Goal: Task Accomplishment & Management: Complete application form

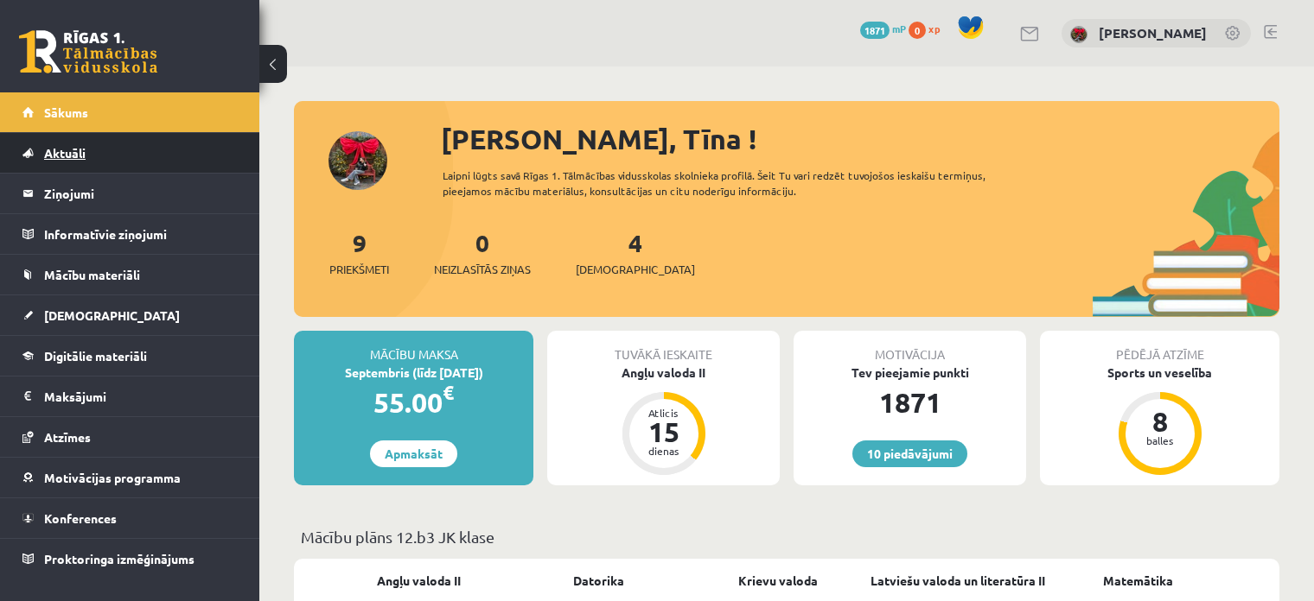
drag, startPoint x: 0, startPoint y: 0, endPoint x: 51, endPoint y: 149, distance: 158.0
click at [51, 149] on span "Aktuāli" at bounding box center [64, 153] width 41 height 16
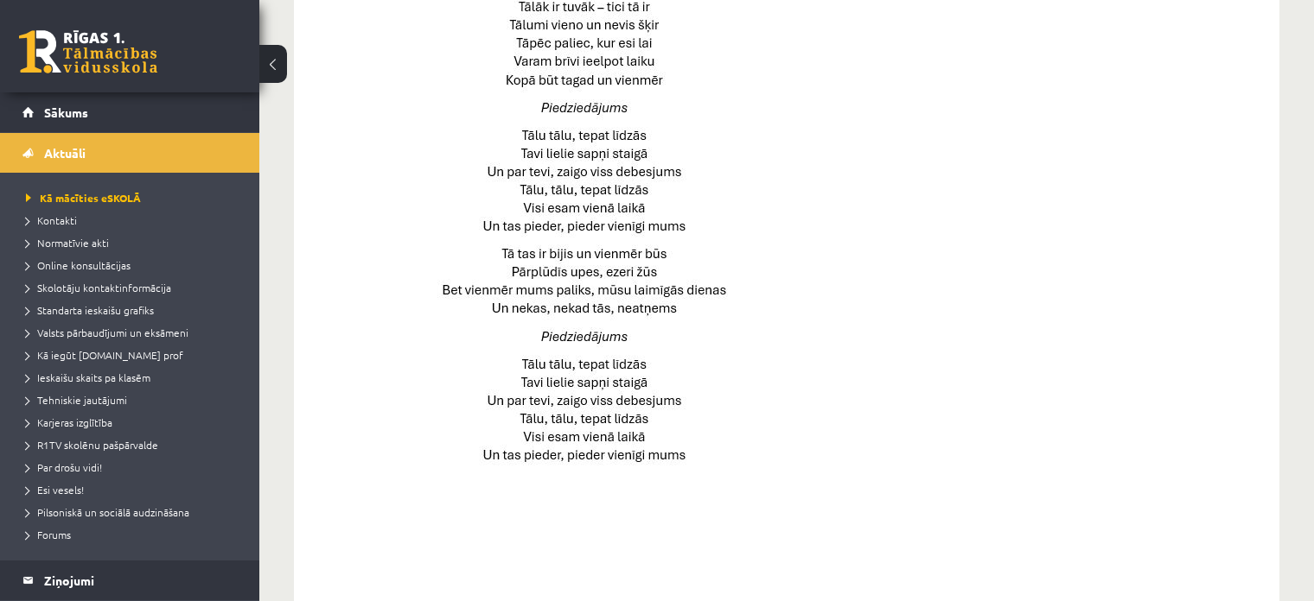
scroll to position [1210, 0]
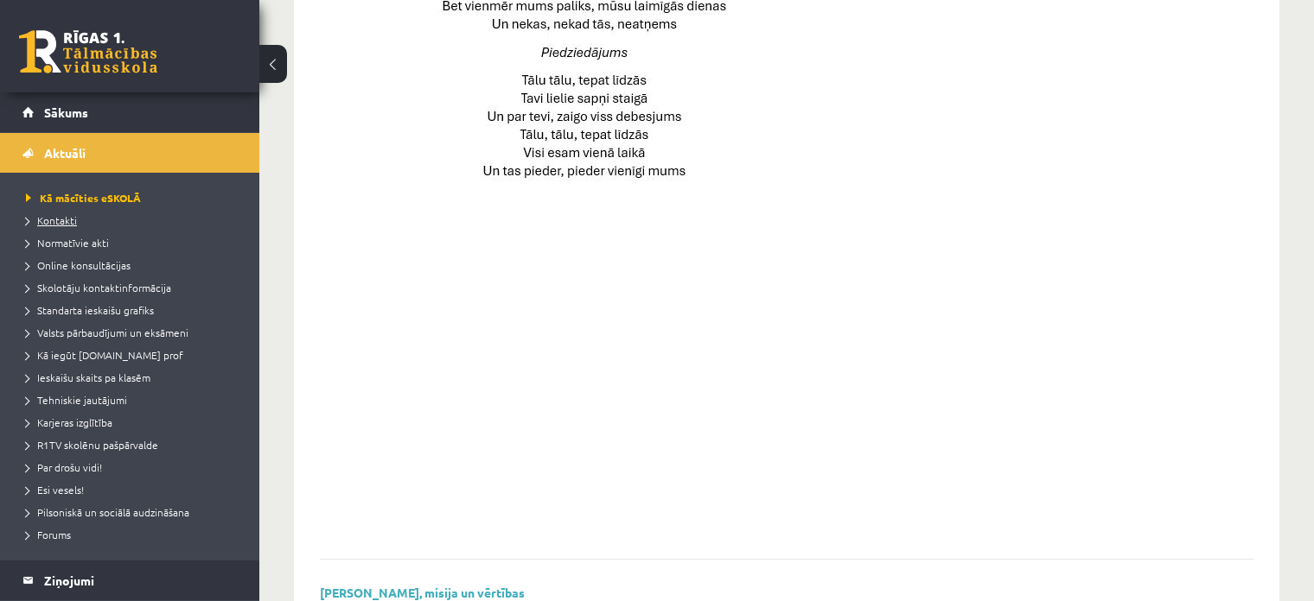
click at [67, 224] on span "Kontakti" at bounding box center [51, 220] width 51 height 14
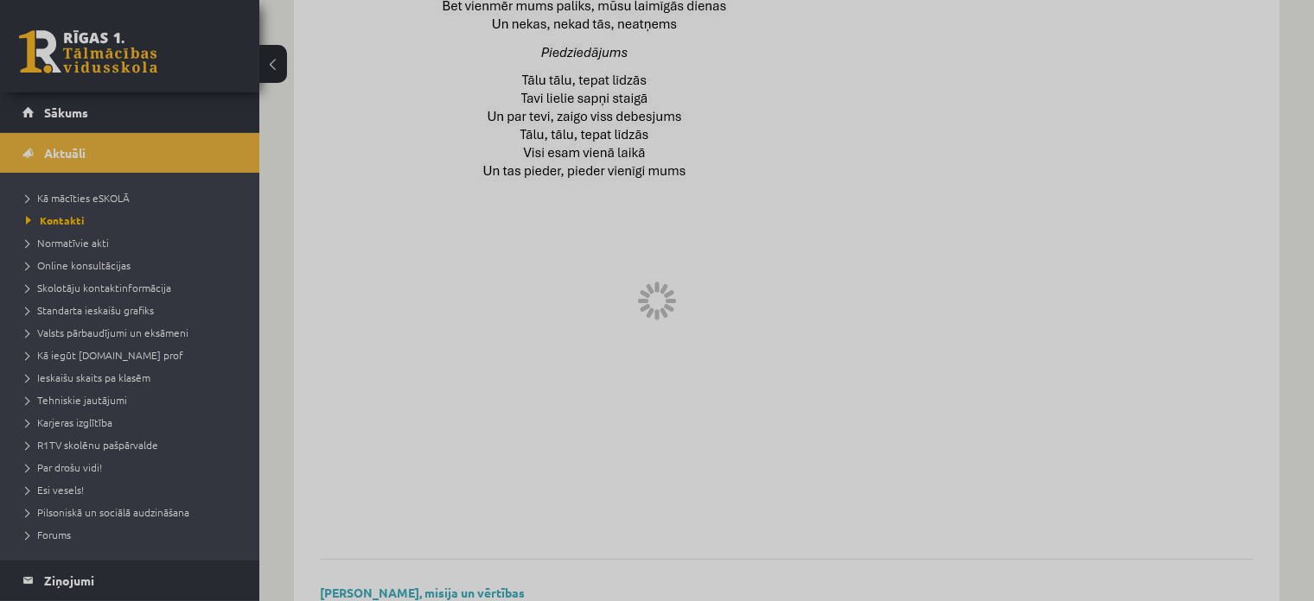
click at [67, 219] on div at bounding box center [657, 300] width 1314 height 601
click at [61, 246] on div at bounding box center [657, 300] width 1314 height 601
click at [106, 117] on div at bounding box center [657, 300] width 1314 height 601
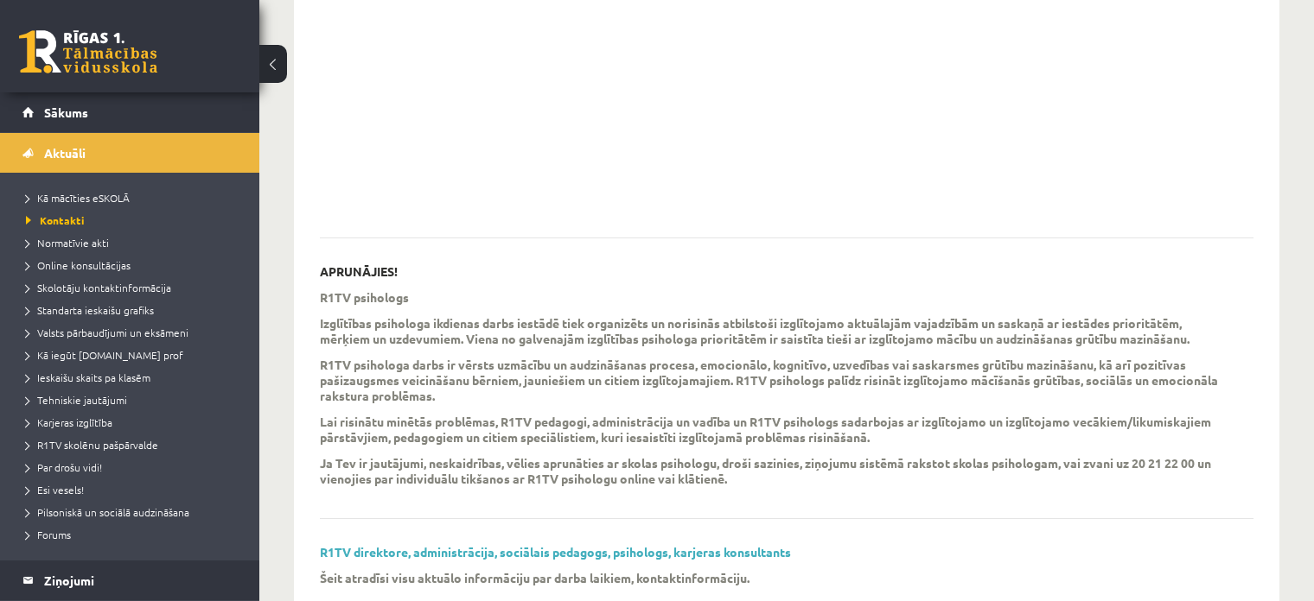
scroll to position [501, 0]
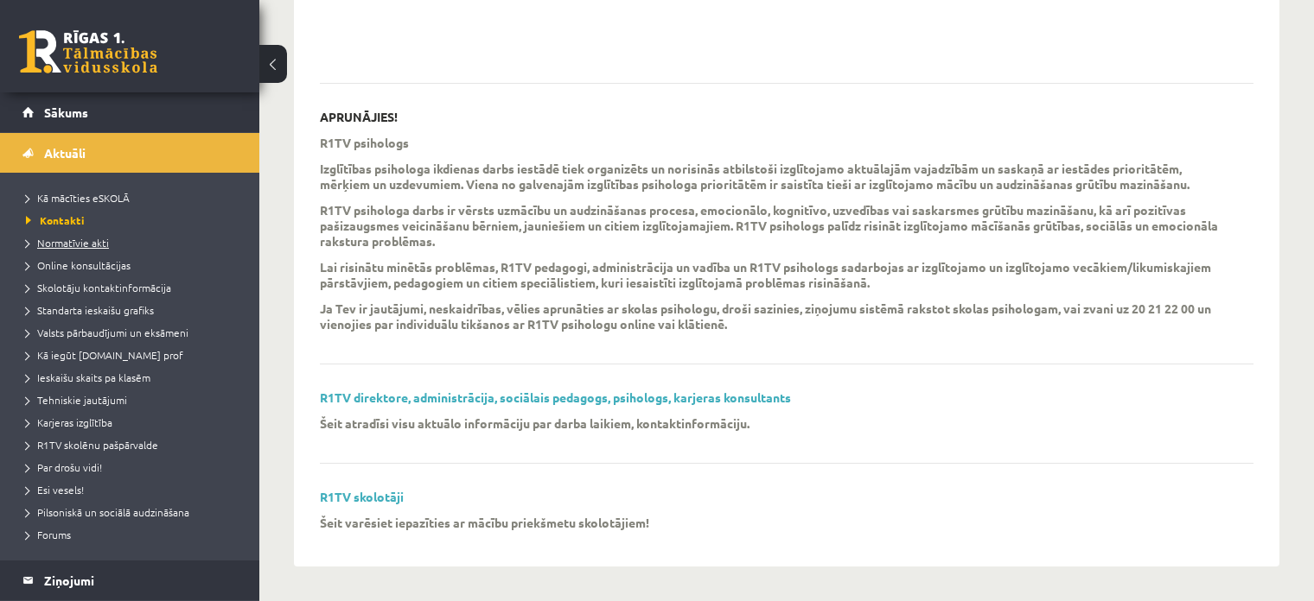
click at [68, 245] on span "Normatīvie akti" at bounding box center [67, 243] width 83 height 14
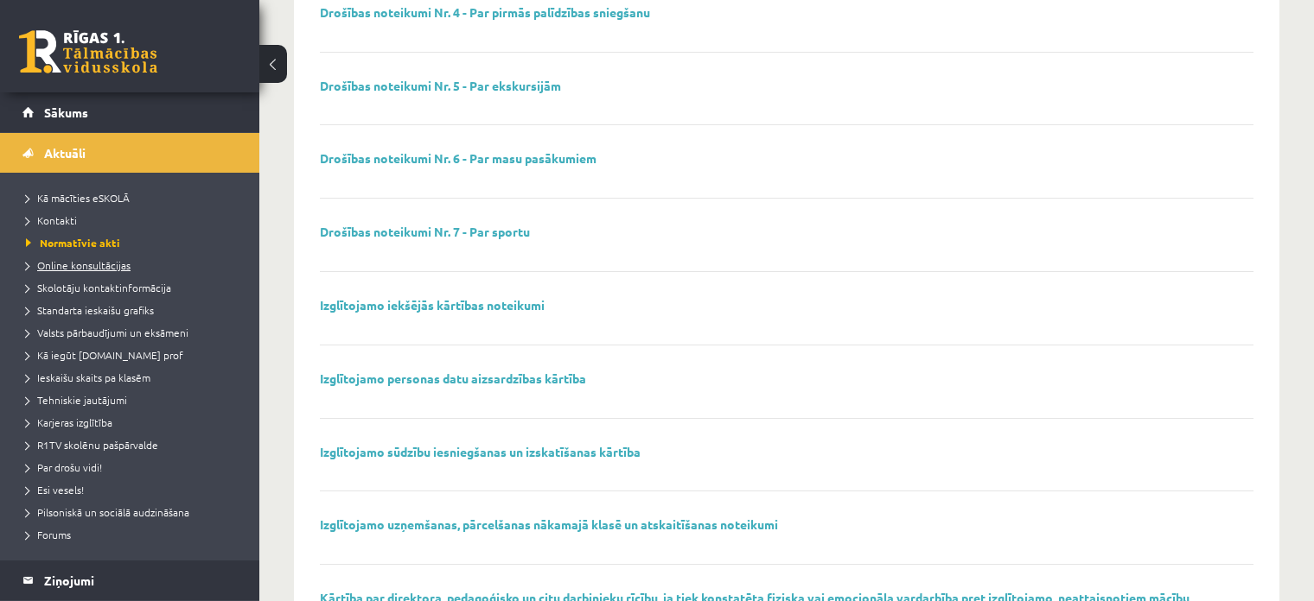
click at [38, 264] on span "Online konsultācijas" at bounding box center [78, 265] width 105 height 14
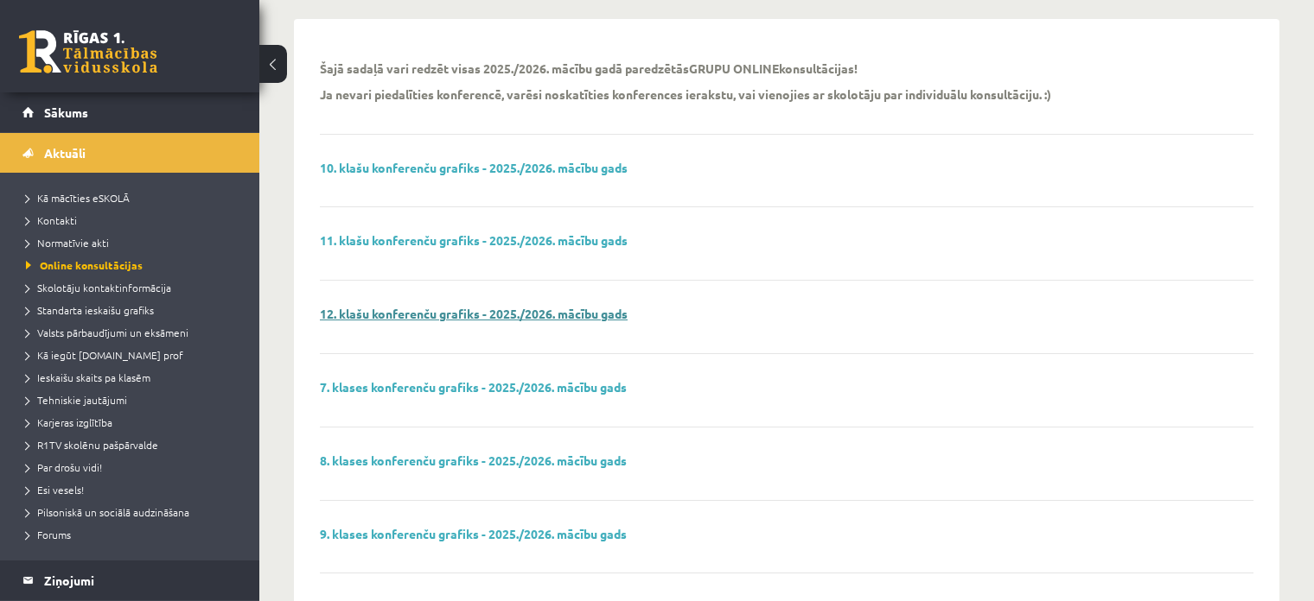
scroll to position [86, 0]
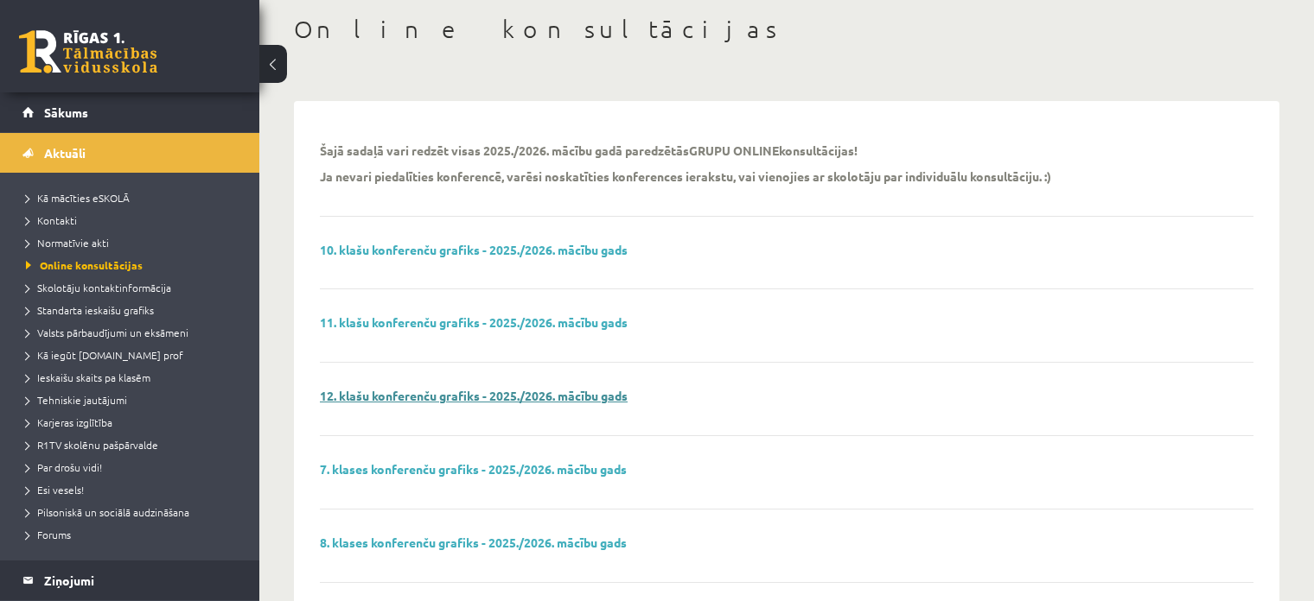
click at [499, 393] on link "12. klašu konferenču grafiks - 2025./2026. mācību gads" at bounding box center [474, 396] width 308 height 16
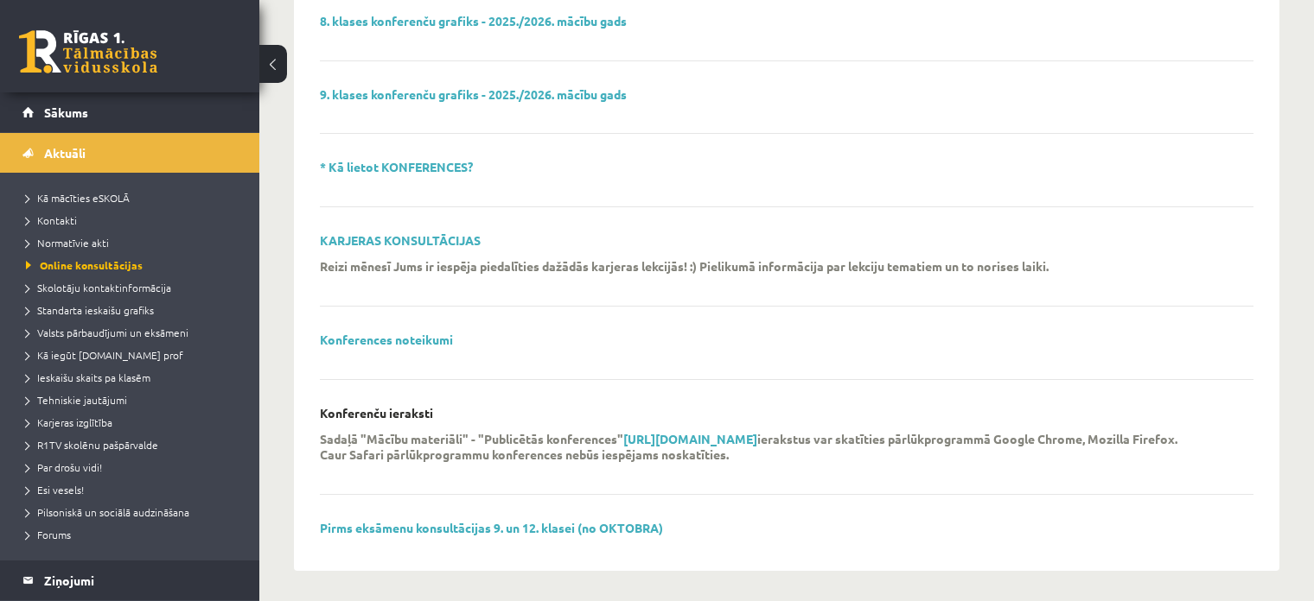
scroll to position [611, 0]
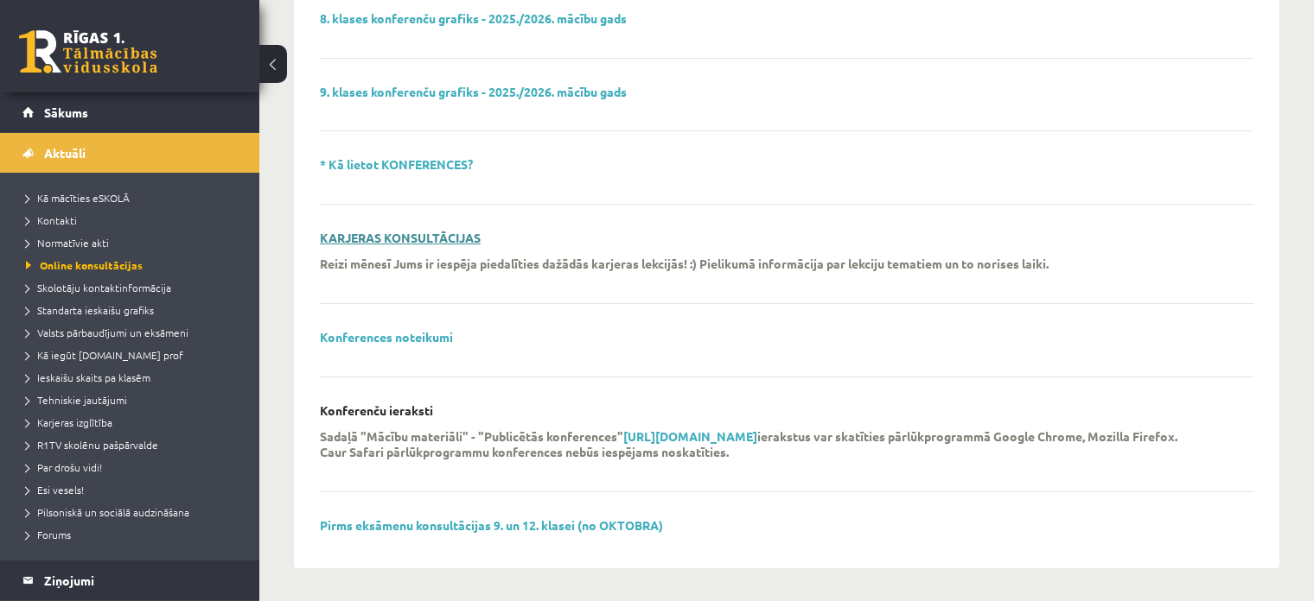
click at [423, 235] on link "KARJERAS KONSULTĀCIJAS" at bounding box center [400, 238] width 161 height 16
click at [493, 518] on link "Pirms eksāmenu konsultācijas 9. un 12. klasei (no OKTOBRA)" at bounding box center [491, 526] width 343 height 16
click at [109, 290] on span "Skolotāju kontaktinformācija" at bounding box center [98, 288] width 145 height 14
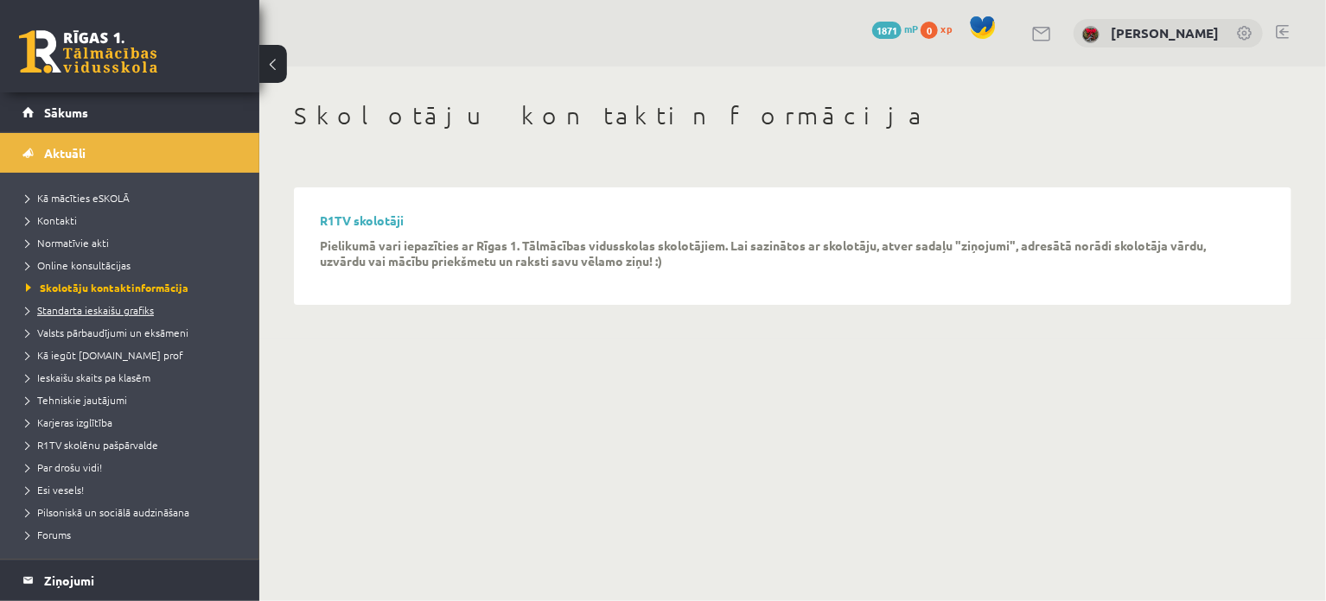
click at [101, 309] on span "Standarta ieskaišu grafiks" at bounding box center [90, 310] width 128 height 14
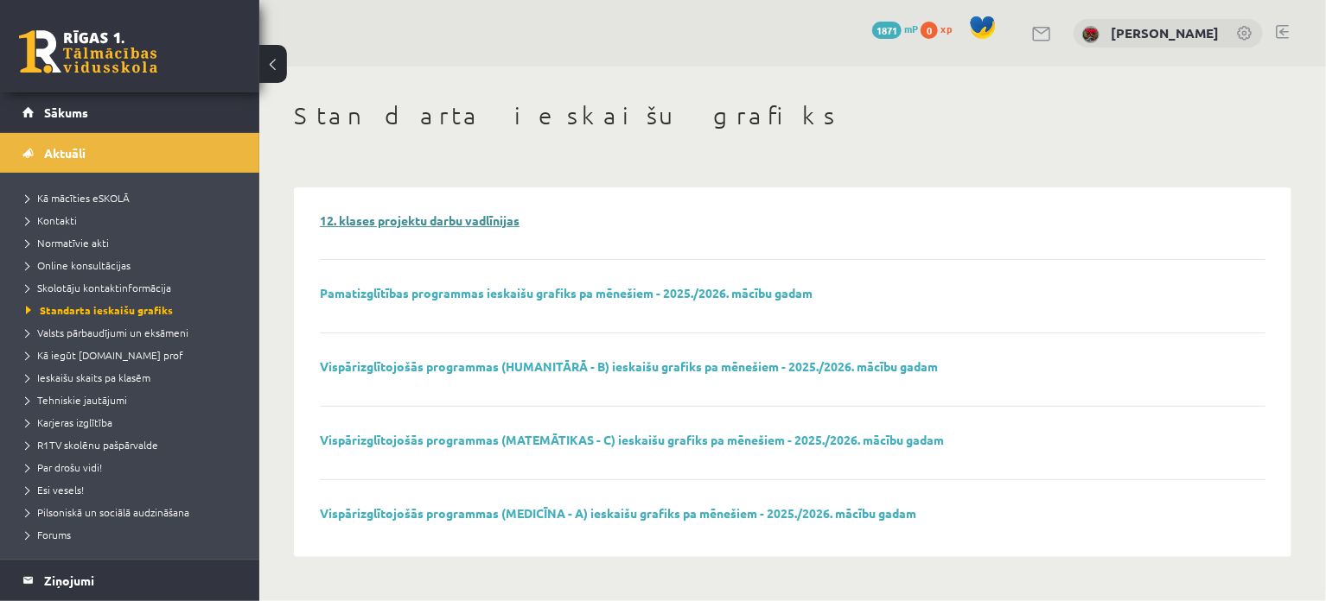
click at [431, 219] on link "12. klases projektu darbu vadlīnijas" at bounding box center [420, 221] width 200 height 16
click at [536, 288] on link "Pamatizglītības programmas ieskaišu grafiks pa mēnešiem - 2025./2026. mācību ga…" at bounding box center [566, 293] width 493 height 16
click at [716, 363] on link "Vispārizglītojošās programmas (HUMANITĀRĀ - B) ieskaišu grafiks pa mēnešiem - 2…" at bounding box center [629, 367] width 618 height 16
click at [670, 447] on p "Vispārizglītojošās programmas (MATEMĀTIKAS - C) ieskaišu grafiks pa mēnešiem - …" at bounding box center [632, 440] width 624 height 15
click at [673, 436] on link "Vispārizglītojošās programmas (MATEMĀTIKAS - C) ieskaišu grafiks pa mēnešiem - …" at bounding box center [632, 440] width 624 height 16
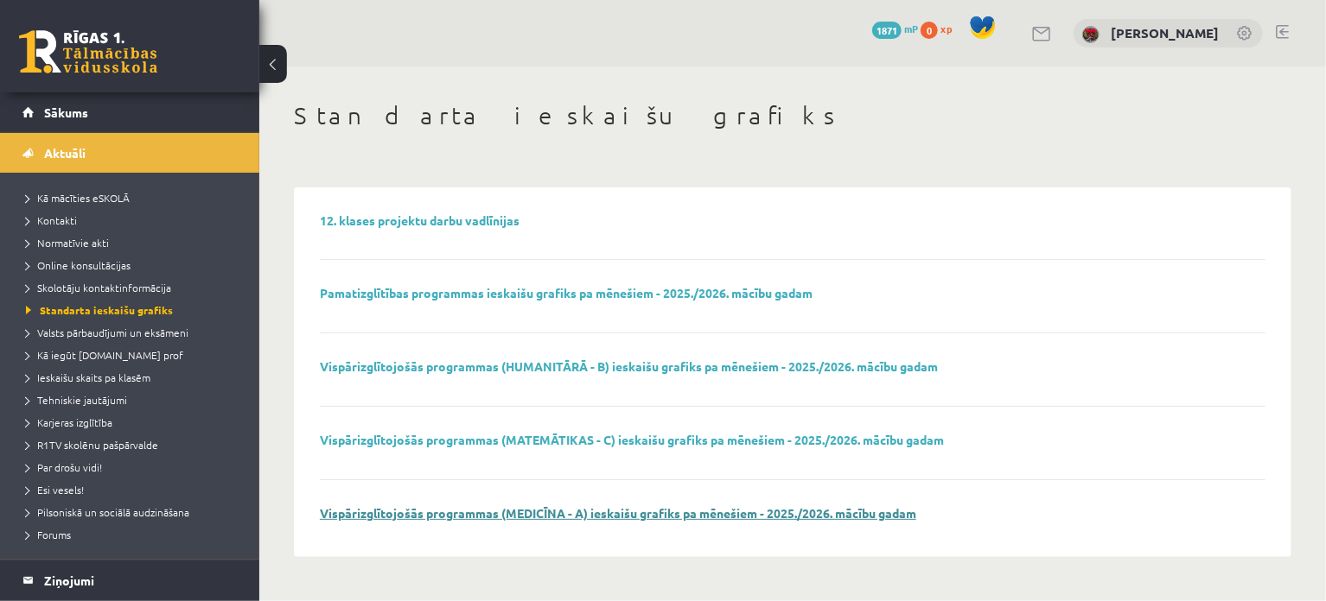
click at [771, 518] on link "Vispārizglītojošās programmas (MEDICĪNA - A) ieskaišu grafiks pa mēnešiem - 202…" at bounding box center [618, 514] width 596 height 16
click at [143, 331] on span "Valsts pārbaudījumi un eksāmeni" at bounding box center [107, 333] width 162 height 14
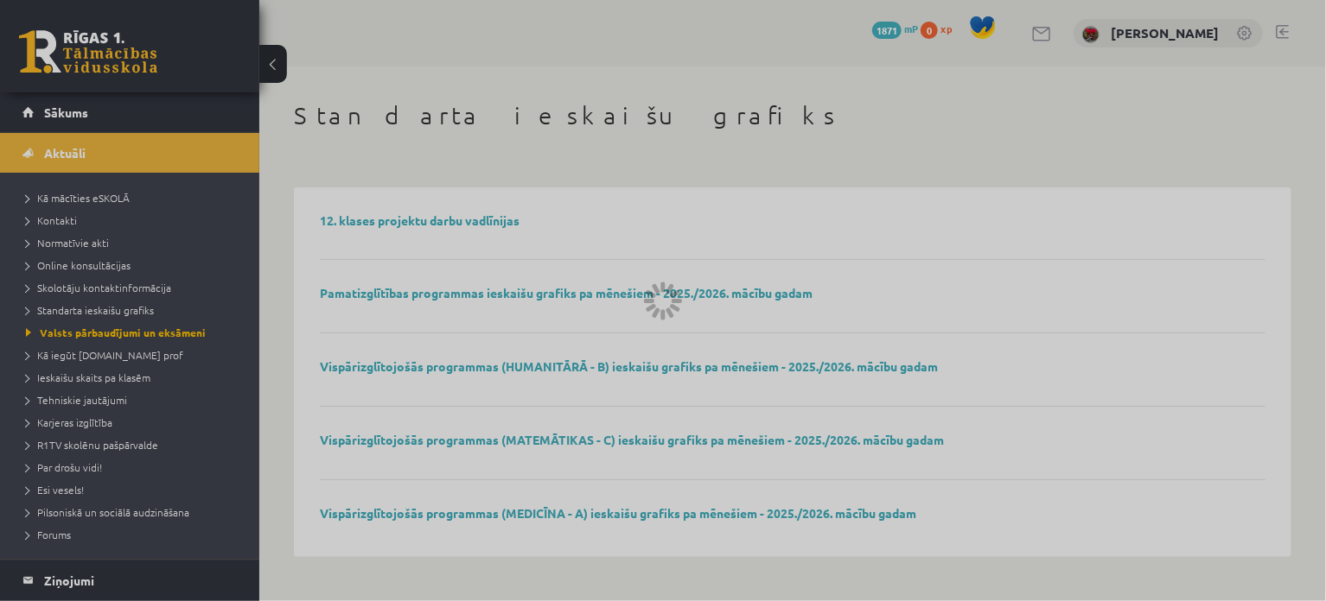
click at [1140, 278] on div at bounding box center [663, 300] width 1326 height 601
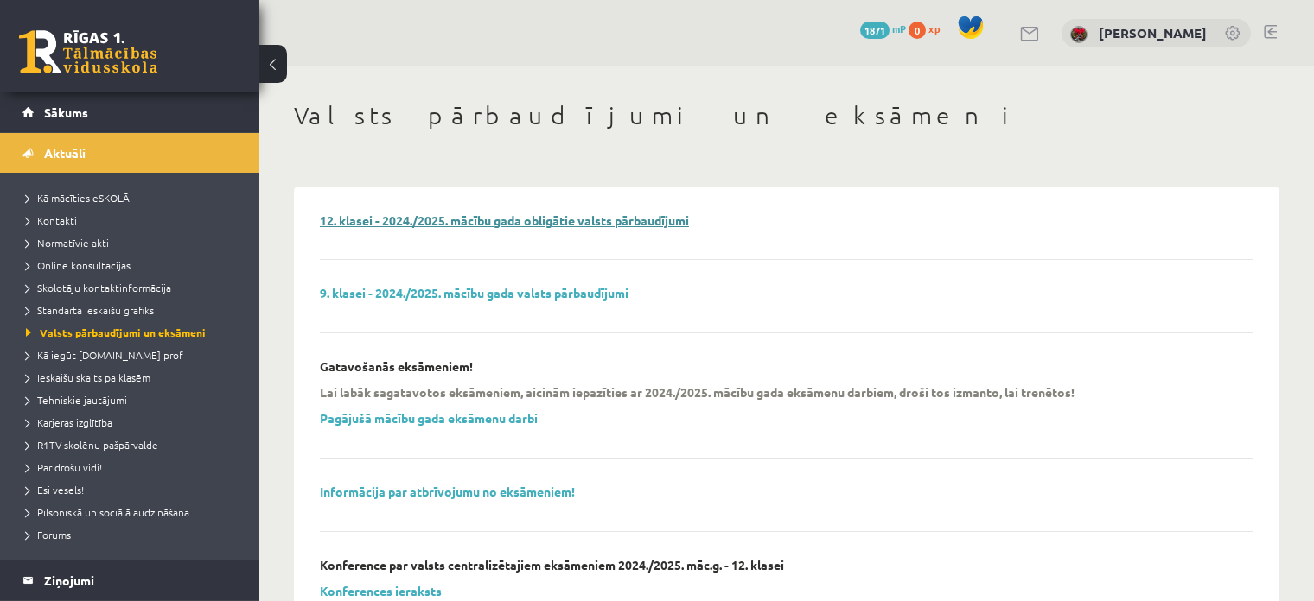
click at [583, 222] on link "12. klasei - 2024./2025. mācību gada obligātie valsts pārbaudījumi" at bounding box center [504, 221] width 369 height 16
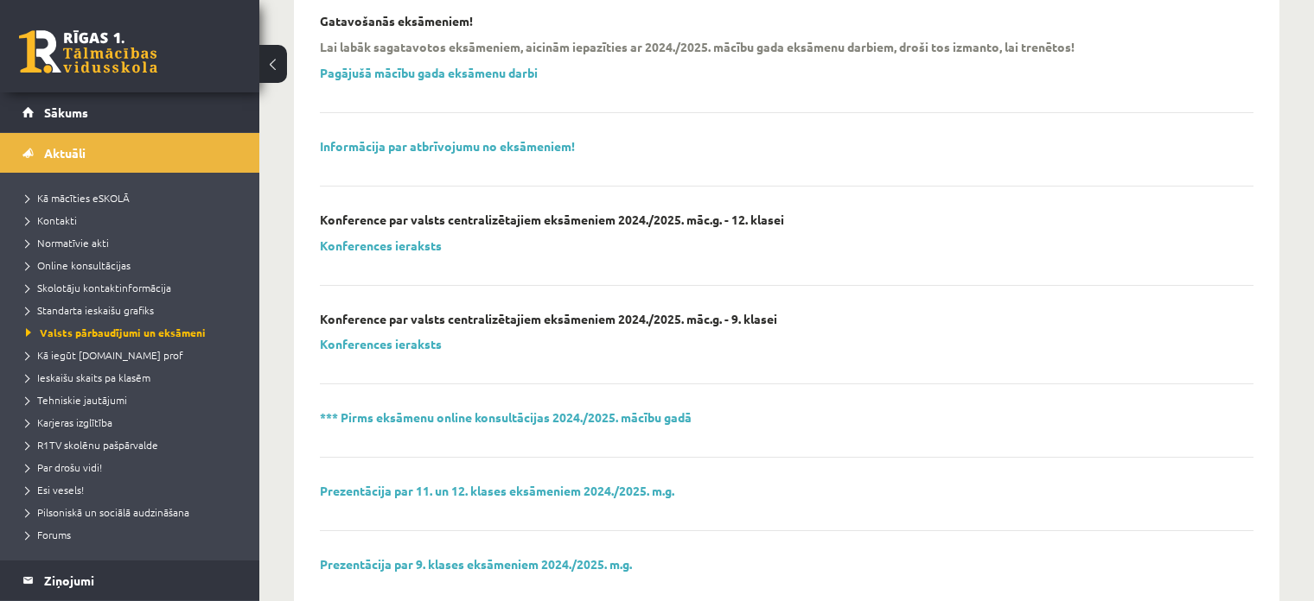
scroll to position [432, 0]
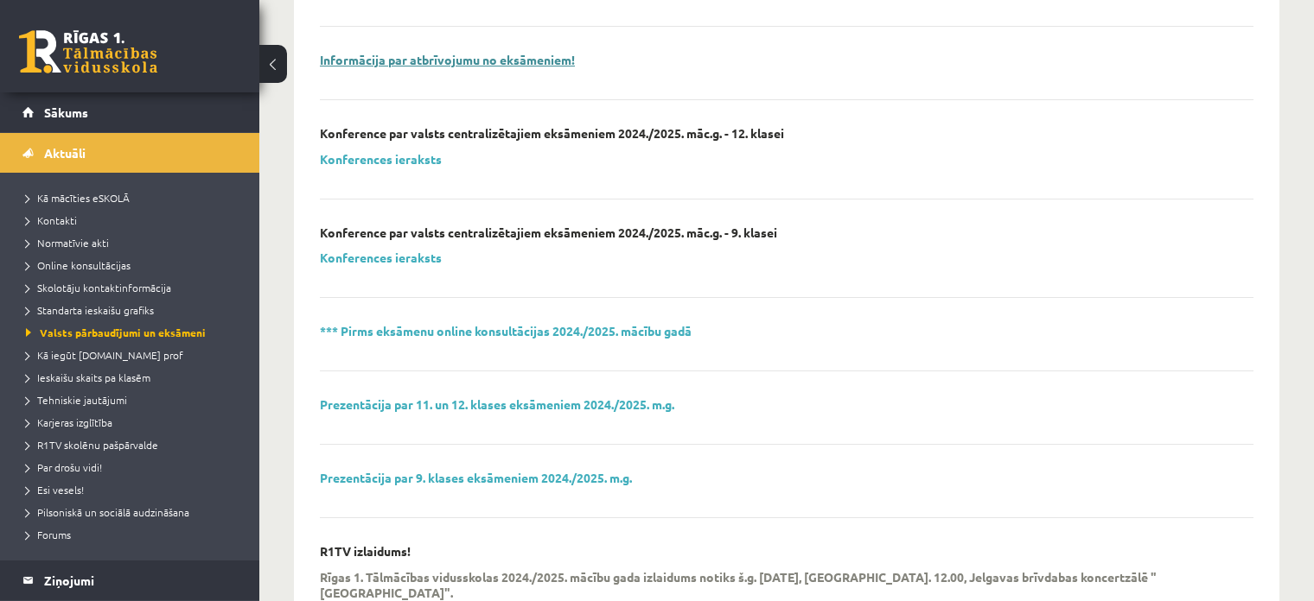
click at [539, 61] on link "Informācija par atbrīvojumu no eksāmeniem!" at bounding box center [447, 60] width 255 height 16
click at [359, 162] on link "Konferences ieraksts" at bounding box center [381, 159] width 122 height 16
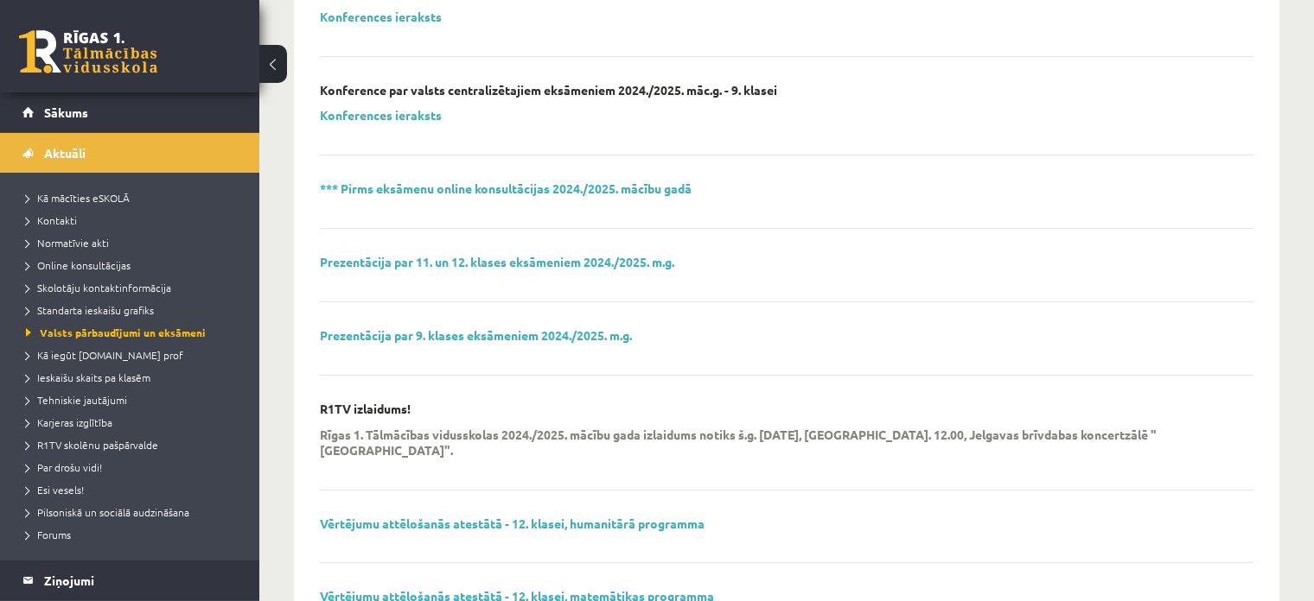
scroll to position [605, 0]
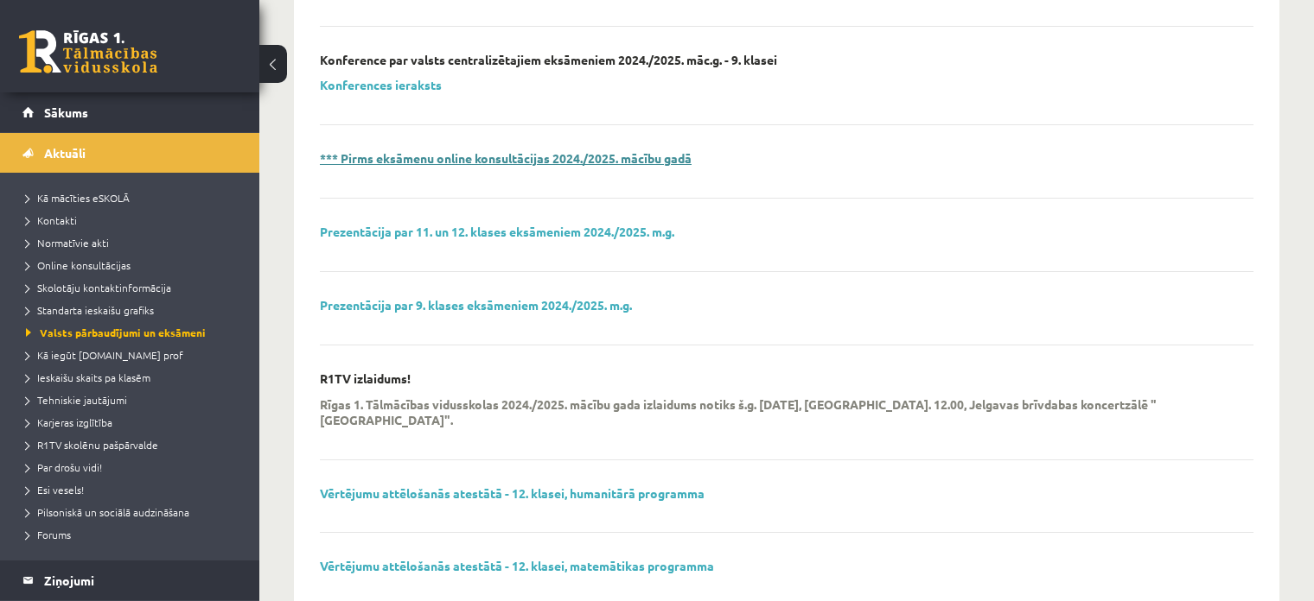
click at [659, 153] on link "*** Pirms eksāmenu online konsultācijas 2024./2025. mācību gadā" at bounding box center [506, 158] width 372 height 16
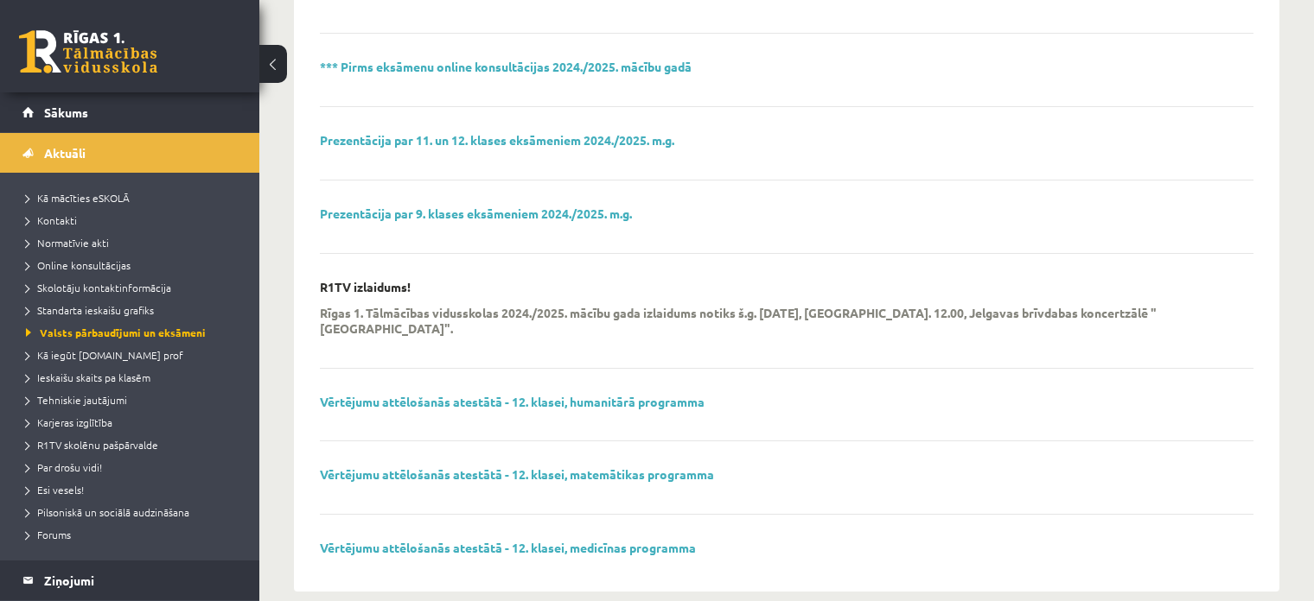
scroll to position [703, 0]
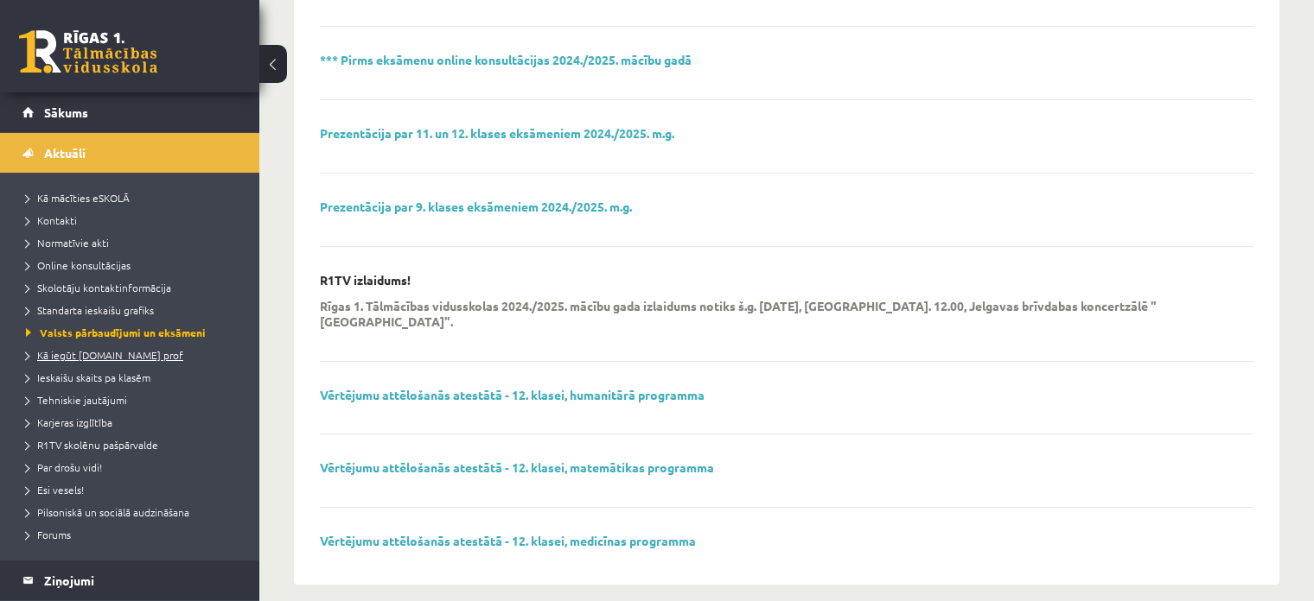
click at [106, 355] on span "Kā iegūt [DOMAIN_NAME] prof" at bounding box center [104, 355] width 157 height 14
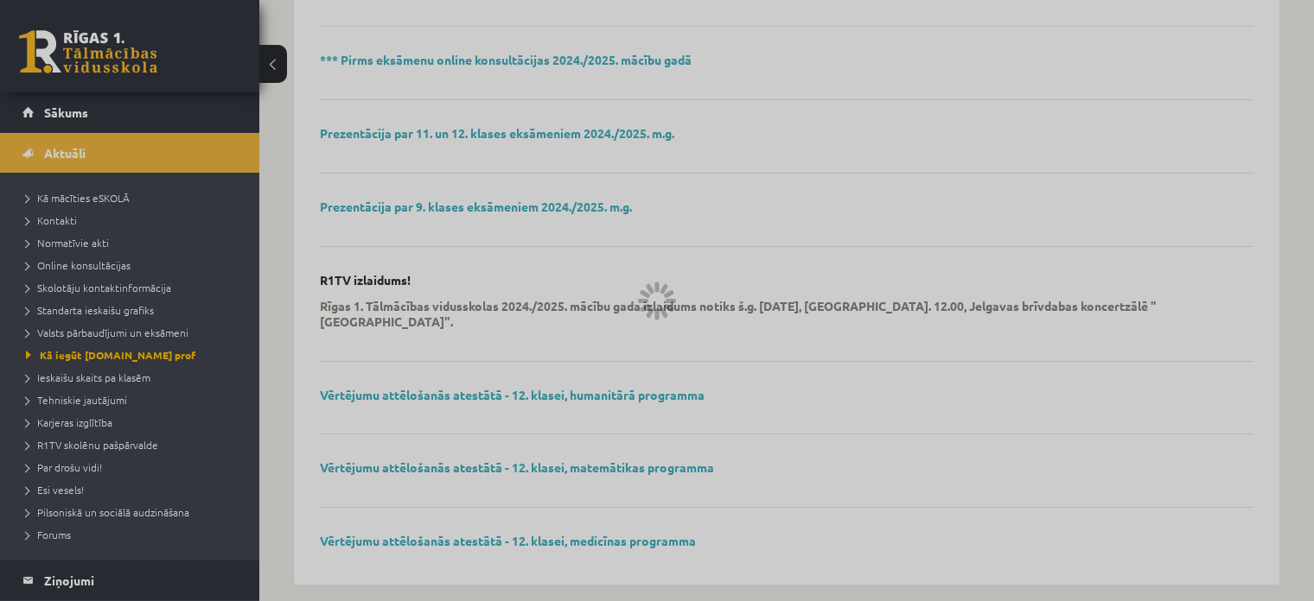
click at [68, 378] on div at bounding box center [657, 300] width 1314 height 601
click at [67, 370] on div at bounding box center [657, 300] width 1314 height 601
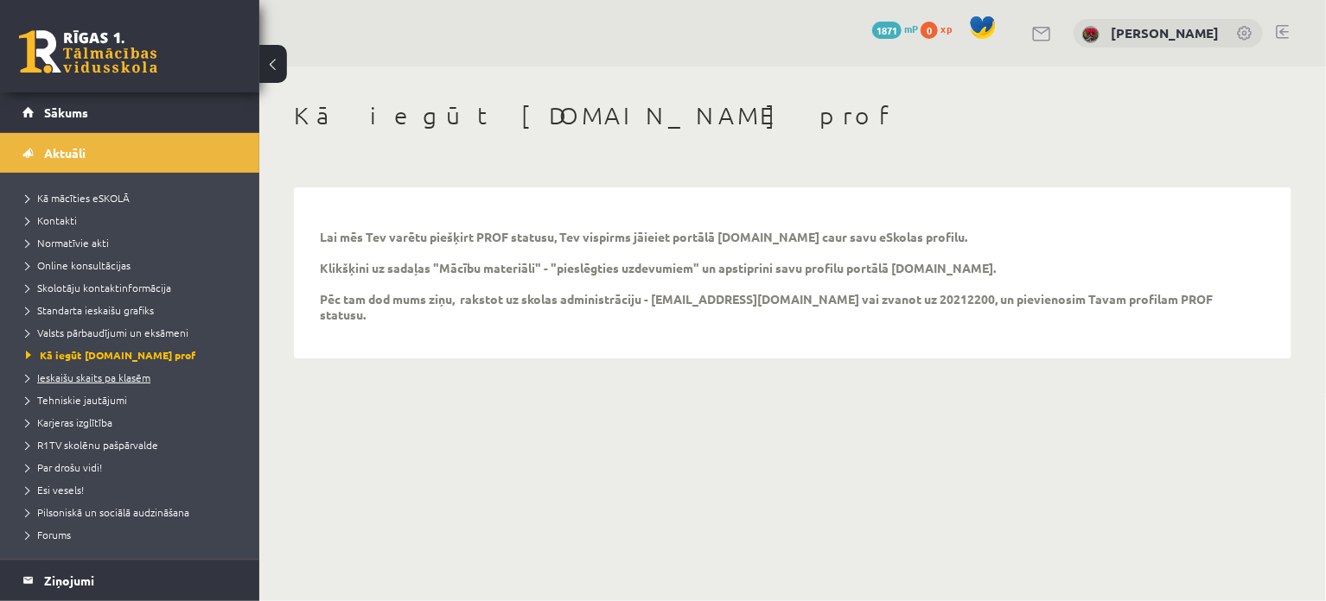
click at [113, 375] on span "Ieskaišu skaits pa klasēm" at bounding box center [88, 378] width 124 height 14
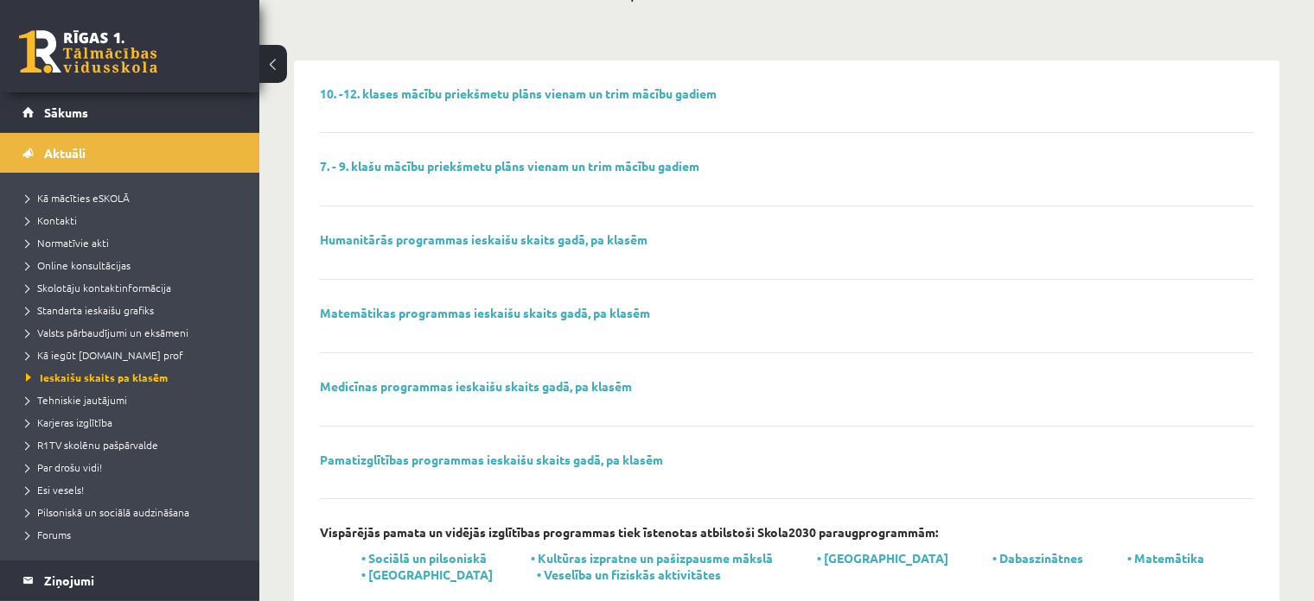
scroll to position [168, 0]
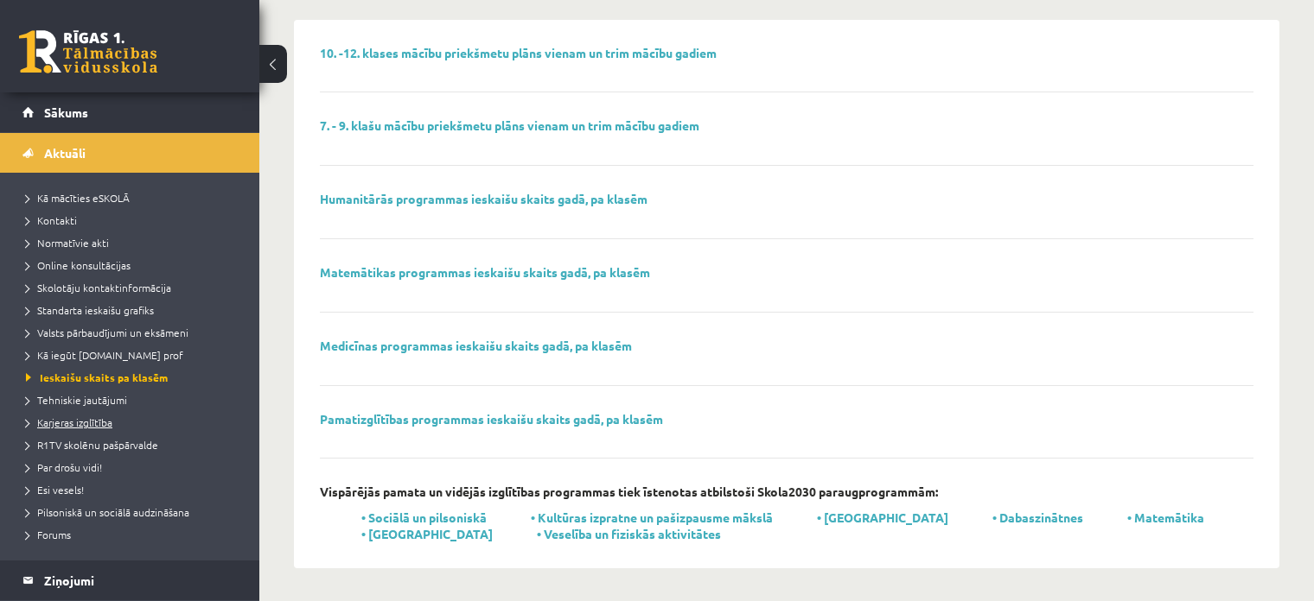
click at [83, 419] on span "Karjeras izglītība" at bounding box center [69, 423] width 86 height 14
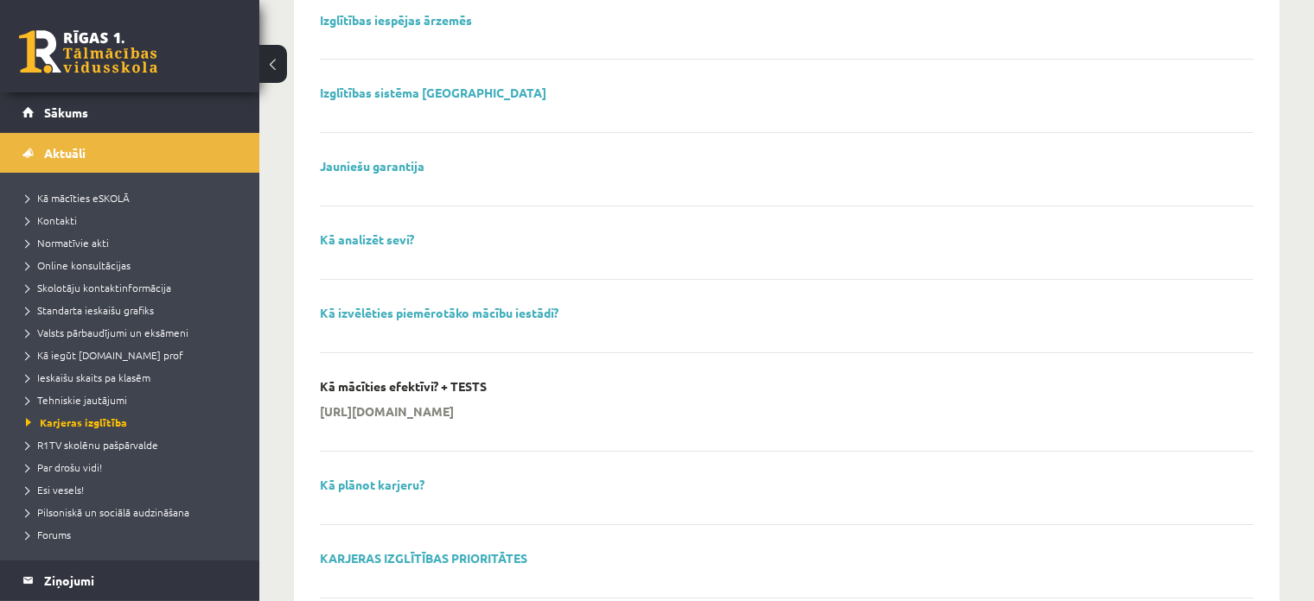
scroll to position [600, 0]
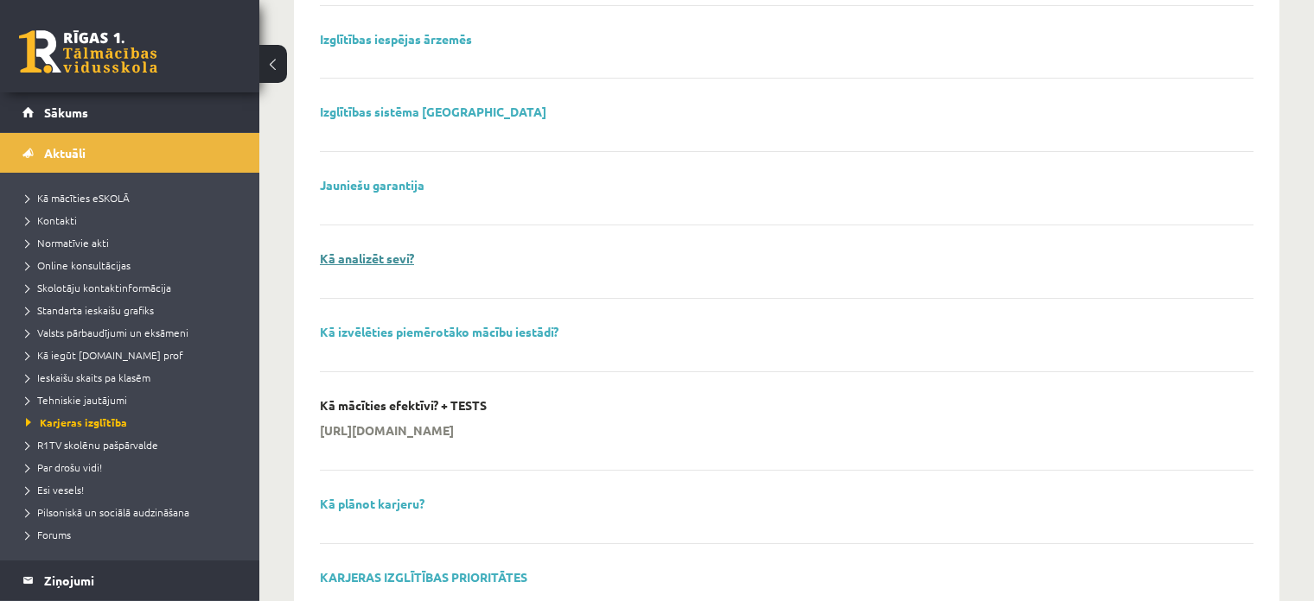
click at [360, 256] on link "Kā analizēt sevi?" at bounding box center [367, 259] width 94 height 16
click at [445, 40] on link "Izglītības iespējas ārzemēs" at bounding box center [396, 39] width 152 height 16
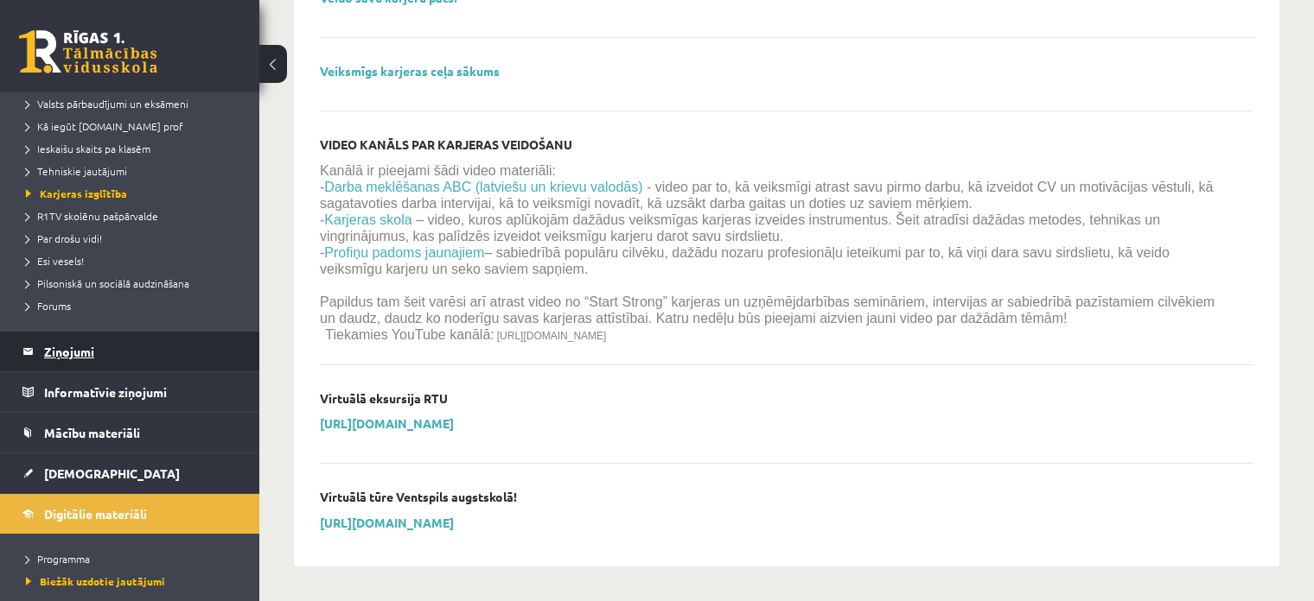
scroll to position [259, 0]
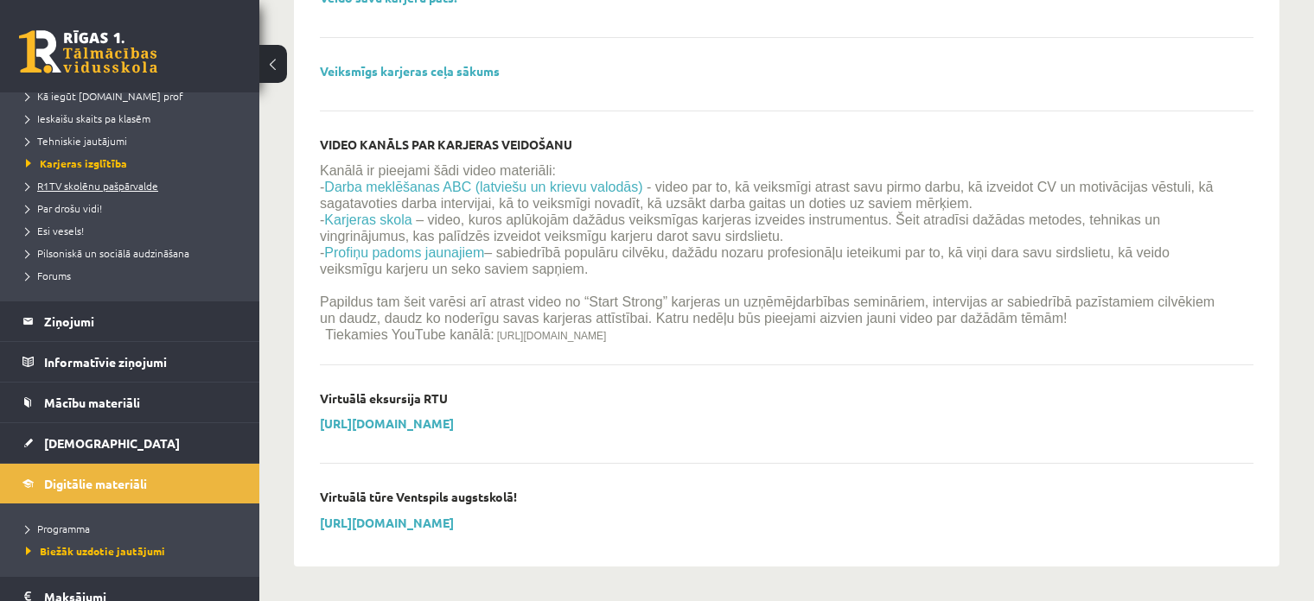
click at [75, 184] on span "R1TV skolēnu pašpārvalde" at bounding box center [92, 186] width 132 height 14
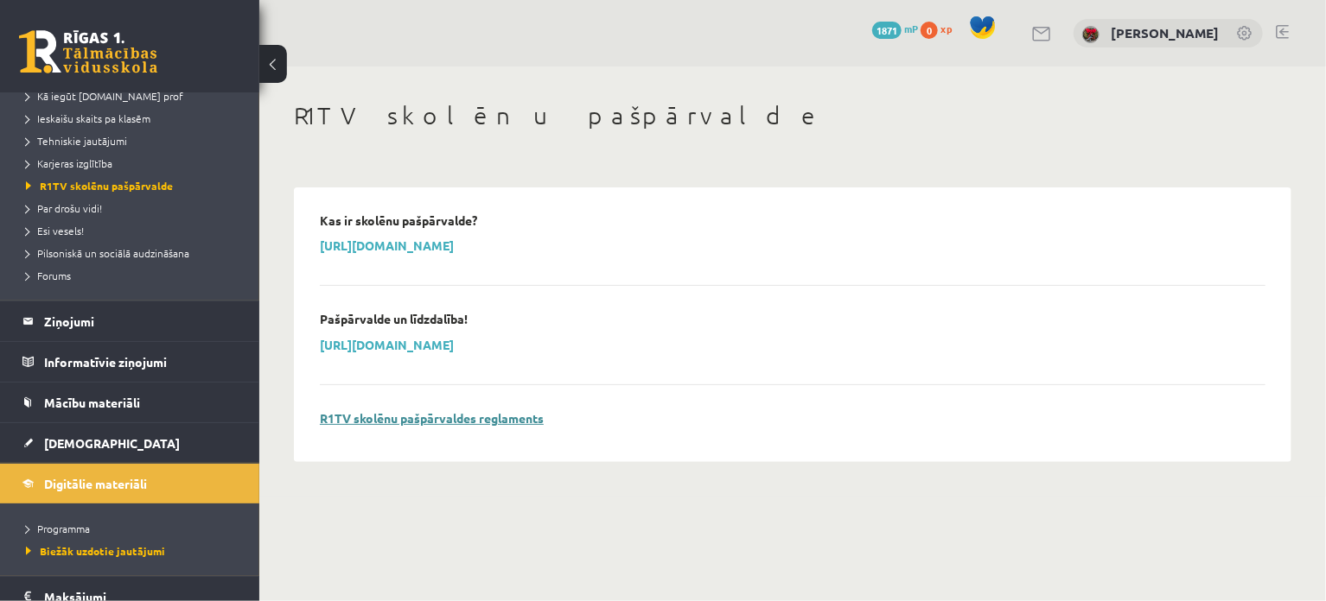
click at [486, 423] on link "R1TV skolēnu pašpārvaldes reglaments" at bounding box center [432, 418] width 224 height 16
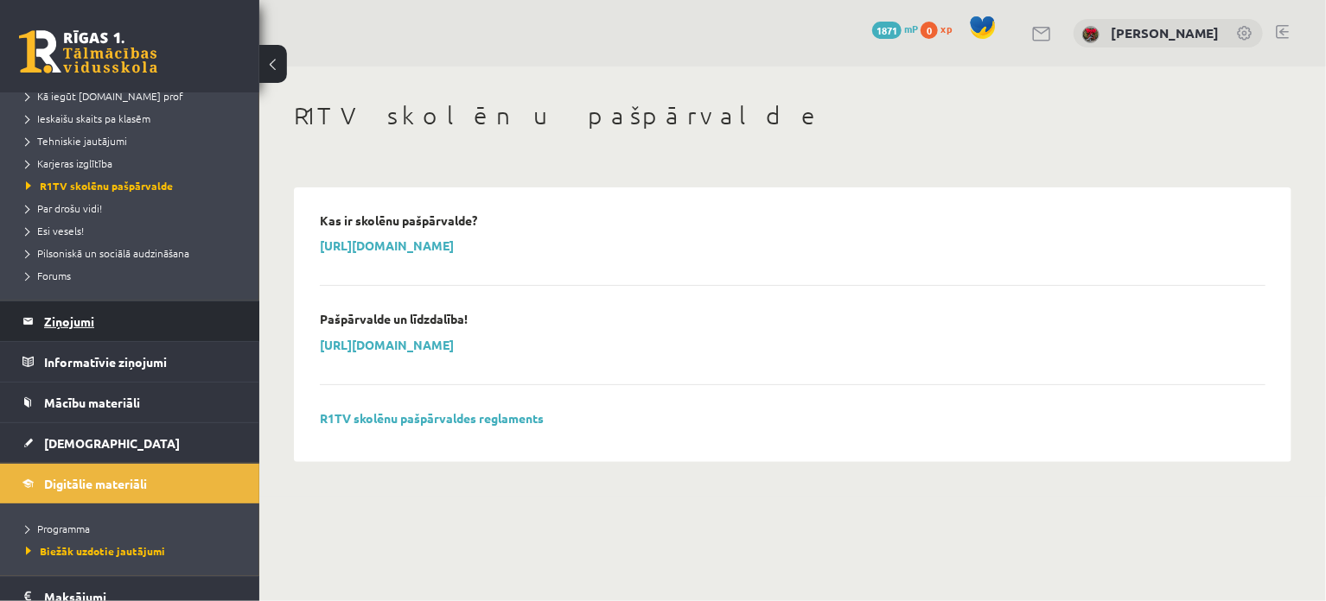
click at [72, 334] on legend "Ziņojumi 0" at bounding box center [141, 322] width 194 height 40
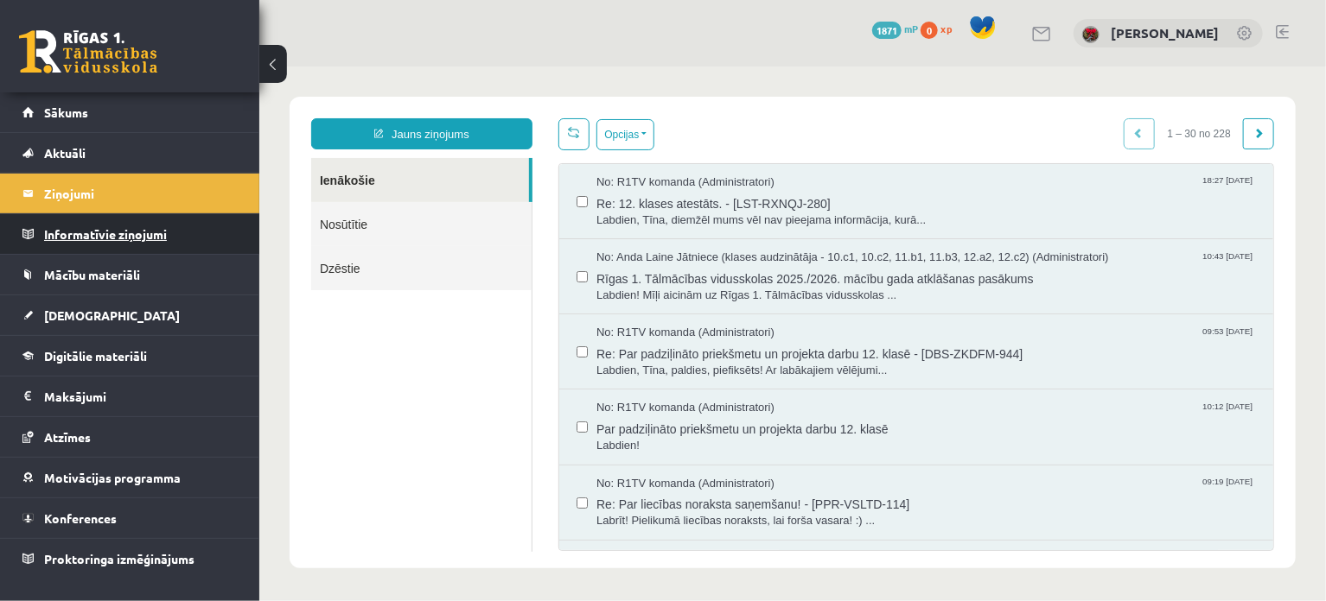
click at [105, 236] on legend "Informatīvie ziņojumi 0" at bounding box center [141, 234] width 194 height 40
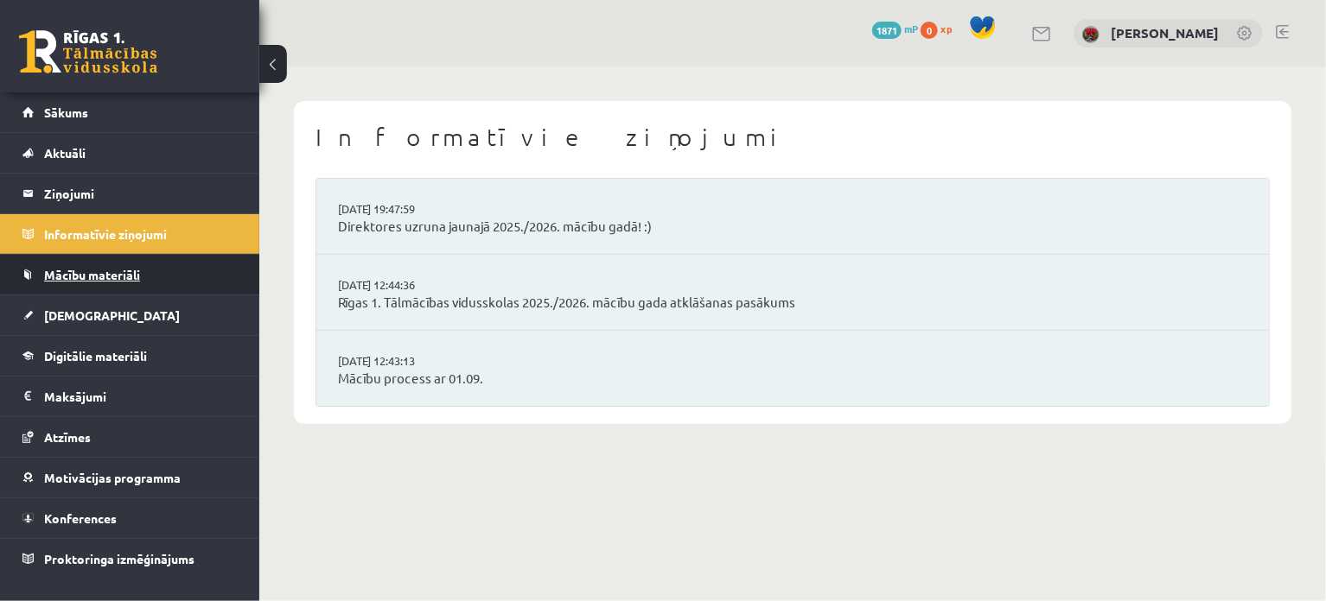
click at [105, 267] on span "Mācību materiāli" at bounding box center [92, 275] width 96 height 16
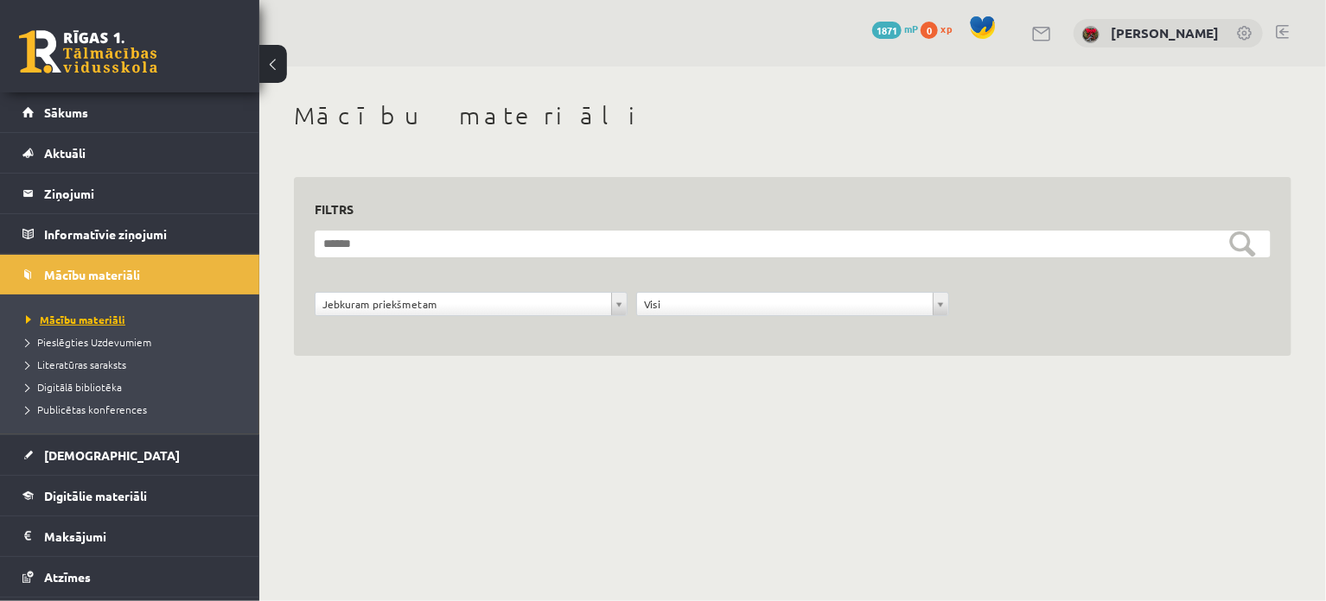
click at [100, 324] on link "Mācību materiāli" at bounding box center [134, 320] width 216 height 16
click at [78, 102] on link "Sākums" at bounding box center [129, 112] width 215 height 40
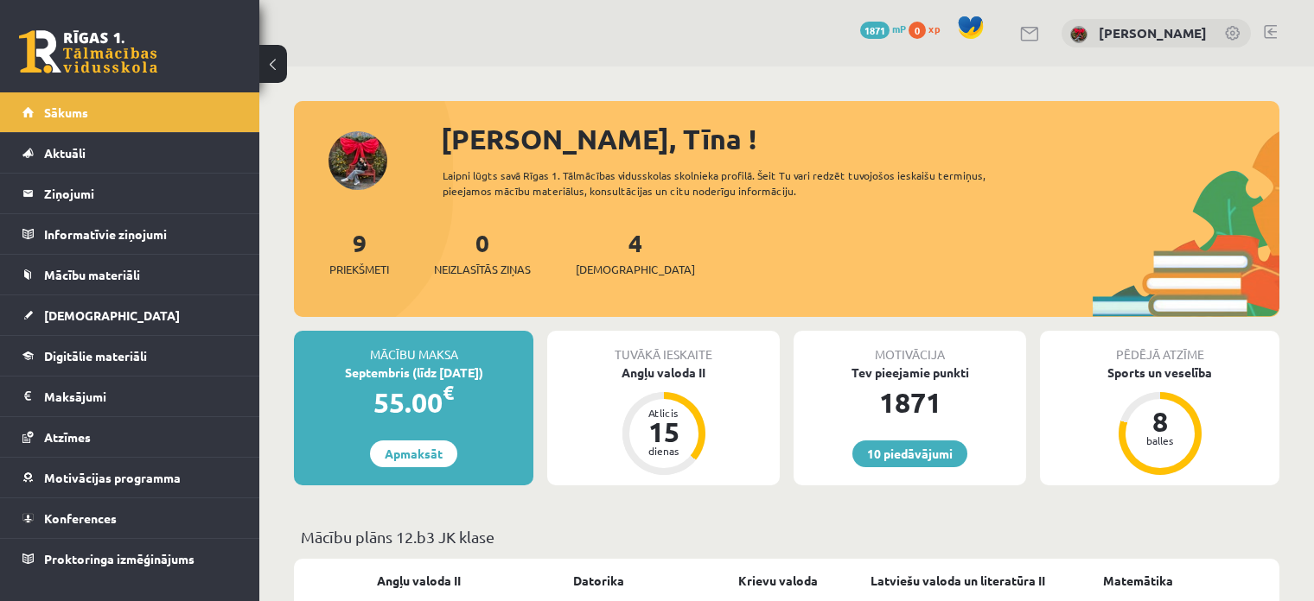
click at [599, 249] on div "4 Ieskaites" at bounding box center [635, 252] width 119 height 54
click at [604, 246] on link "4 Ieskaites" at bounding box center [635, 252] width 119 height 51
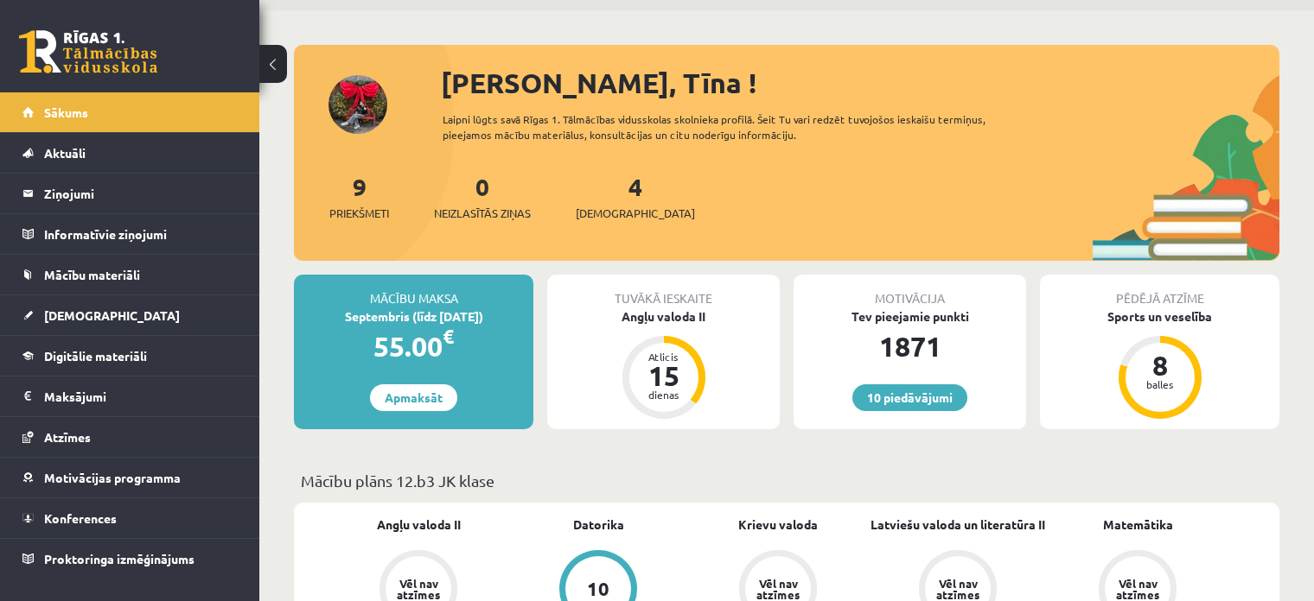
scroll to position [86, 0]
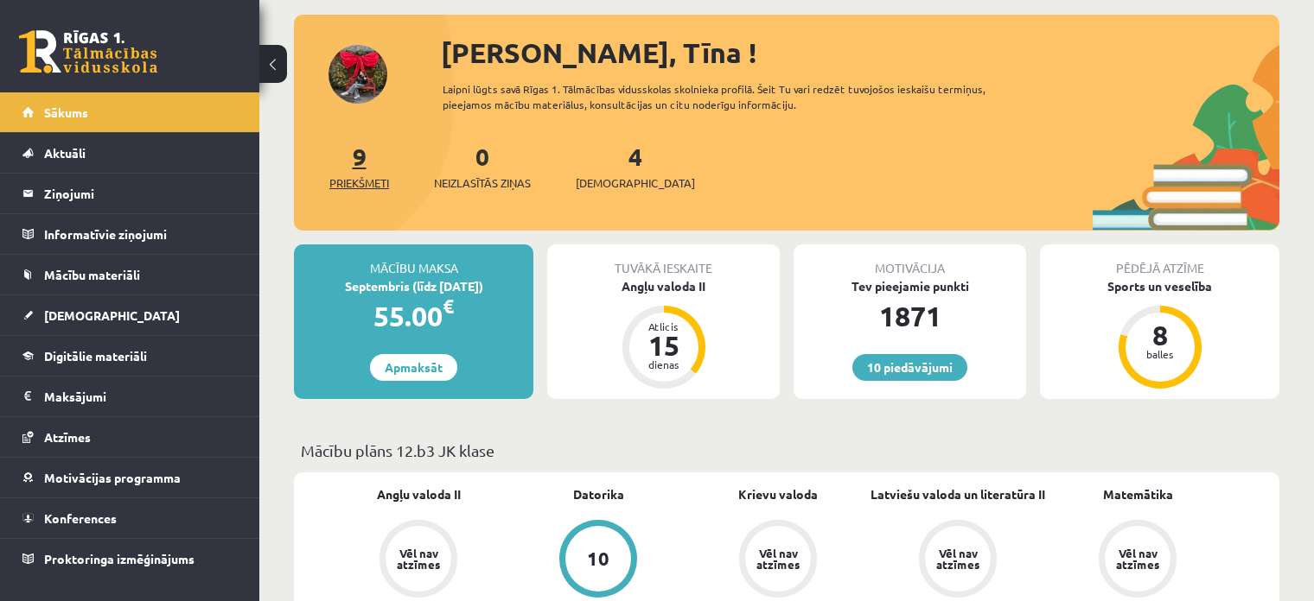
click at [359, 176] on span "Priekšmeti" at bounding box center [359, 183] width 60 height 17
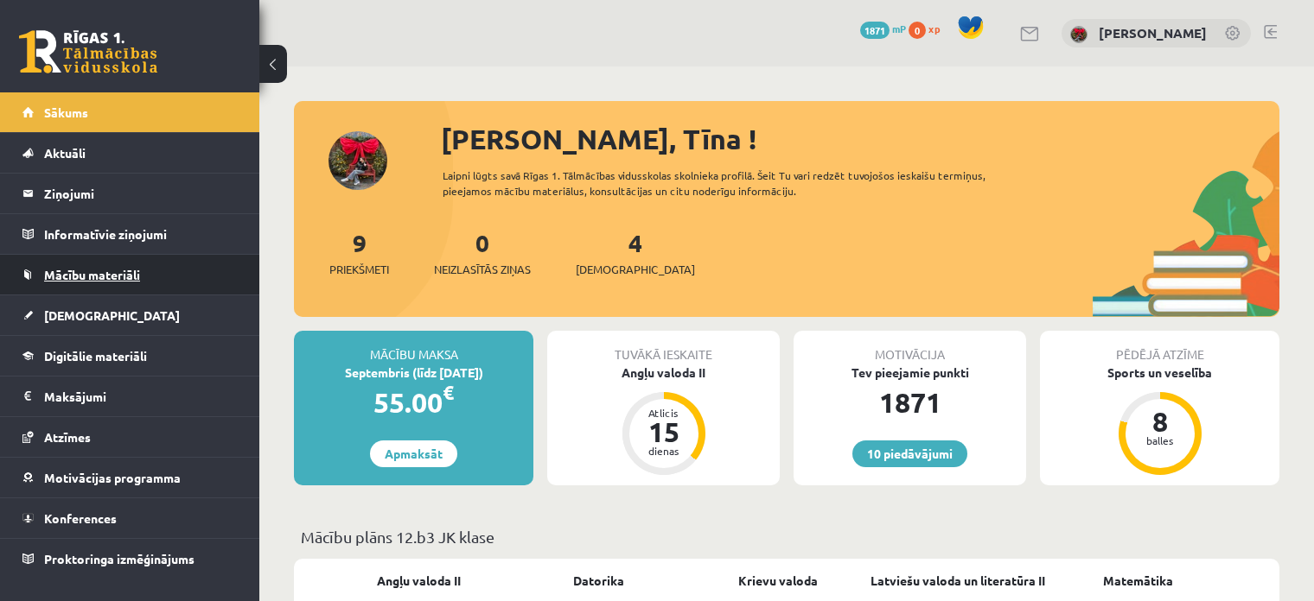
click at [71, 278] on span "Mācību materiāli" at bounding box center [92, 275] width 96 height 16
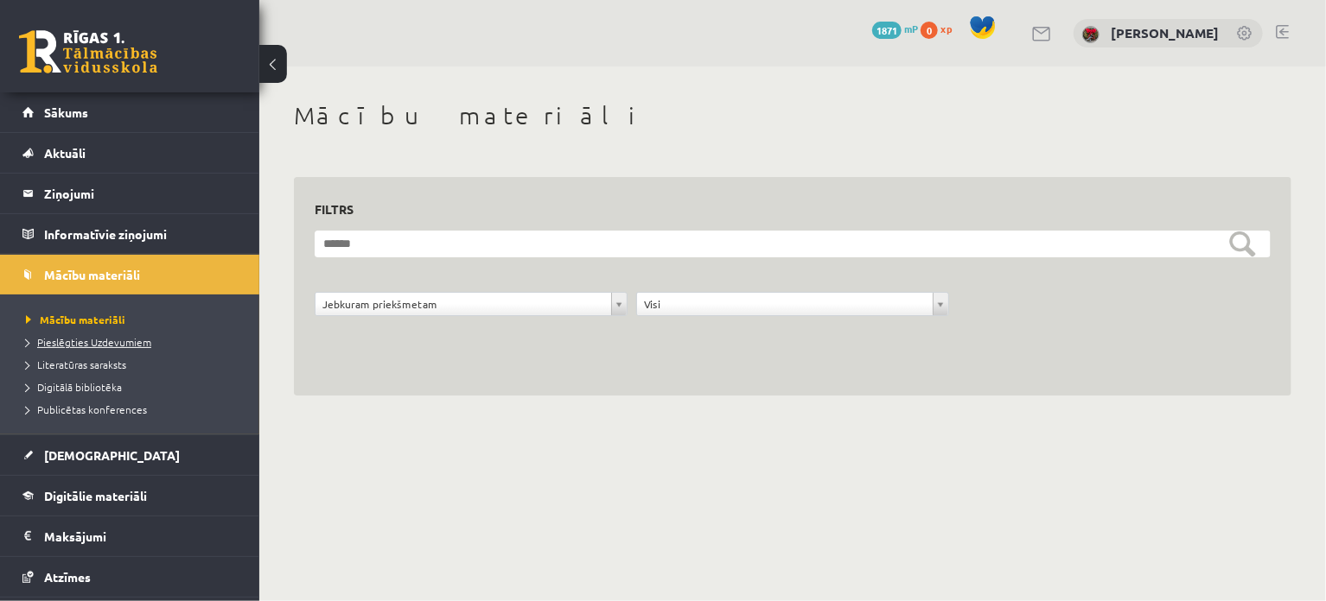
click at [124, 341] on span "Pieslēgties Uzdevumiem" at bounding box center [88, 342] width 125 height 14
click at [1129, 35] on div "[PERSON_NAME]" at bounding box center [1167, 33] width 189 height 29
click at [1099, 30] on img at bounding box center [1090, 34] width 17 height 17
click at [1246, 27] on link at bounding box center [1245, 34] width 17 height 17
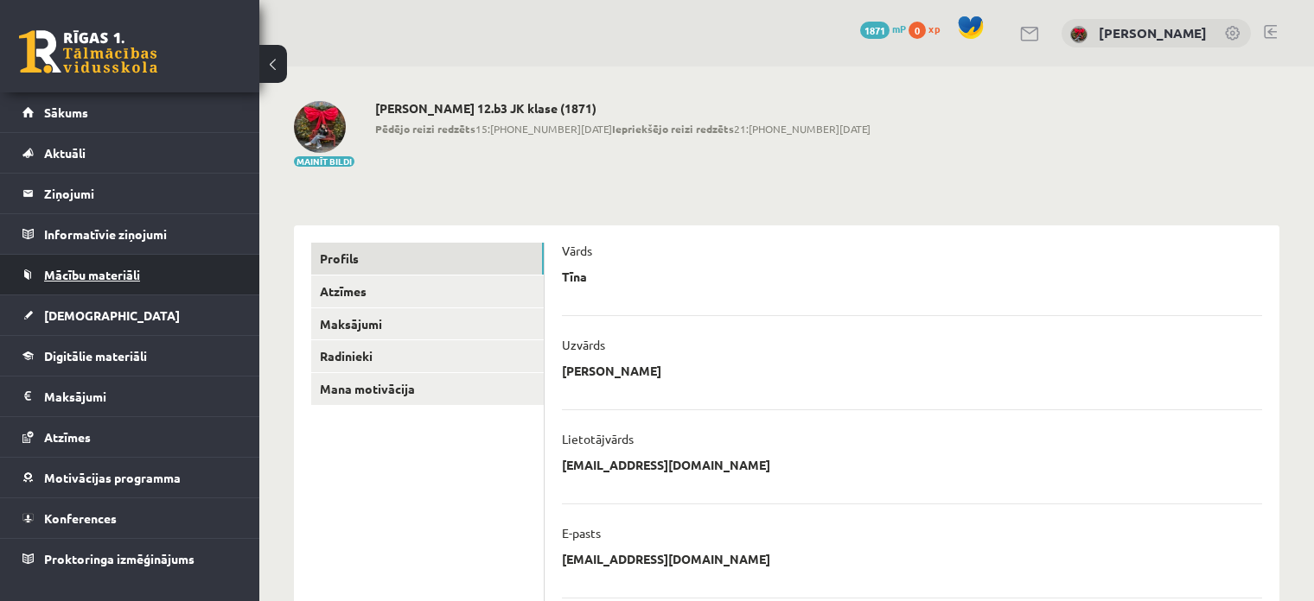
click at [99, 266] on link "Mācību materiāli" at bounding box center [129, 275] width 215 height 40
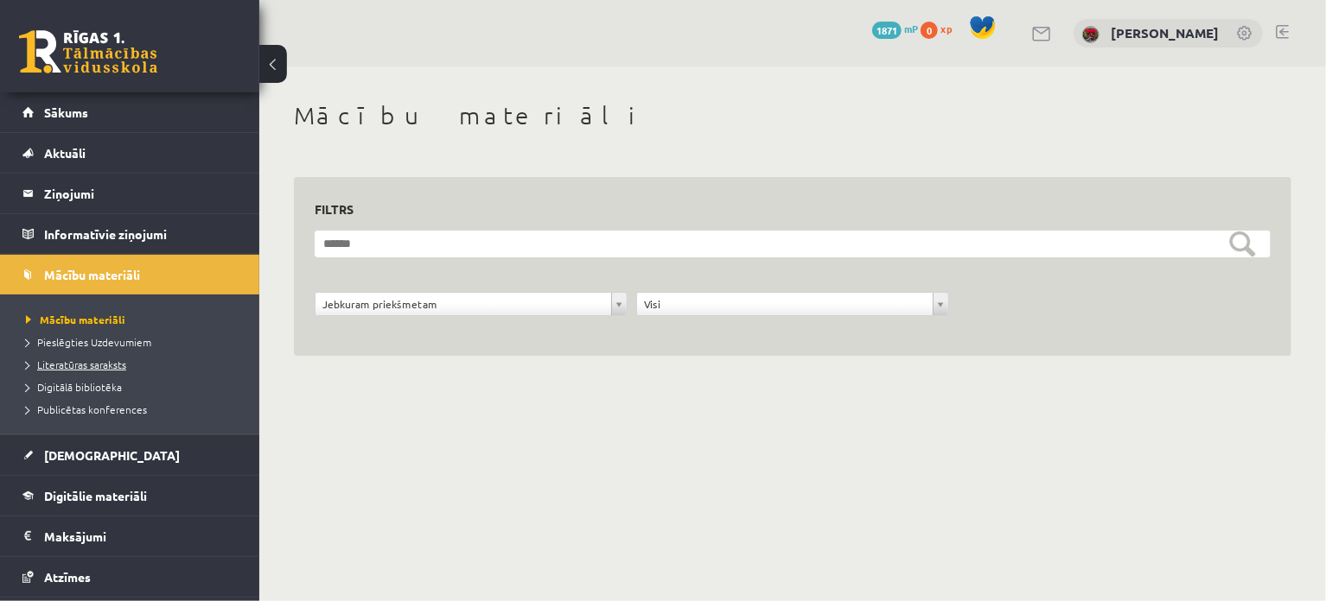
click at [68, 367] on span "Literatūras saraksts" at bounding box center [76, 365] width 100 height 14
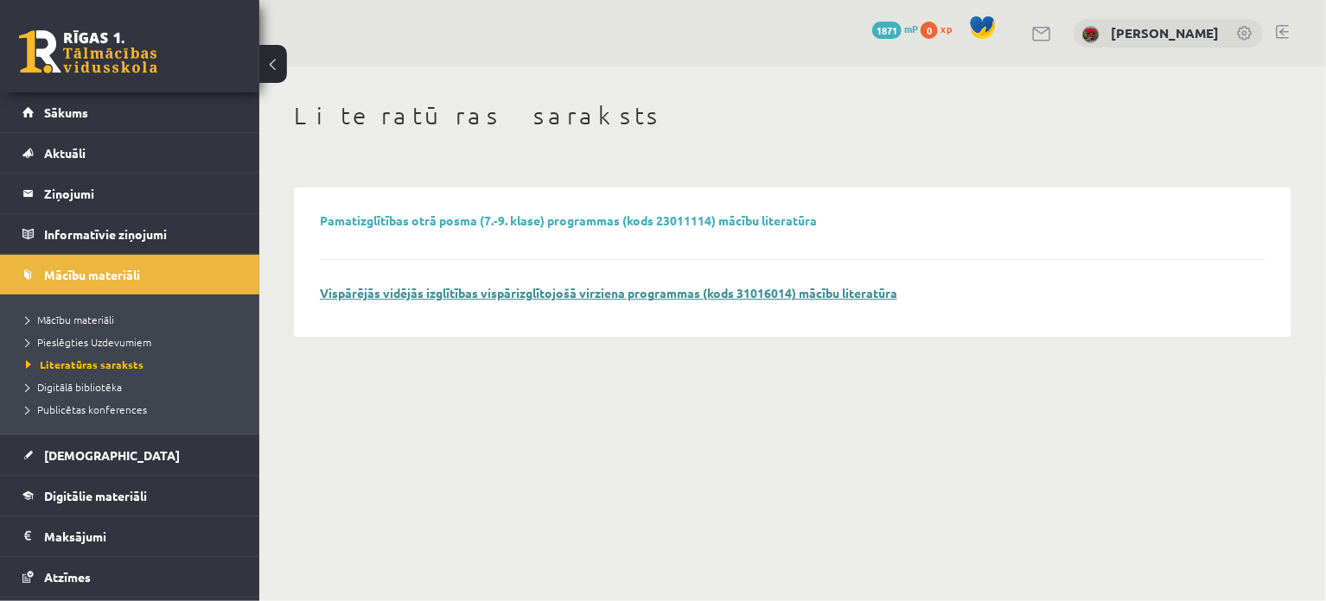
click at [408, 291] on link "Vispārējās vidējās izglītības vispārizglītojošā virziena programmas (kods 31016…" at bounding box center [608, 293] width 577 height 16
click at [109, 366] on span "Literatūras saraksts" at bounding box center [85, 365] width 118 height 14
drag, startPoint x: 690, startPoint y: 278, endPoint x: 687, endPoint y: 289, distance: 10.7
click at [689, 279] on div "Pamatizglītības otrā posma (7.-9. klase) programmas (kods 23011114) mācību lite…" at bounding box center [792, 262] width 945 height 99
click at [687, 289] on link "Vispārējās vidējās izglītības vispārizglītojošā virziena programmas (kods 31016…" at bounding box center [608, 293] width 577 height 16
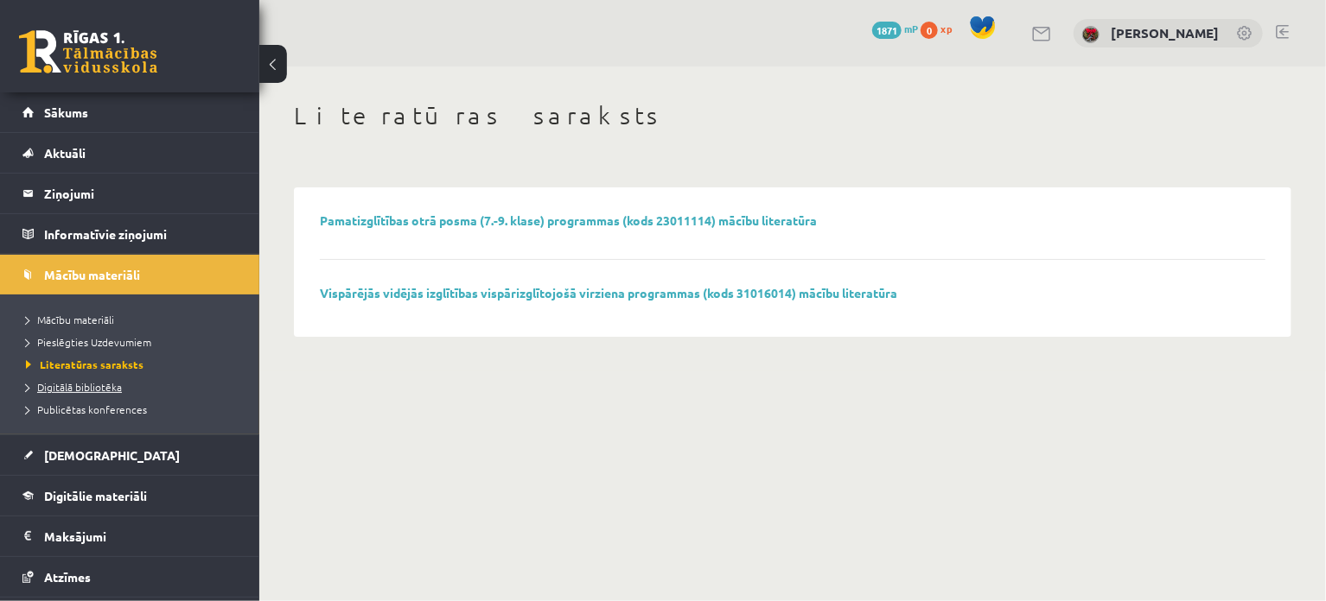
click at [94, 391] on link "Digitālā bibliotēka" at bounding box center [134, 387] width 216 height 16
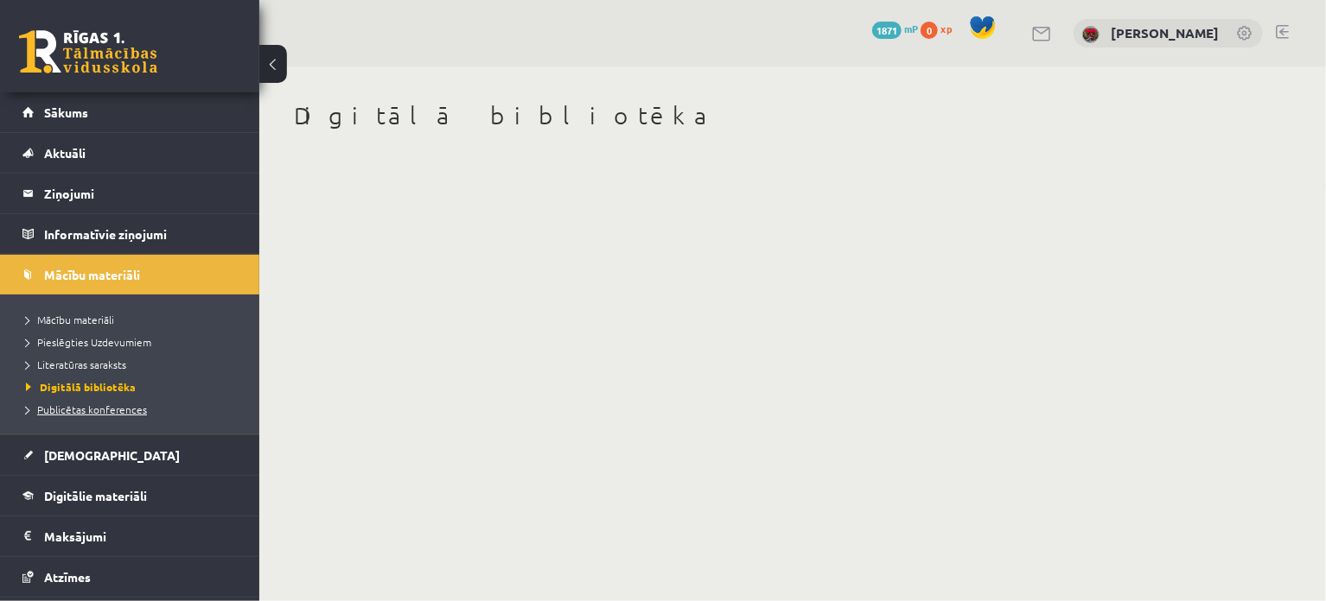
click at [93, 409] on span "Publicētas konferences" at bounding box center [86, 410] width 121 height 14
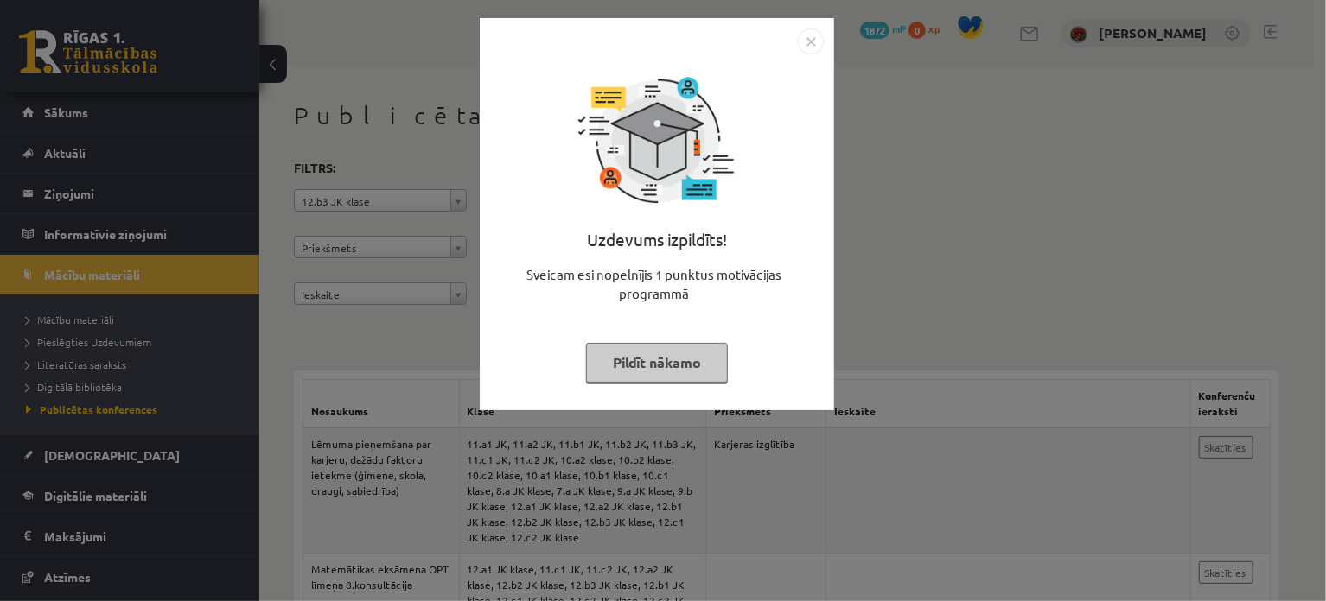
click at [679, 373] on button "Pildīt nākamo" at bounding box center [657, 363] width 142 height 40
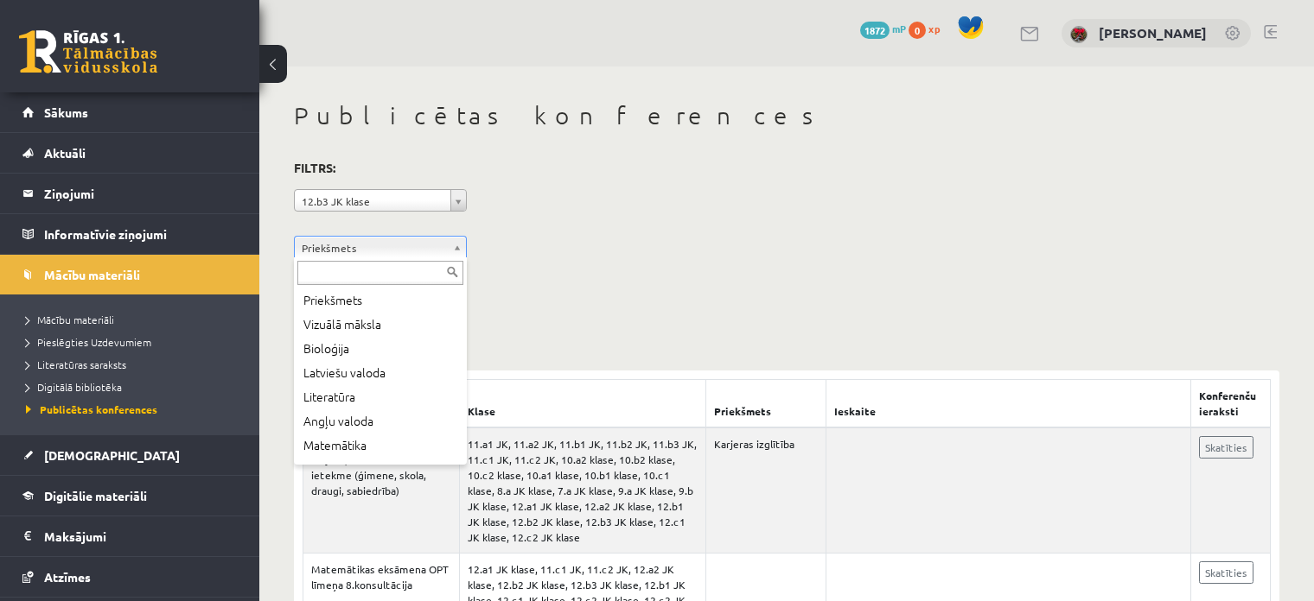
drag, startPoint x: 576, startPoint y: 267, endPoint x: 476, endPoint y: 289, distance: 102.5
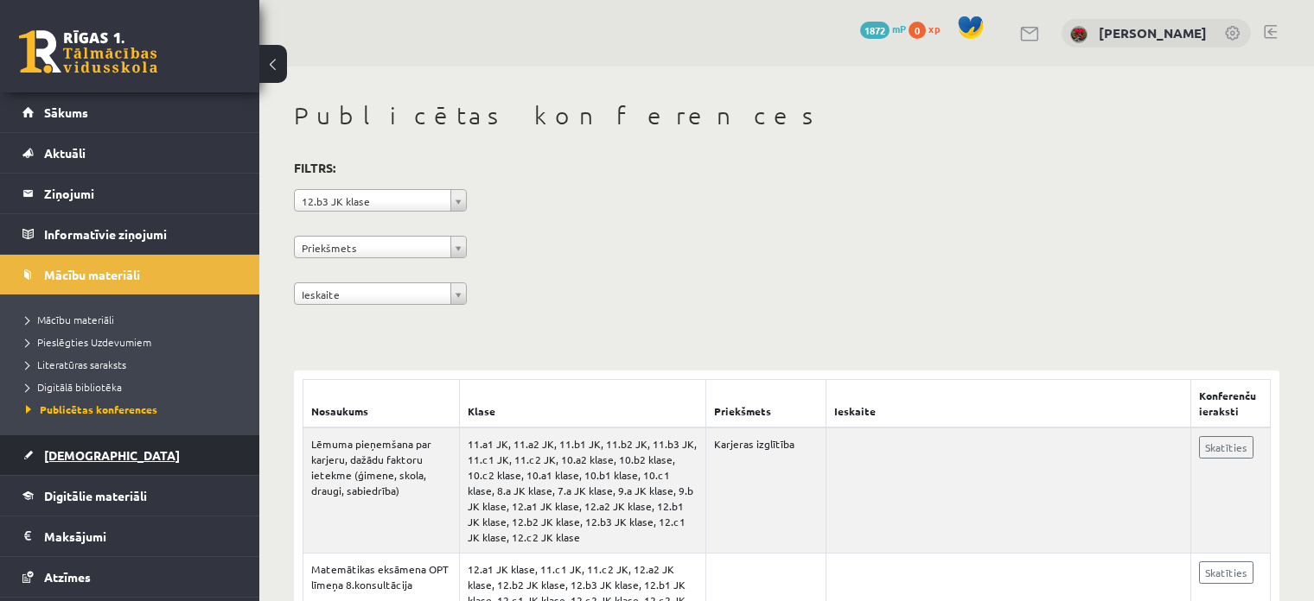
click at [78, 464] on link "[DEMOGRAPHIC_DATA]" at bounding box center [129, 456] width 215 height 40
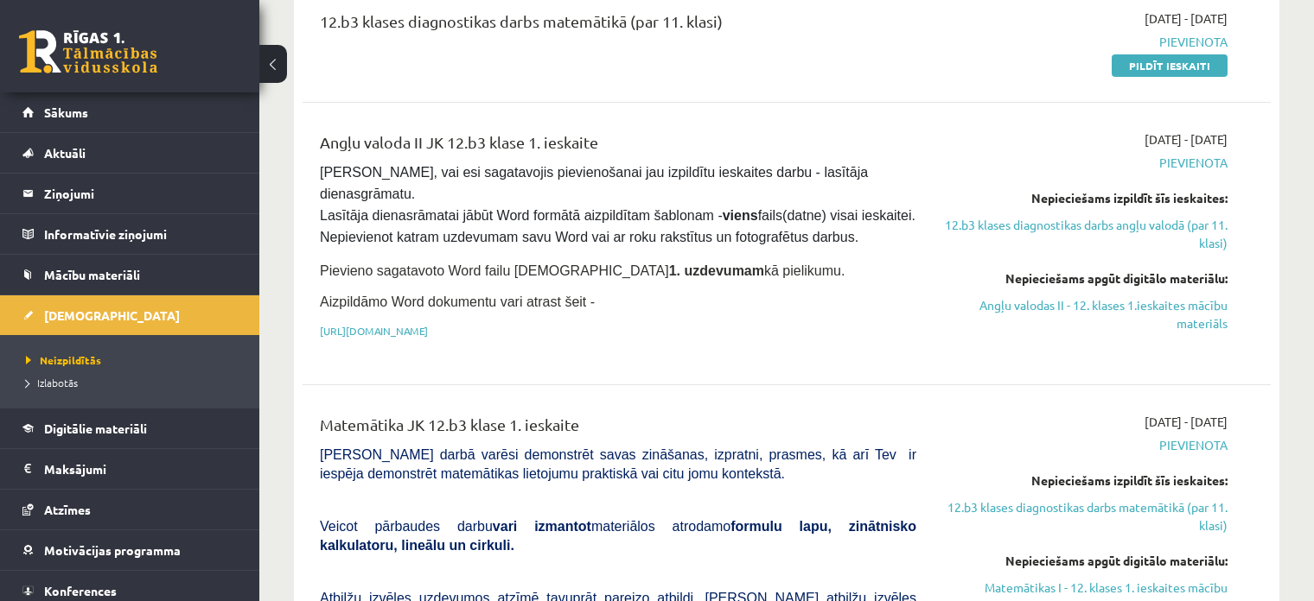
scroll to position [397, 0]
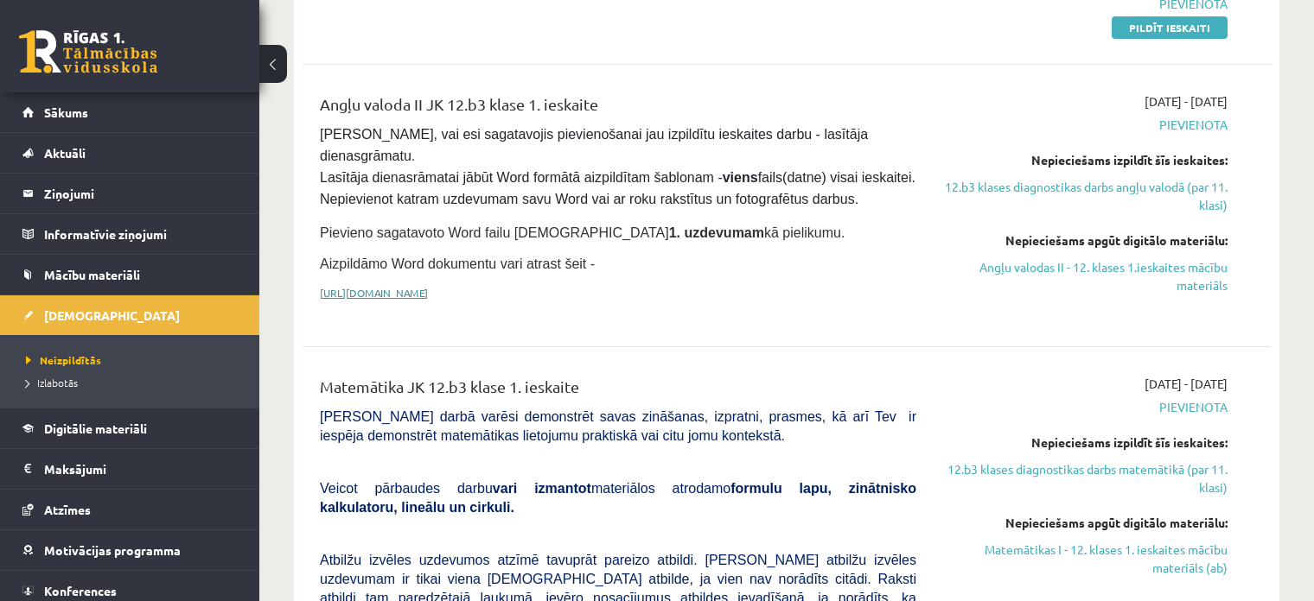
click at [428, 286] on link "[URL][DOMAIN_NAME]" at bounding box center [374, 293] width 108 height 14
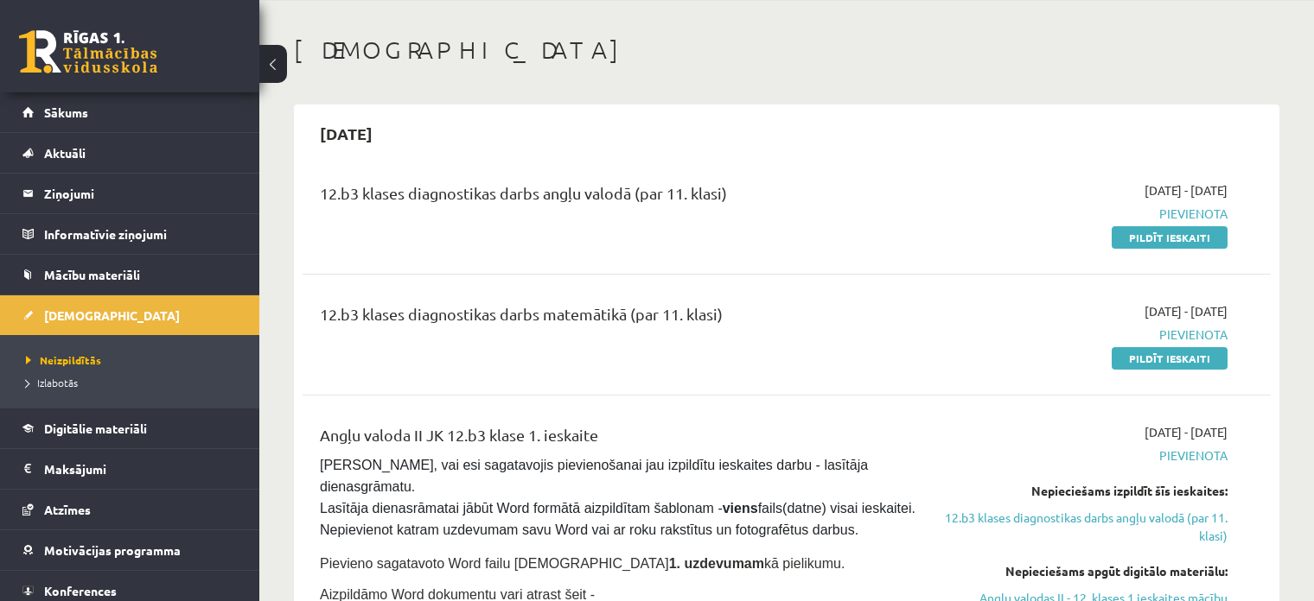
scroll to position [0, 0]
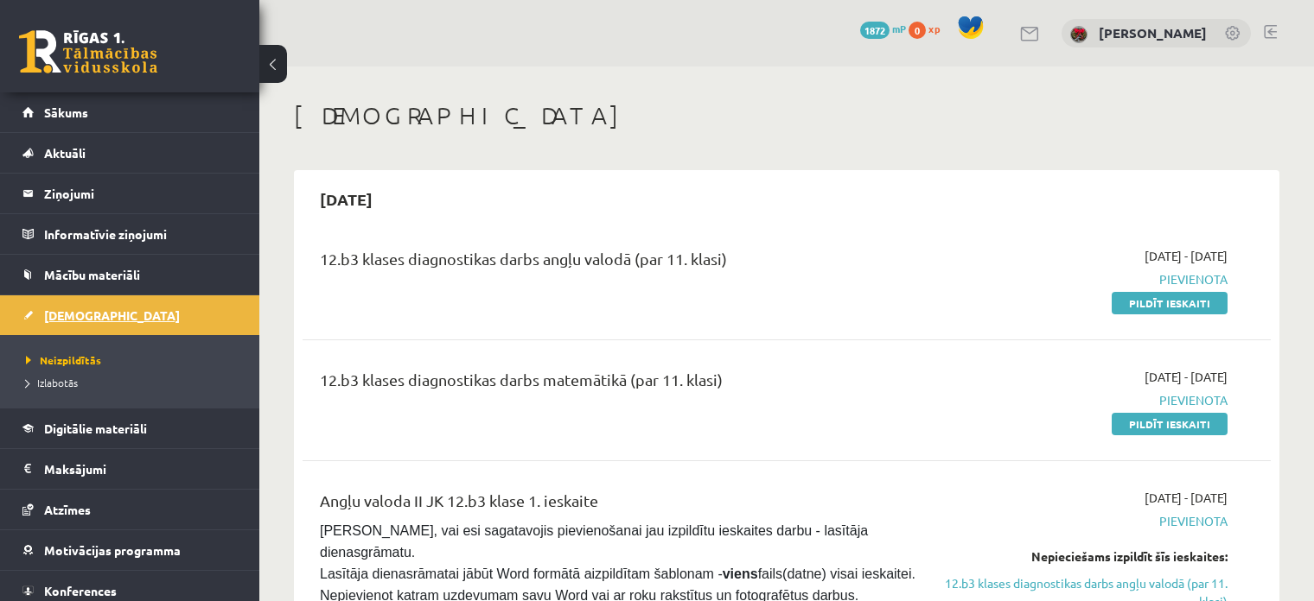
click at [74, 322] on link "[DEMOGRAPHIC_DATA]" at bounding box center [129, 316] width 215 height 40
click at [52, 378] on span "Izlabotās" at bounding box center [52, 383] width 52 height 14
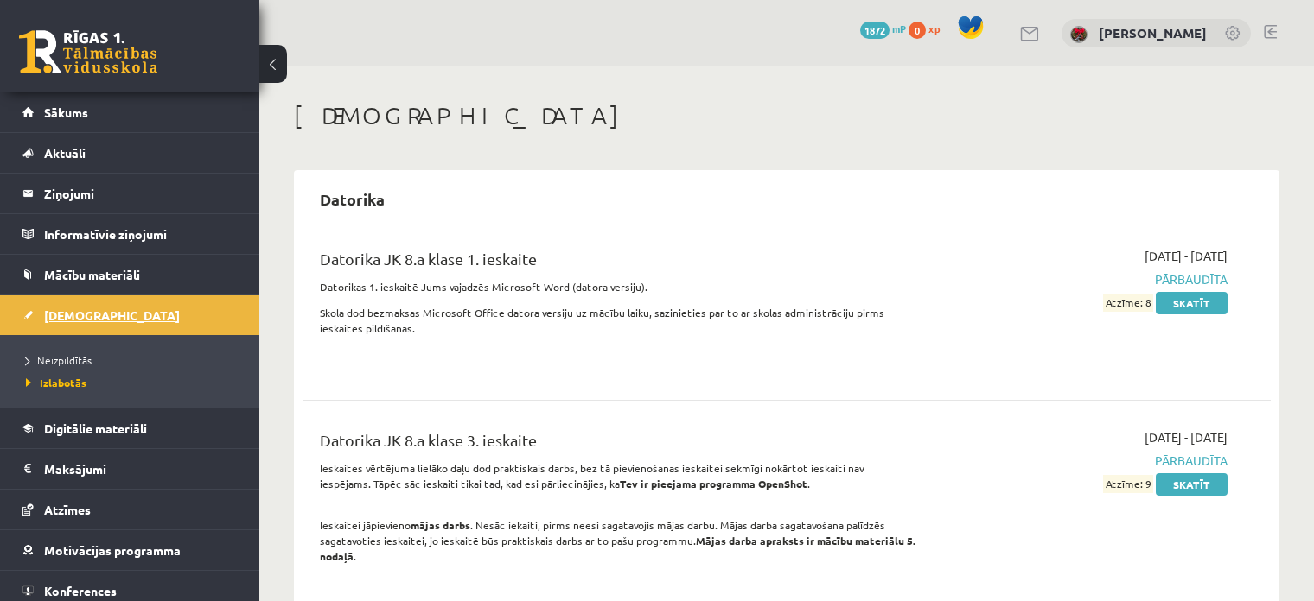
click at [75, 313] on span "[DEMOGRAPHIC_DATA]" at bounding box center [112, 316] width 136 height 16
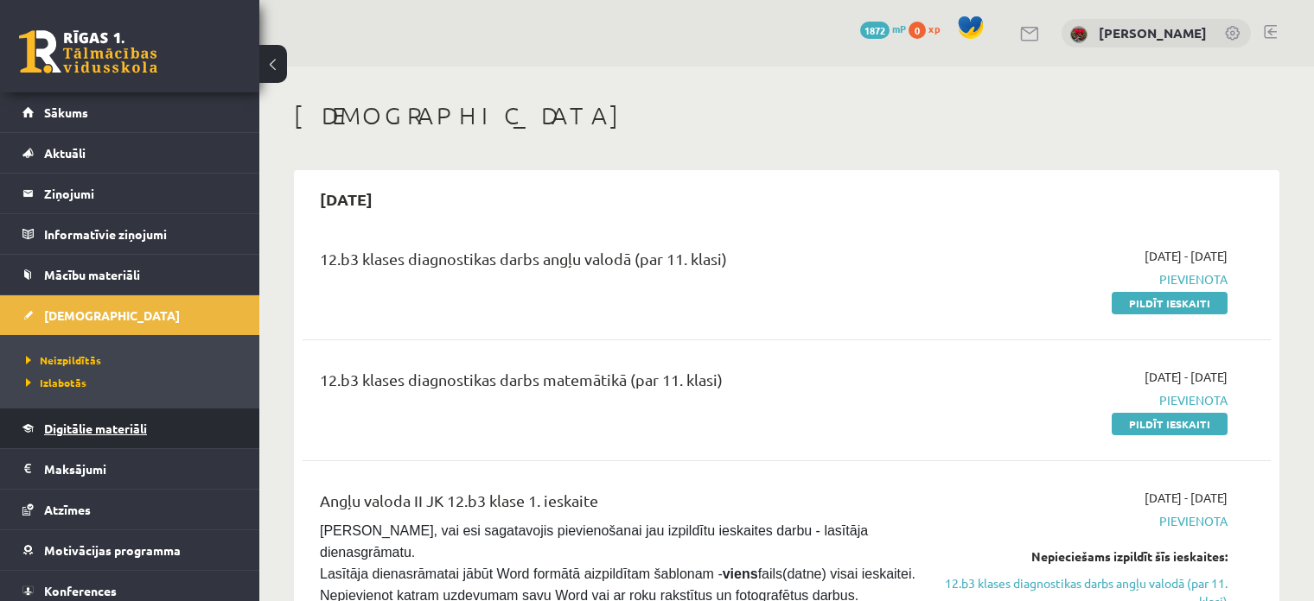
click at [119, 423] on span "Digitālie materiāli" at bounding box center [95, 429] width 103 height 16
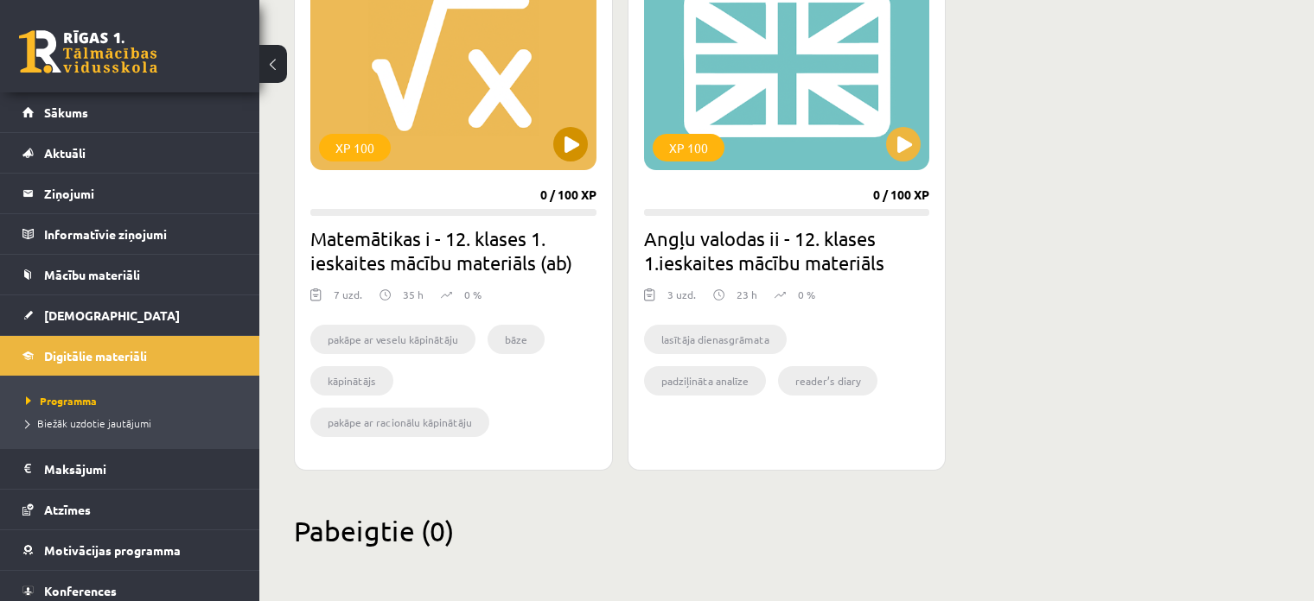
scroll to position [211, 0]
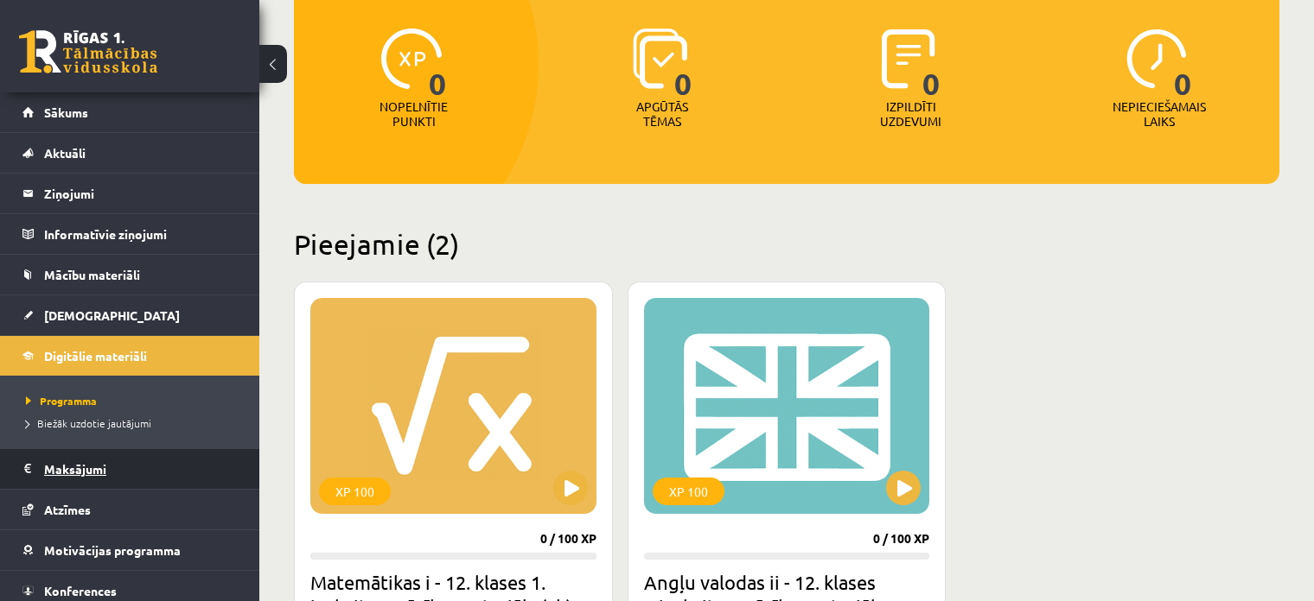
click at [54, 467] on legend "Maksājumi 0" at bounding box center [141, 469] width 194 height 40
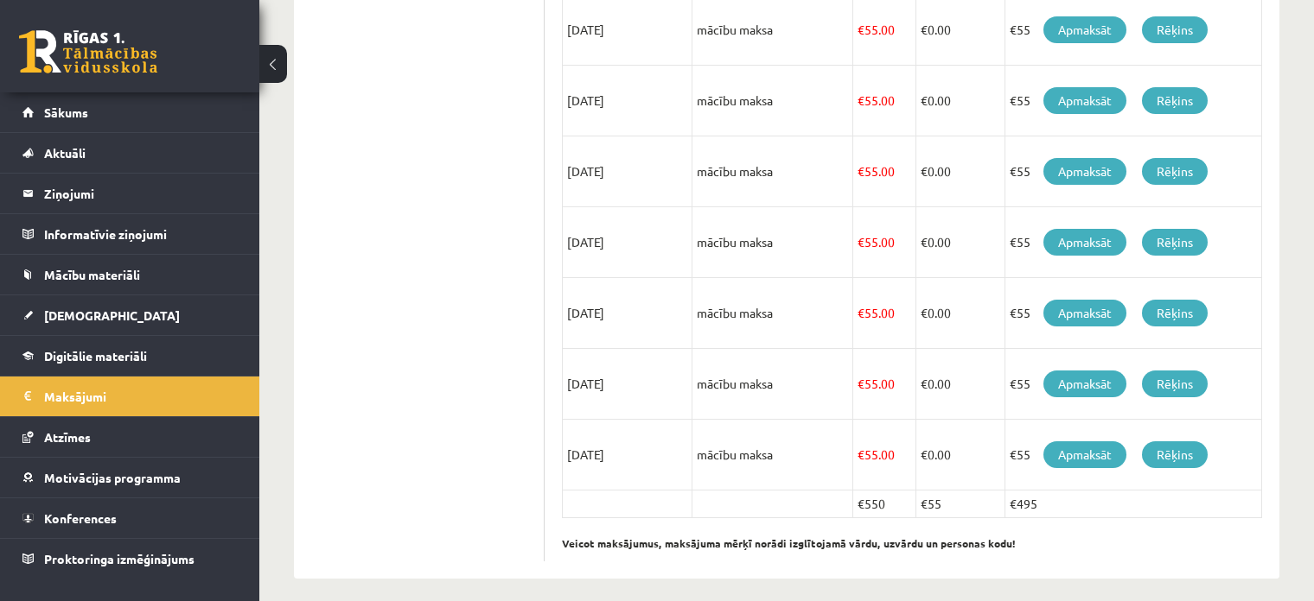
scroll to position [620, 0]
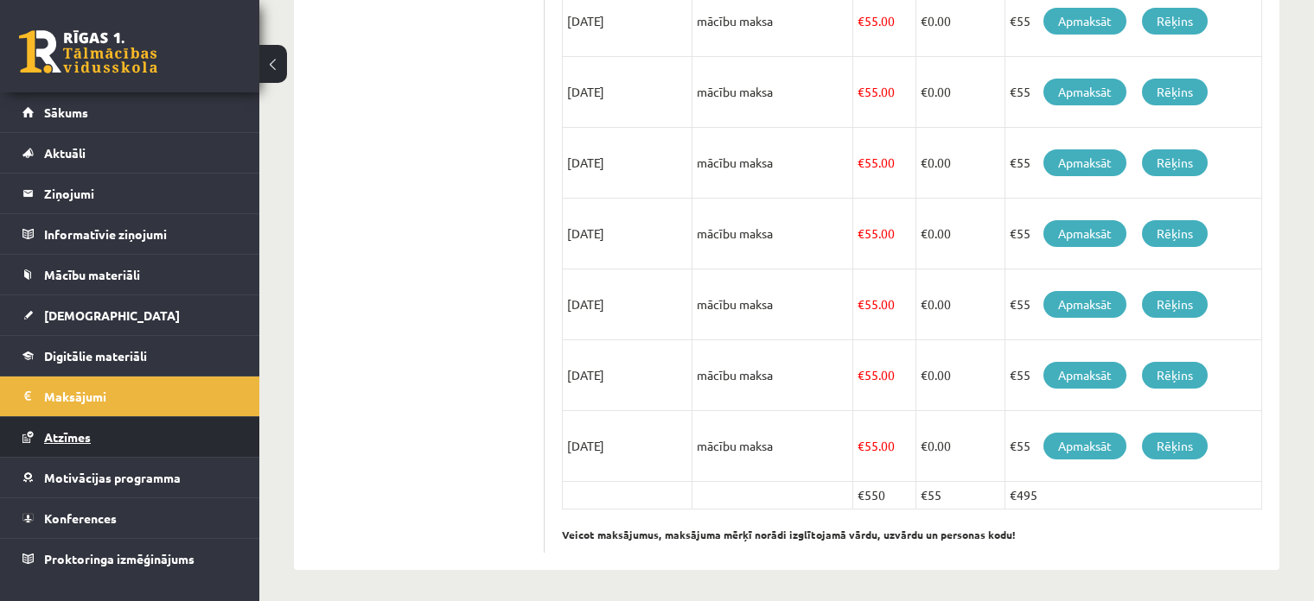
click at [72, 441] on span "Atzīmes" at bounding box center [67, 437] width 47 height 16
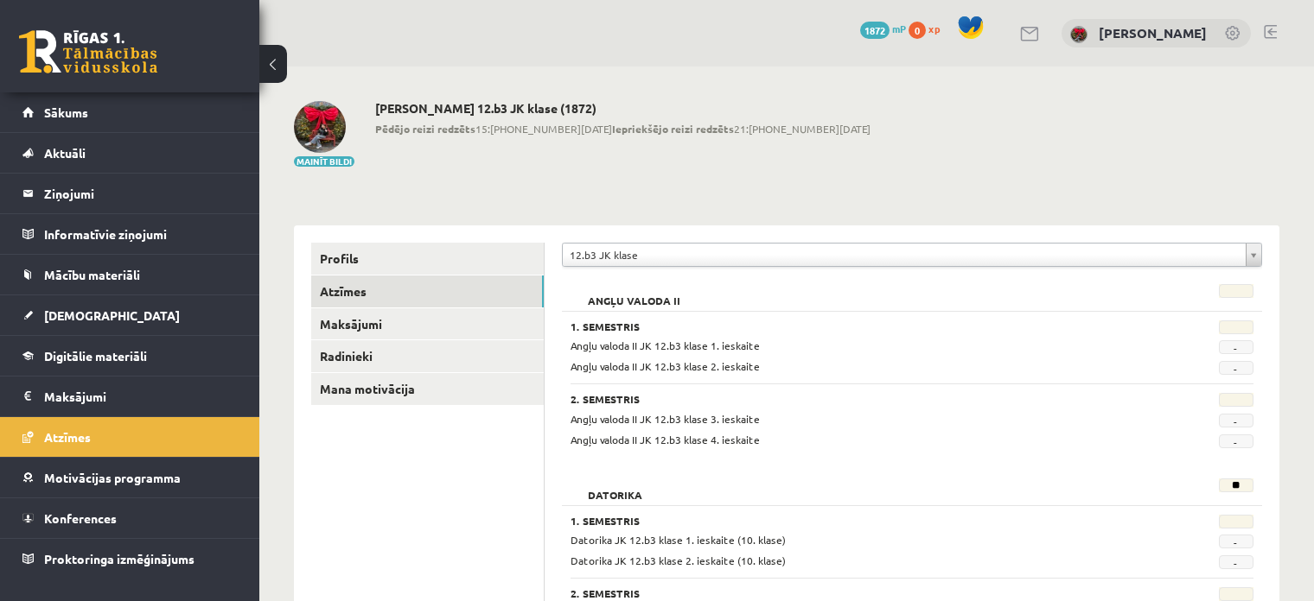
scroll to position [173, 0]
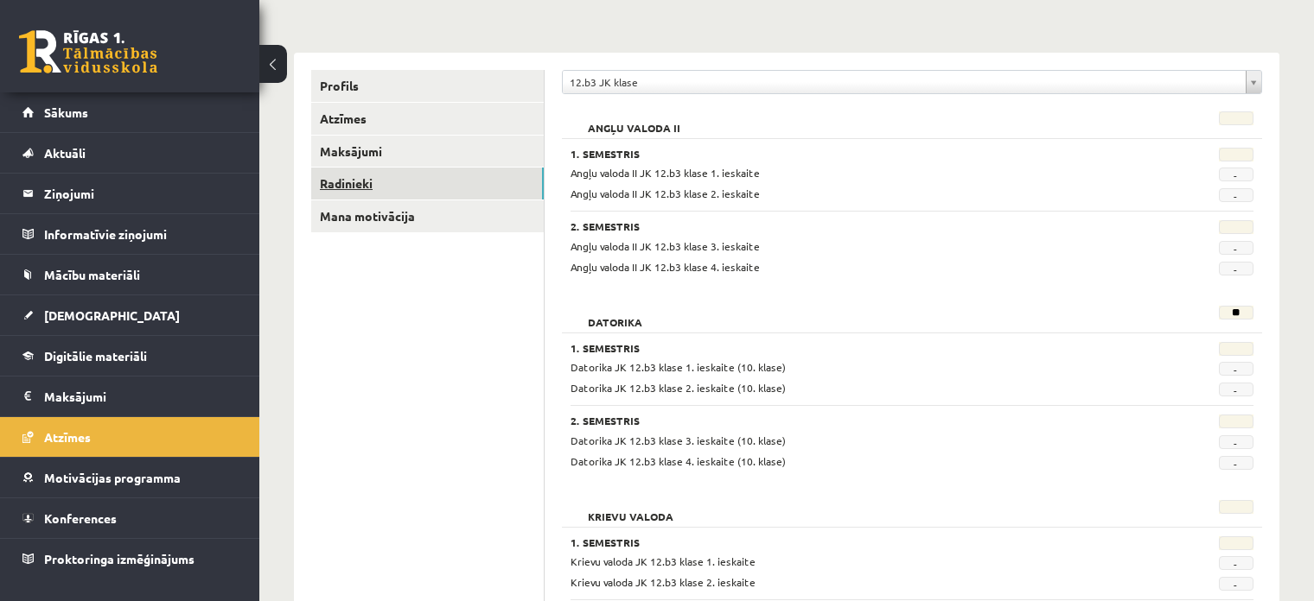
click at [379, 184] on link "Radinieki" at bounding box center [427, 184] width 232 height 32
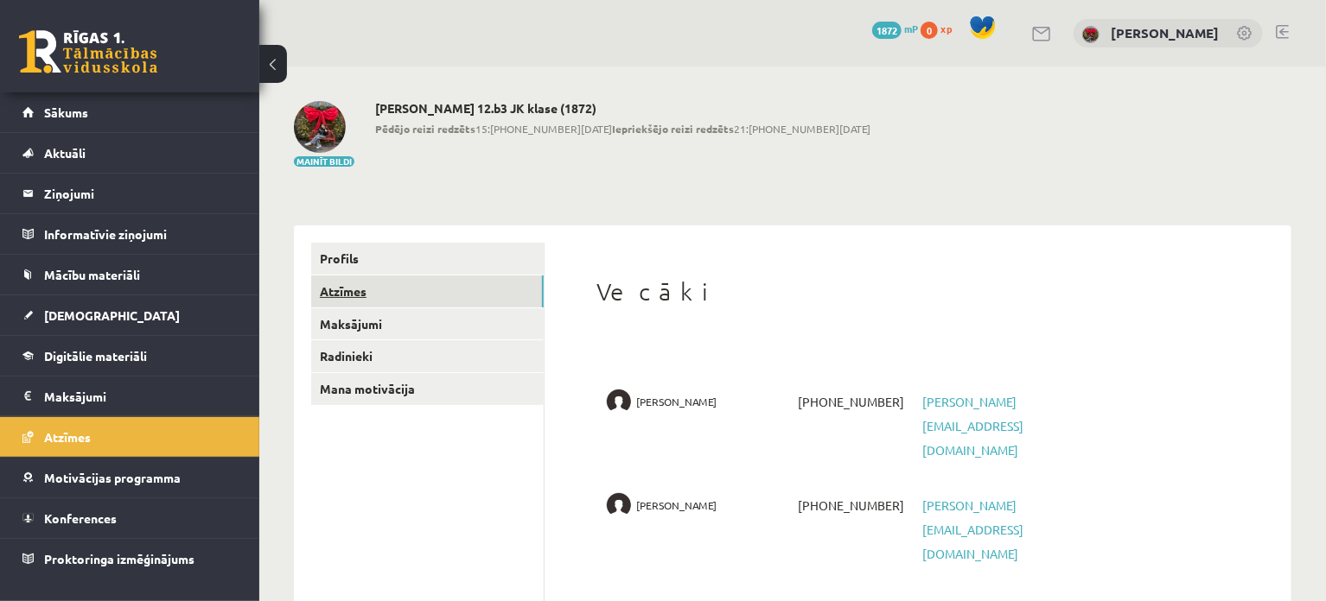
click at [407, 298] on link "Atzīmes" at bounding box center [427, 292] width 232 height 32
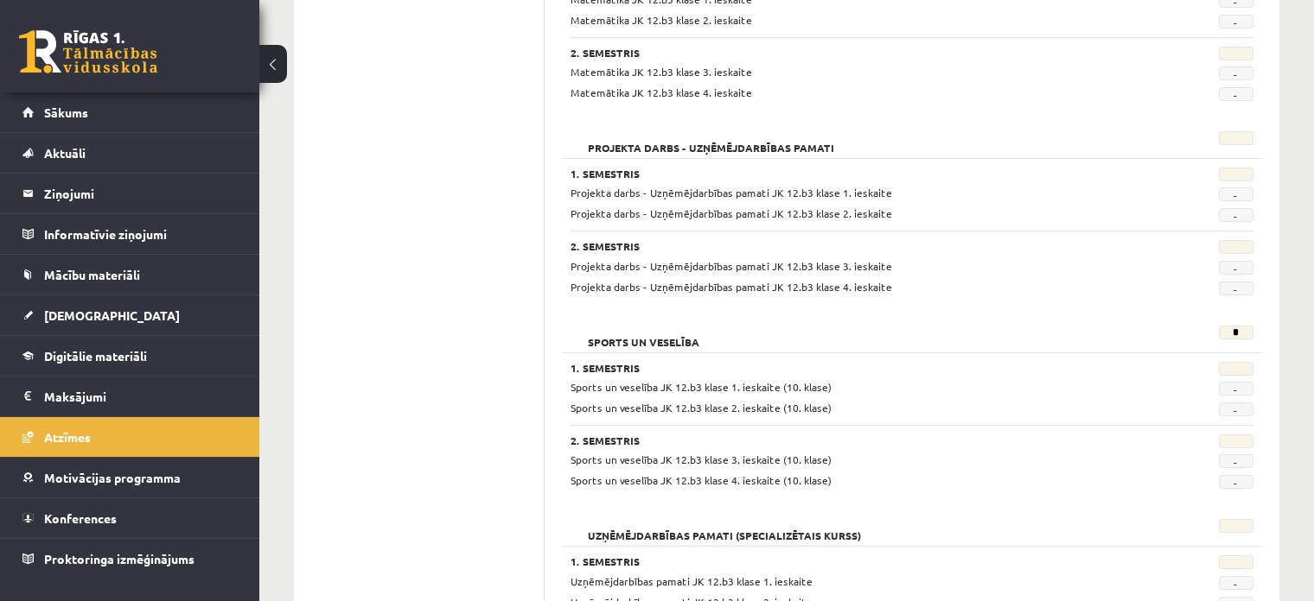
scroll to position [1469, 0]
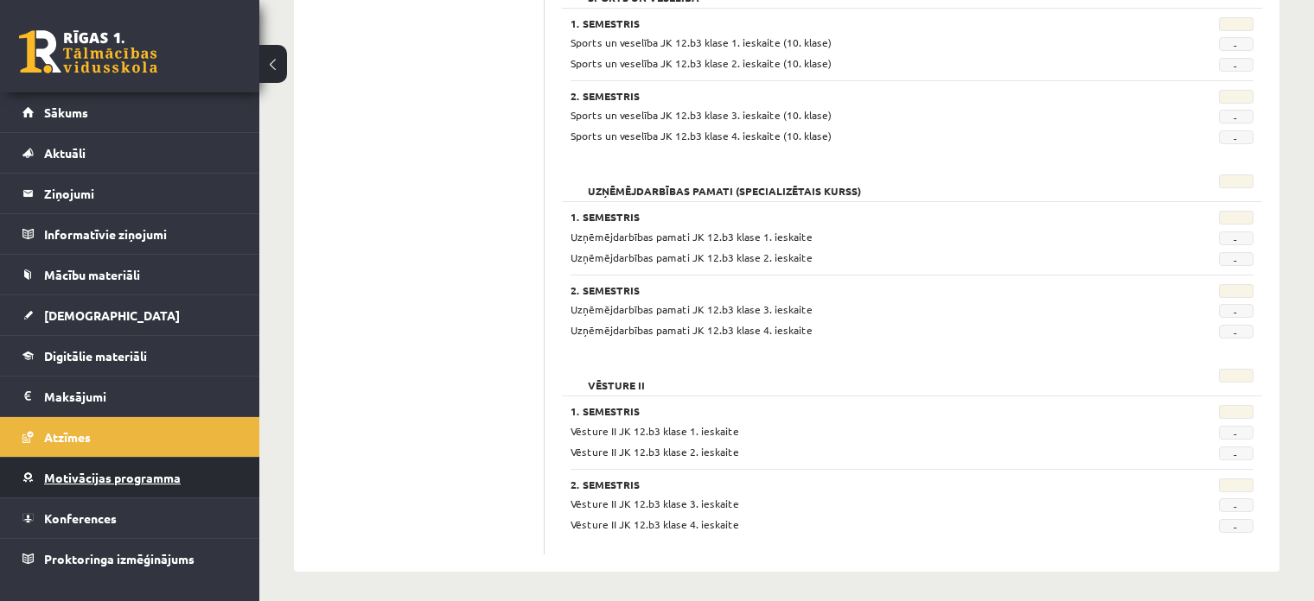
click at [54, 478] on span "Motivācijas programma" at bounding box center [112, 478] width 137 height 16
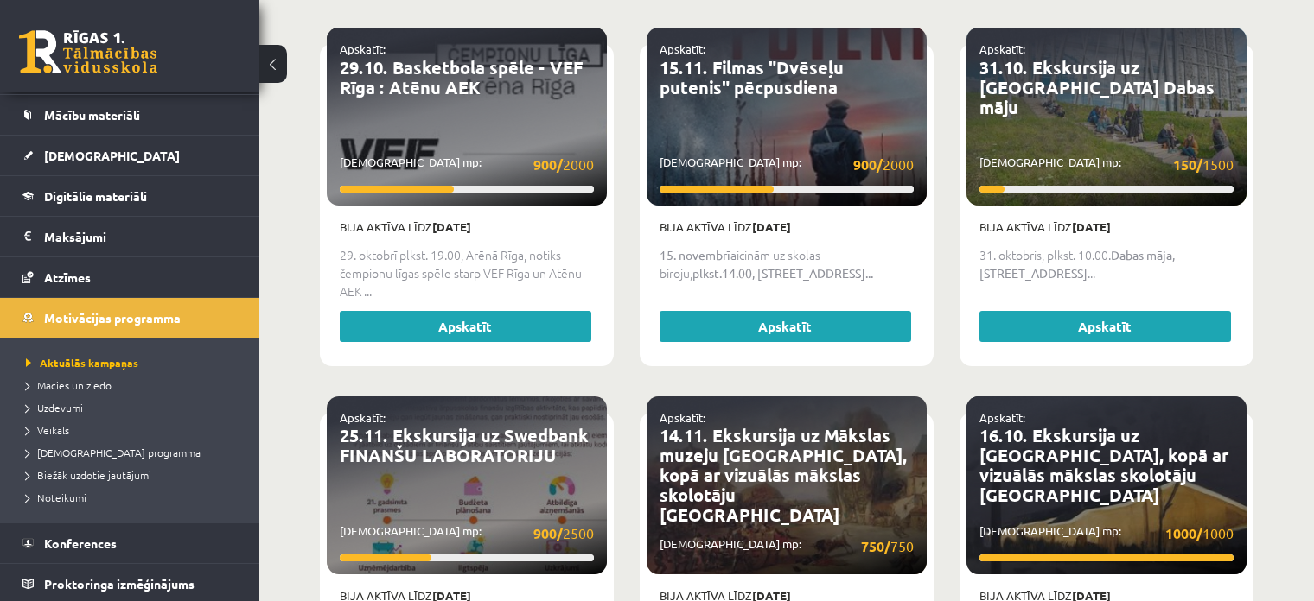
scroll to position [1988, 0]
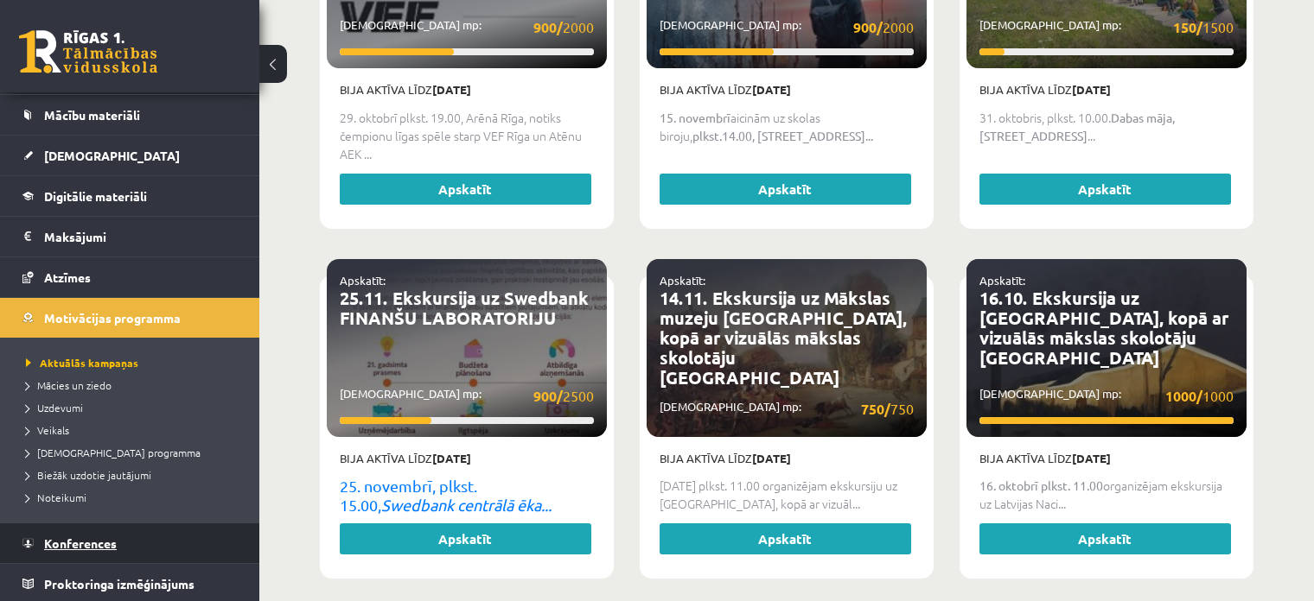
click at [116, 550] on link "Konferences" at bounding box center [129, 544] width 215 height 40
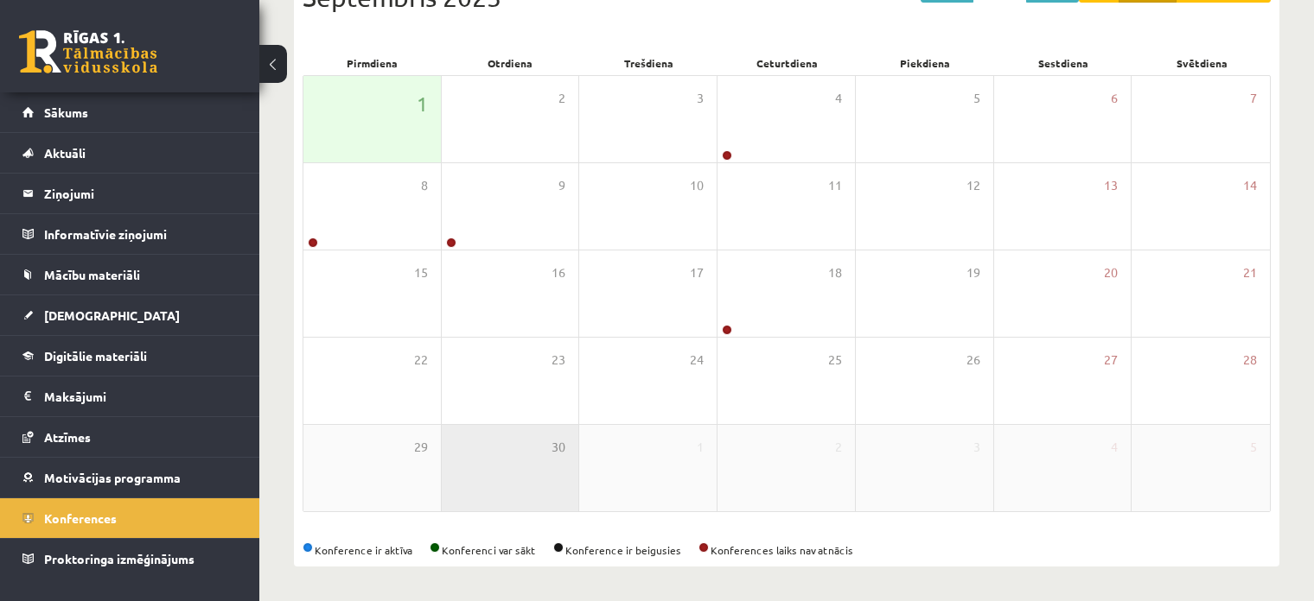
scroll to position [223, 0]
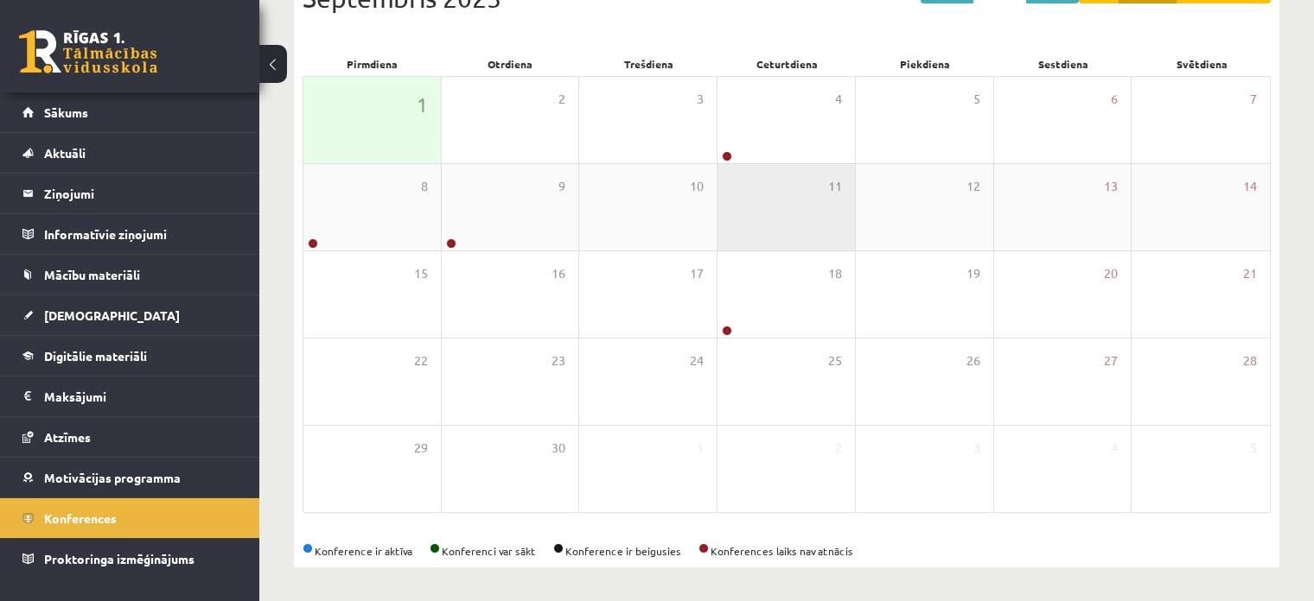
click at [756, 164] on div "11" at bounding box center [785, 207] width 137 height 86
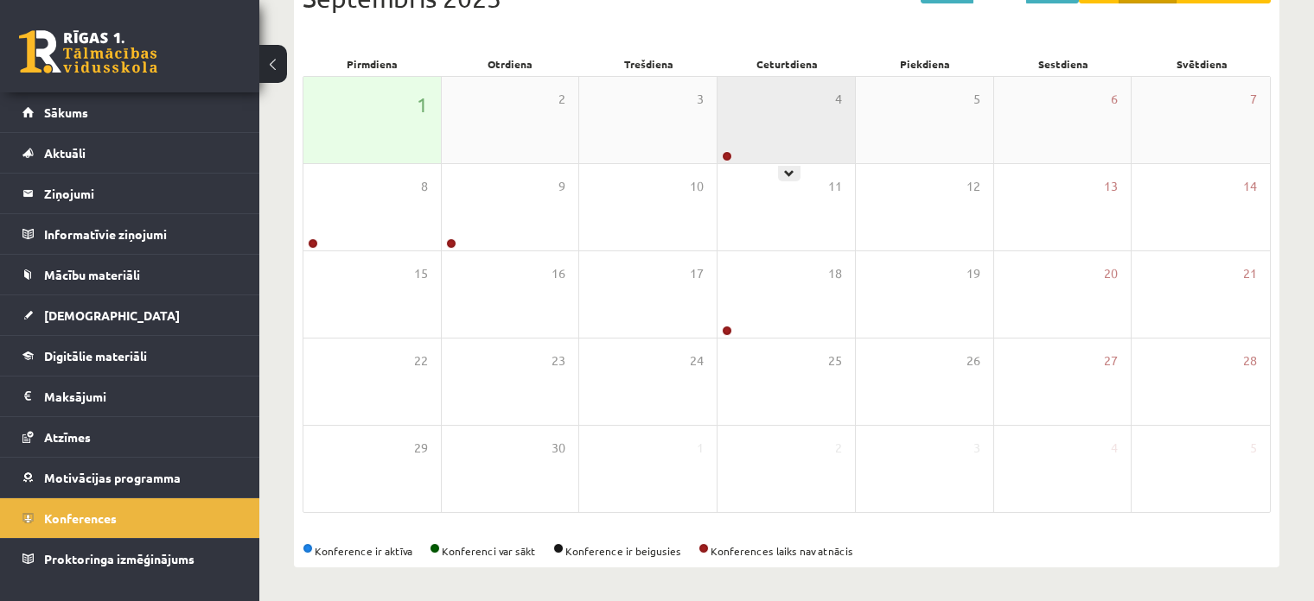
click at [767, 136] on div "4" at bounding box center [785, 120] width 137 height 86
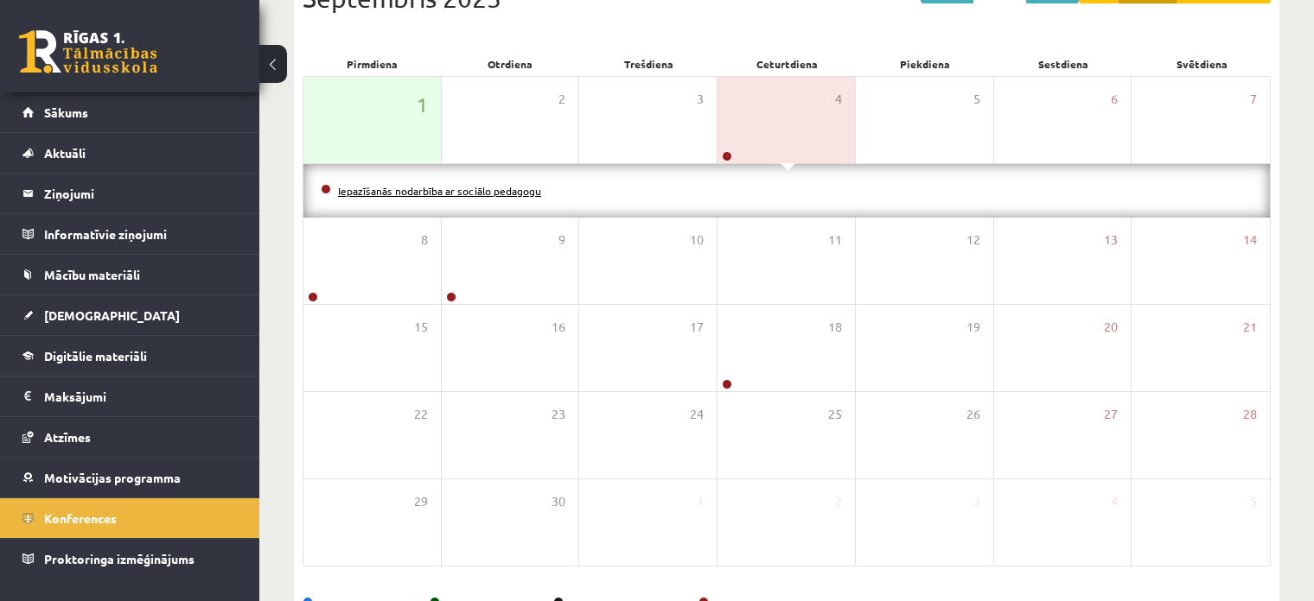
click at [507, 191] on link "Iepazīšanās nodarbība ar sociālo pedagogu" at bounding box center [439, 191] width 203 height 14
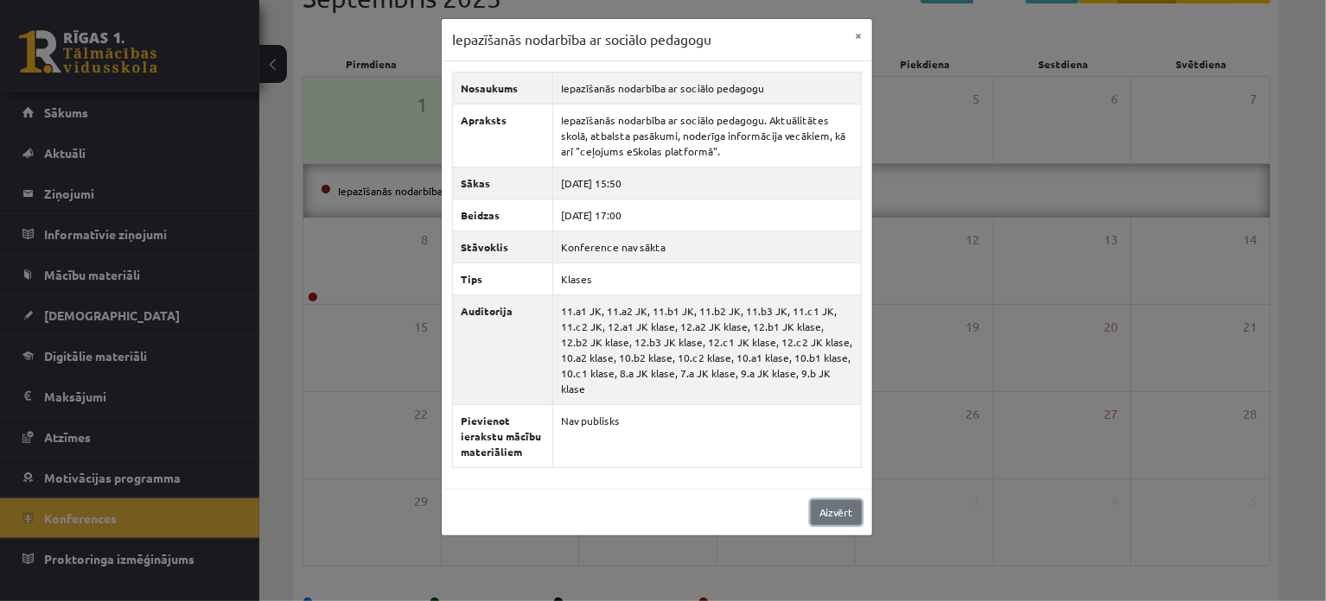
click at [825, 500] on link "Aizvērt" at bounding box center [836, 512] width 51 height 25
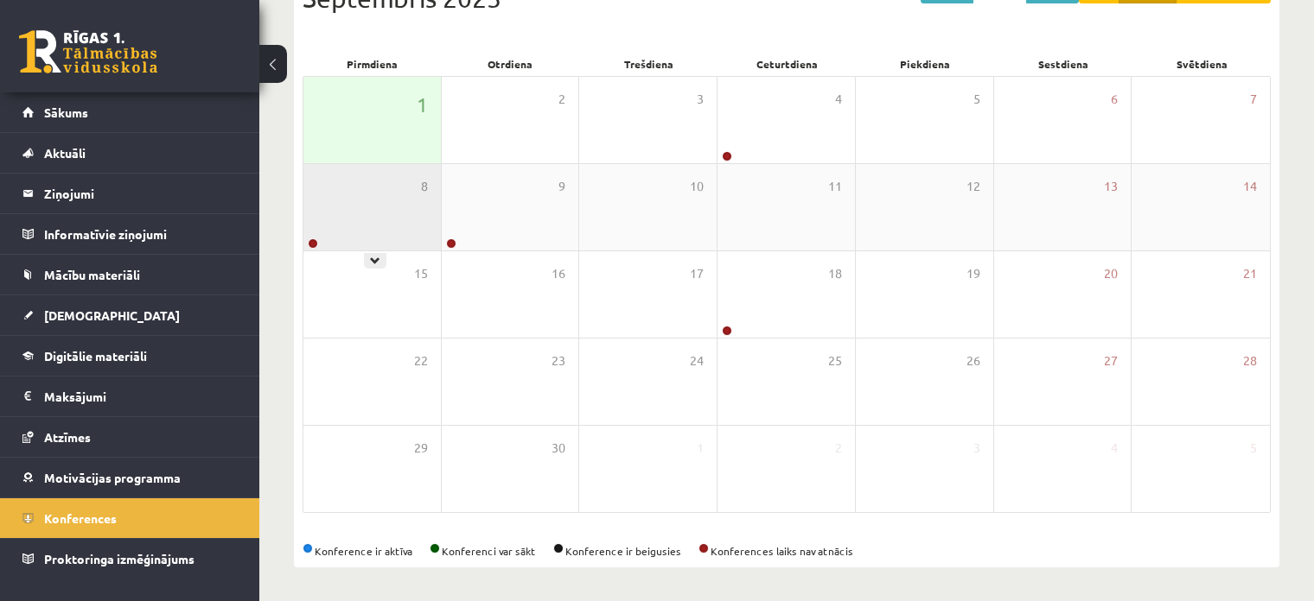
click at [318, 177] on div "8" at bounding box center [371, 207] width 137 height 86
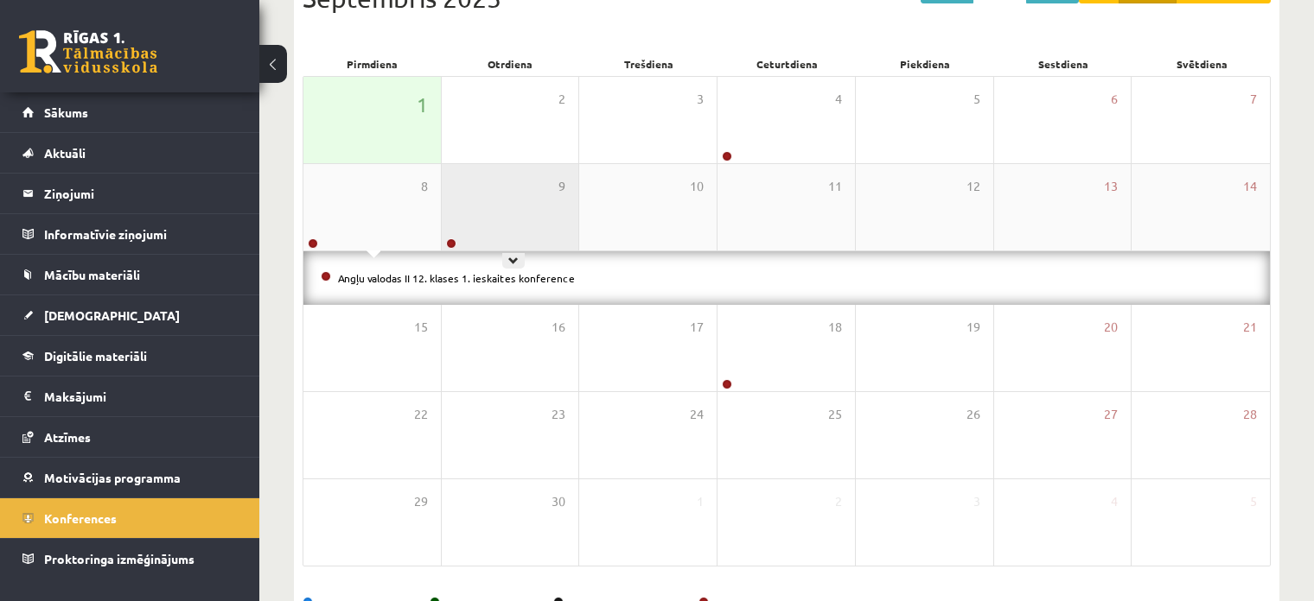
click at [498, 224] on div "9" at bounding box center [510, 207] width 137 height 86
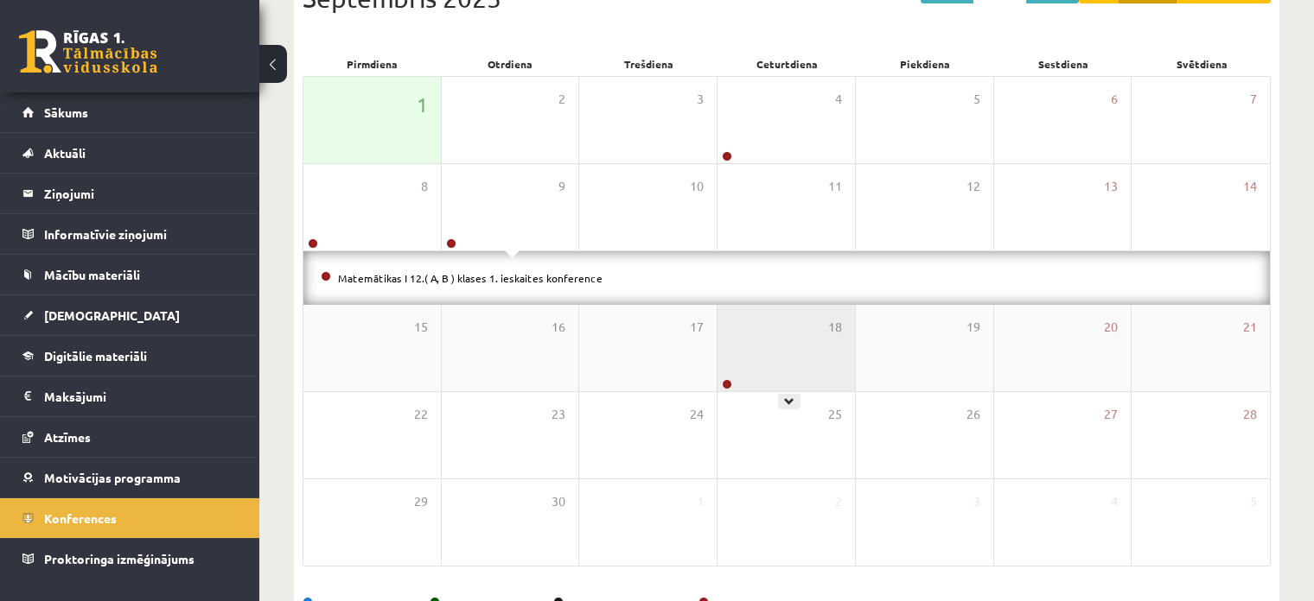
click at [766, 333] on div "18" at bounding box center [785, 348] width 137 height 86
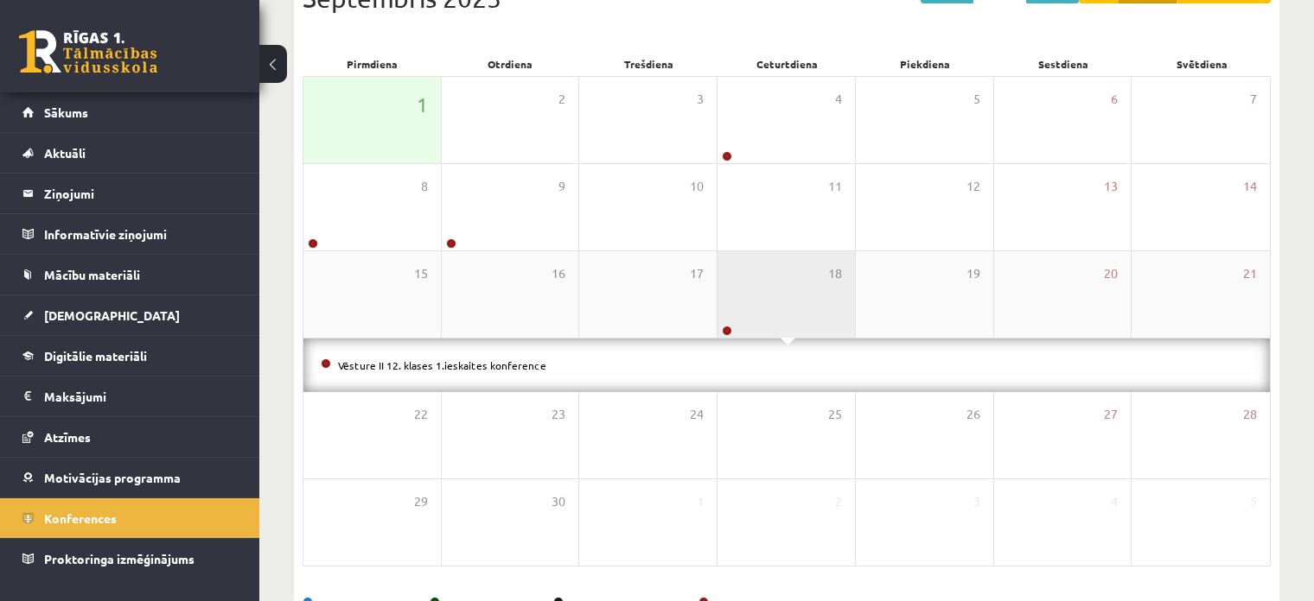
click at [766, 328] on div "18" at bounding box center [785, 294] width 137 height 86
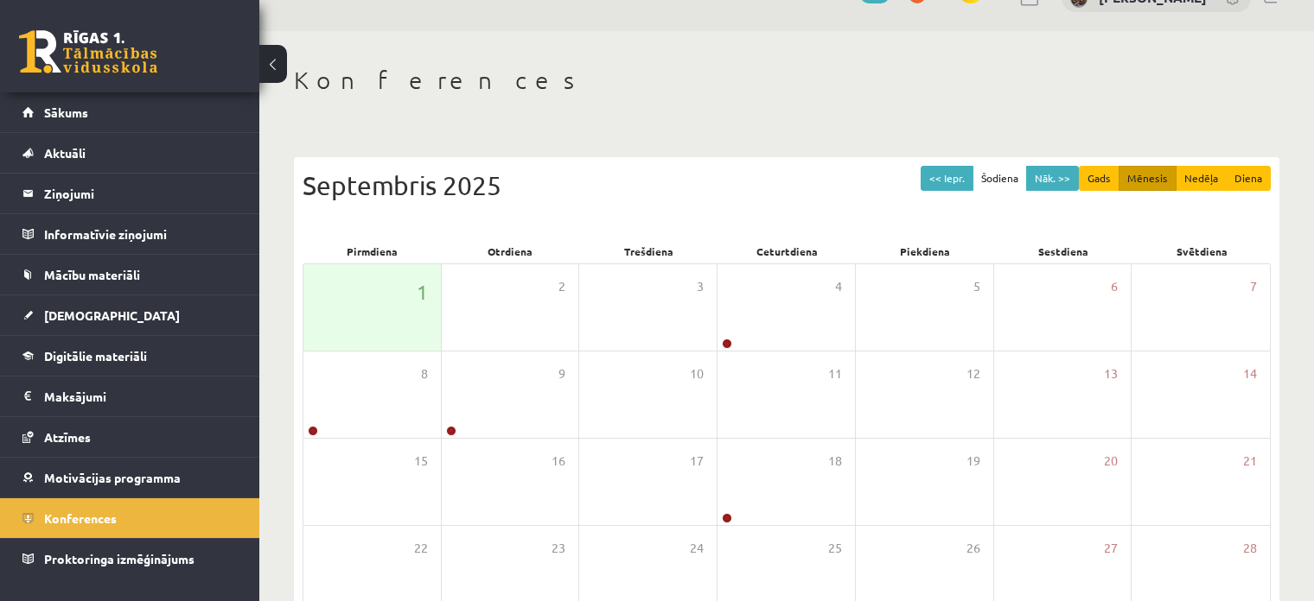
scroll to position [0, 0]
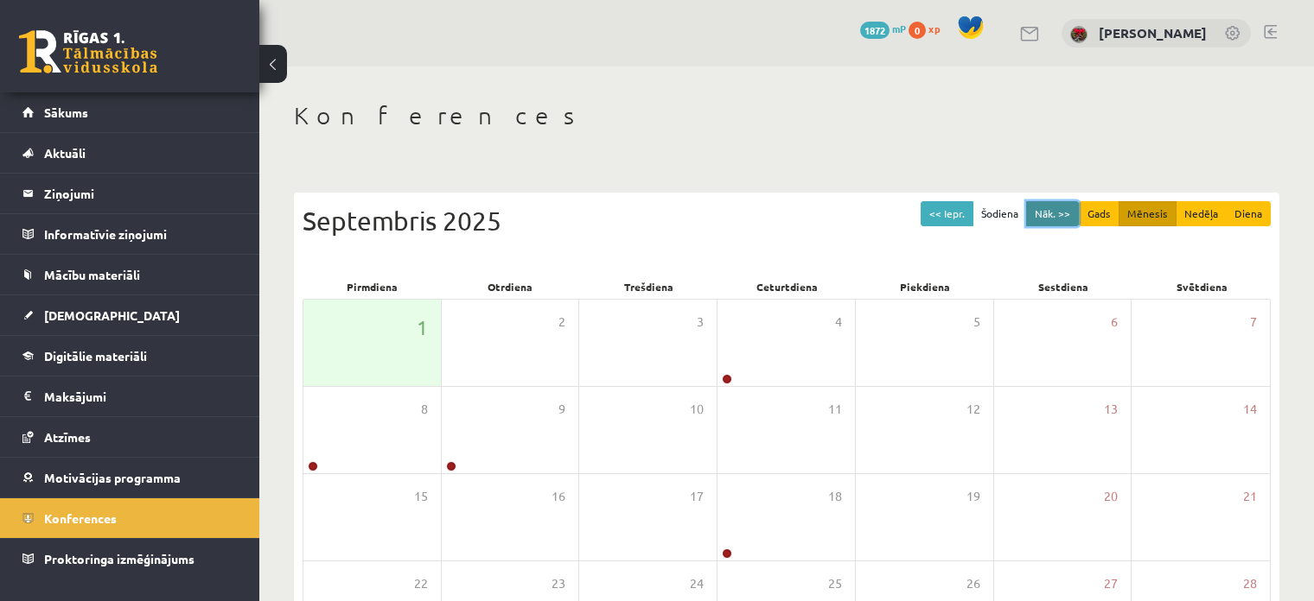
click at [1046, 212] on button "Nāk. >>" at bounding box center [1052, 213] width 53 height 25
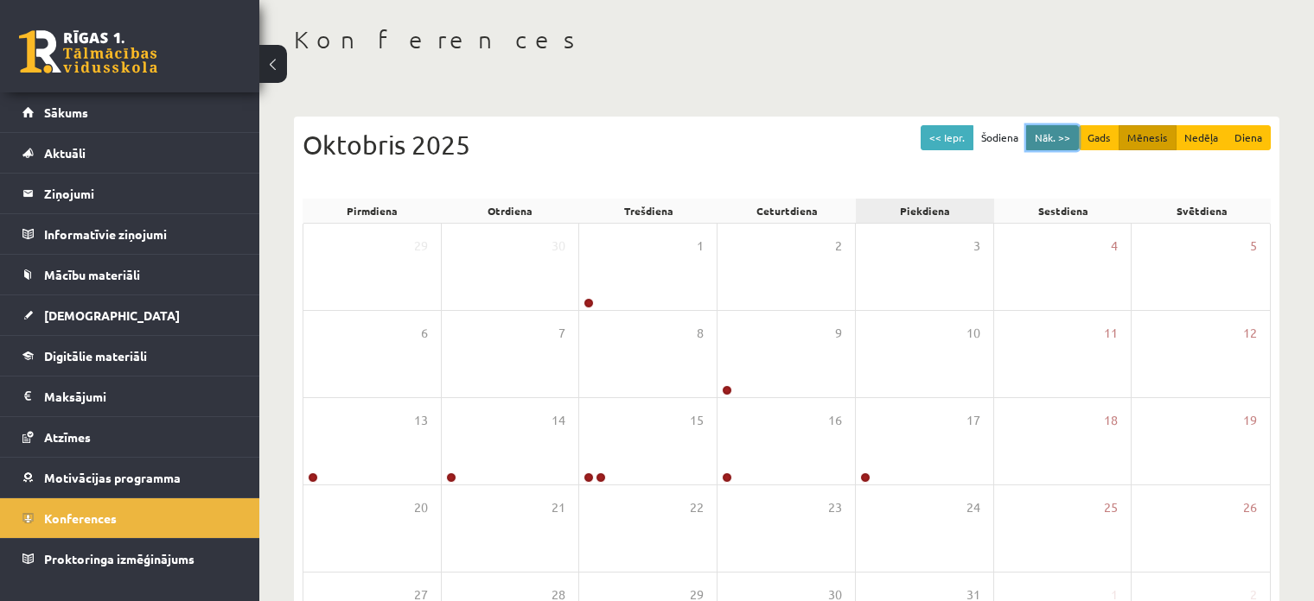
scroll to position [86, 0]
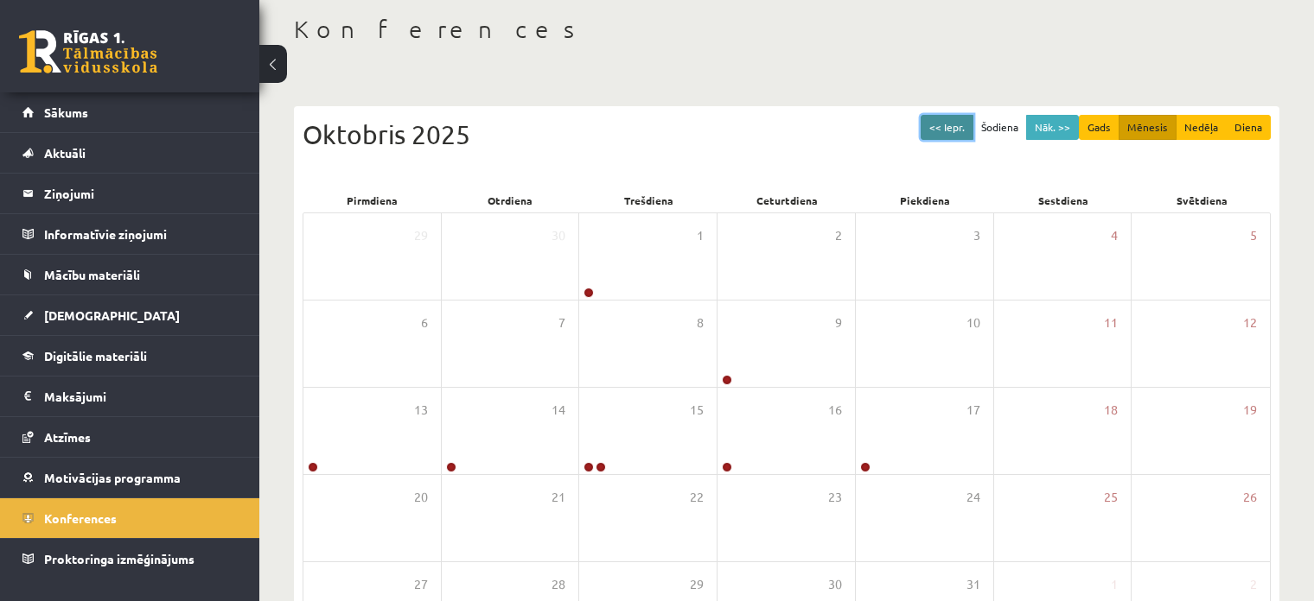
click at [952, 126] on button "<< Iepr." at bounding box center [946, 127] width 53 height 25
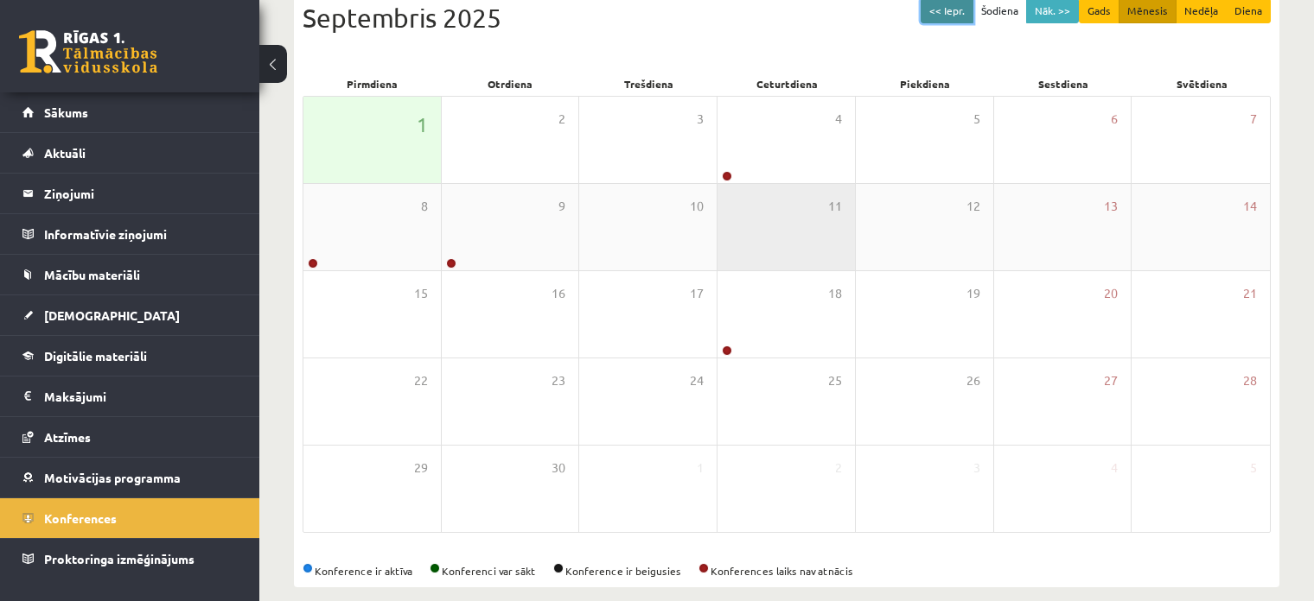
scroll to position [223, 0]
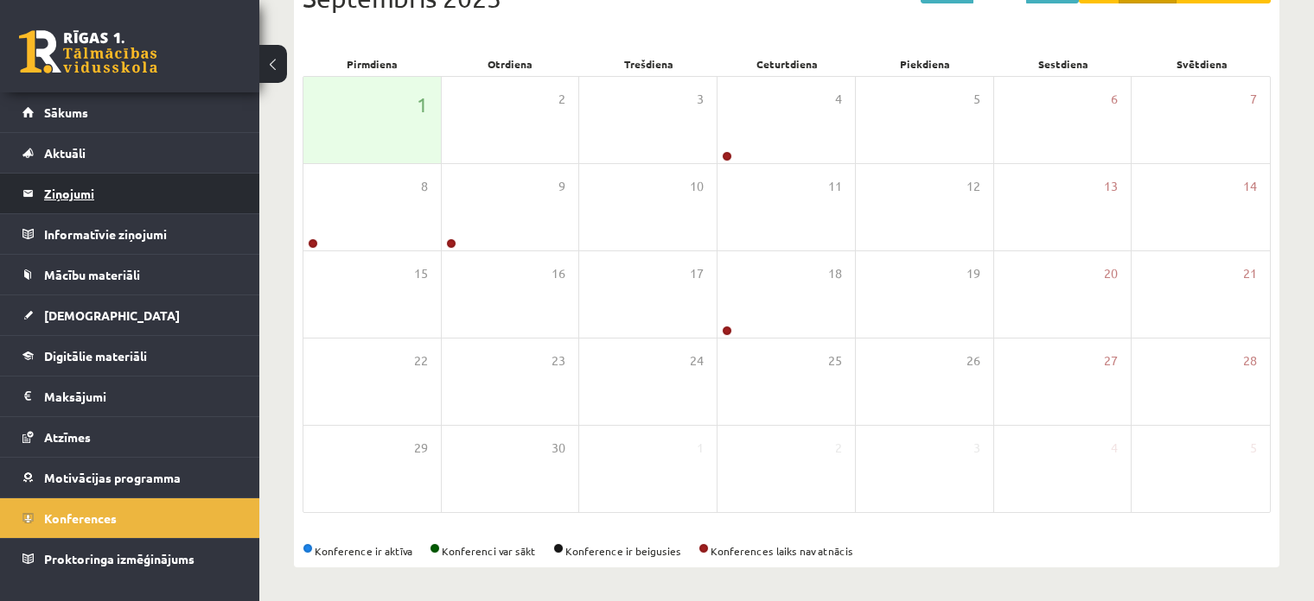
click at [79, 208] on legend "Ziņojumi 0" at bounding box center [141, 194] width 194 height 40
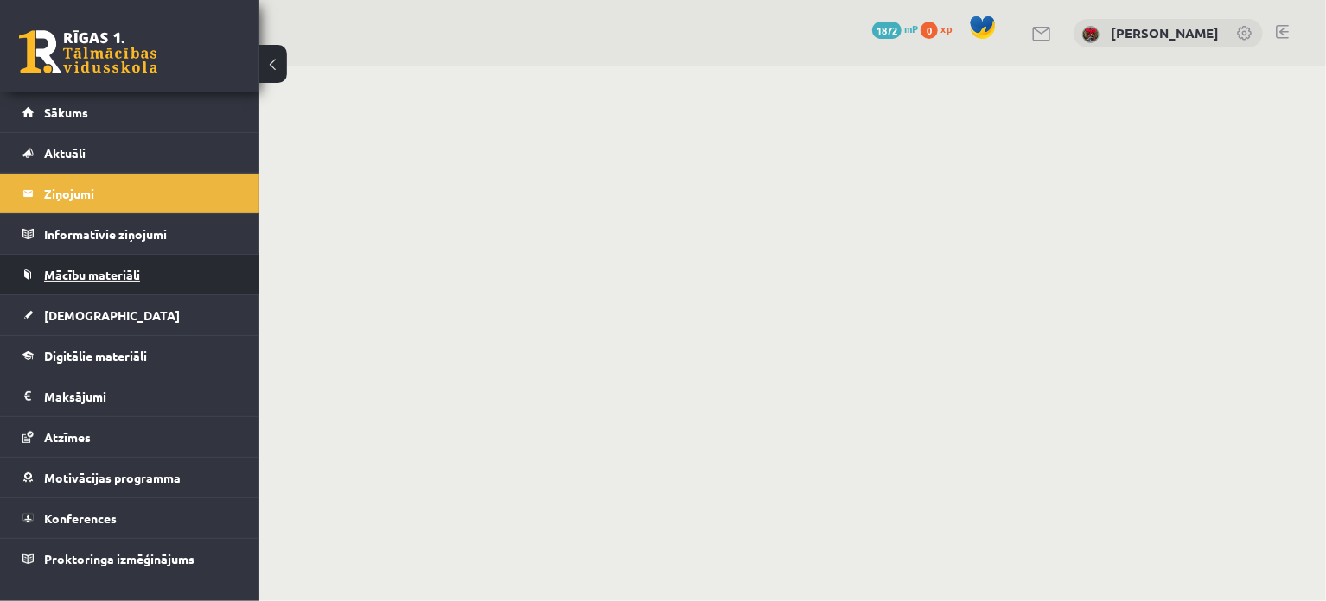
click at [81, 273] on span "Mācību materiāli" at bounding box center [92, 275] width 96 height 16
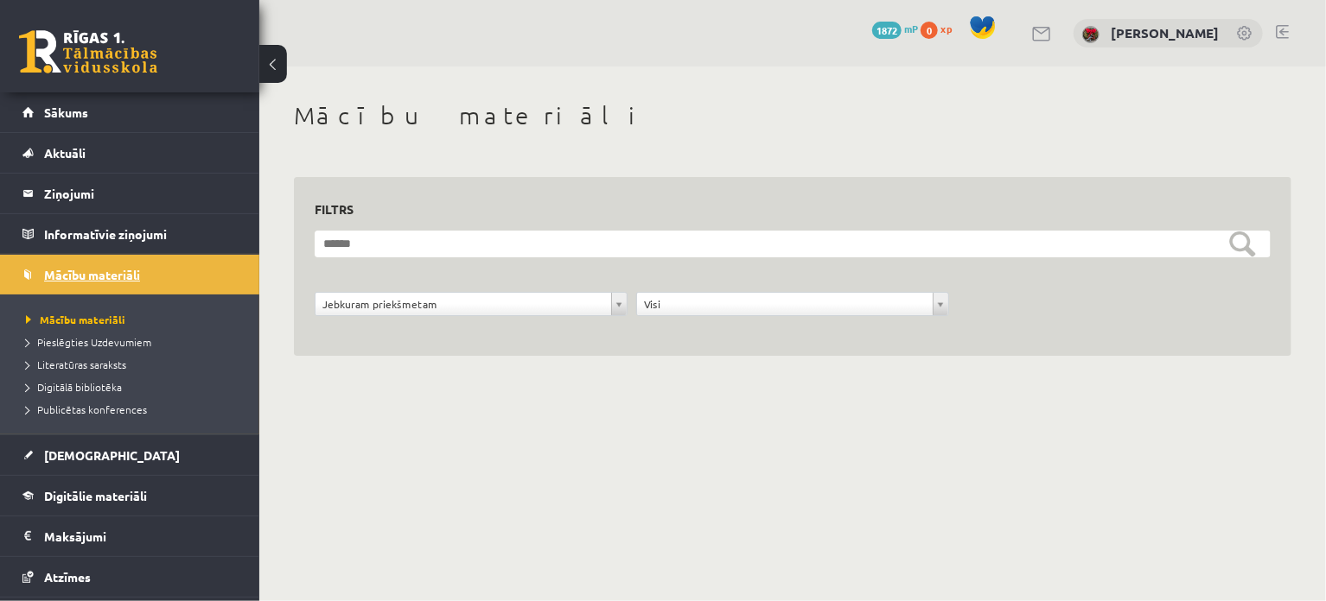
click at [75, 288] on link "Mācību materiāli" at bounding box center [129, 275] width 215 height 40
click at [110, 184] on legend "Ziņojumi 0" at bounding box center [141, 194] width 194 height 40
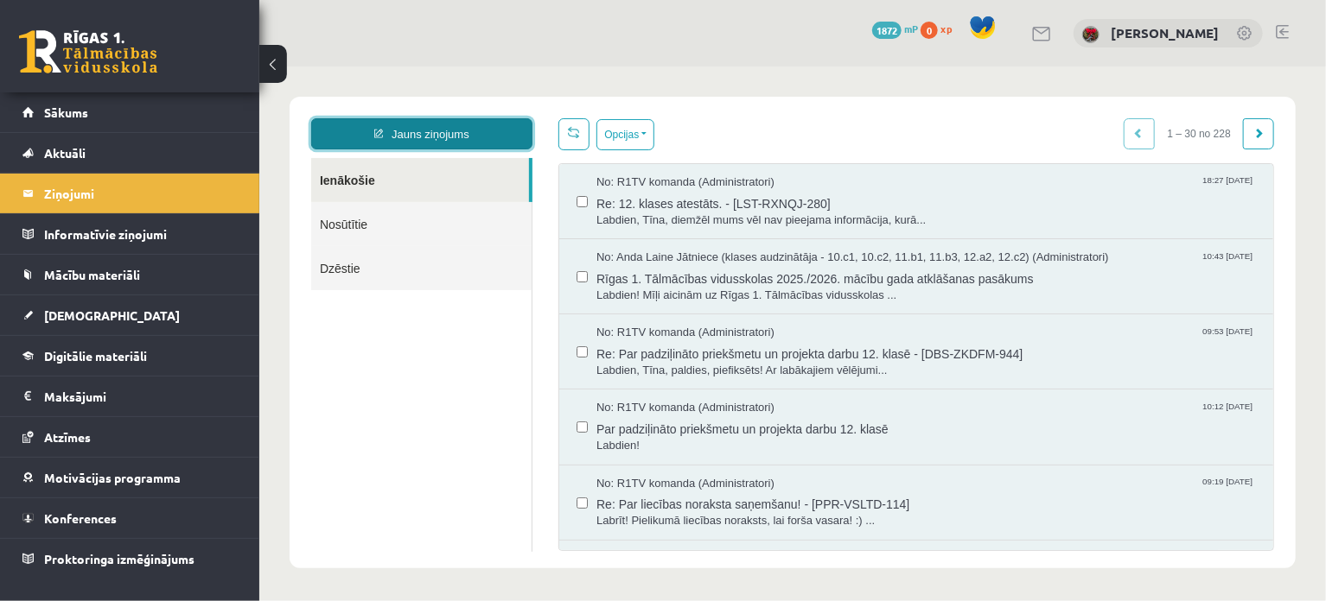
click at [420, 131] on link "Jauns ziņojums" at bounding box center [420, 133] width 221 height 31
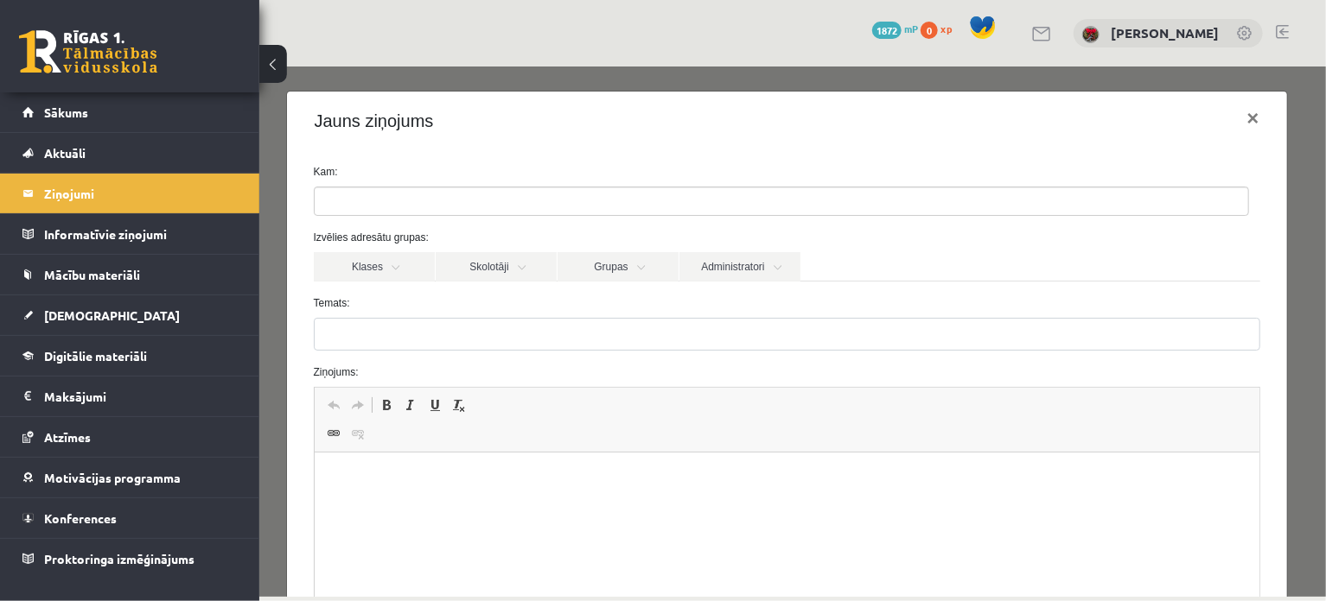
click at [458, 192] on ul at bounding box center [780, 201] width 933 height 28
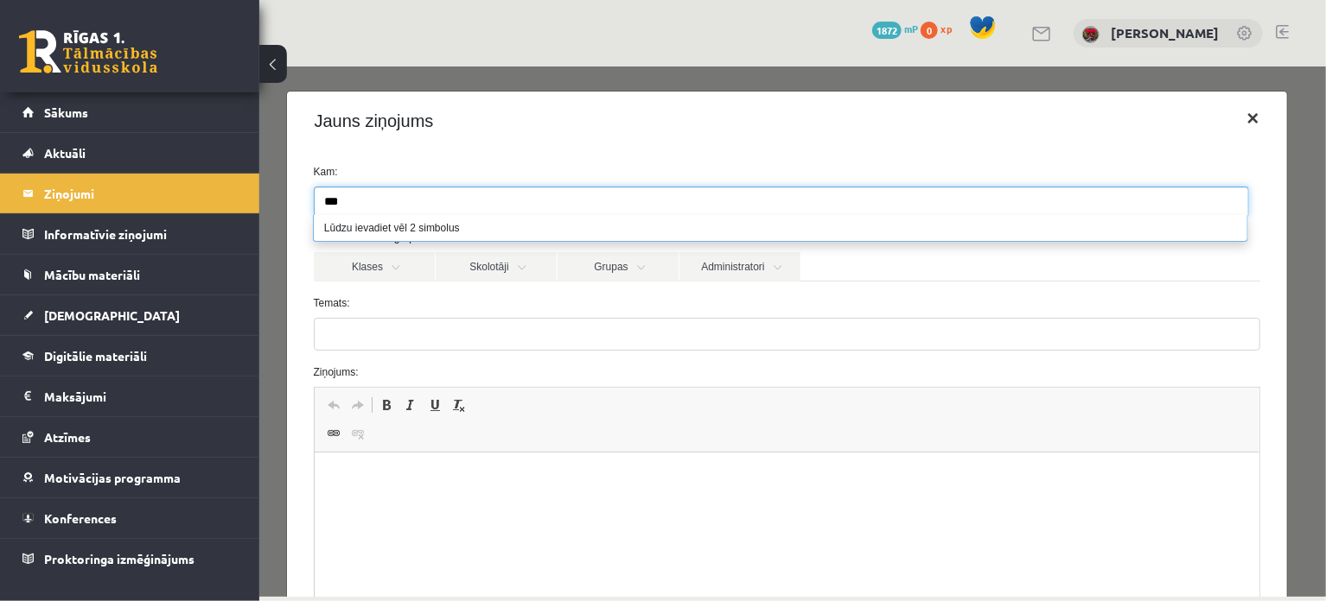
type input "***"
click at [1234, 121] on button "×" at bounding box center [1251, 117] width 40 height 48
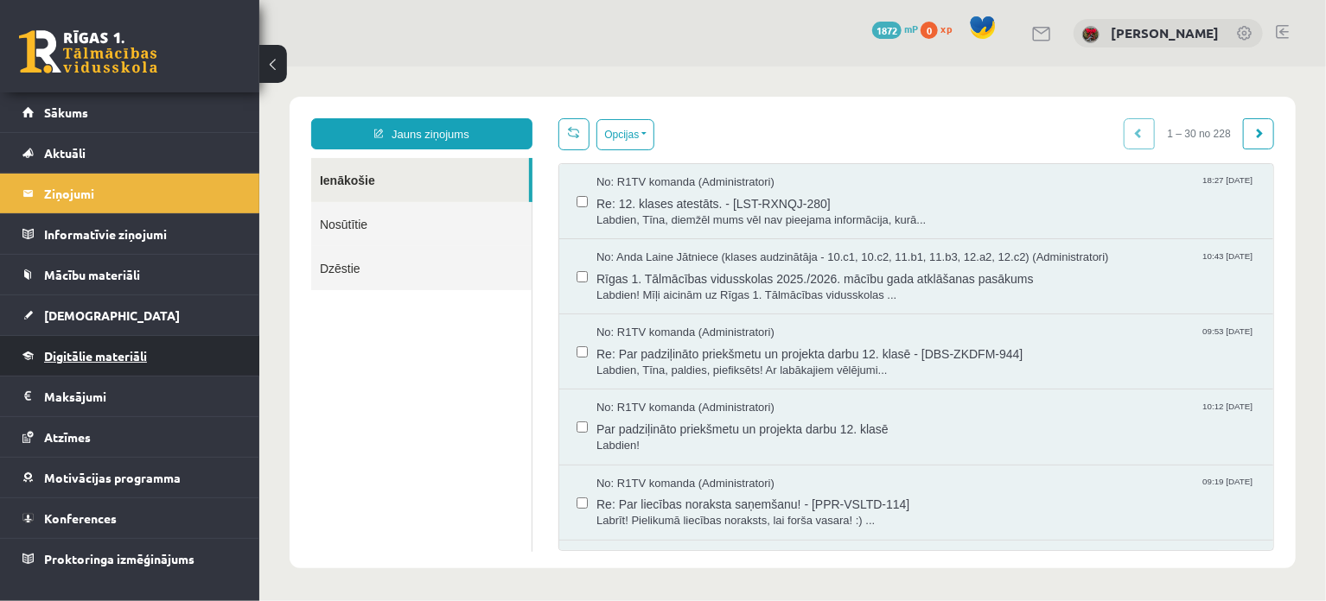
click at [100, 353] on span "Digitālie materiāli" at bounding box center [95, 356] width 103 height 16
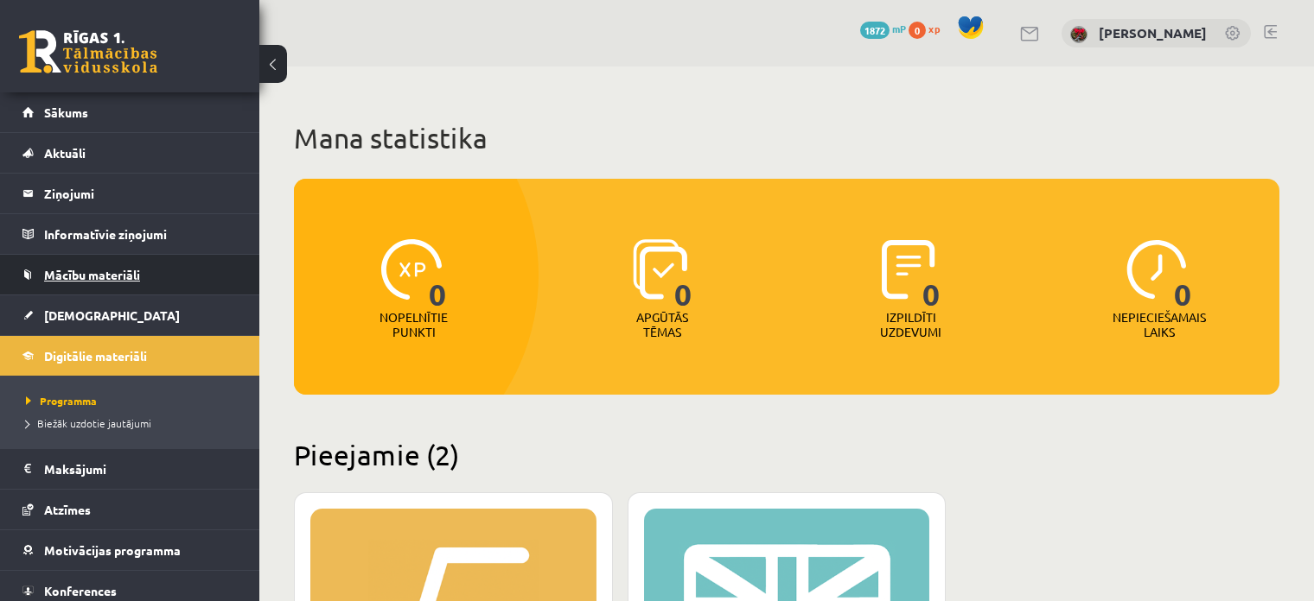
click at [88, 284] on link "Mācību materiāli" at bounding box center [129, 275] width 215 height 40
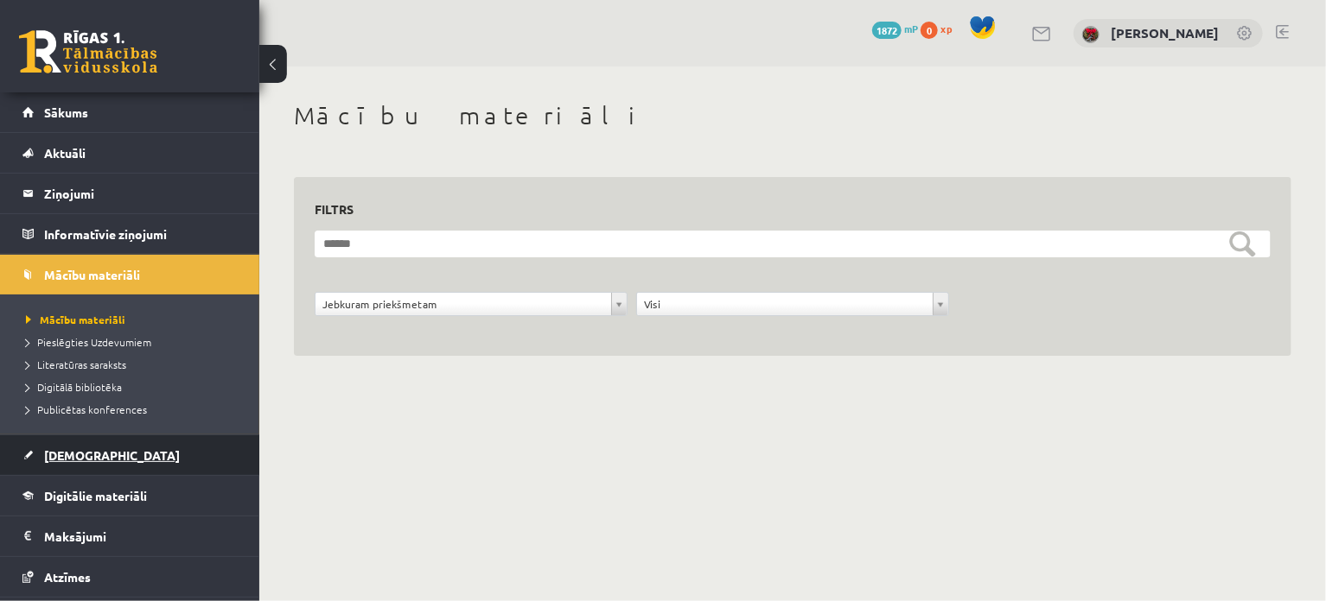
click at [101, 466] on link "[DEMOGRAPHIC_DATA]" at bounding box center [129, 456] width 215 height 40
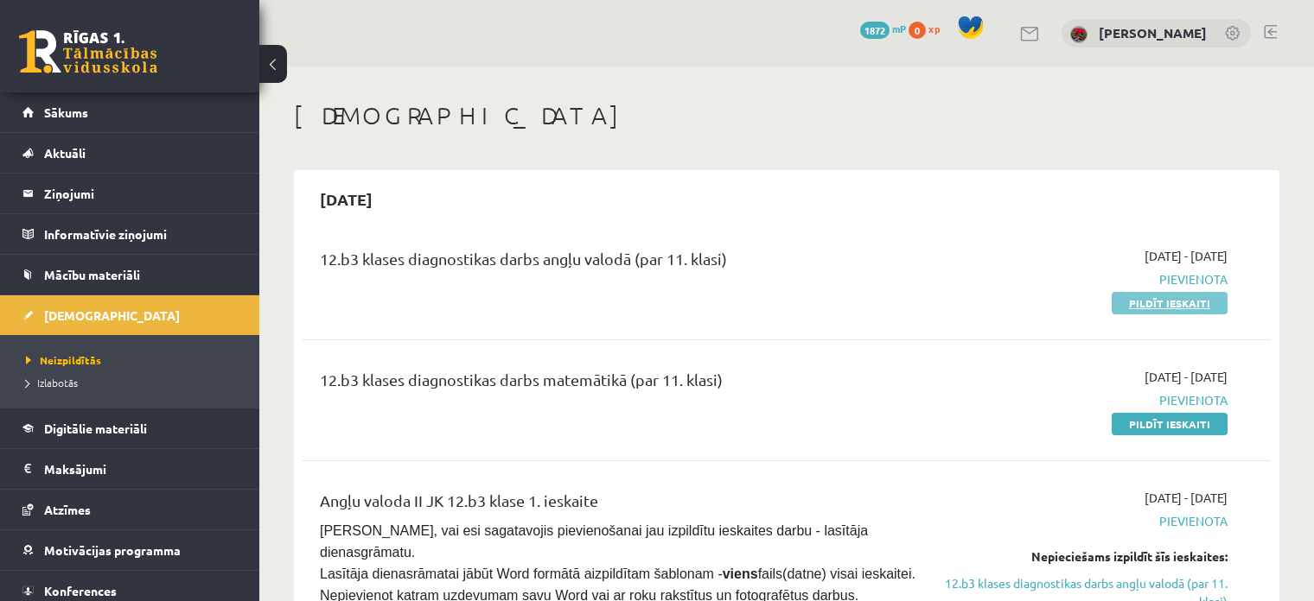
click at [1142, 308] on link "Pildīt ieskaiti" at bounding box center [1169, 303] width 116 height 22
click at [1195, 297] on link "Pildīt ieskaiti" at bounding box center [1169, 303] width 116 height 22
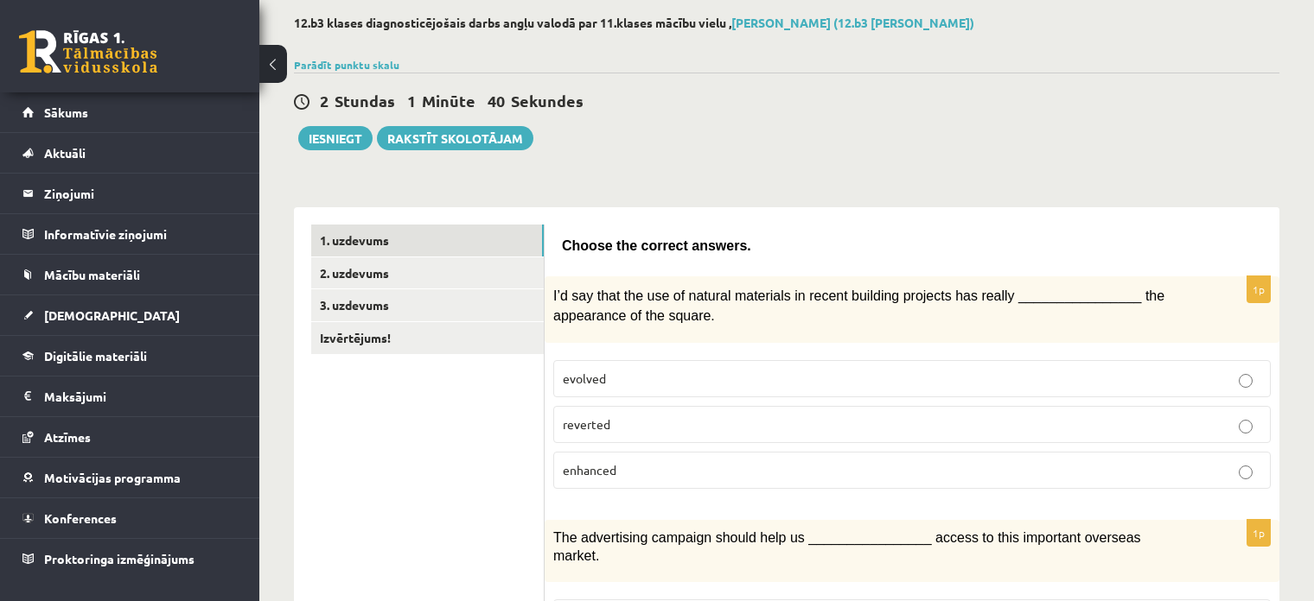
scroll to position [86, 0]
click at [359, 64] on link "Parādīt punktu skalu" at bounding box center [346, 64] width 105 height 14
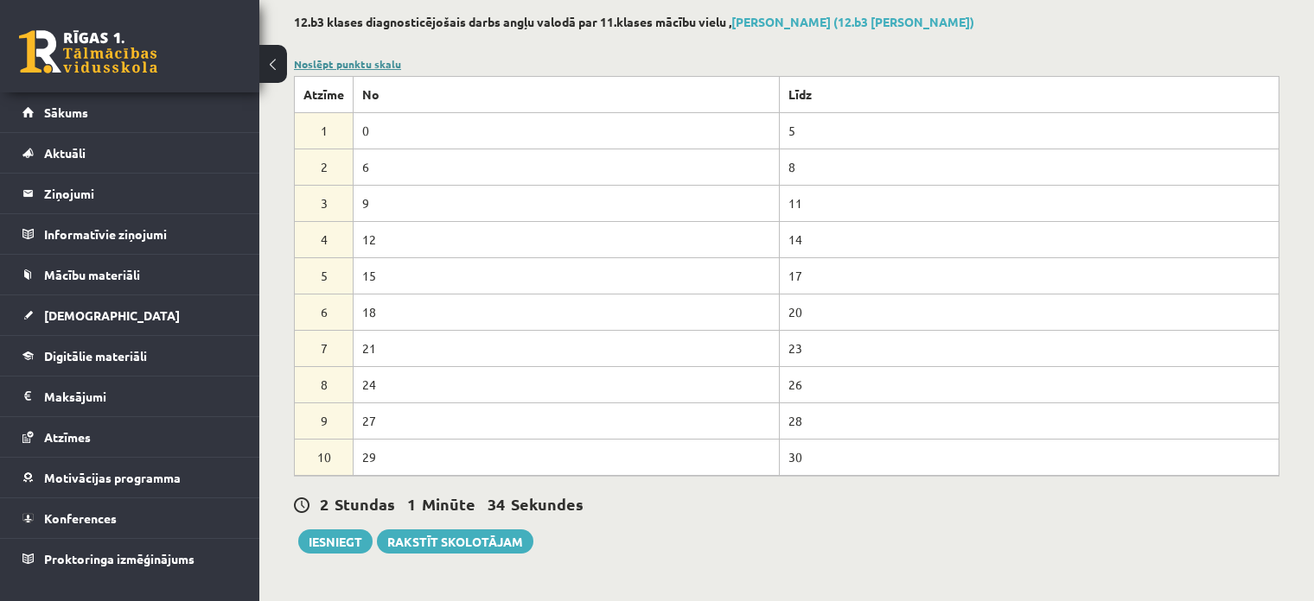
click at [359, 64] on link "Noslēpt punktu skalu" at bounding box center [347, 64] width 107 height 14
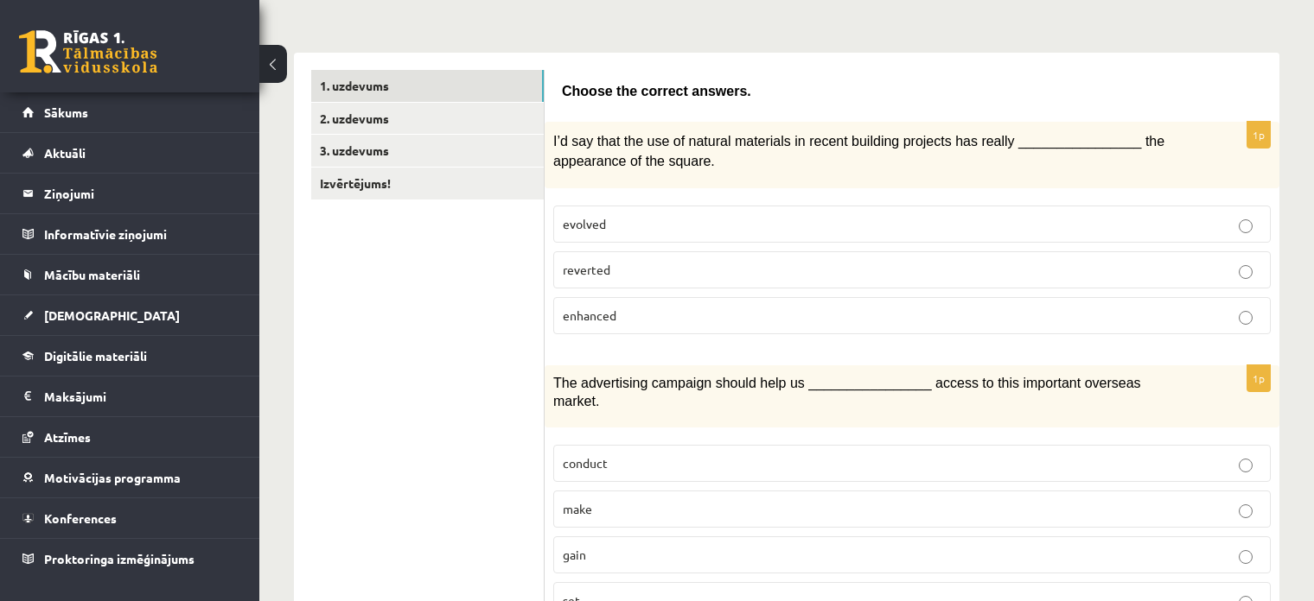
scroll to position [259, 0]
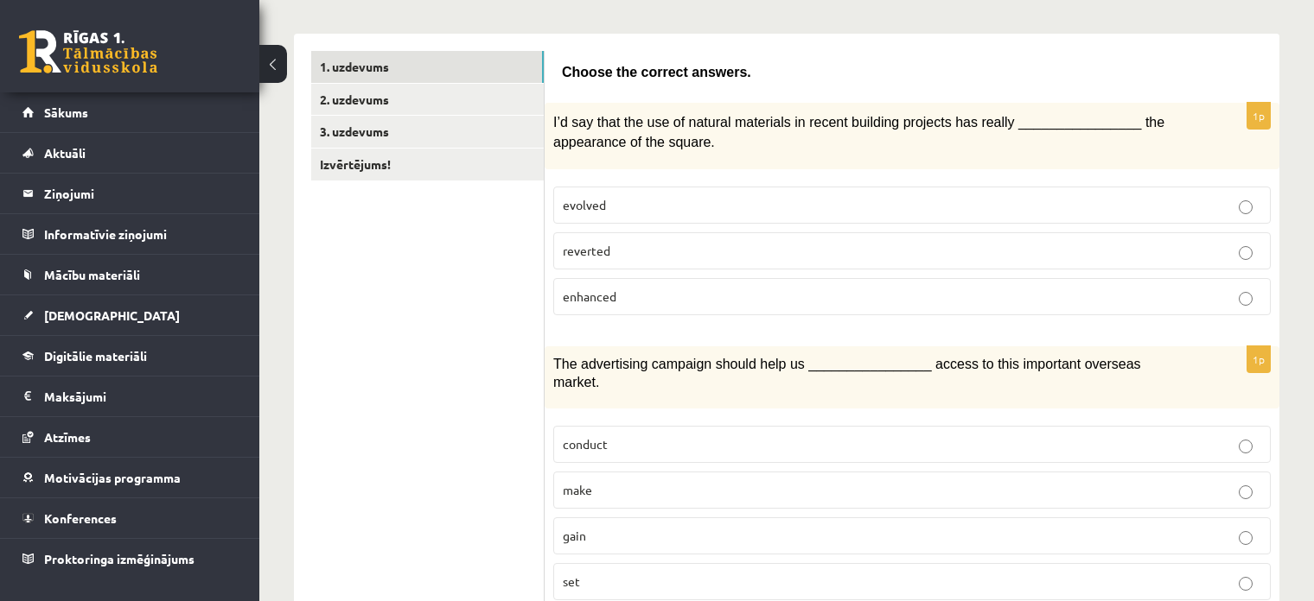
click at [801, 201] on p "evolved" at bounding box center [912, 205] width 698 height 18
drag, startPoint x: 635, startPoint y: 291, endPoint x: 549, endPoint y: 288, distance: 86.5
click at [549, 288] on div "1p I’d say that the use of natural materials in recent building projects has re…" at bounding box center [911, 216] width 735 height 226
copy span "enhanced"
click at [773, 291] on p "enhanced" at bounding box center [912, 297] width 698 height 18
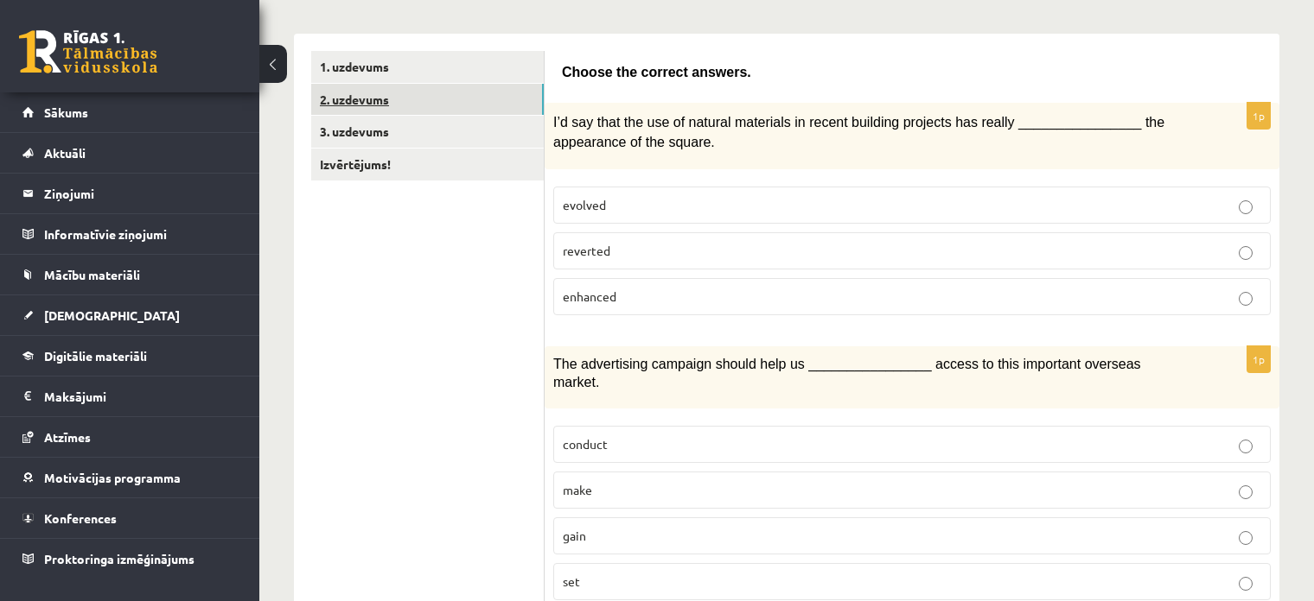
click at [453, 101] on link "2. uzdevums" at bounding box center [427, 100] width 232 height 32
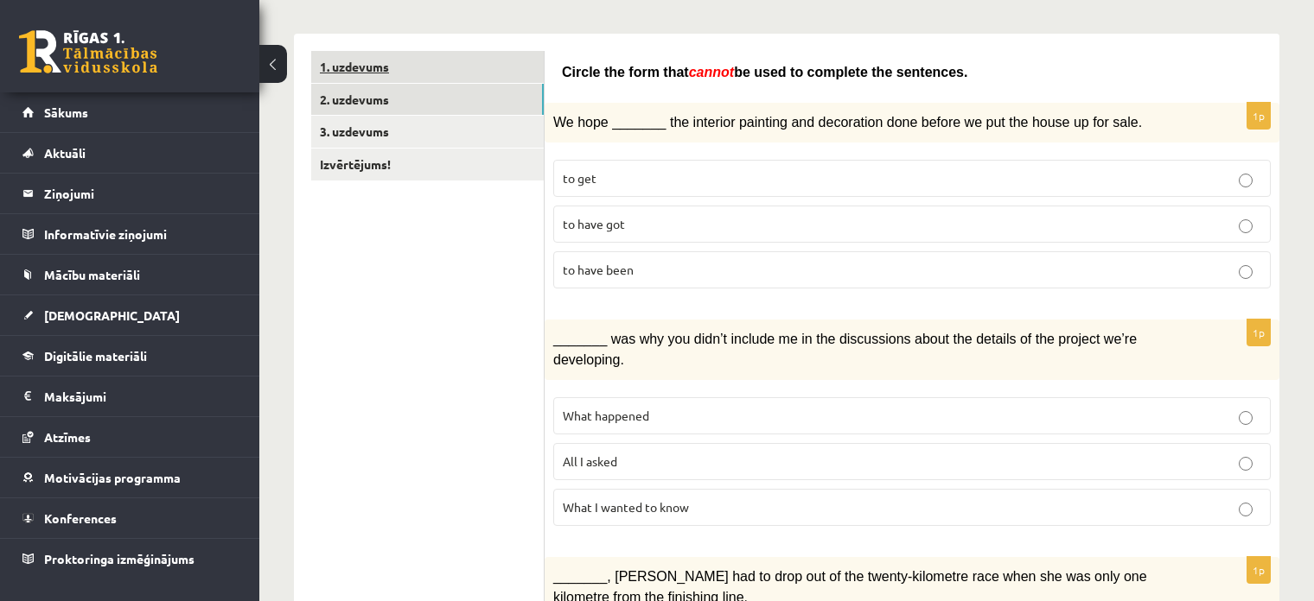
click at [460, 68] on link "1. uzdevums" at bounding box center [427, 67] width 232 height 32
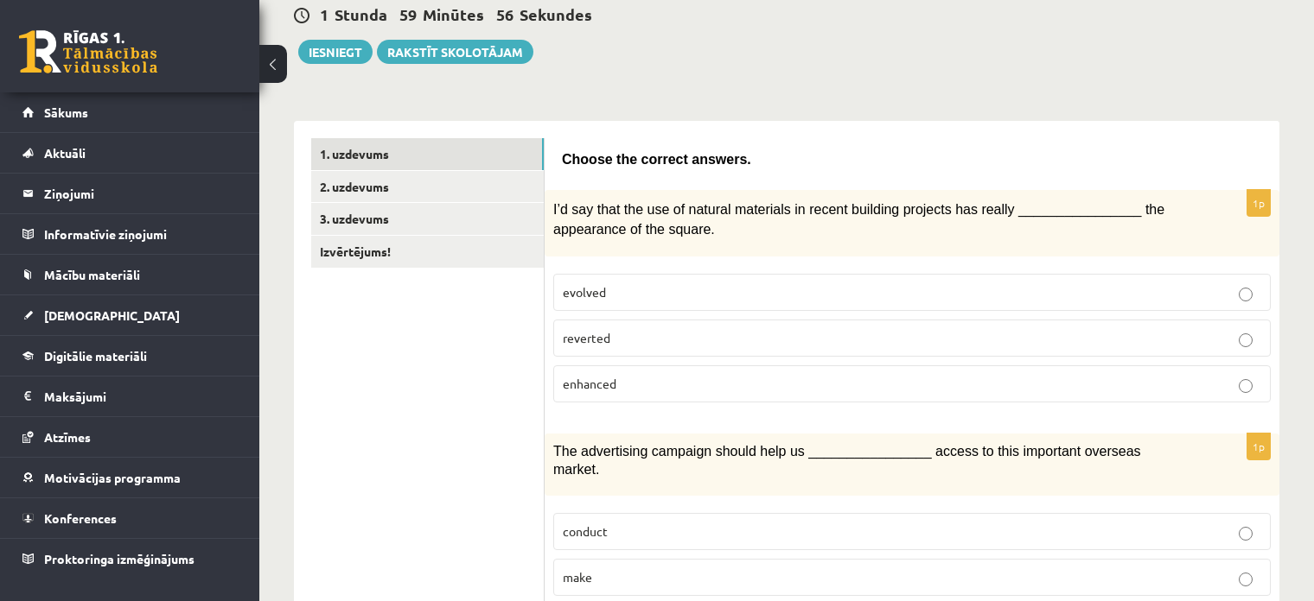
scroll to position [173, 0]
drag, startPoint x: 621, startPoint y: 284, endPoint x: 559, endPoint y: 281, distance: 62.3
click at [559, 281] on label "evolved" at bounding box center [911, 291] width 717 height 37
copy span "evolved"
click at [649, 382] on p "enhanced" at bounding box center [912, 383] width 698 height 18
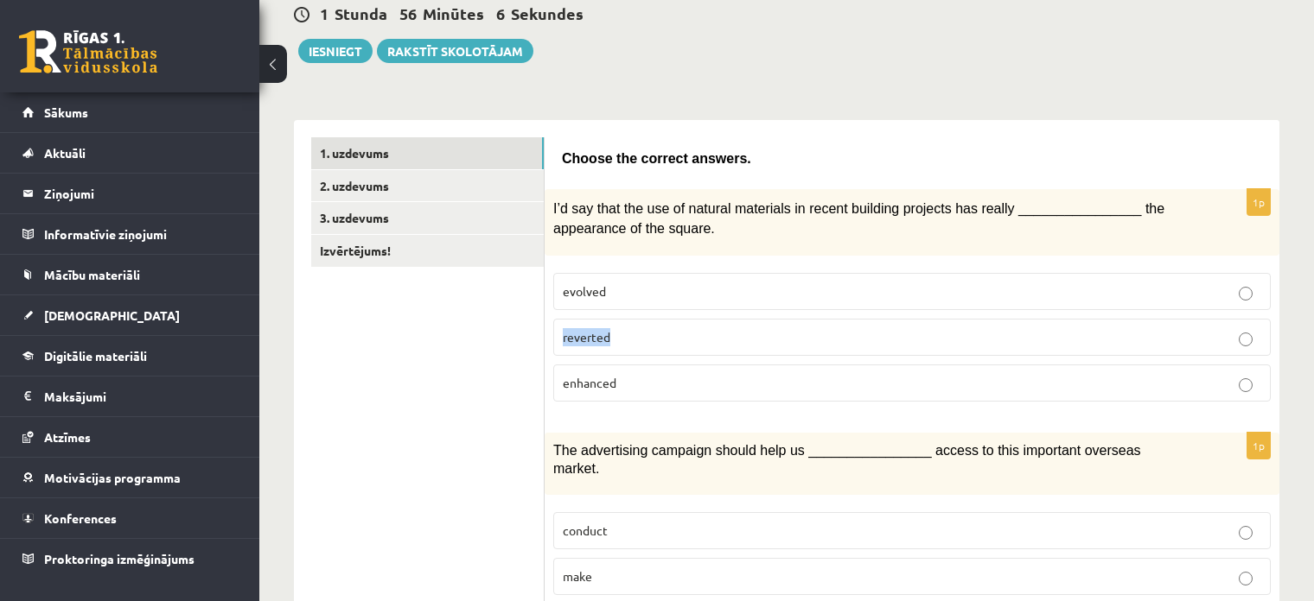
drag, startPoint x: 623, startPoint y: 329, endPoint x: 557, endPoint y: 325, distance: 65.8
click at [557, 325] on label "reverted" at bounding box center [911, 337] width 717 height 37
copy span "reverted"
click at [702, 235] on div "I’d say that the use of natural materials in recent building projects has reall…" at bounding box center [911, 222] width 735 height 67
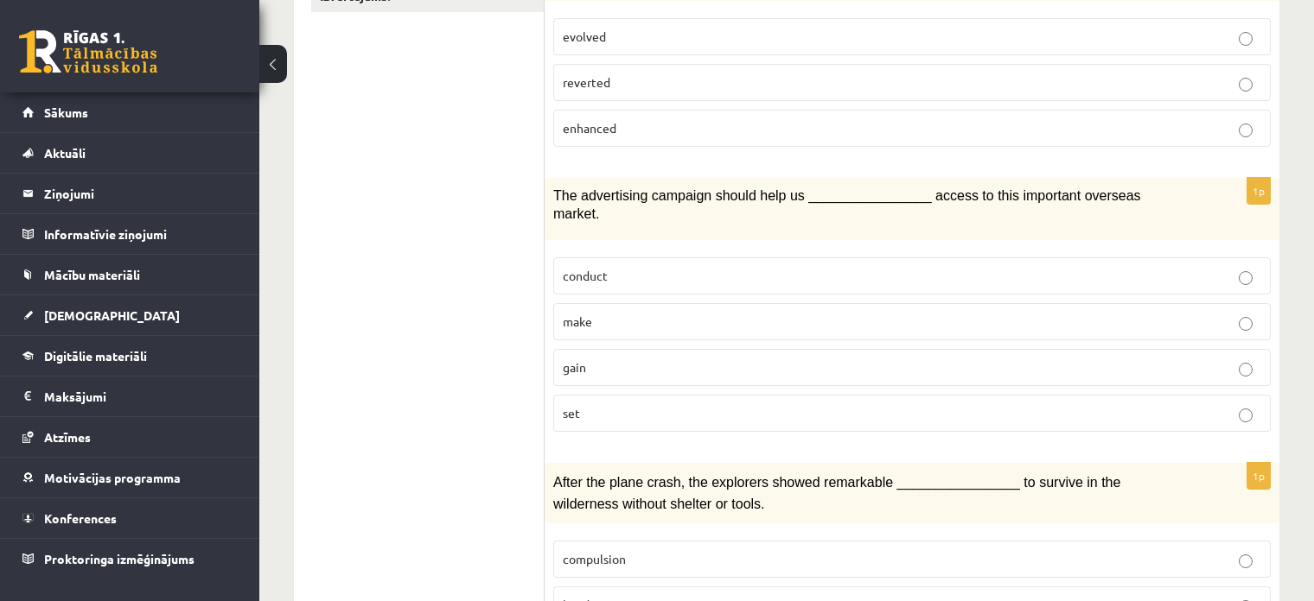
scroll to position [432, 0]
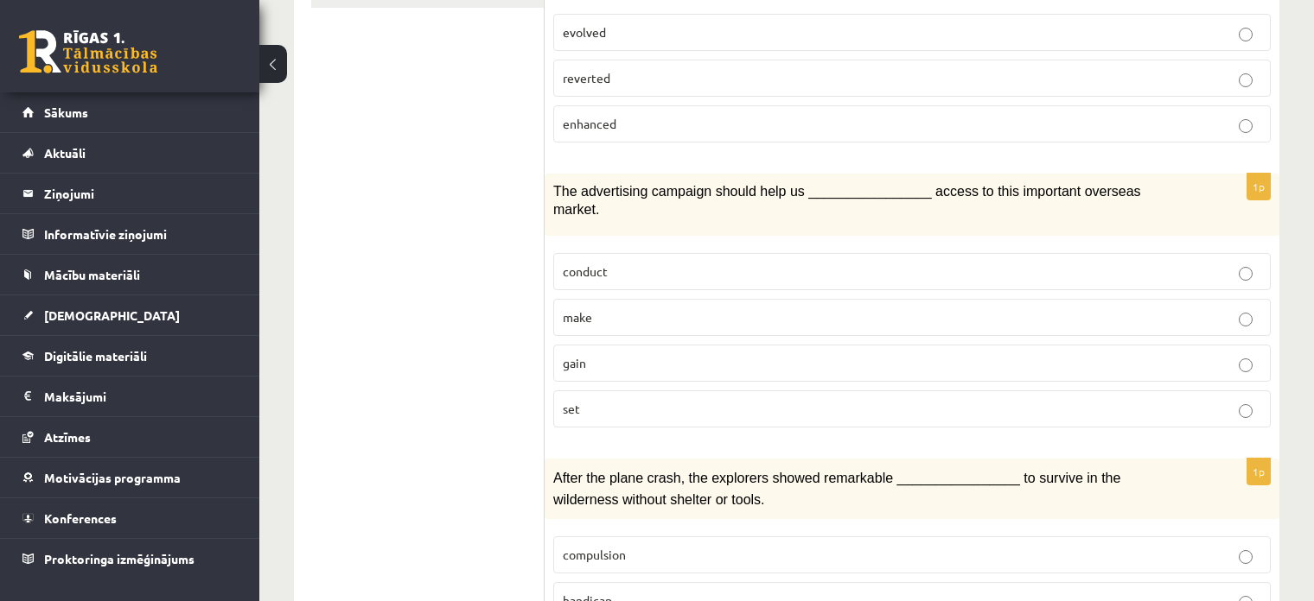
click at [696, 354] on p "gain" at bounding box center [912, 363] width 698 height 18
click at [677, 263] on p "conduct" at bounding box center [912, 272] width 698 height 18
click at [688, 354] on p "gain" at bounding box center [912, 363] width 698 height 18
drag, startPoint x: 594, startPoint y: 241, endPoint x: 550, endPoint y: 243, distance: 43.2
click at [550, 243] on div "1p The advertising campaign should help us ________________ access to this impo…" at bounding box center [911, 308] width 735 height 268
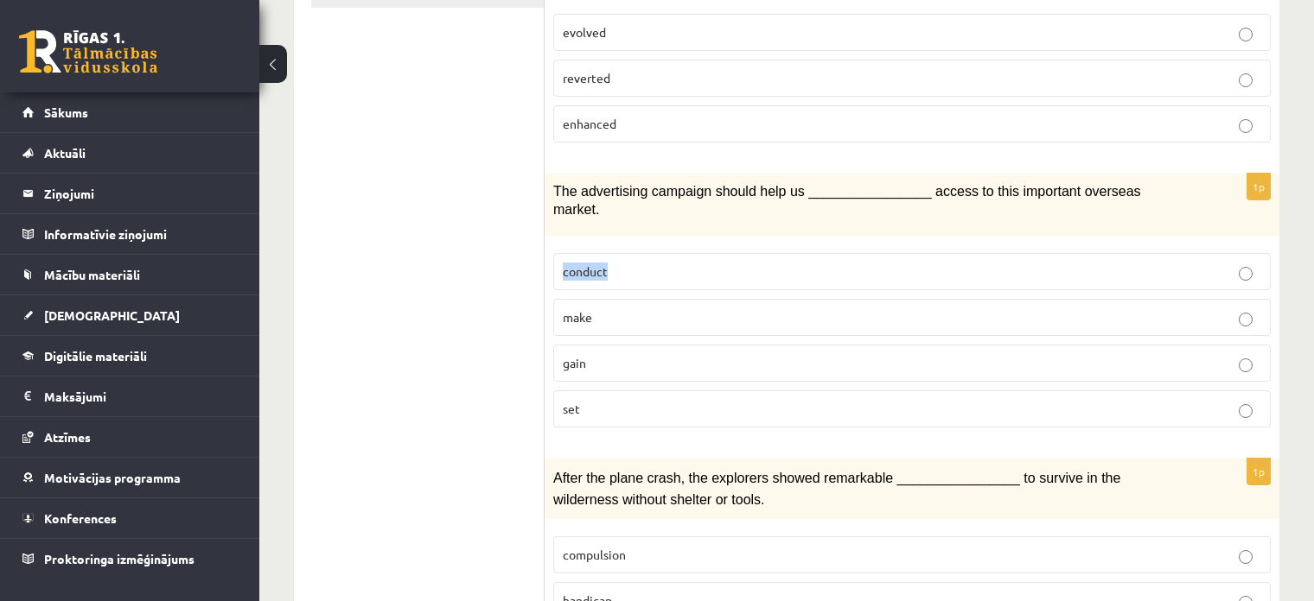
copy span "conduct"
click at [612, 198] on div "The advertising campaign should help us ________________ access to this importa…" at bounding box center [911, 205] width 735 height 62
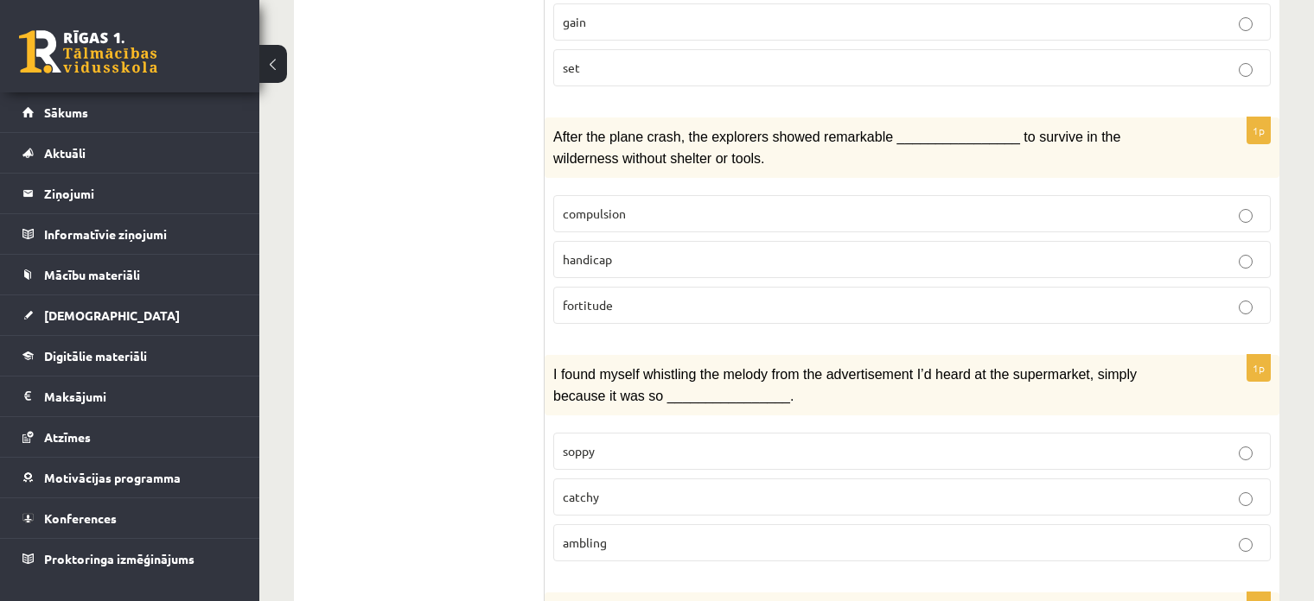
scroll to position [778, 0]
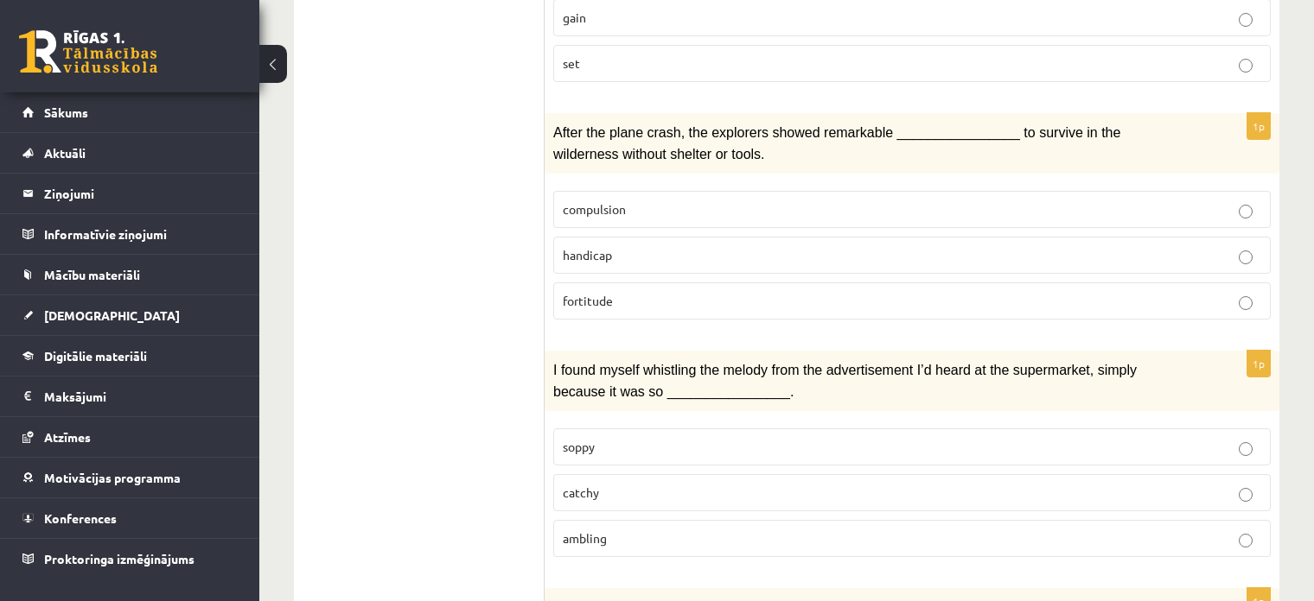
click at [735, 200] on p "compulsion" at bounding box center [912, 209] width 698 height 18
drag, startPoint x: 660, startPoint y: 181, endPoint x: 565, endPoint y: 186, distance: 95.2
click at [565, 200] on p "compulsion" at bounding box center [912, 209] width 698 height 18
copy span "compulsion"
click at [829, 246] on p "handicap" at bounding box center [912, 255] width 698 height 18
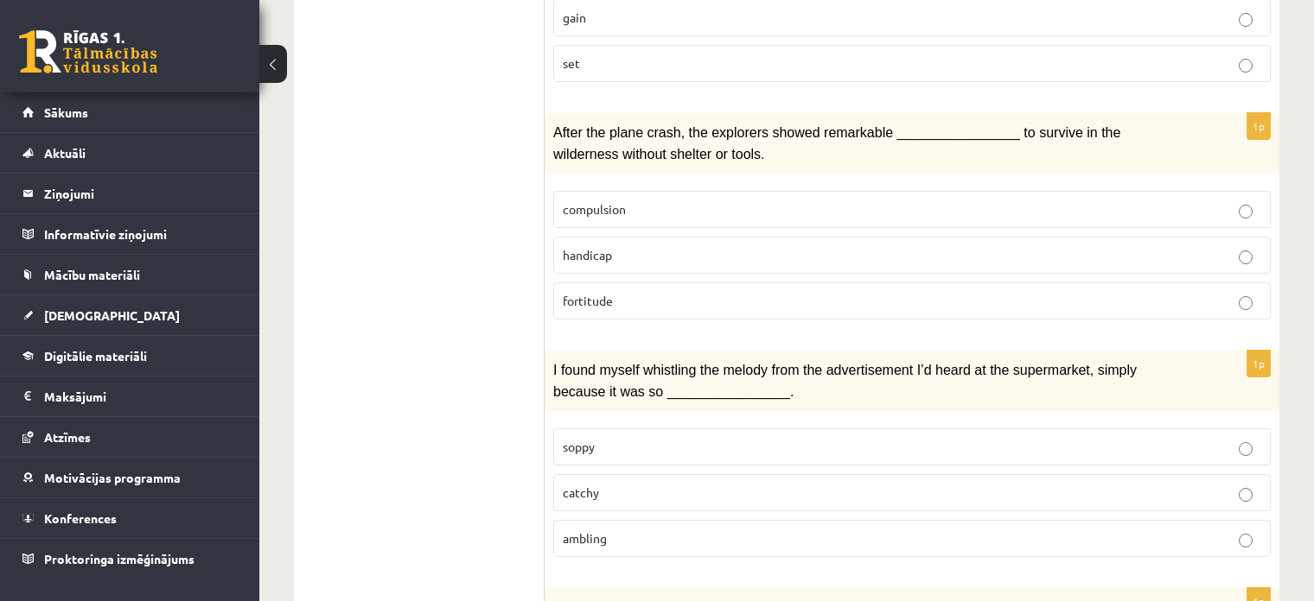
click at [822, 292] on p "fortitude" at bounding box center [912, 301] width 698 height 18
drag, startPoint x: 610, startPoint y: 229, endPoint x: 560, endPoint y: 226, distance: 50.2
click at [558, 237] on label "handicap" at bounding box center [911, 255] width 717 height 37
copy span "handicap"
click at [789, 298] on div "1p After the plane crash, the explorers showed remarkable ________________ to s…" at bounding box center [911, 223] width 735 height 220
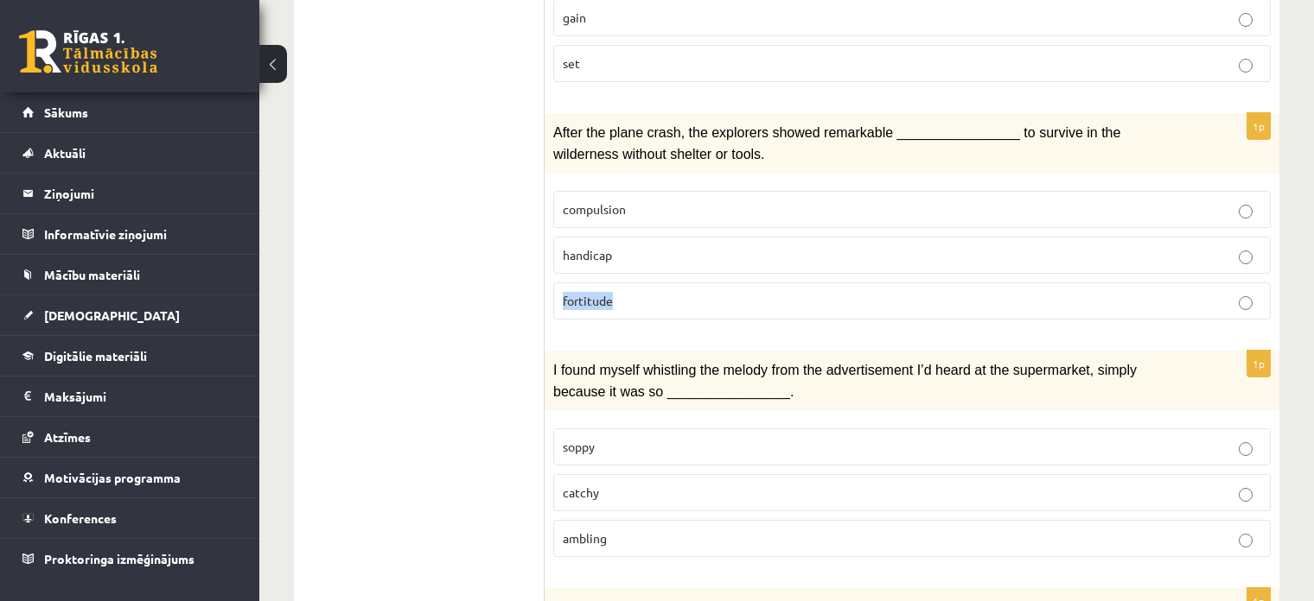
drag, startPoint x: 611, startPoint y: 280, endPoint x: 557, endPoint y: 277, distance: 54.6
click at [557, 283] on label "fortitude" at bounding box center [911, 301] width 717 height 37
copy span "fortitude"
click at [996, 124] on p "After the plane crash, the explorers showed remarkable ________________ to surv…" at bounding box center [868, 143] width 631 height 42
click at [989, 200] on p "compulsion" at bounding box center [912, 209] width 698 height 18
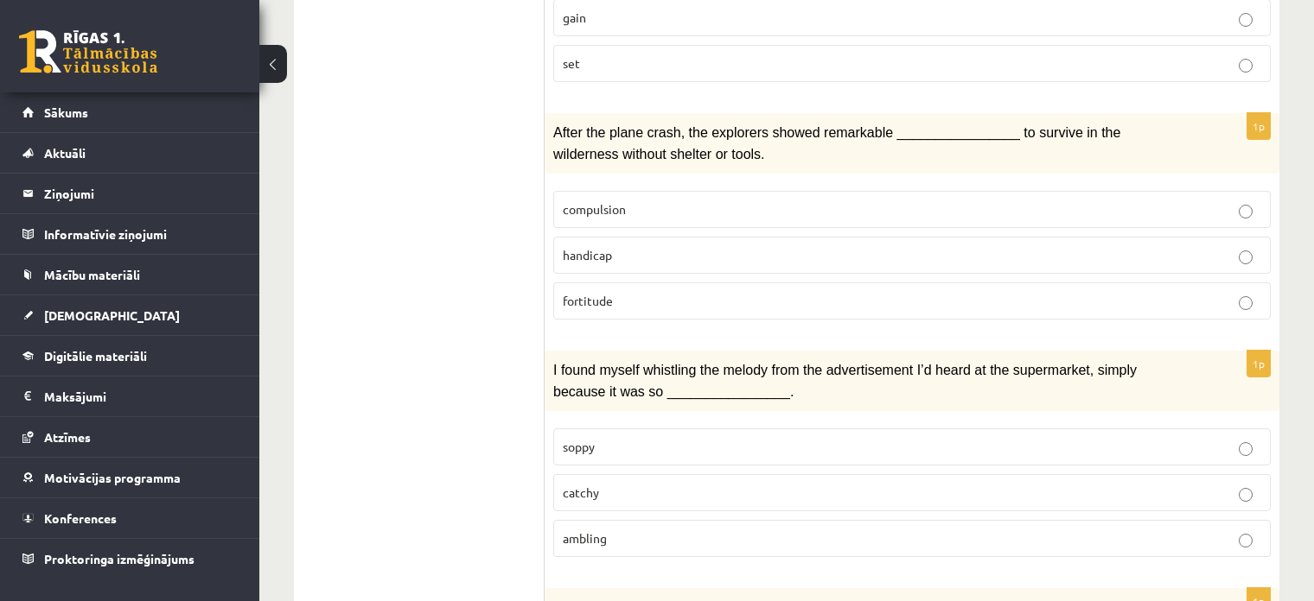
click at [891, 301] on div "1p After the plane crash, the explorers showed remarkable ________________ to s…" at bounding box center [911, 223] width 735 height 220
click at [896, 287] on label "fortitude" at bounding box center [911, 301] width 717 height 37
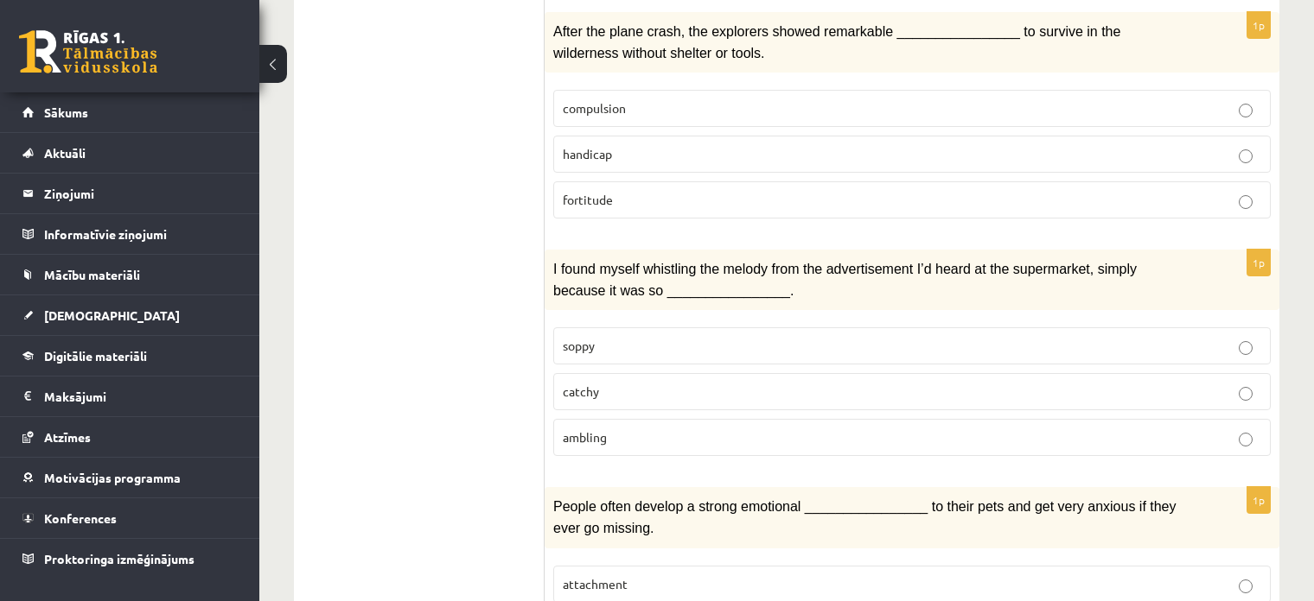
scroll to position [914, 0]
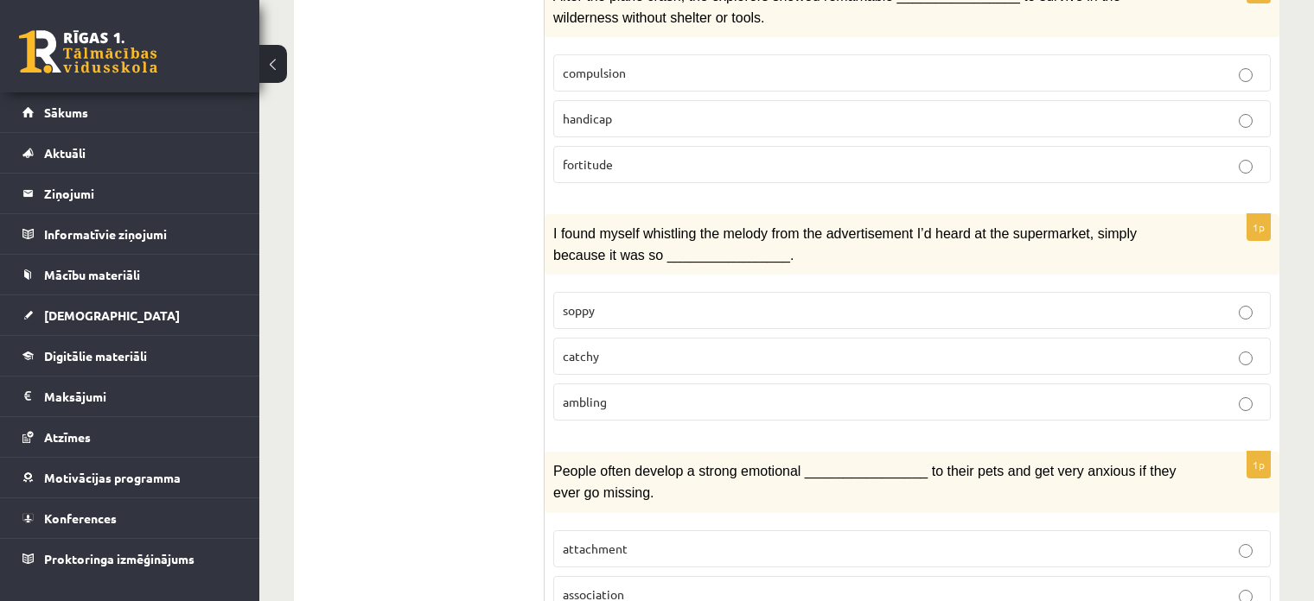
click at [632, 347] on p "catchy" at bounding box center [912, 356] width 698 height 18
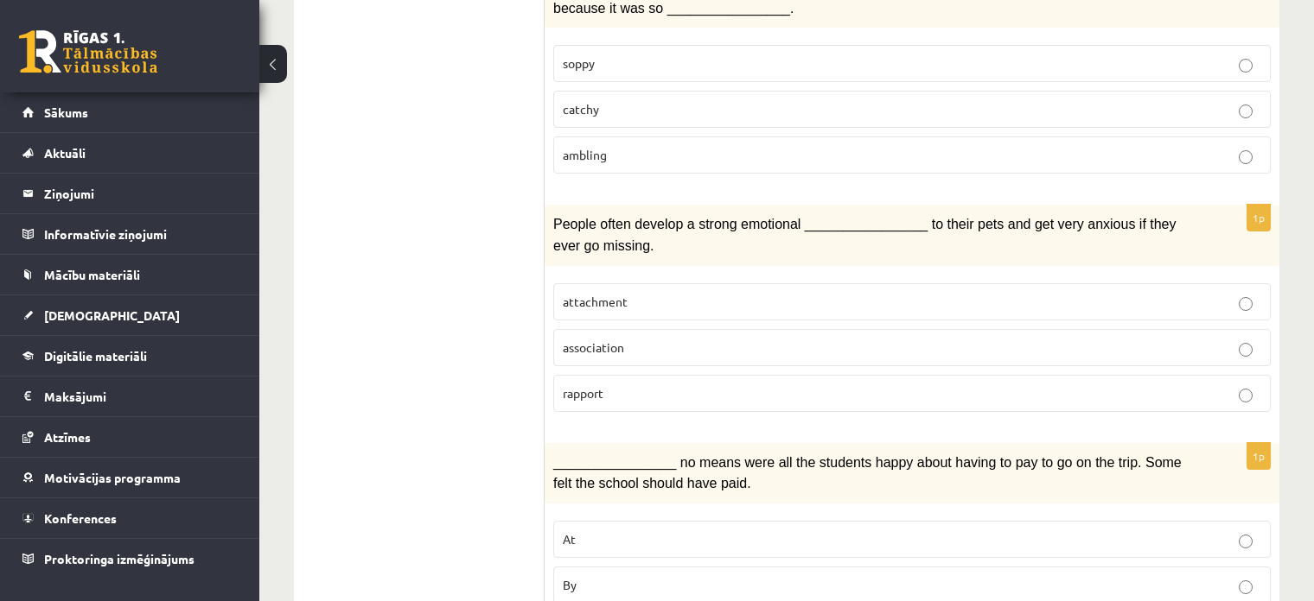
scroll to position [1174, 0]
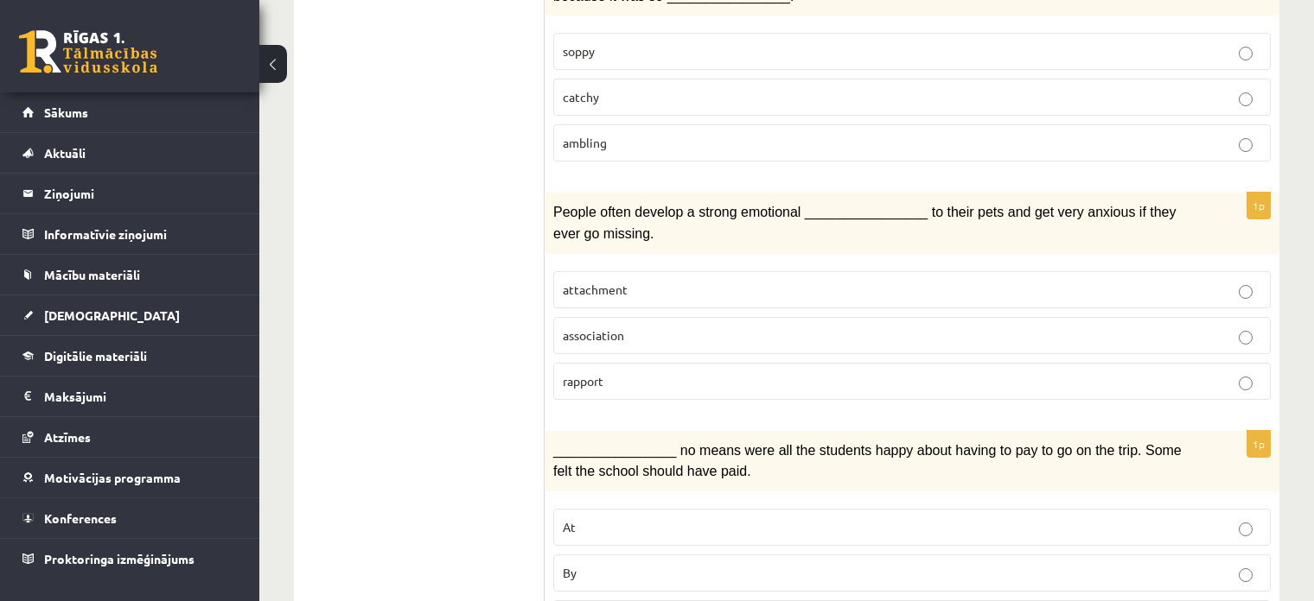
click at [788, 281] on p "attachment" at bounding box center [912, 290] width 698 height 18
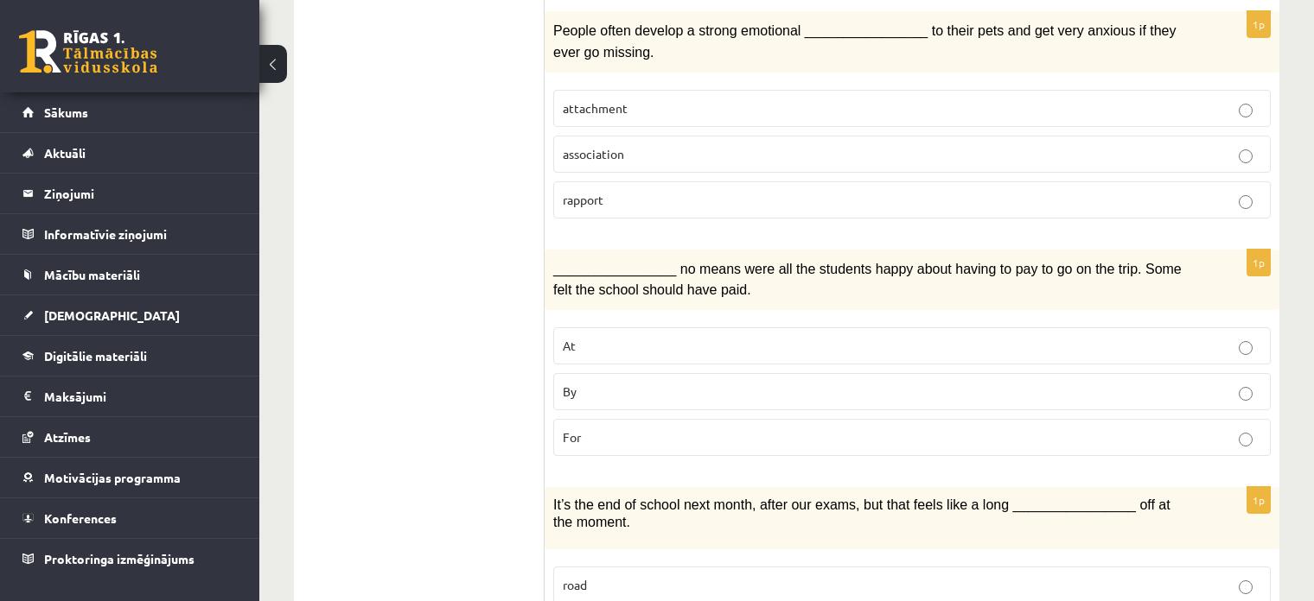
scroll to position [1433, 0]
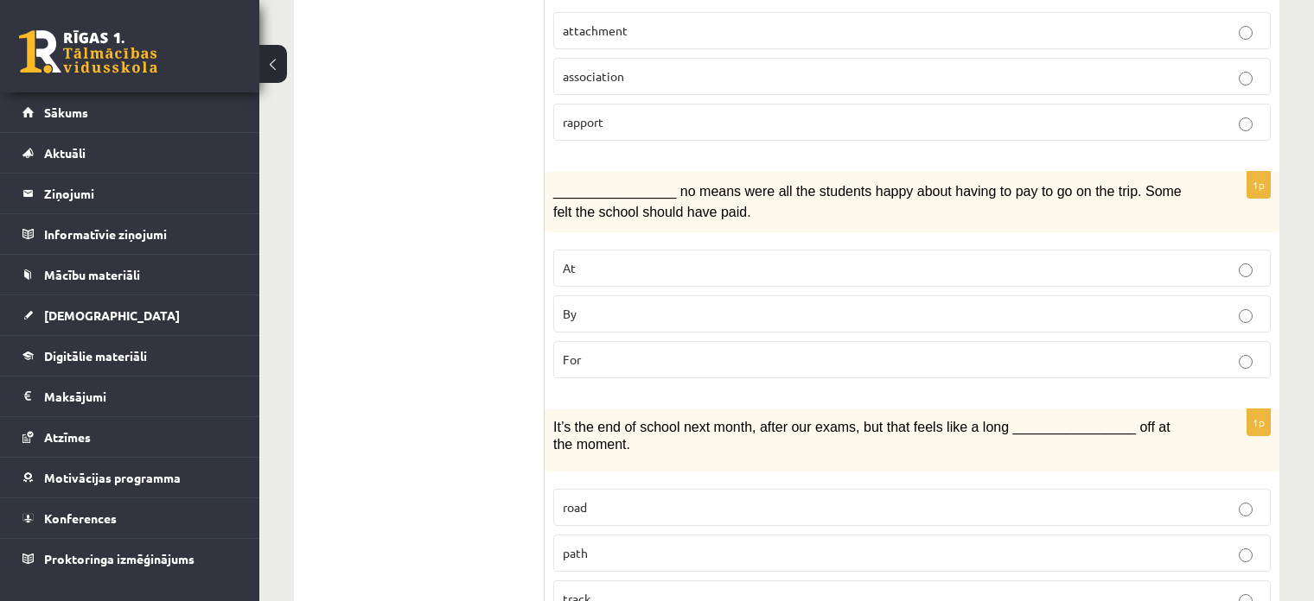
click at [819, 305] on p "By" at bounding box center [912, 314] width 698 height 18
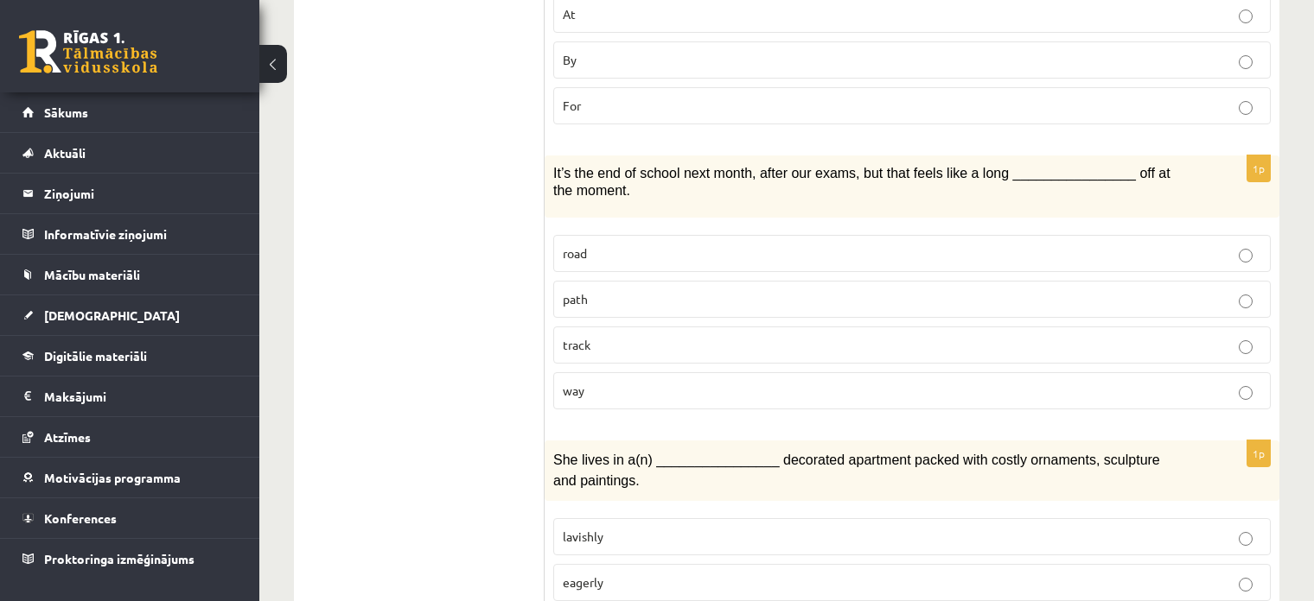
scroll to position [1692, 0]
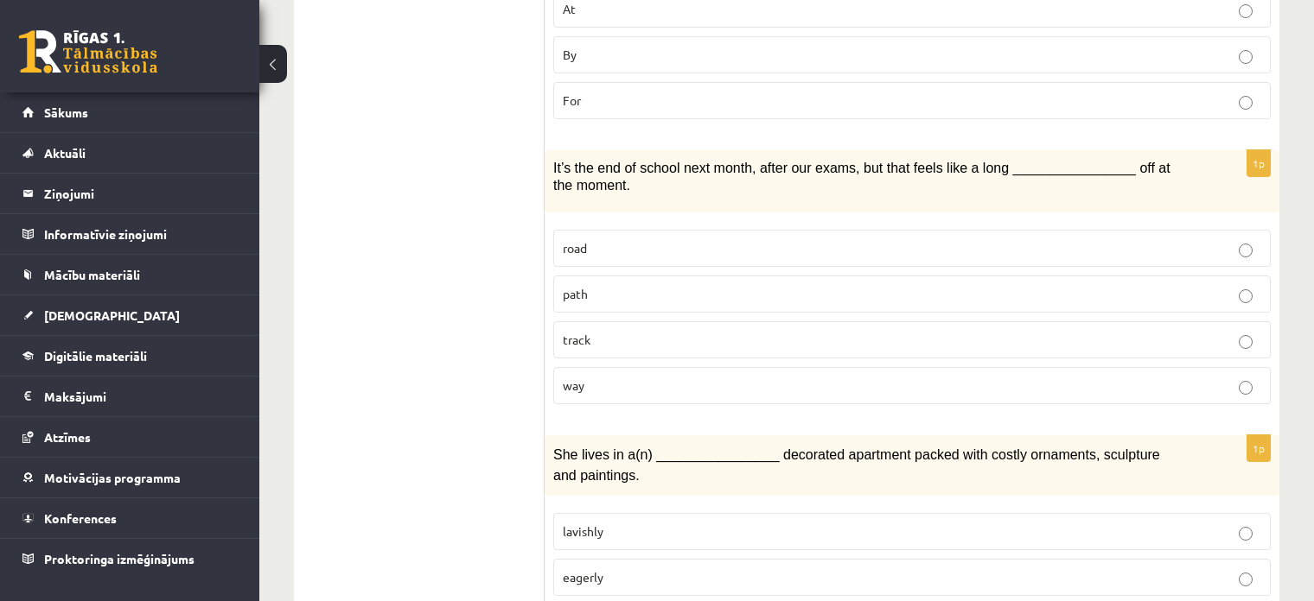
click at [722, 377] on p "way" at bounding box center [912, 386] width 698 height 18
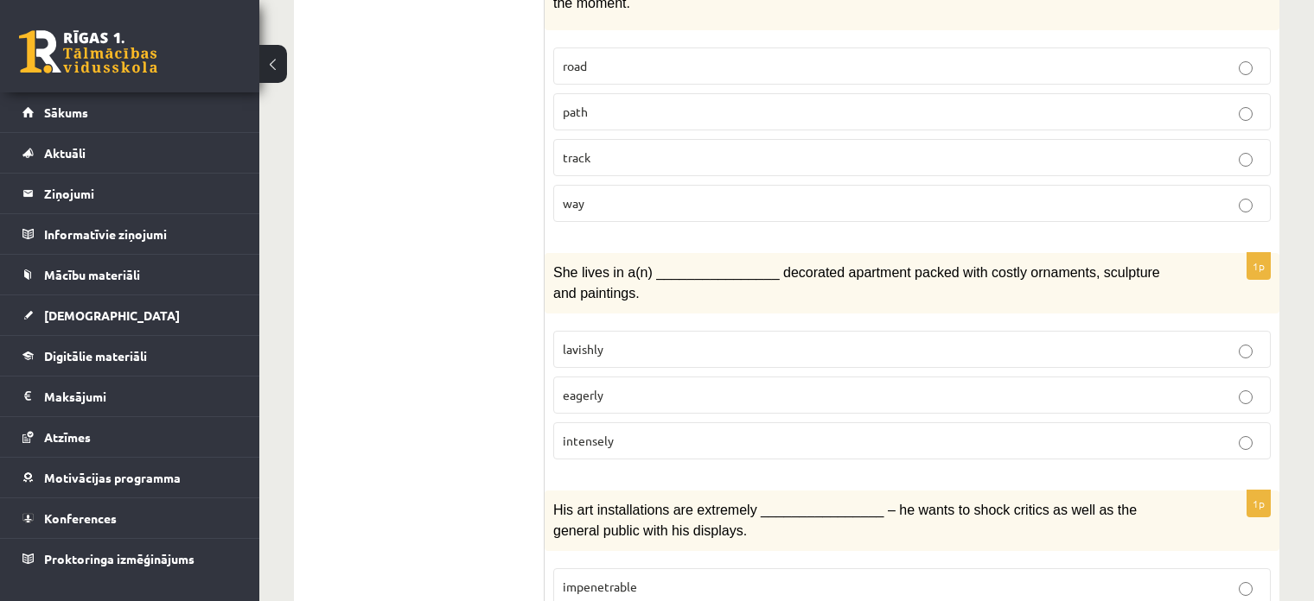
scroll to position [1951, 0]
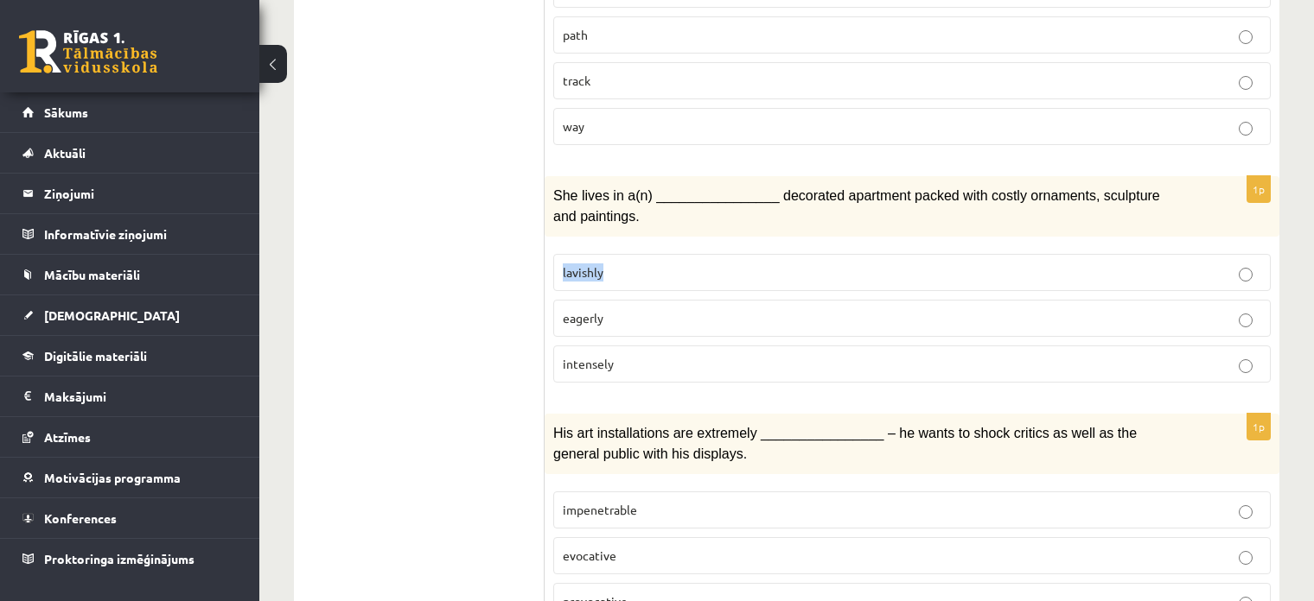
drag, startPoint x: 614, startPoint y: 221, endPoint x: 561, endPoint y: 219, distance: 53.6
click at [556, 254] on label "lavishly" at bounding box center [911, 272] width 717 height 37
copy span "lavishly"
click at [975, 264] on p "lavishly" at bounding box center [912, 273] width 698 height 18
drag, startPoint x: 604, startPoint y: 272, endPoint x: 558, endPoint y: 270, distance: 45.8
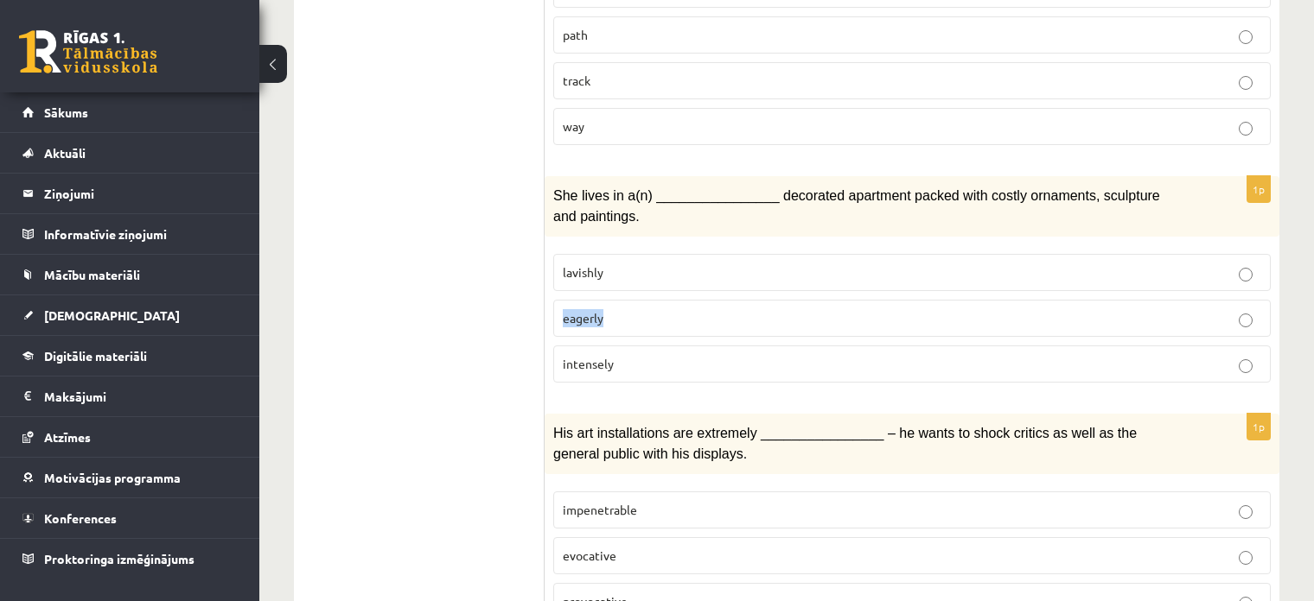
click at [558, 300] on label "eagerly" at bounding box center [911, 318] width 717 height 37
copy span "eagerly"
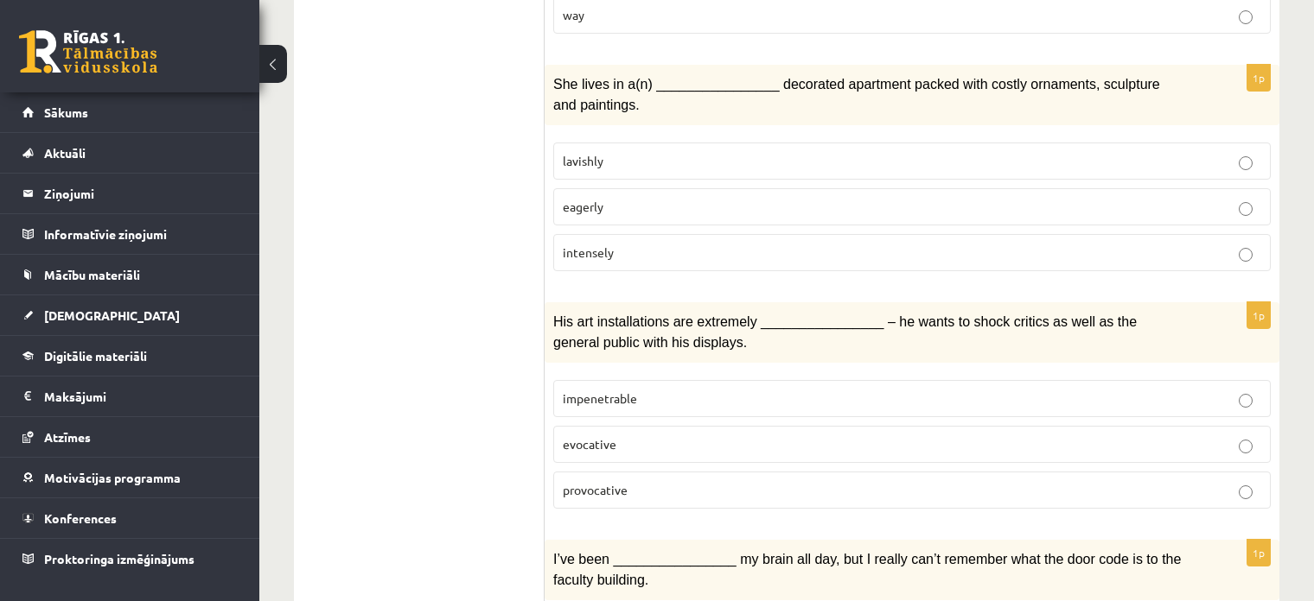
scroll to position [2124, 0]
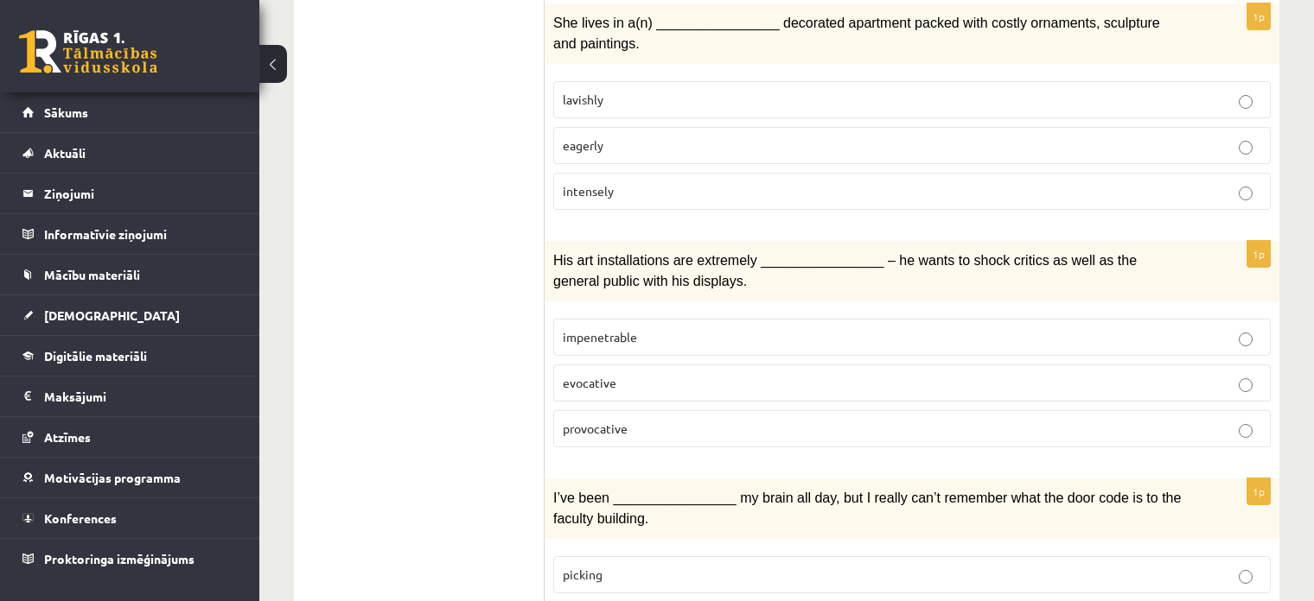
click at [845, 420] on p "provocative" at bounding box center [912, 429] width 698 height 18
drag, startPoint x: 617, startPoint y: 329, endPoint x: 555, endPoint y: 334, distance: 62.4
click at [555, 365] on label "evocative" at bounding box center [911, 383] width 717 height 37
copy span "evocative"
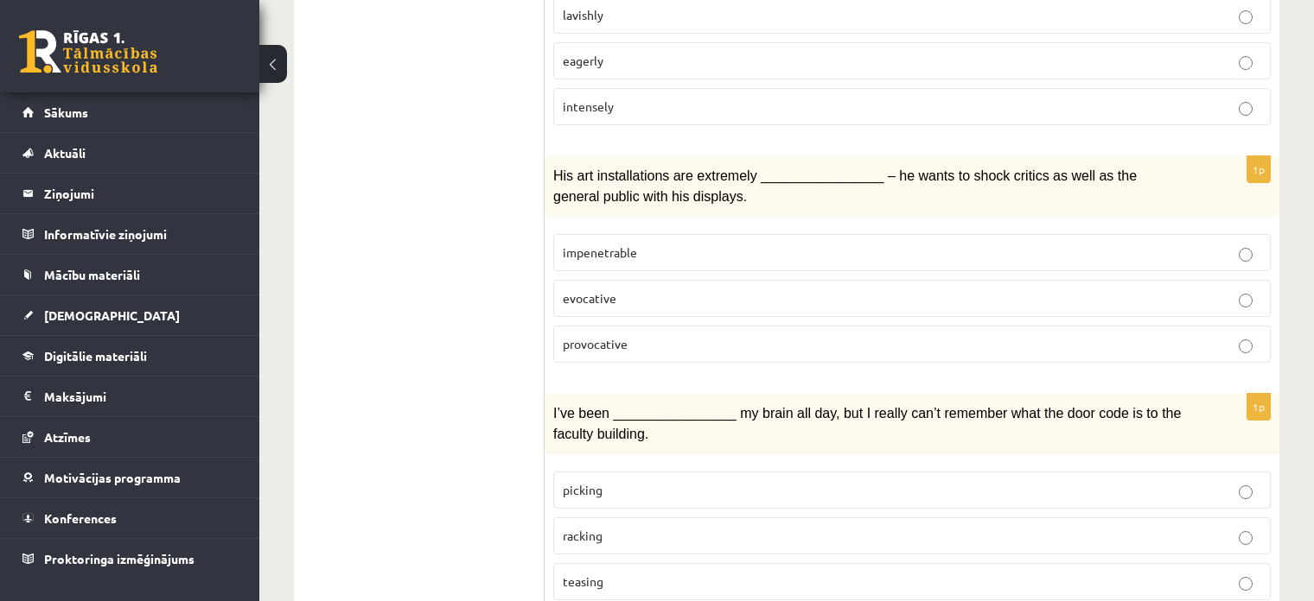
scroll to position [2211, 0]
drag, startPoint x: 656, startPoint y: 194, endPoint x: 559, endPoint y: 194, distance: 96.8
click at [559, 232] on label "impenetrable" at bounding box center [911, 250] width 717 height 37
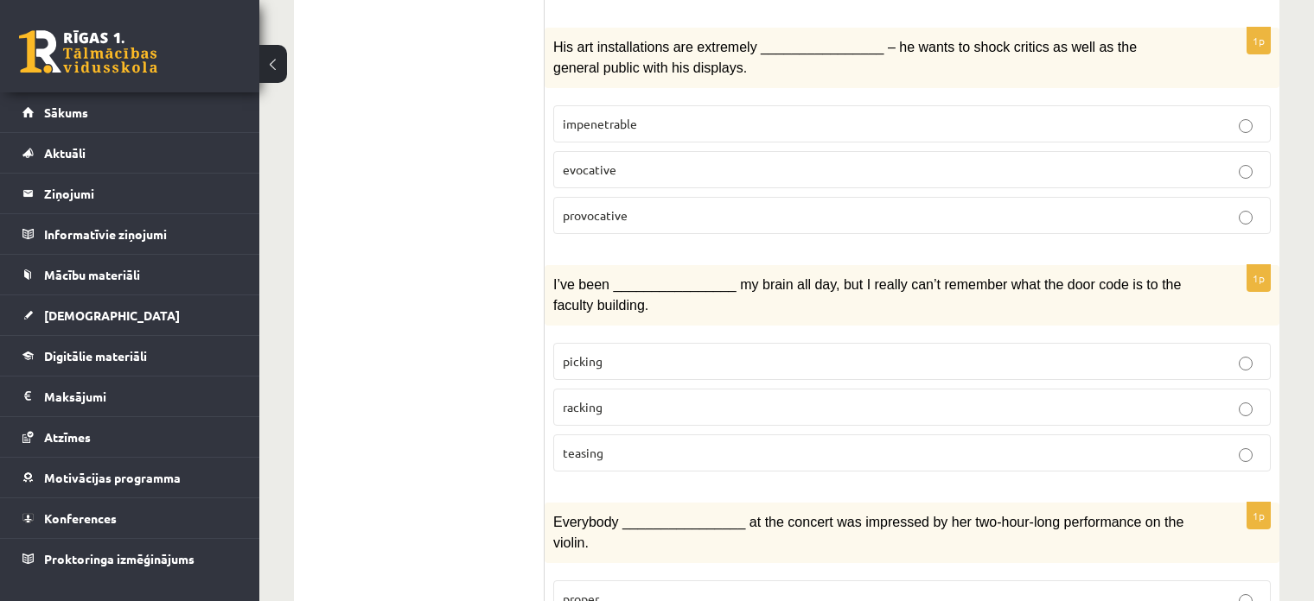
scroll to position [2470, 0]
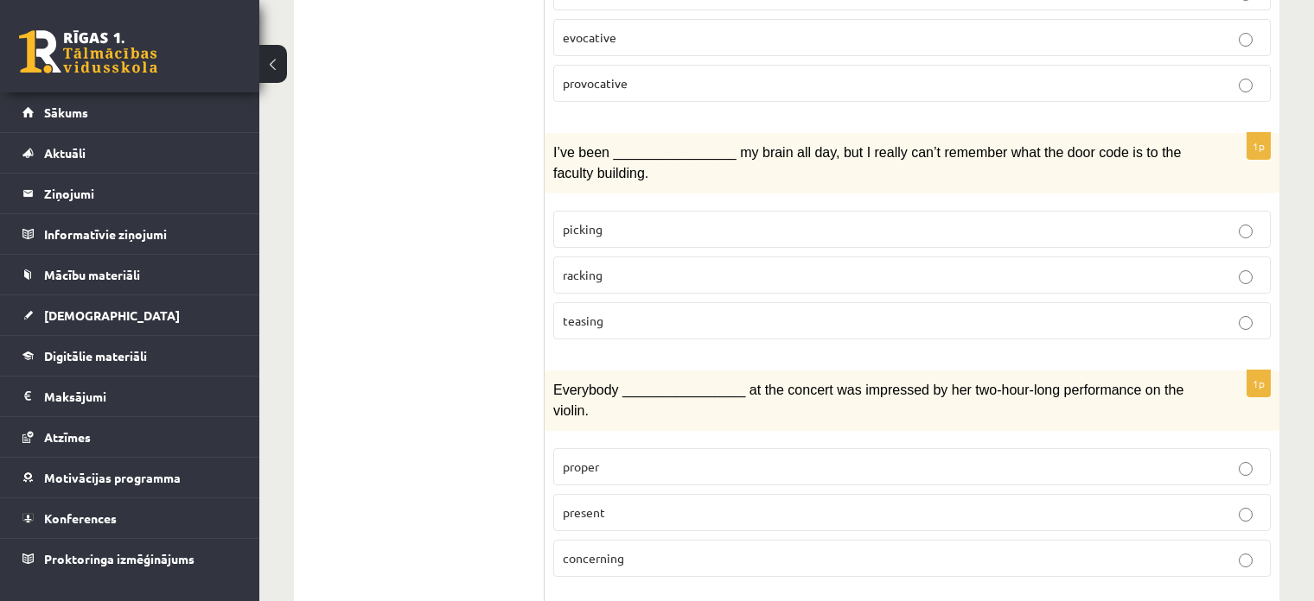
click at [652, 266] on p "racking" at bounding box center [912, 275] width 698 height 18
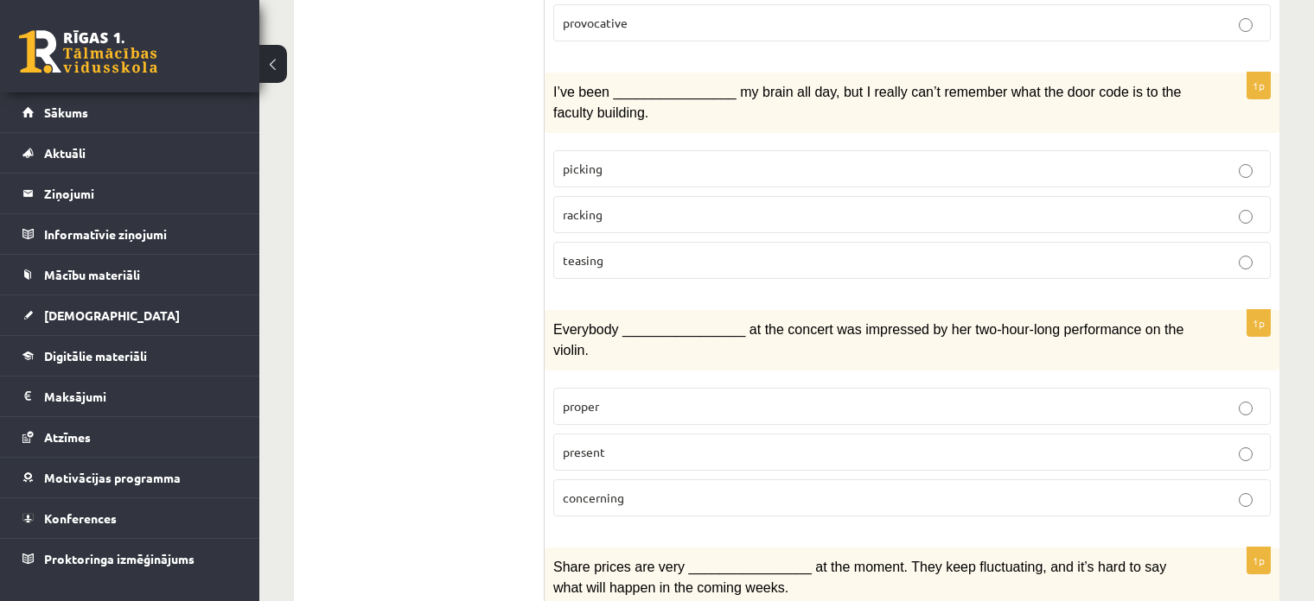
scroll to position [2643, 0]
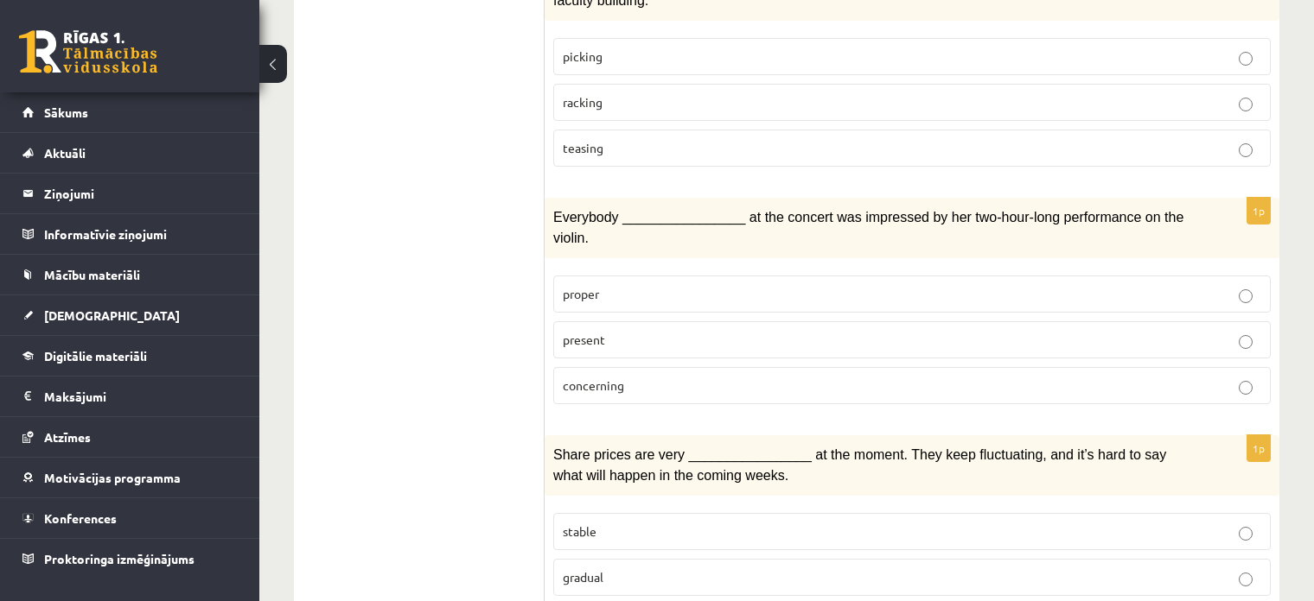
click at [710, 331] on p "present" at bounding box center [912, 340] width 698 height 18
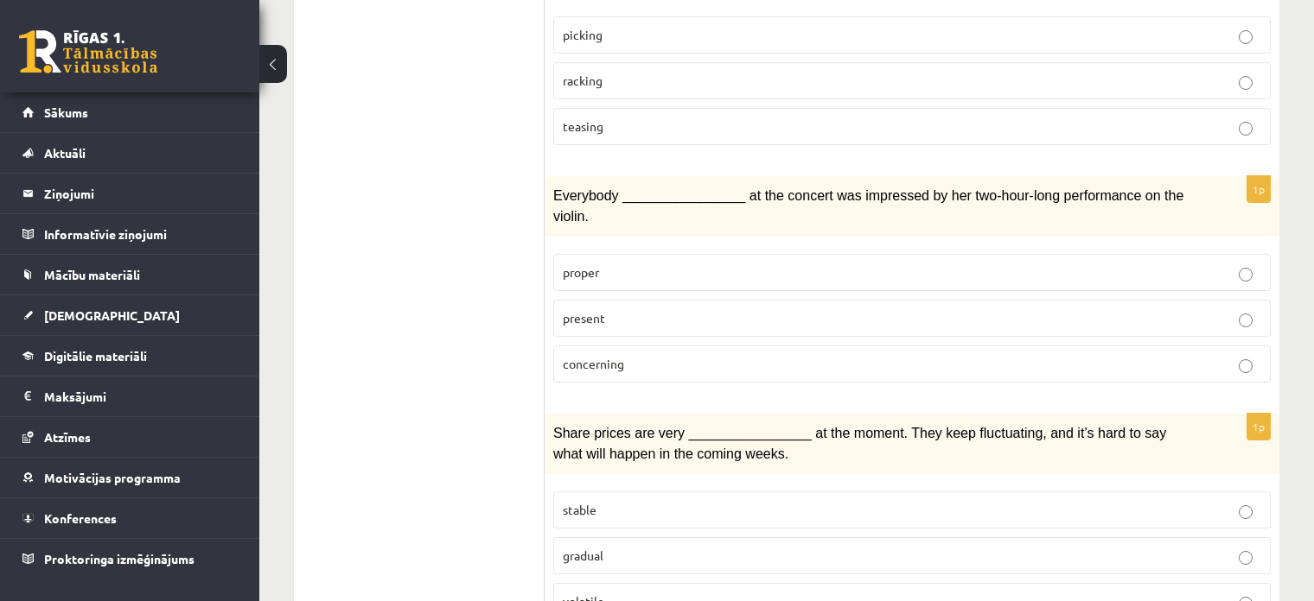
scroll to position [2665, 0]
click at [671, 491] on label "stable" at bounding box center [911, 509] width 717 height 37
drag, startPoint x: 936, startPoint y: 350, endPoint x: 975, endPoint y: 349, distance: 38.9
click at [975, 425] on span "Share prices are very ________________ at the moment. They keep fluctuating, an…" at bounding box center [859, 442] width 613 height 35
drag, startPoint x: 936, startPoint y: 353, endPoint x: 994, endPoint y: 352, distance: 57.9
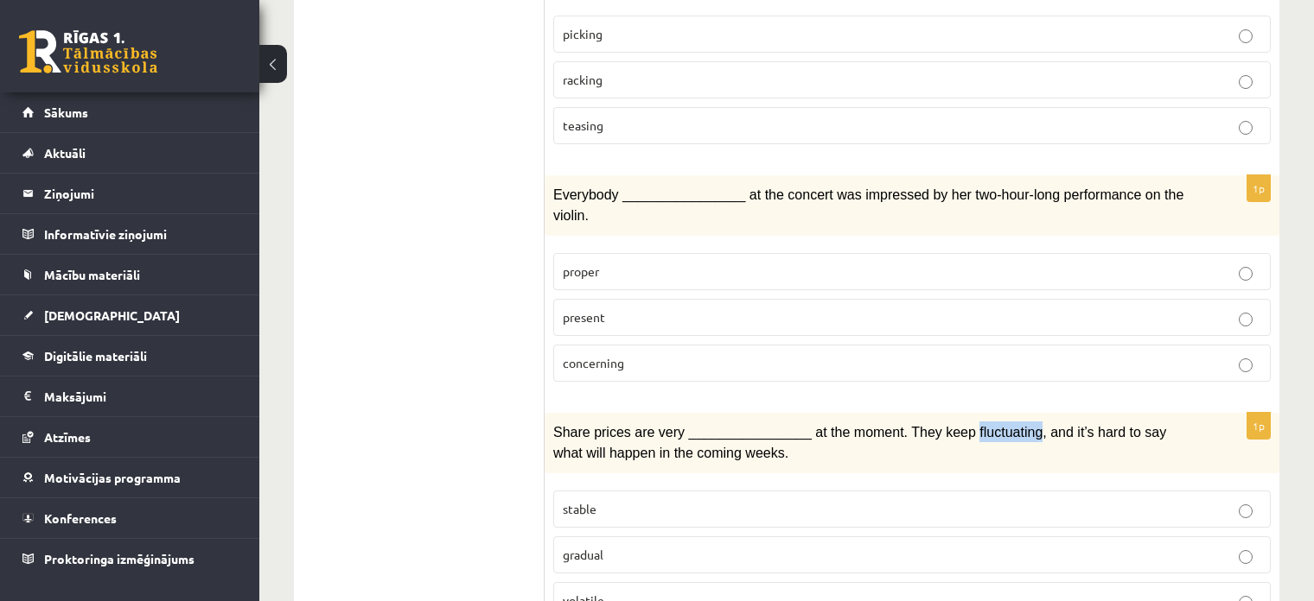
click at [995, 425] on span "Share prices are very ________________ at the moment. They keep fluctuating, an…" at bounding box center [859, 442] width 613 height 35
click at [618, 537] on label "gradual" at bounding box center [911, 555] width 717 height 37
click at [619, 592] on p "volatile" at bounding box center [912, 601] width 698 height 18
drag, startPoint x: 618, startPoint y: 512, endPoint x: 559, endPoint y: 518, distance: 59.1
click at [559, 582] on label "volatile" at bounding box center [911, 600] width 717 height 37
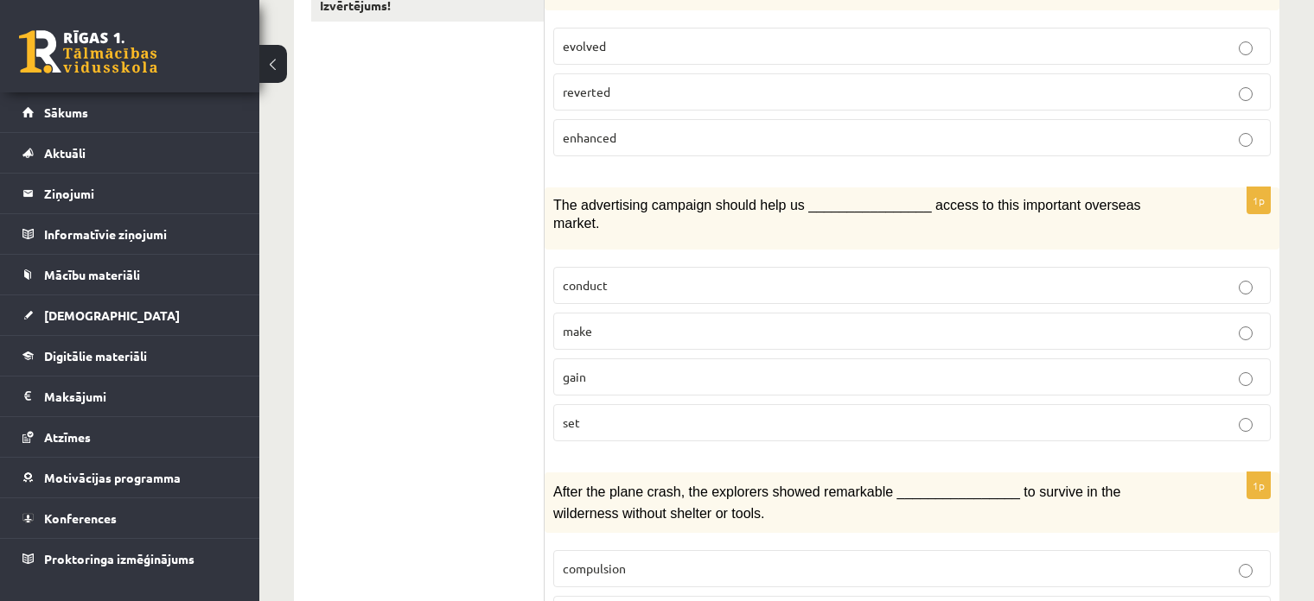
scroll to position [0, 0]
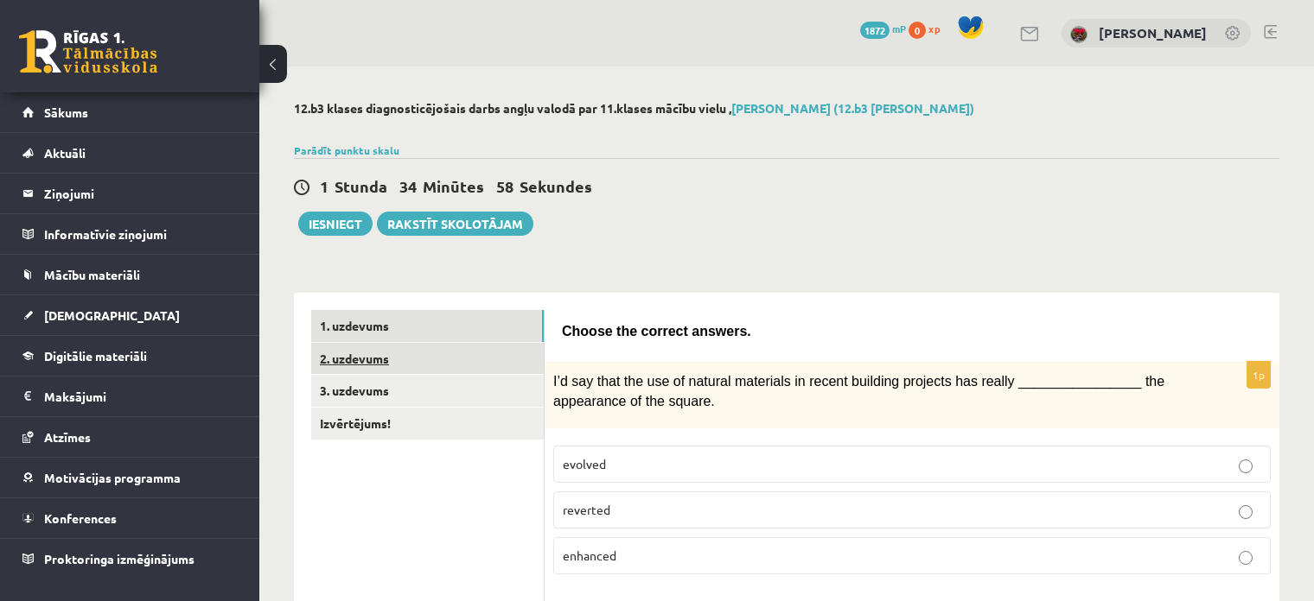
click at [397, 367] on link "2. uzdevums" at bounding box center [427, 359] width 232 height 32
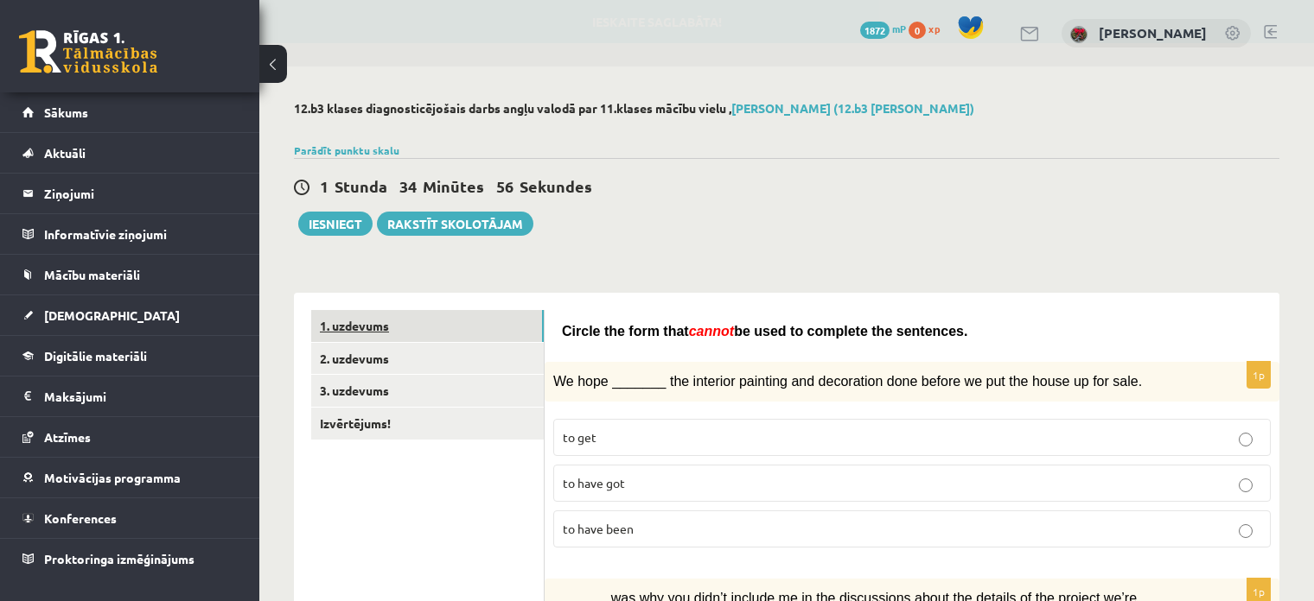
click at [411, 324] on link "1. uzdevums" at bounding box center [427, 326] width 232 height 32
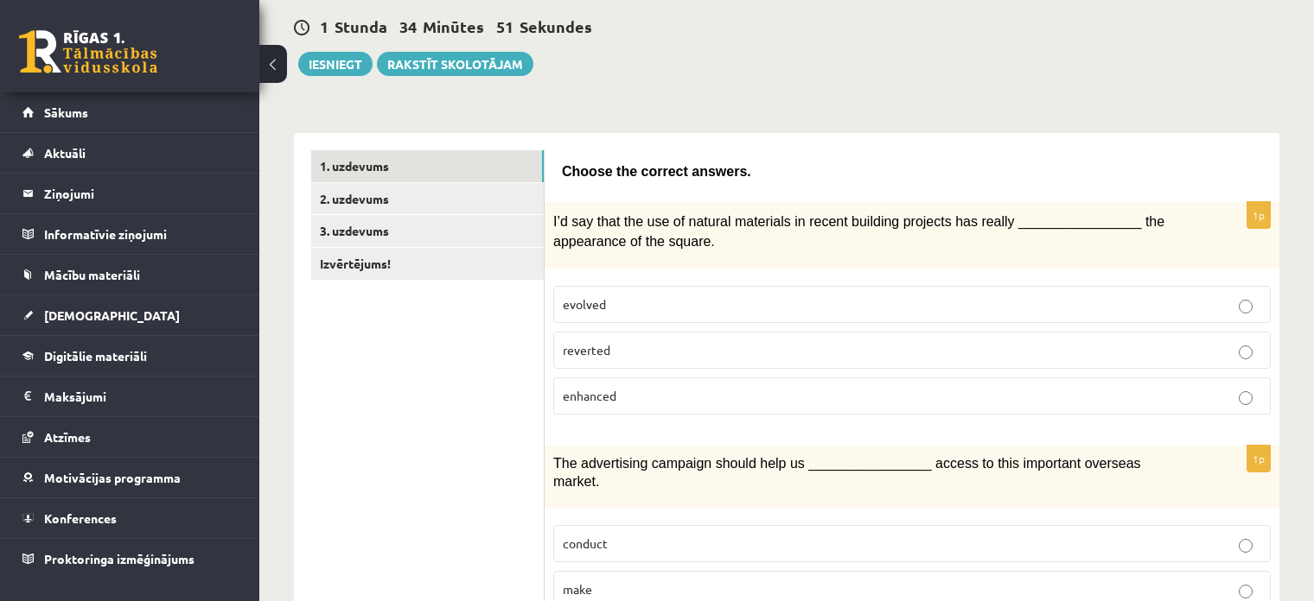
scroll to position [19, 0]
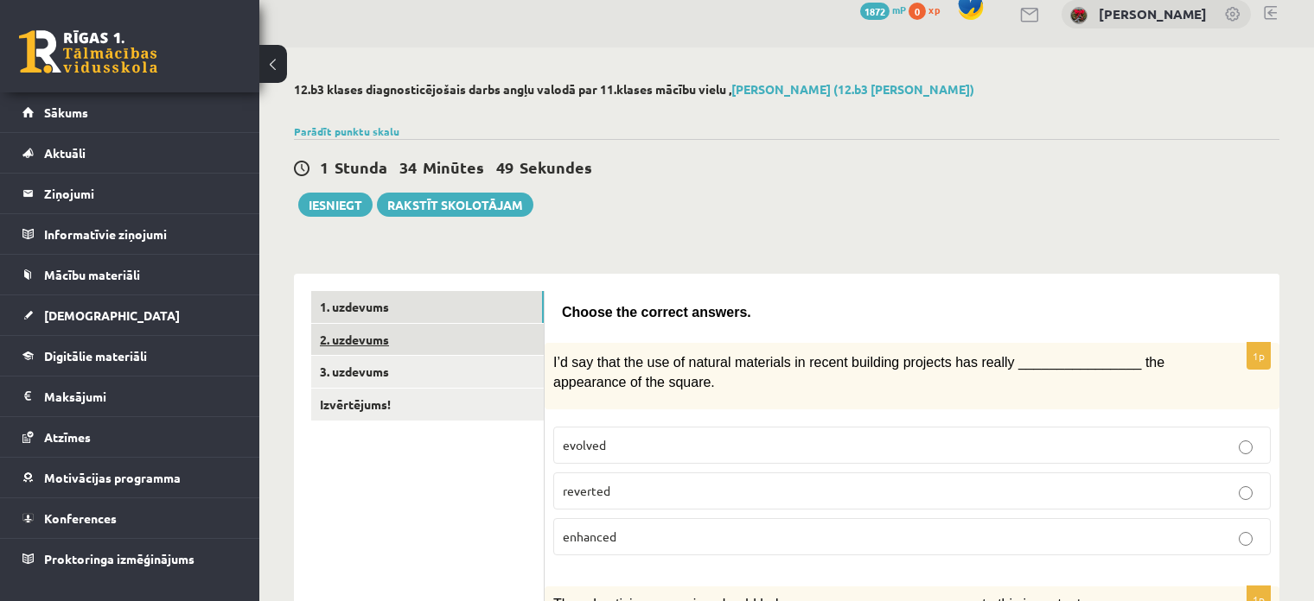
click at [342, 352] on link "2. uzdevums" at bounding box center [427, 340] width 232 height 32
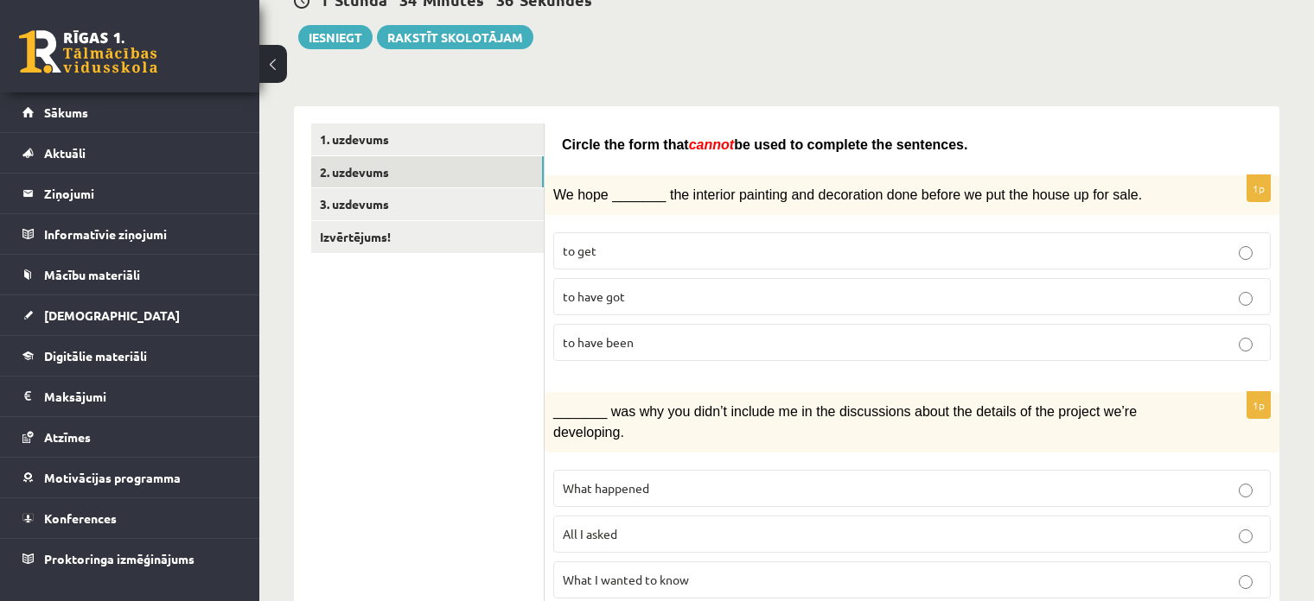
scroll to position [192, 0]
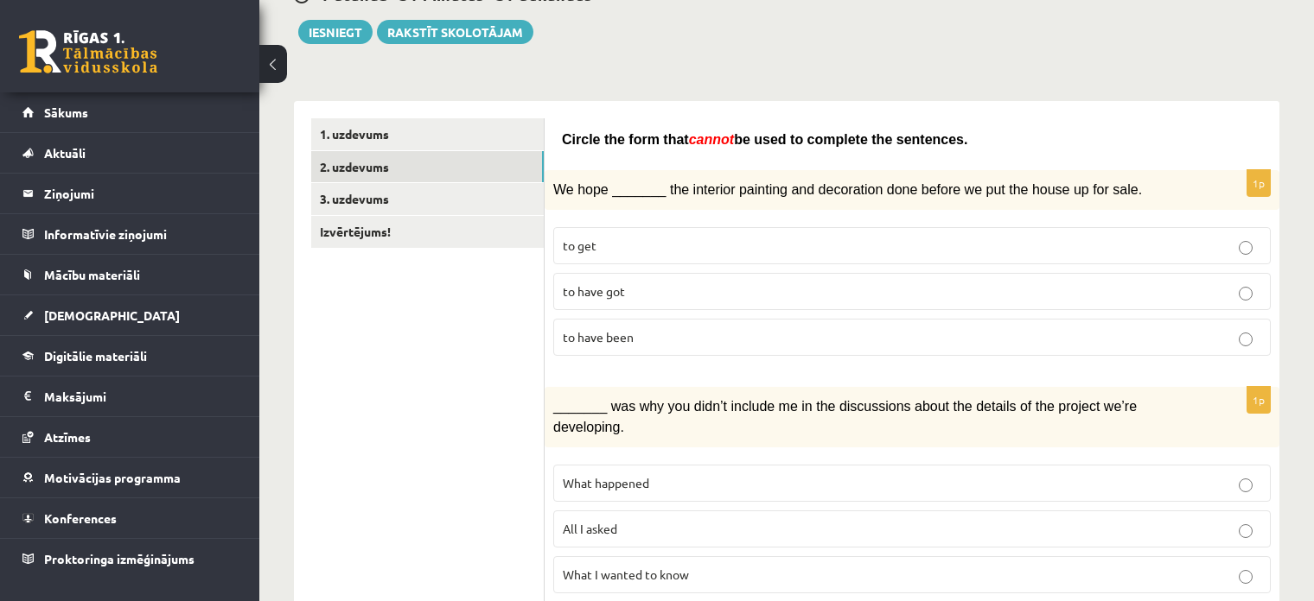
click at [716, 289] on p "to have got" at bounding box center [912, 292] width 698 height 18
click at [726, 331] on p "to have been" at bounding box center [912, 337] width 698 height 18
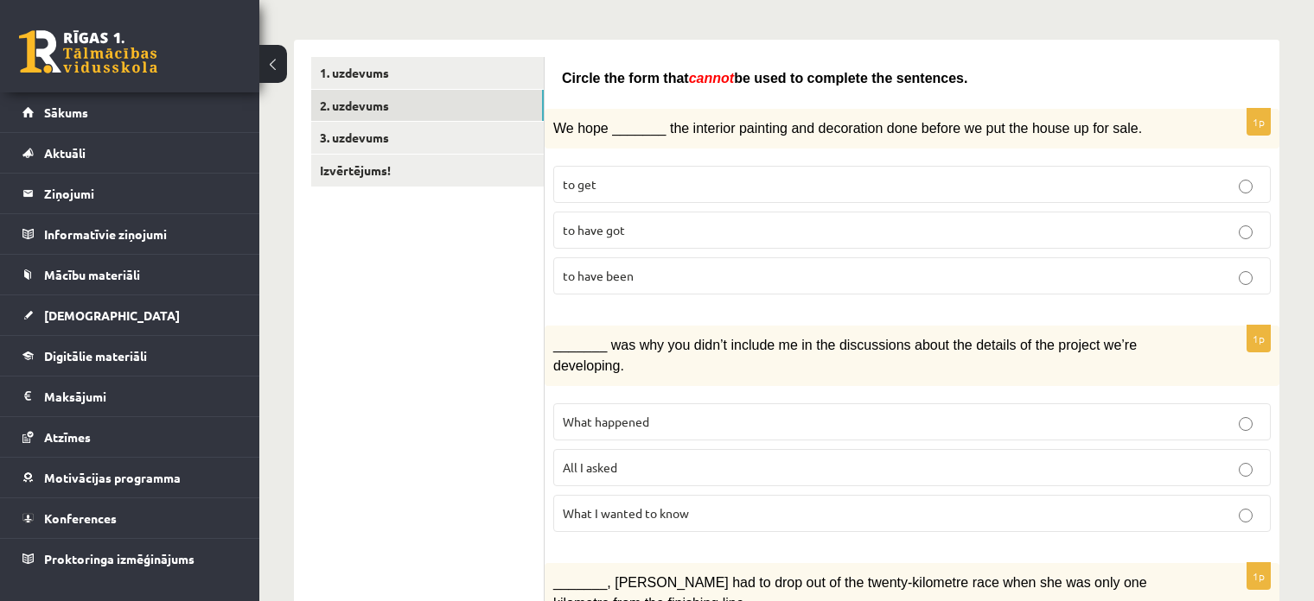
scroll to position [451, 0]
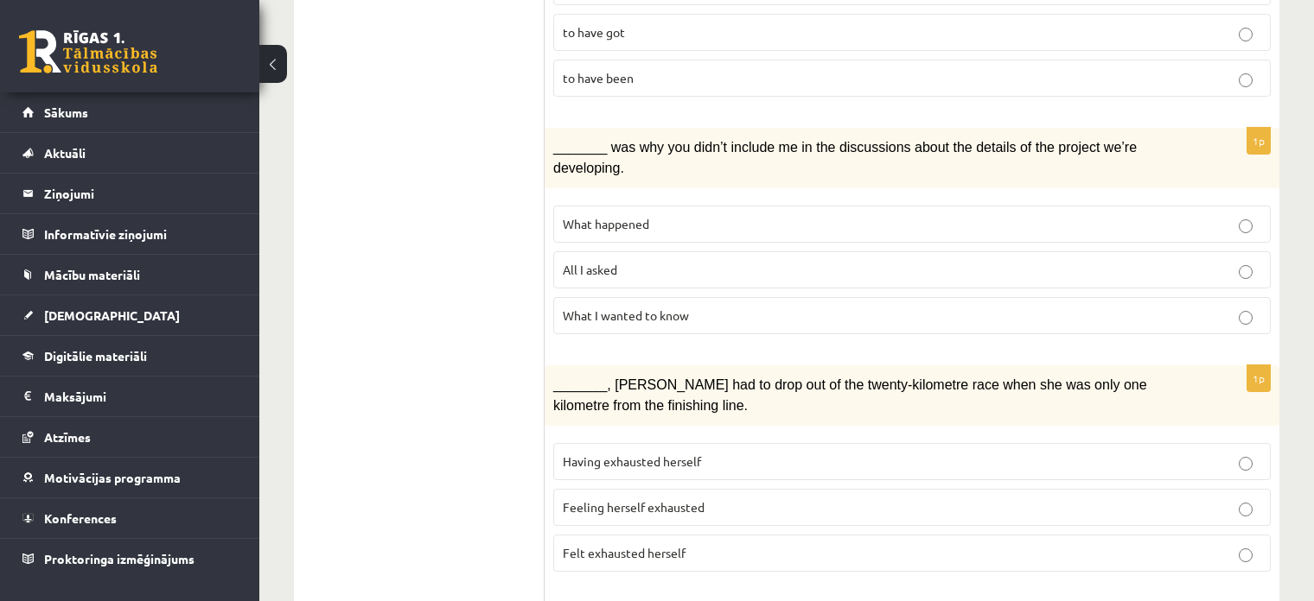
click at [624, 261] on p "All I asked" at bounding box center [912, 270] width 698 height 18
click at [657, 215] on p "What happened" at bounding box center [912, 224] width 698 height 18
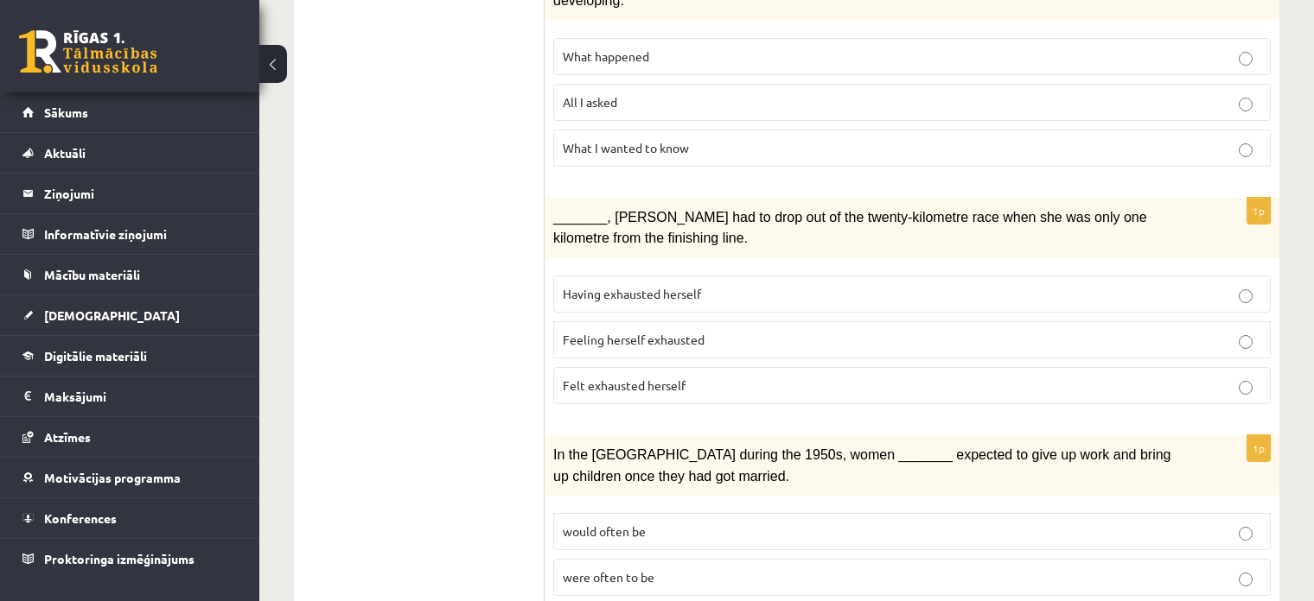
scroll to position [624, 0]
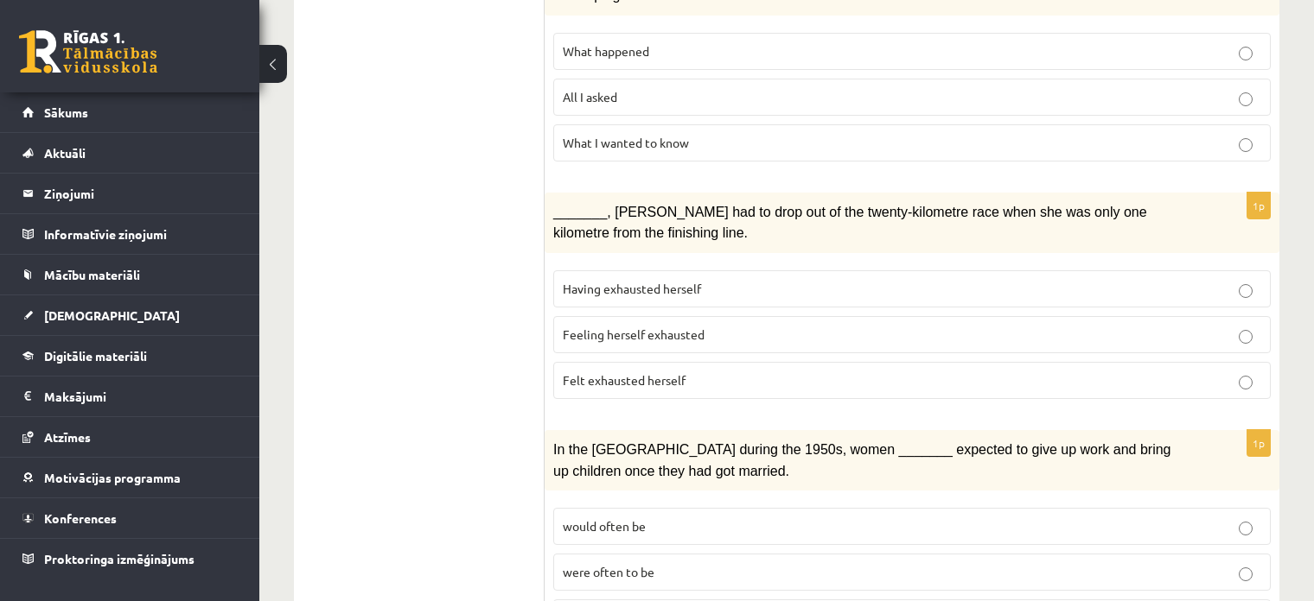
click at [764, 372] on p "Felt exhausted herself" at bounding box center [912, 381] width 698 height 18
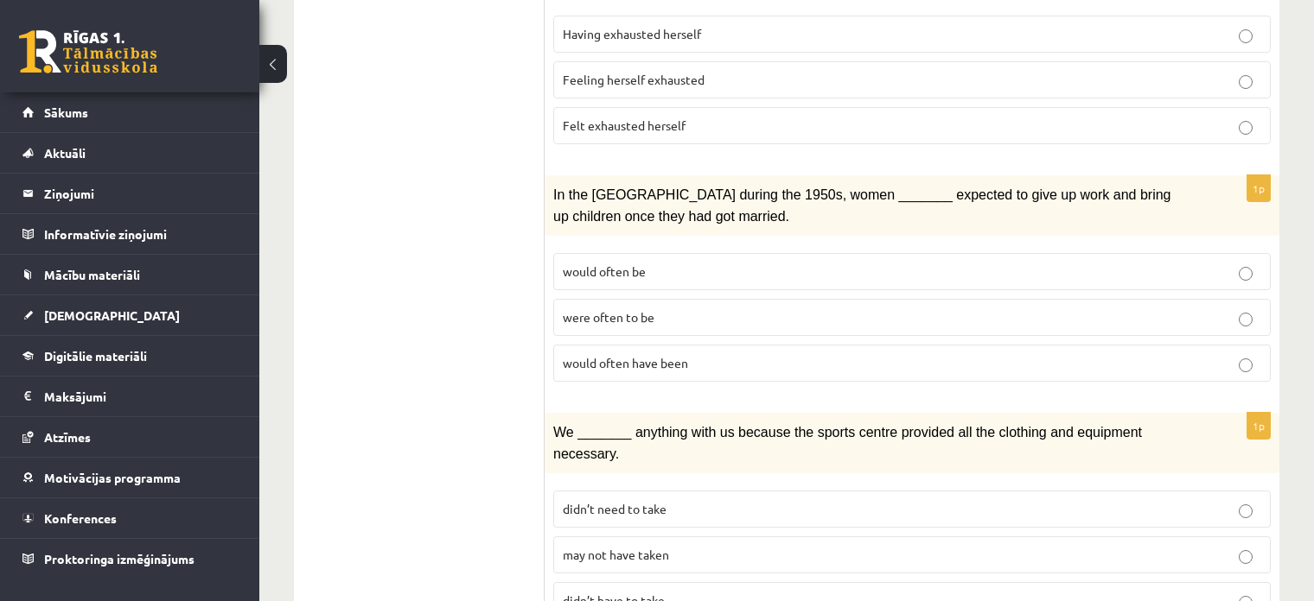
scroll to position [883, 0]
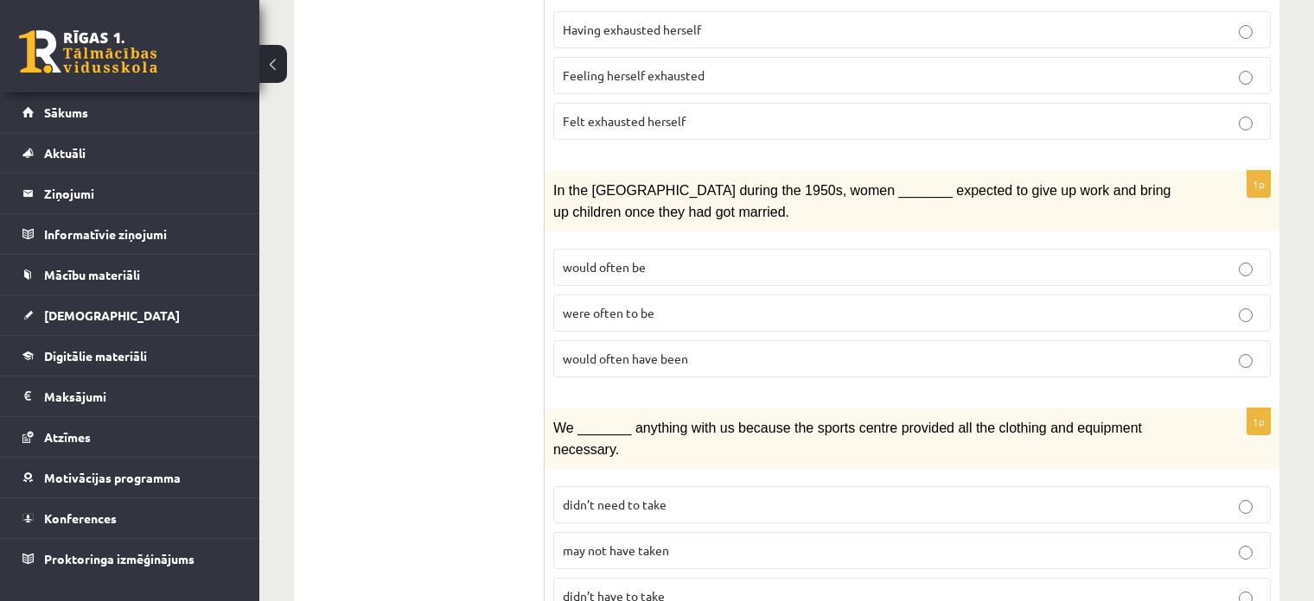
click at [876, 340] on label "would often have been" at bounding box center [911, 358] width 717 height 37
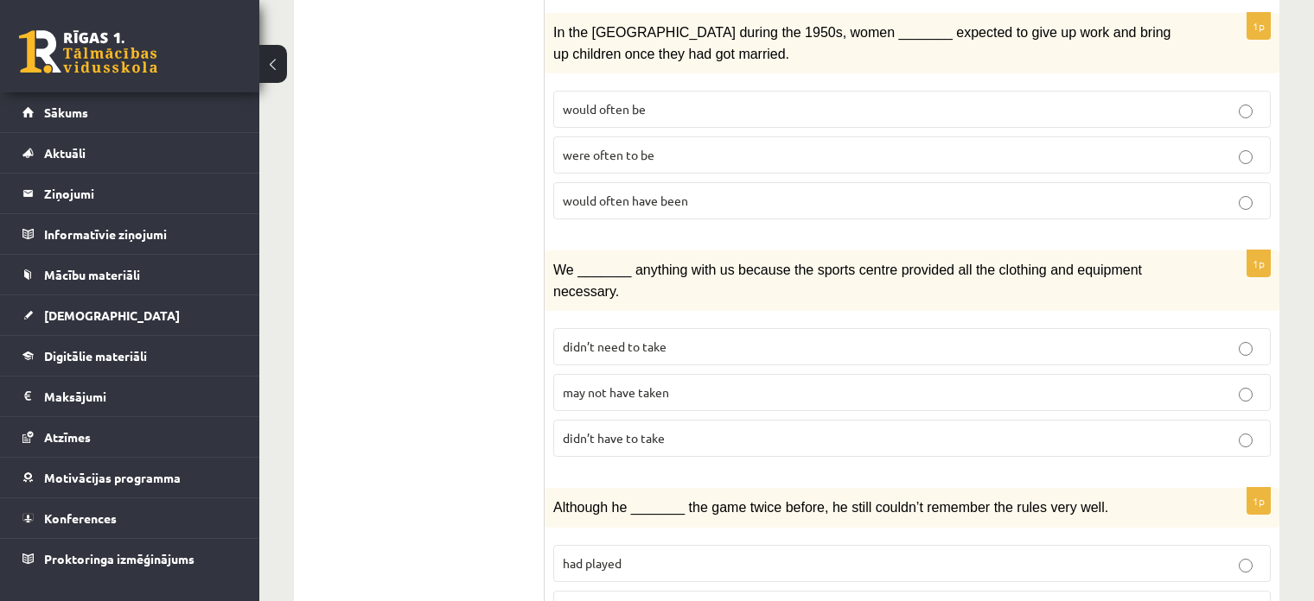
scroll to position [1056, 0]
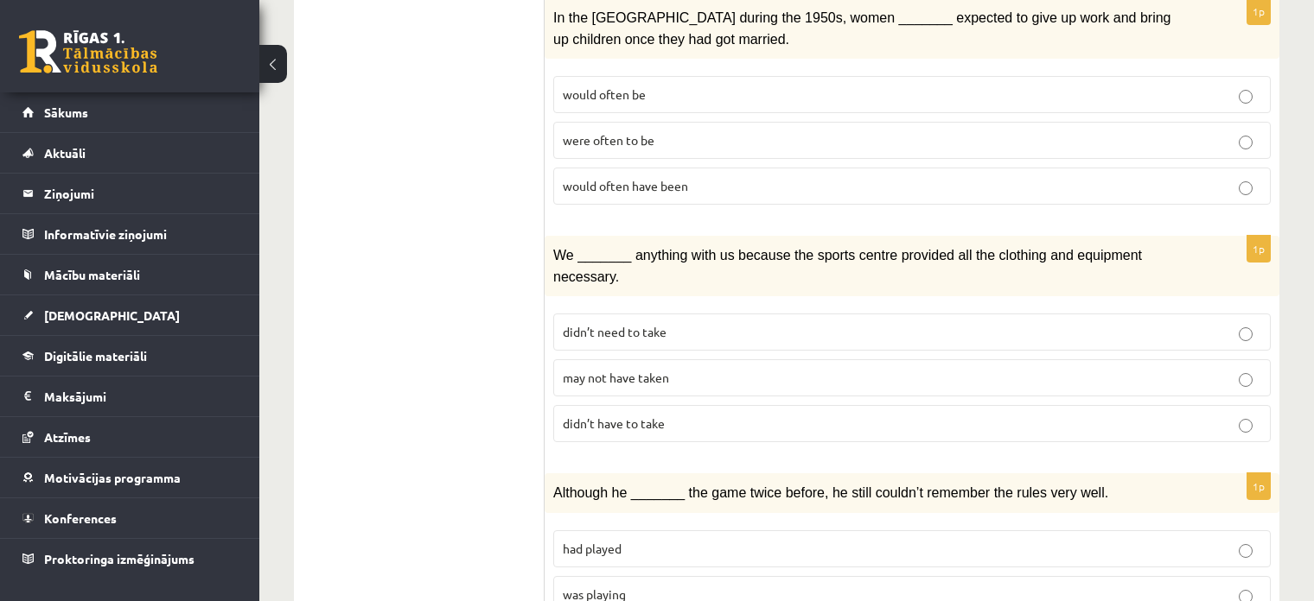
click at [702, 359] on label "may not have taken" at bounding box center [911, 377] width 717 height 37
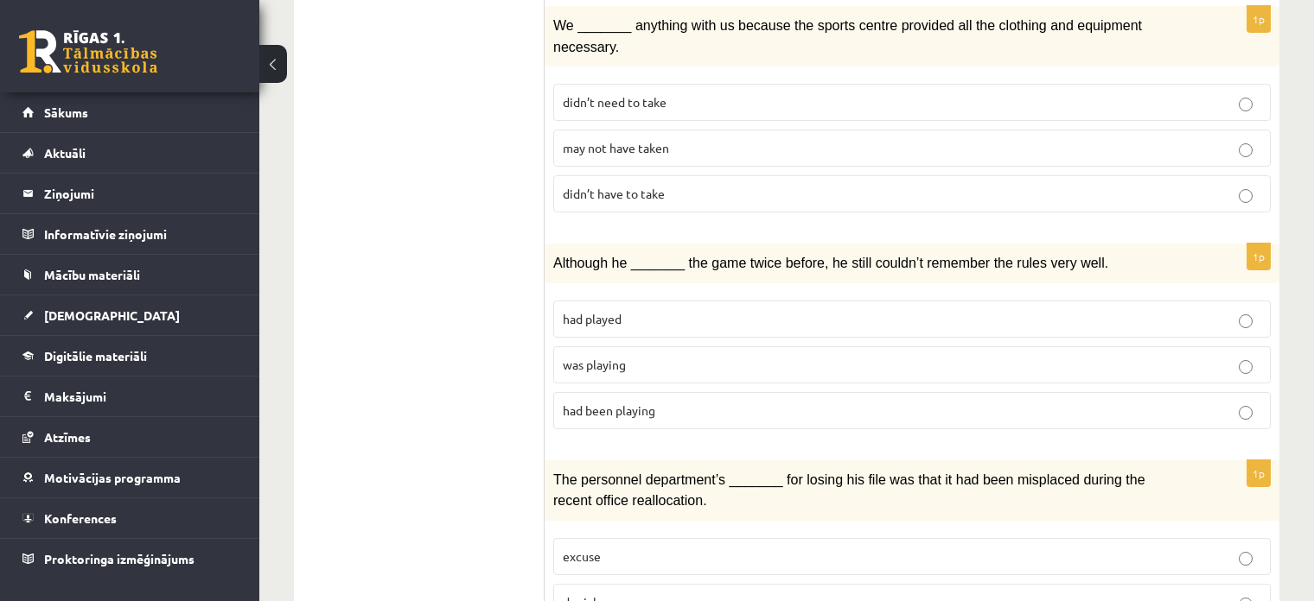
scroll to position [1315, 0]
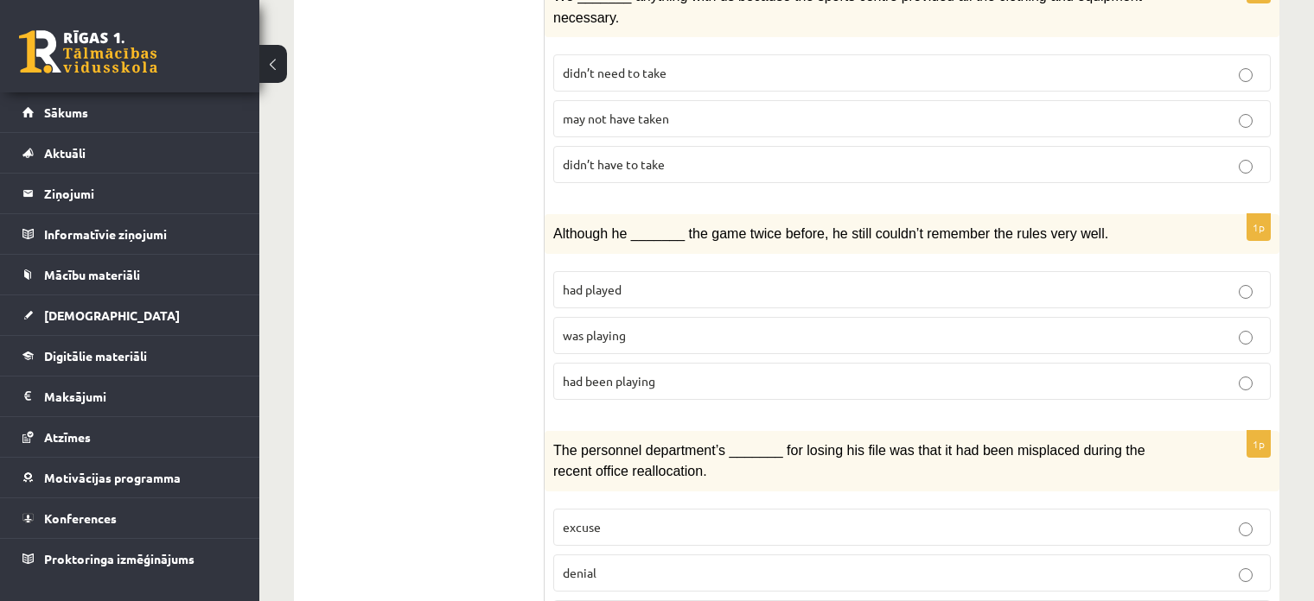
click at [694, 372] on p "had been playing" at bounding box center [912, 381] width 698 height 18
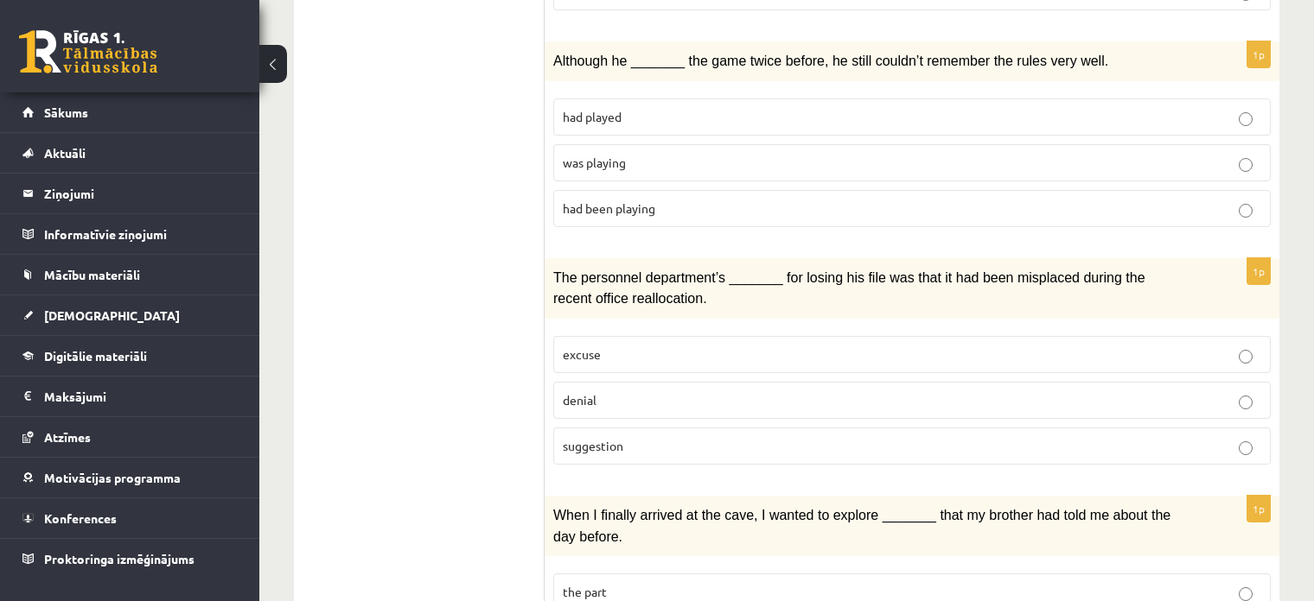
scroll to position [1574, 0]
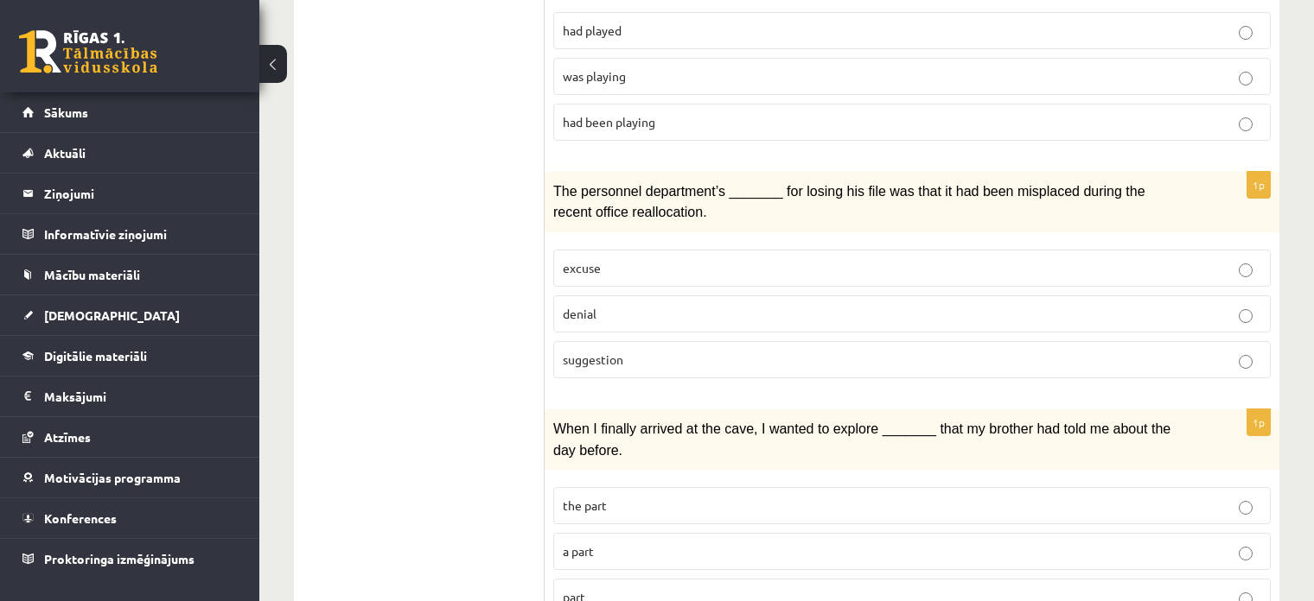
click at [666, 351] on p "suggestion" at bounding box center [912, 360] width 698 height 18
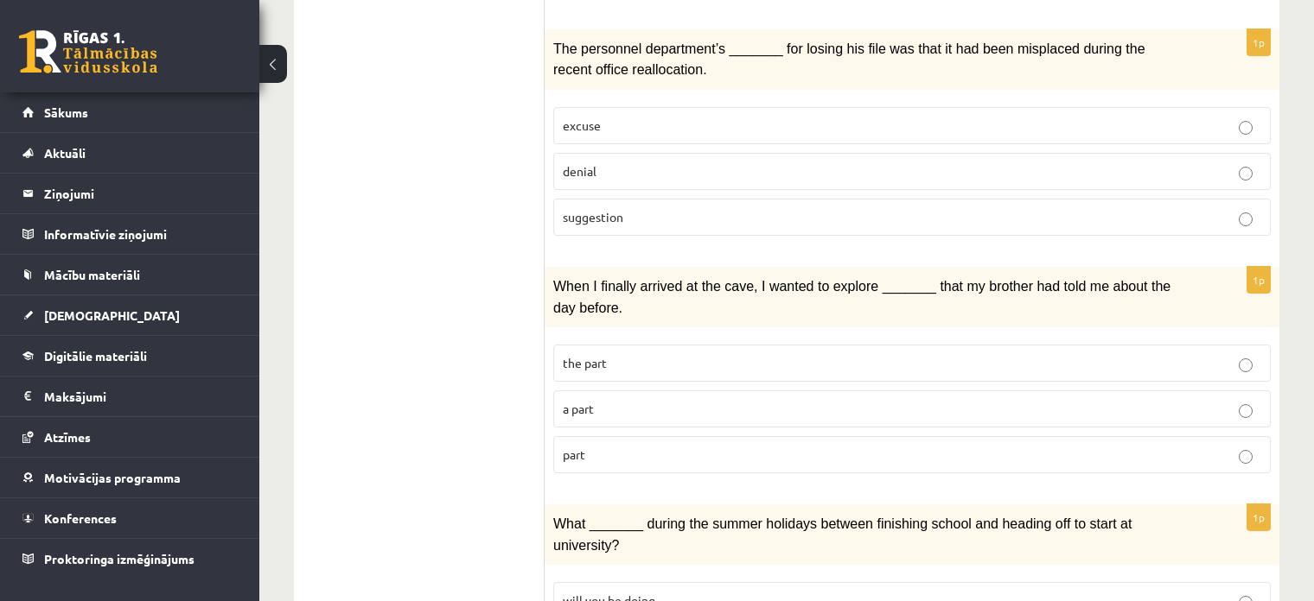
scroll to position [1747, 0]
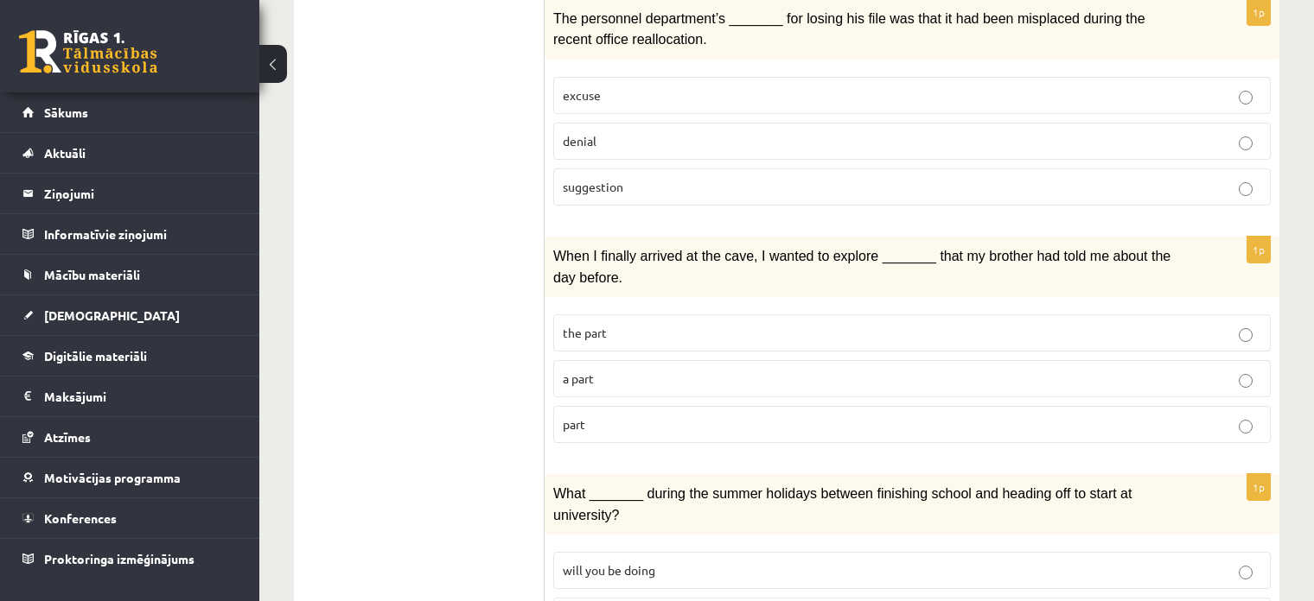
click at [601, 324] on p "the part" at bounding box center [912, 333] width 698 height 18
click at [608, 370] on p "a part" at bounding box center [912, 379] width 698 height 18
click at [620, 416] on p "part" at bounding box center [912, 425] width 698 height 18
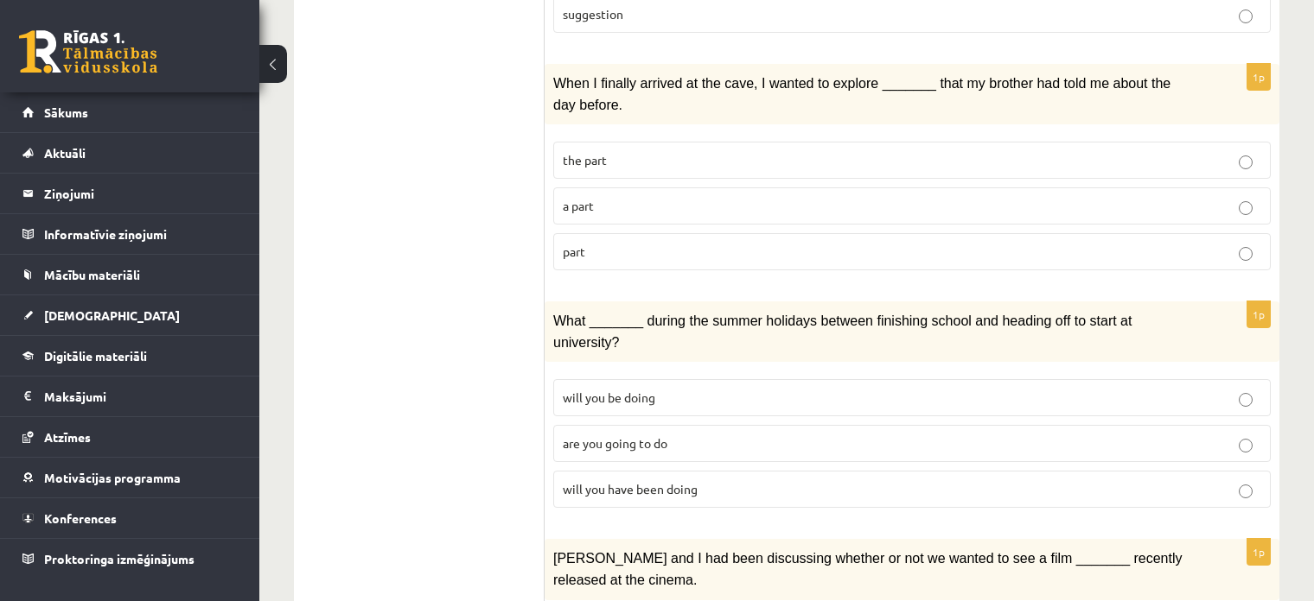
scroll to position [2007, 0]
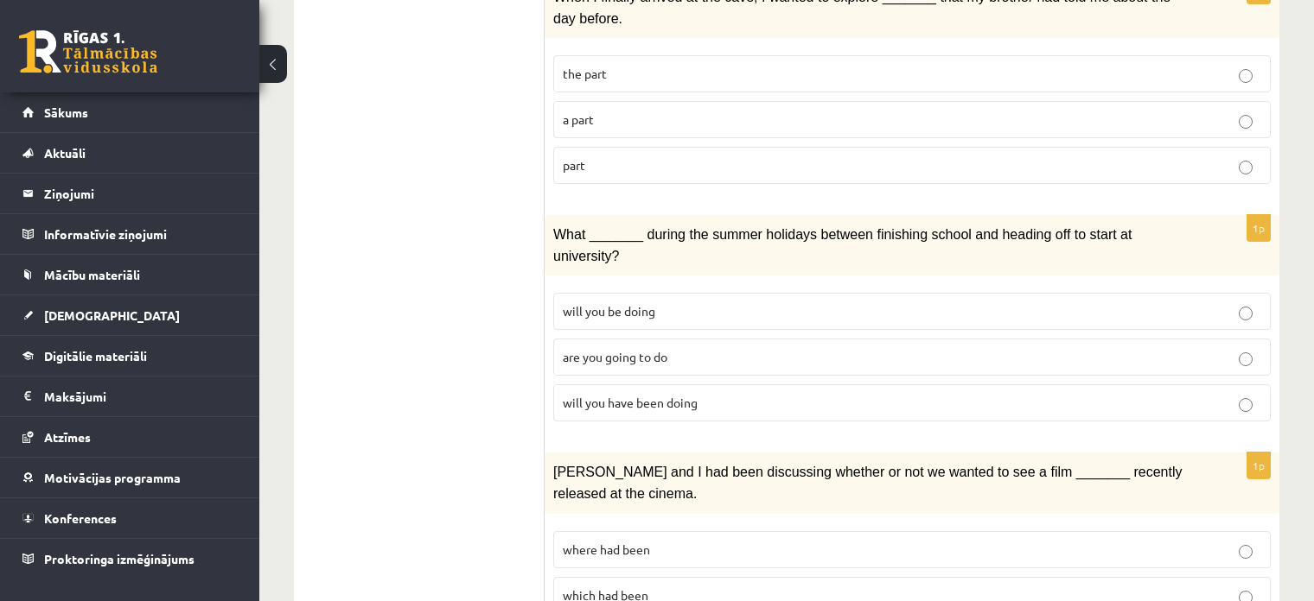
click at [635, 385] on label "will you have been doing" at bounding box center [911, 403] width 717 height 37
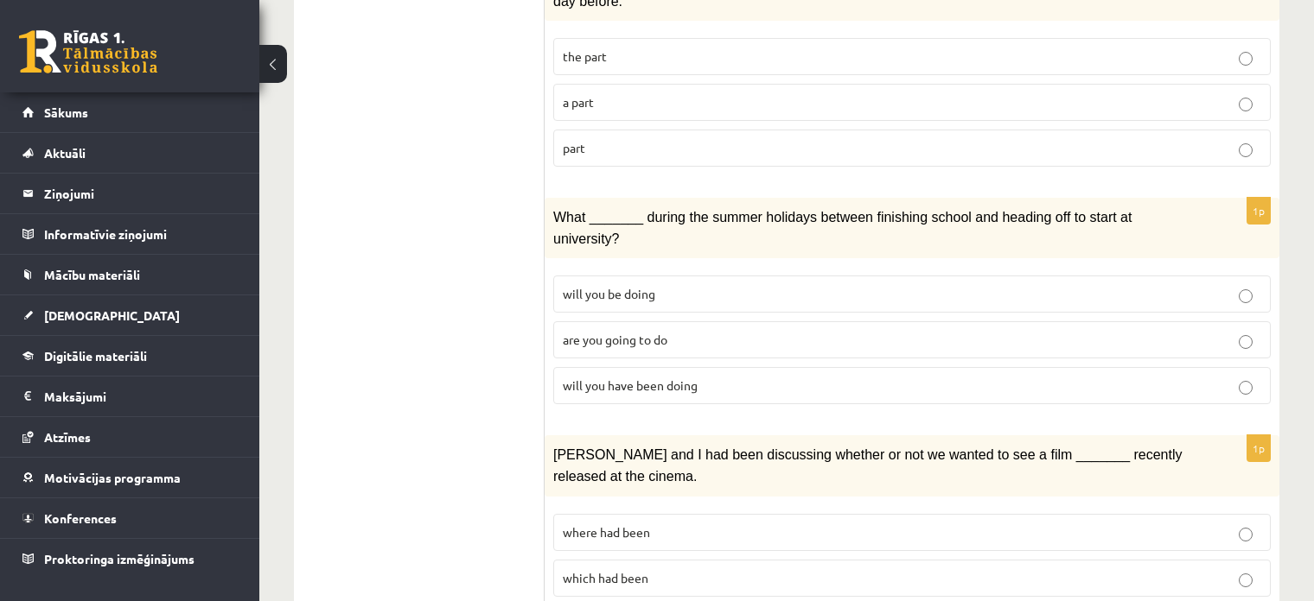
scroll to position [2029, 0]
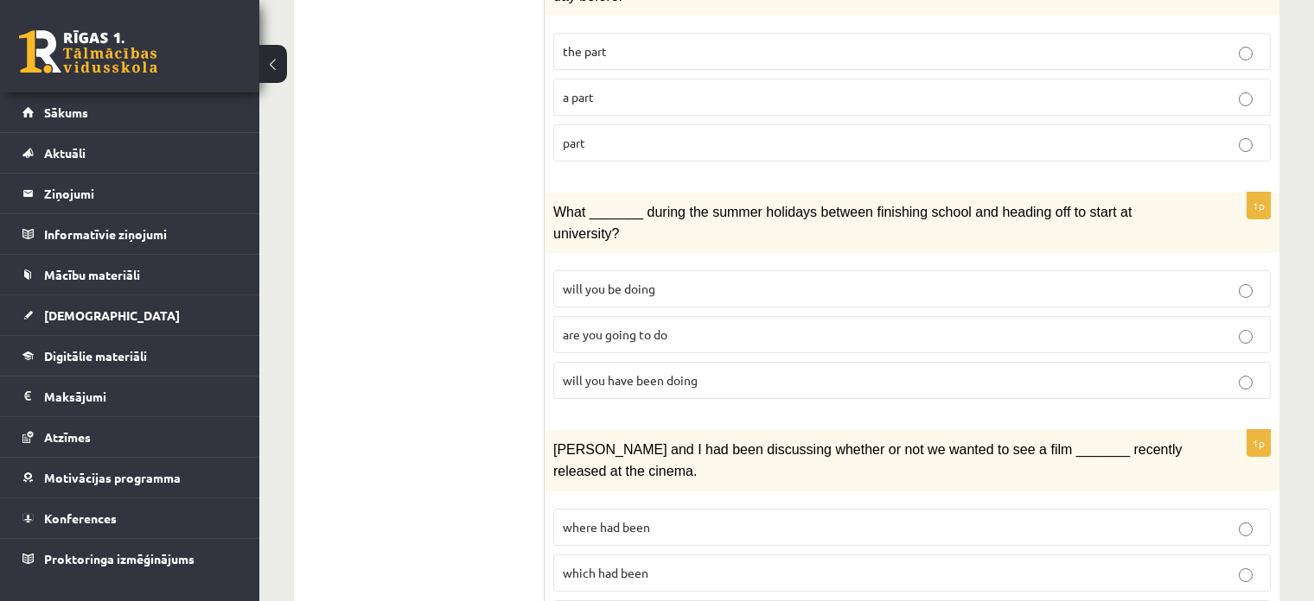
click at [800, 509] on label "where had been" at bounding box center [911, 527] width 717 height 37
drag, startPoint x: 549, startPoint y: 353, endPoint x: 669, endPoint y: 349, distance: 120.2
click at [669, 430] on div "Clara and I had been discussing whether or not we wanted to see a film _______ …" at bounding box center [911, 460] width 735 height 60
click at [780, 439] on p "Clara and I had been discussing whether or not we wanted to see a film _______ …" at bounding box center [868, 460] width 631 height 42
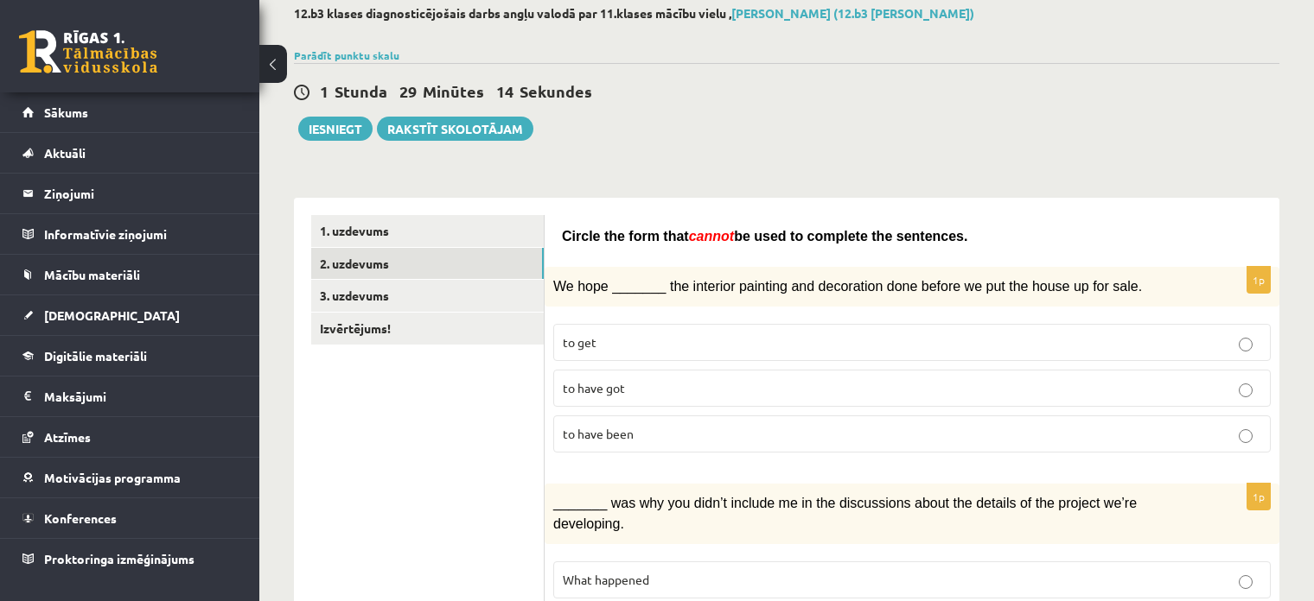
scroll to position [0, 0]
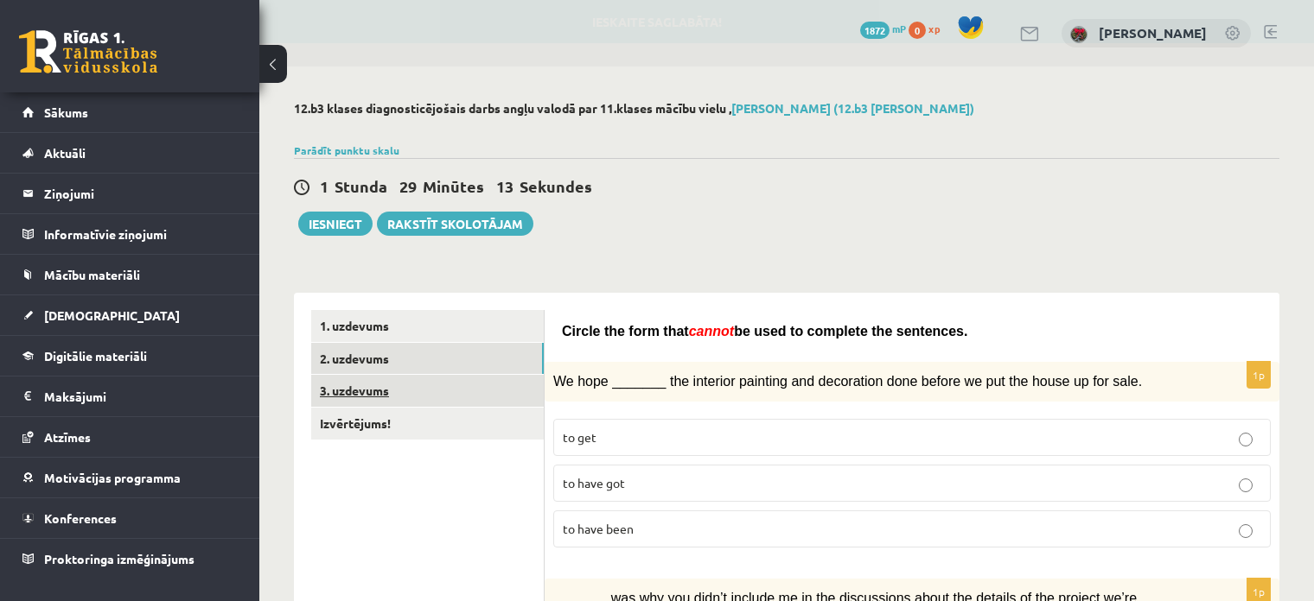
click at [498, 389] on link "3. uzdevums" at bounding box center [427, 391] width 232 height 32
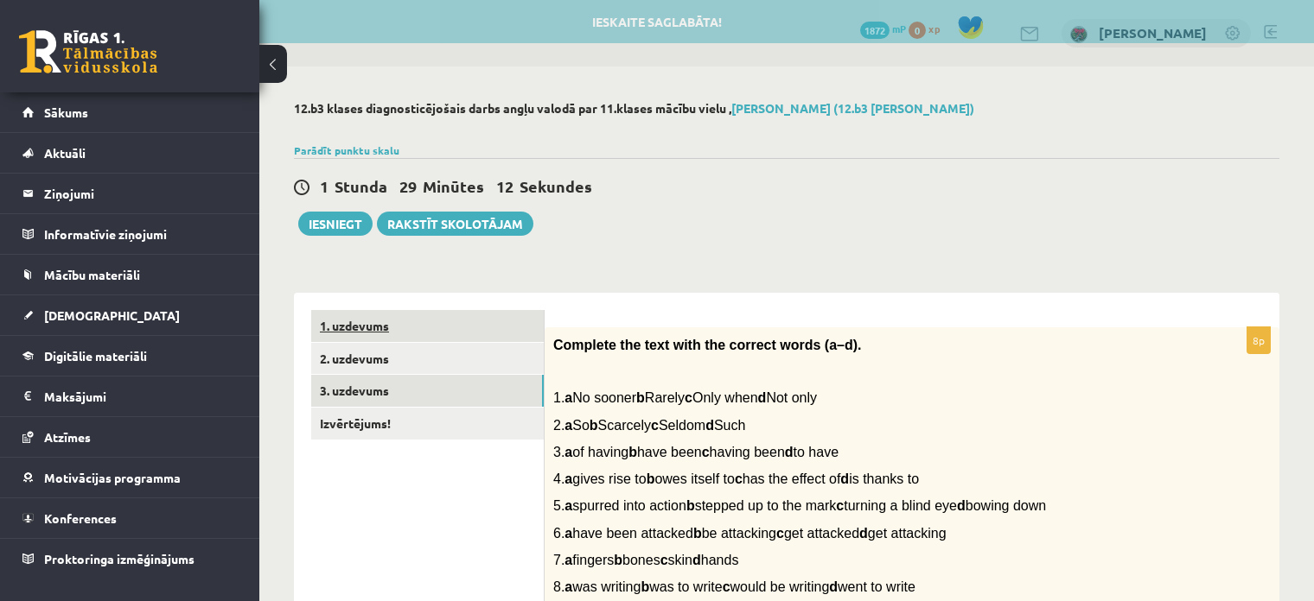
click at [429, 333] on link "1. uzdevums" at bounding box center [427, 326] width 232 height 32
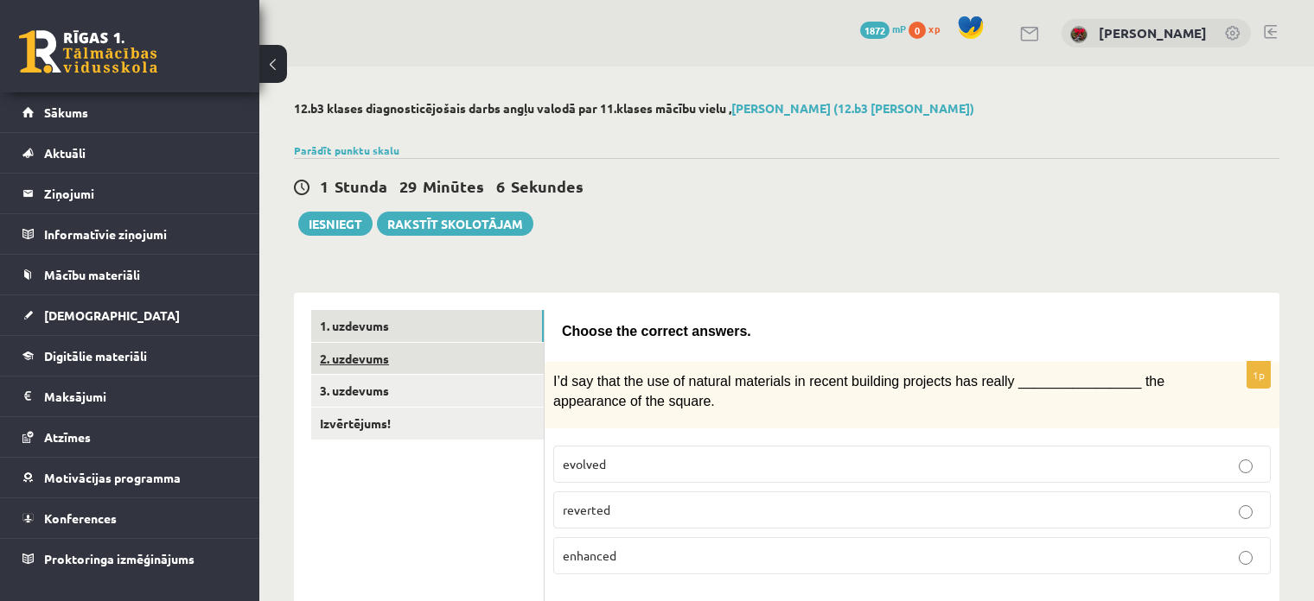
click at [500, 364] on link "2. uzdevums" at bounding box center [427, 359] width 232 height 32
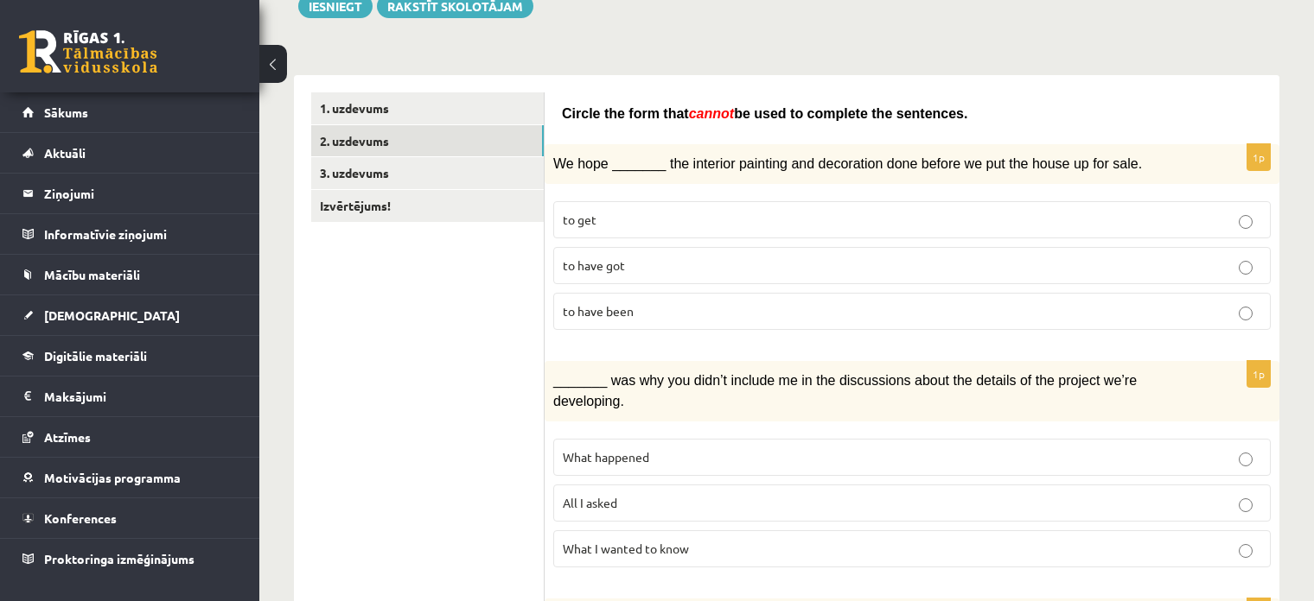
scroll to position [89, 0]
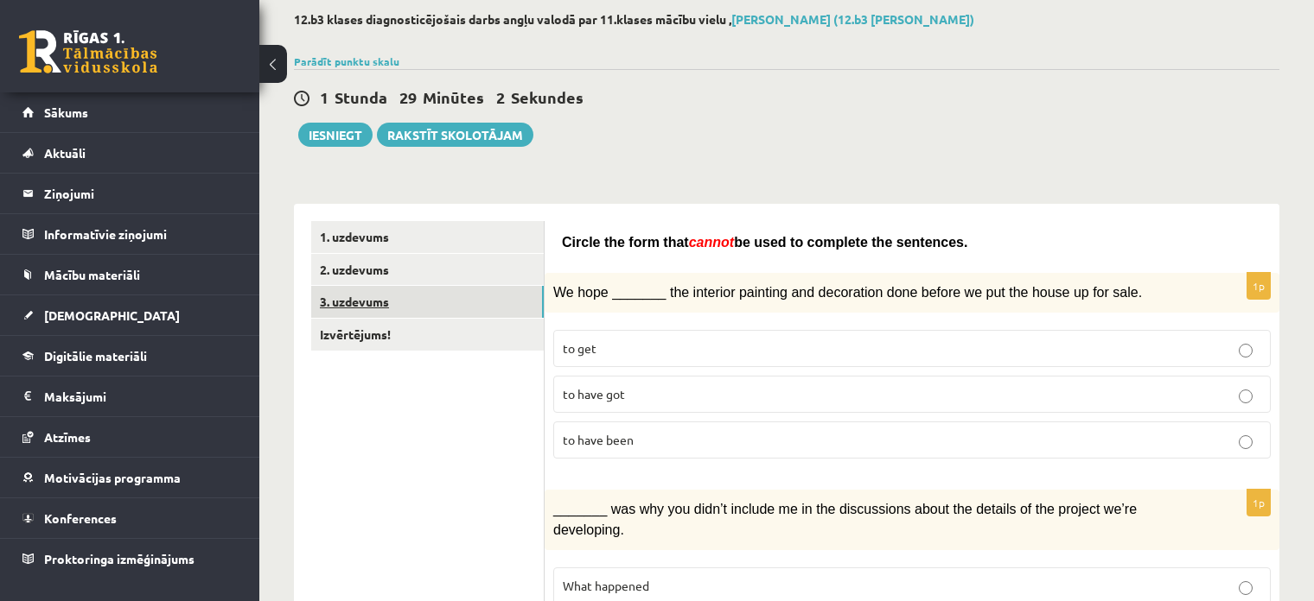
click at [417, 305] on link "3. uzdevums" at bounding box center [427, 302] width 232 height 32
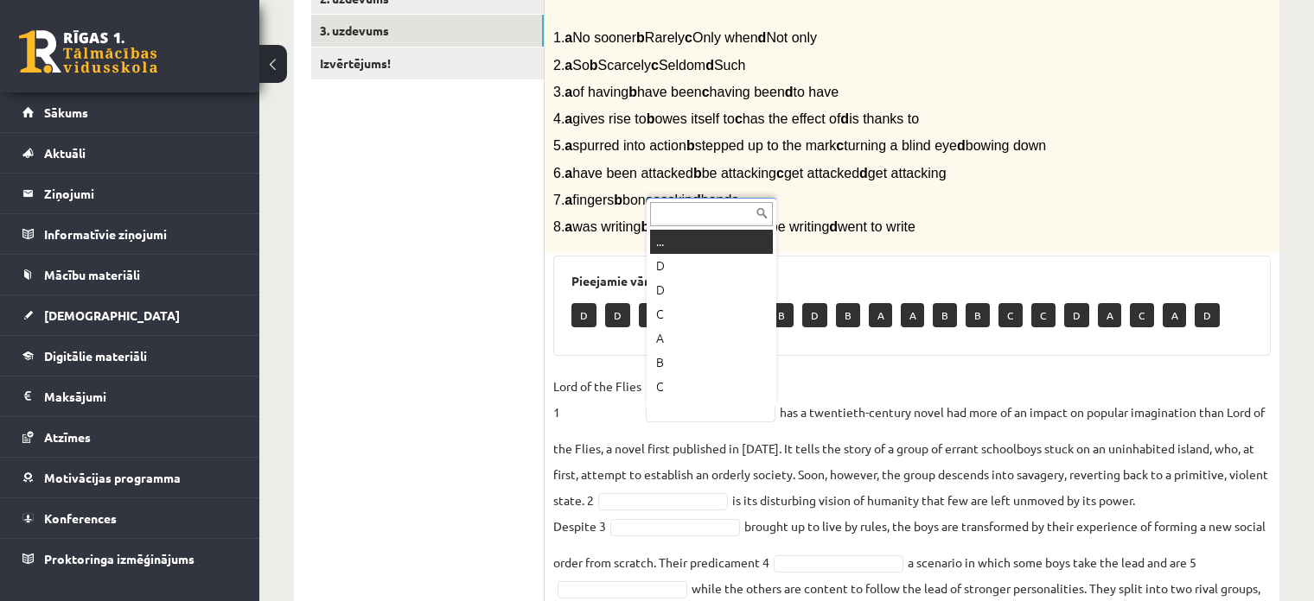
scroll to position [21, 0]
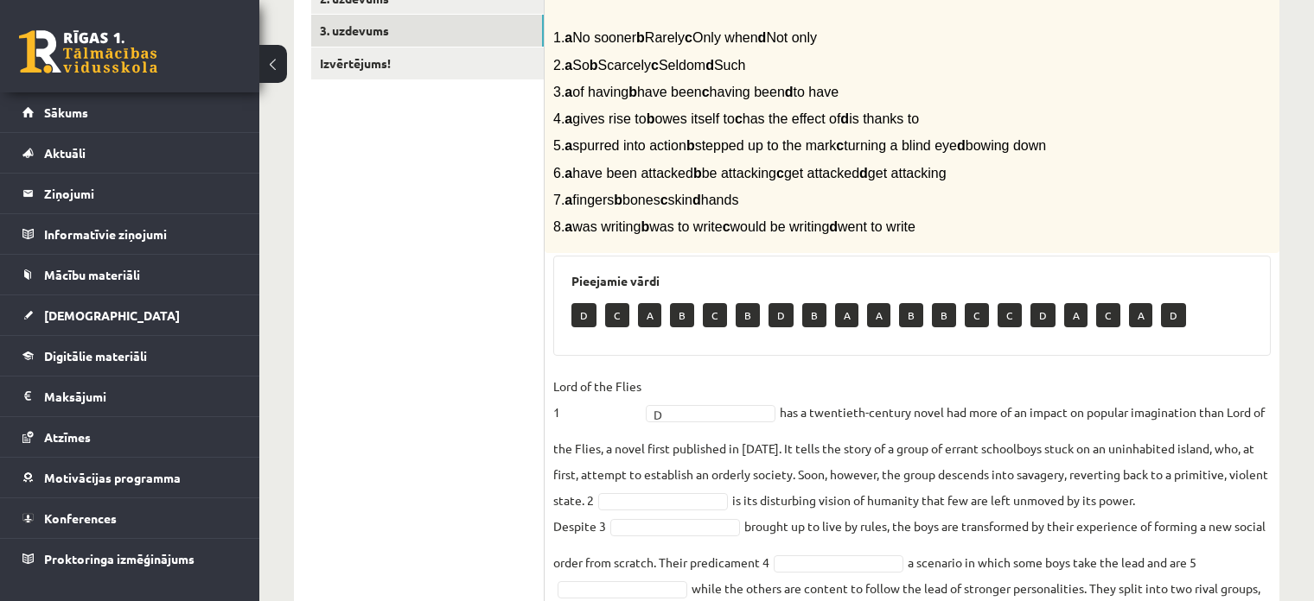
click at [729, 455] on fieldset "Lord of the Flies 1 D * has a twentieth-century novel had more of an impact on …" at bounding box center [911, 570] width 717 height 394
click at [1057, 529] on fieldset "Lord of the Flies 1 B * has a twentieth-century novel had more of an impact on …" at bounding box center [911, 570] width 717 height 394
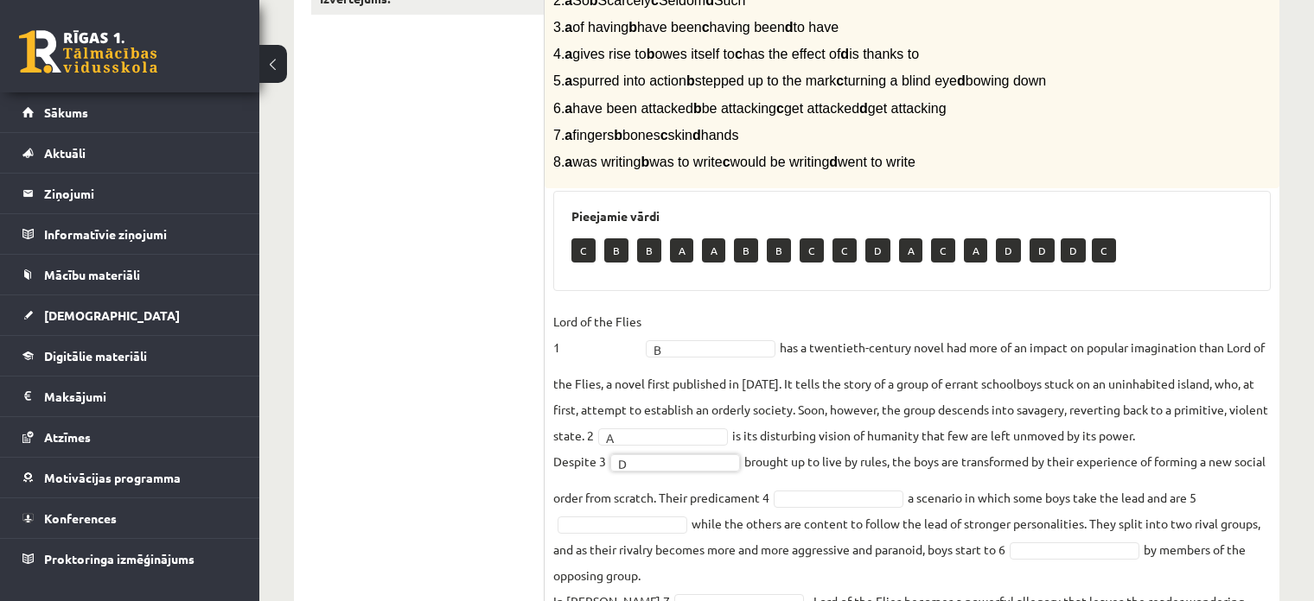
scroll to position [426, 0]
drag, startPoint x: 586, startPoint y: 51, endPoint x: 964, endPoint y: 54, distance: 377.6
click at [964, 54] on p "4. a gives rise to b owes itself to c has the effect of d is thanks to" at bounding box center [868, 53] width 631 height 18
drag, startPoint x: 586, startPoint y: 79, endPoint x: 690, endPoint y: 73, distance: 104.7
click at [690, 73] on span "5. a spurred into action b stepped up to the mark c turning a blind eye d bowin…" at bounding box center [799, 80] width 493 height 15
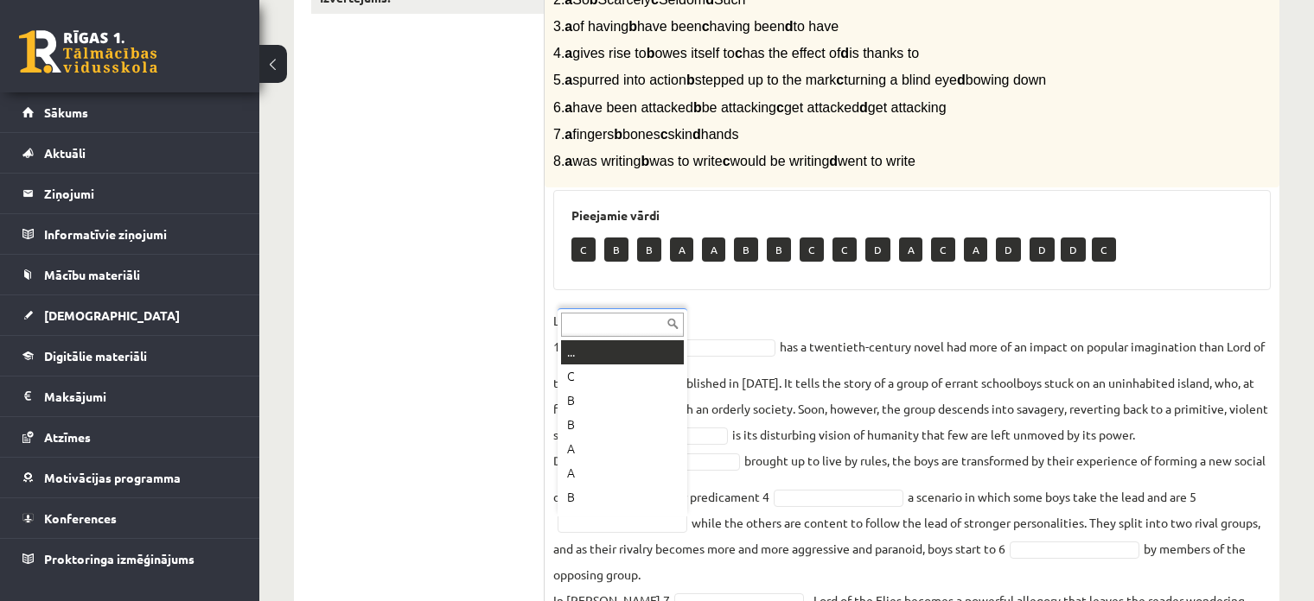
scroll to position [21, 0]
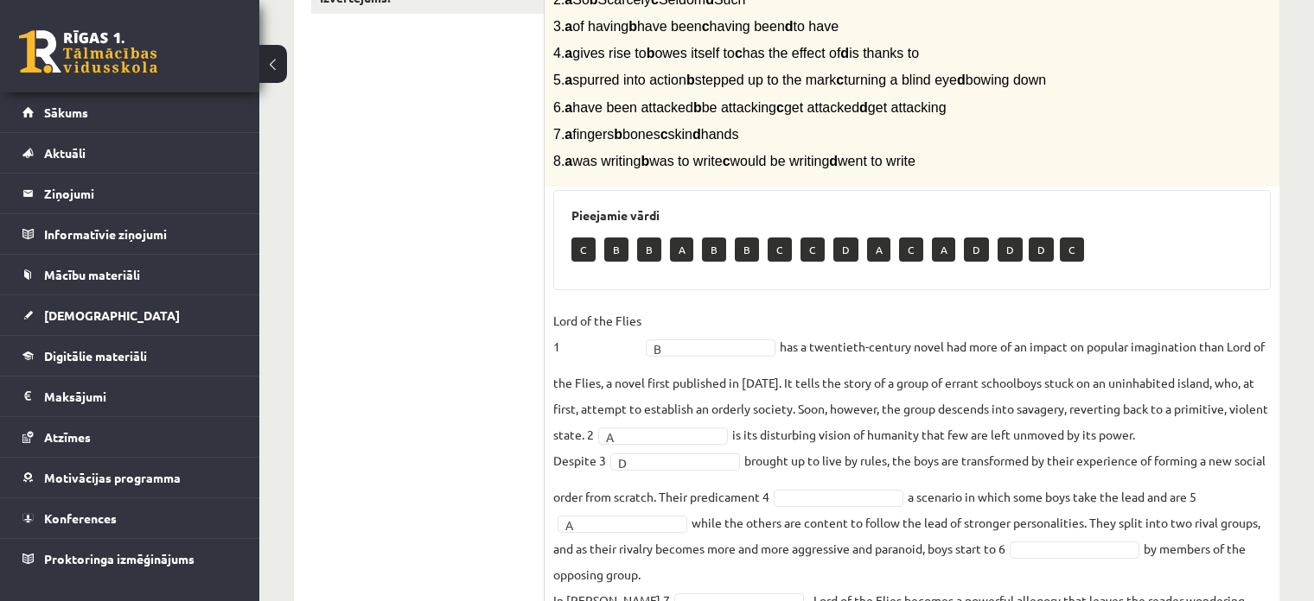
drag, startPoint x: 717, startPoint y: 73, endPoint x: 846, endPoint y: 77, distance: 128.8
click at [840, 77] on span "5. a spurred into action b stepped up to the mark c turning a blind eye d bowin…" at bounding box center [799, 80] width 493 height 15
drag, startPoint x: 851, startPoint y: 79, endPoint x: 720, endPoint y: 70, distance: 131.6
click at [720, 73] on span "5. a spurred into action b stepped up to the mark c turning a blind eye d bowin…" at bounding box center [799, 80] width 493 height 15
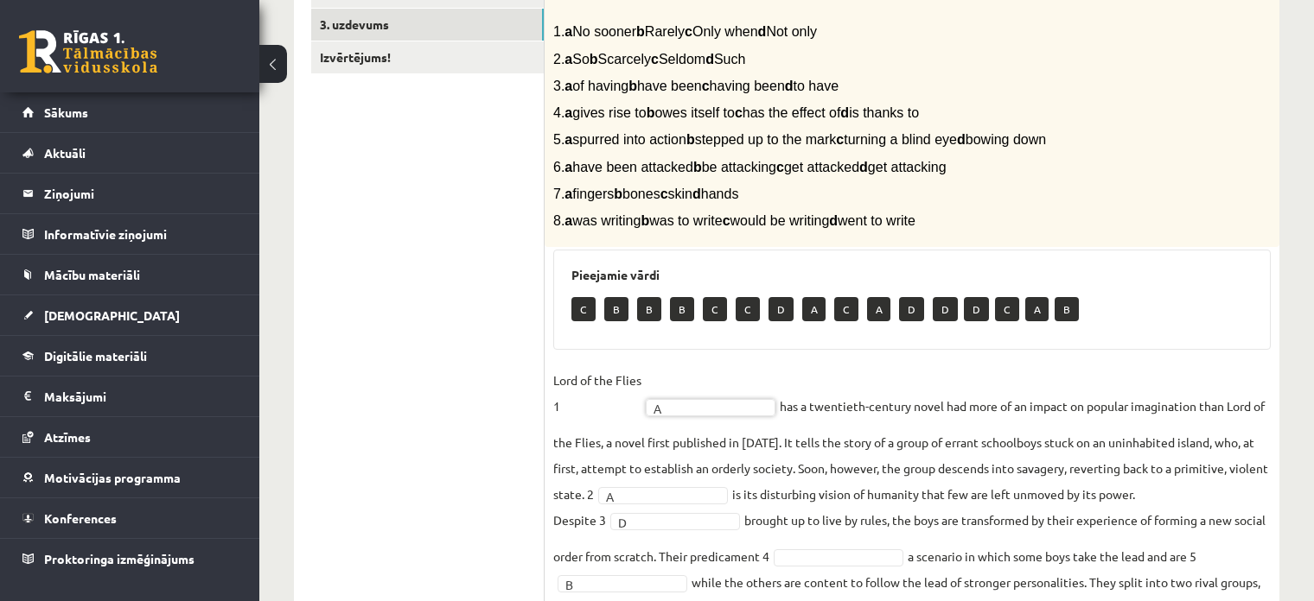
scroll to position [371, 0]
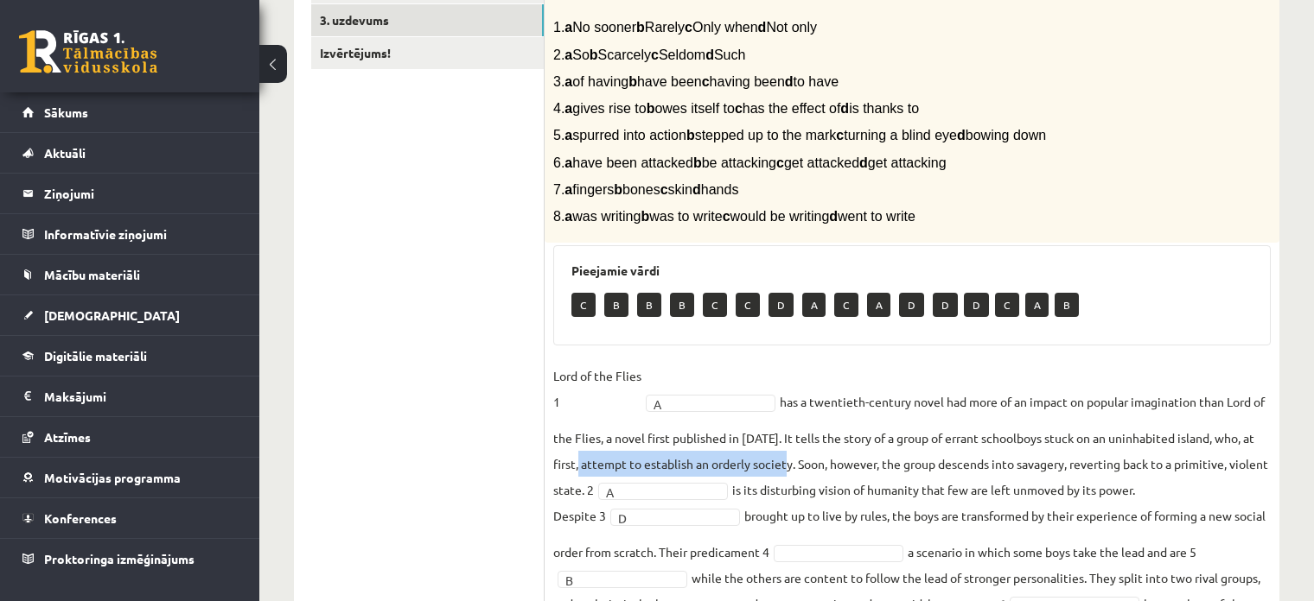
drag, startPoint x: 583, startPoint y: 462, endPoint x: 779, endPoint y: 464, distance: 195.3
click at [793, 464] on fieldset "Lord of the Flies 1 A * has a twentieth-century novel had more of an impact on …" at bounding box center [911, 560] width 717 height 394
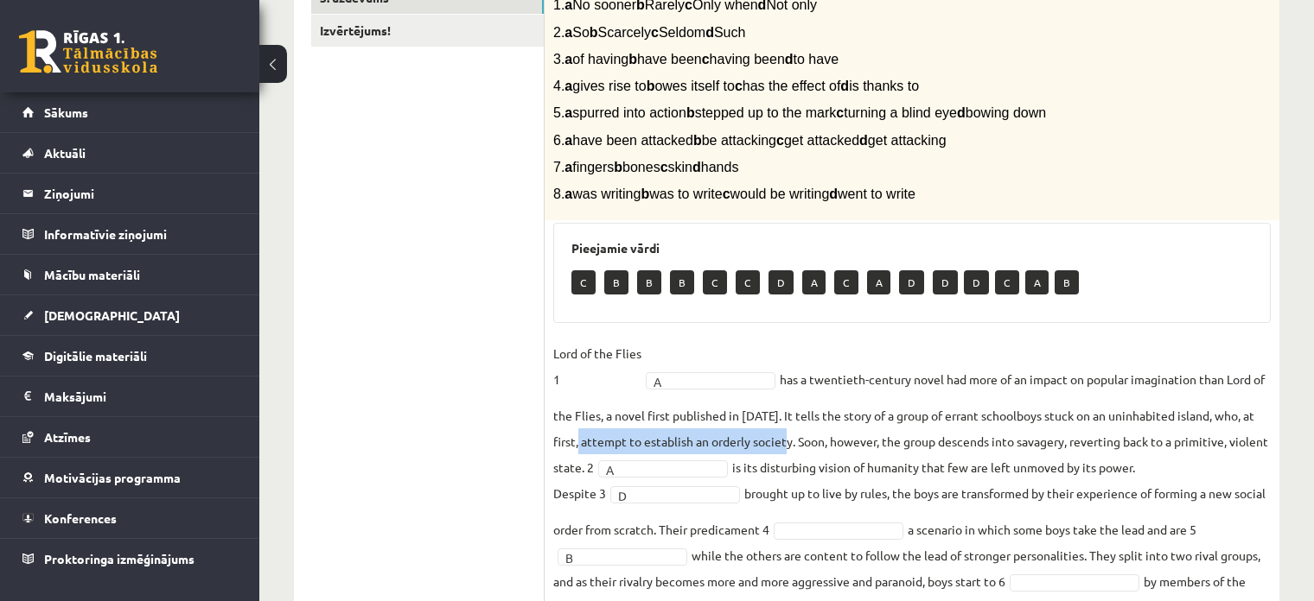
scroll to position [398, 0]
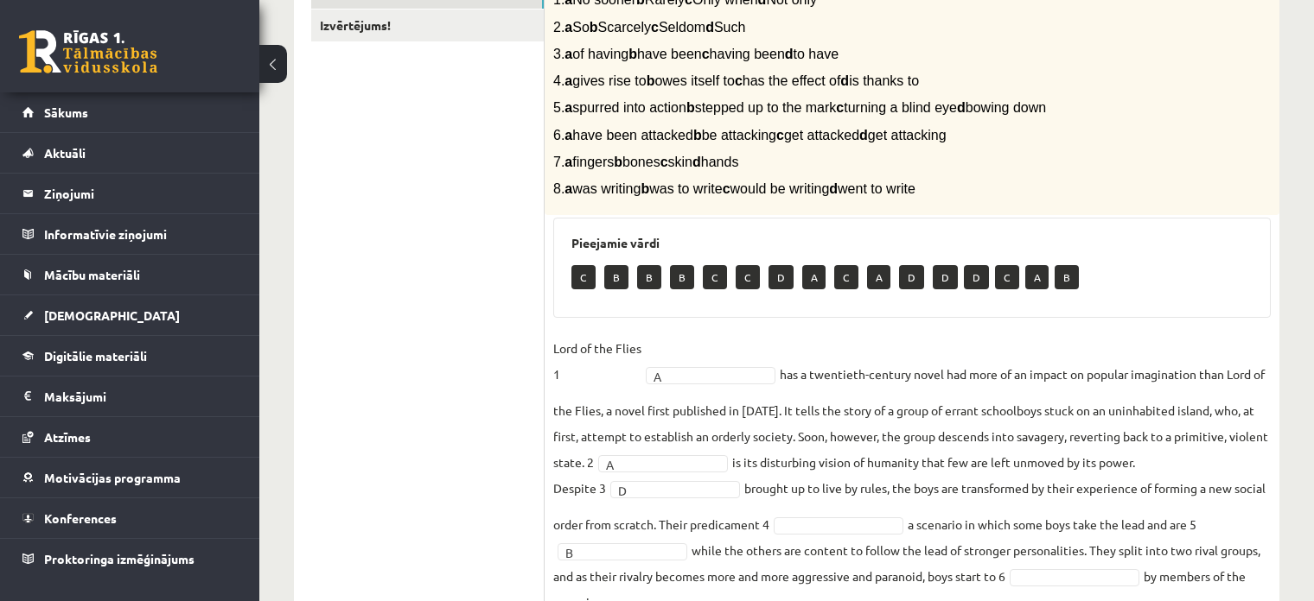
click at [834, 439] on fieldset "Lord of the Flies 1 A * has a twentieth-century novel had more of an impact on …" at bounding box center [911, 532] width 717 height 394
drag, startPoint x: 798, startPoint y: 435, endPoint x: 822, endPoint y: 445, distance: 26.3
click at [820, 445] on fieldset "Lord of the Flies 1 A * has a twentieth-century novel had more of an impact on …" at bounding box center [911, 532] width 717 height 394
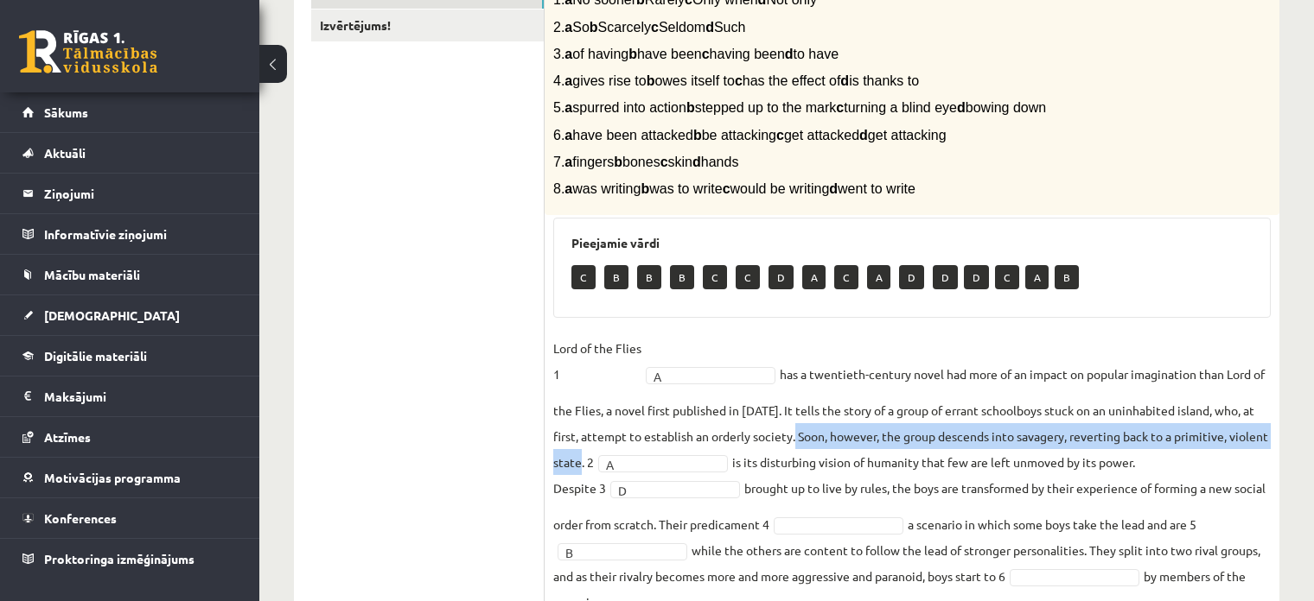
drag, startPoint x: 798, startPoint y: 436, endPoint x: 625, endPoint y: 457, distance: 174.9
click at [625, 457] on fieldset "Lord of the Flies 1 A * has a twentieth-century novel had more of an impact on …" at bounding box center [911, 532] width 717 height 394
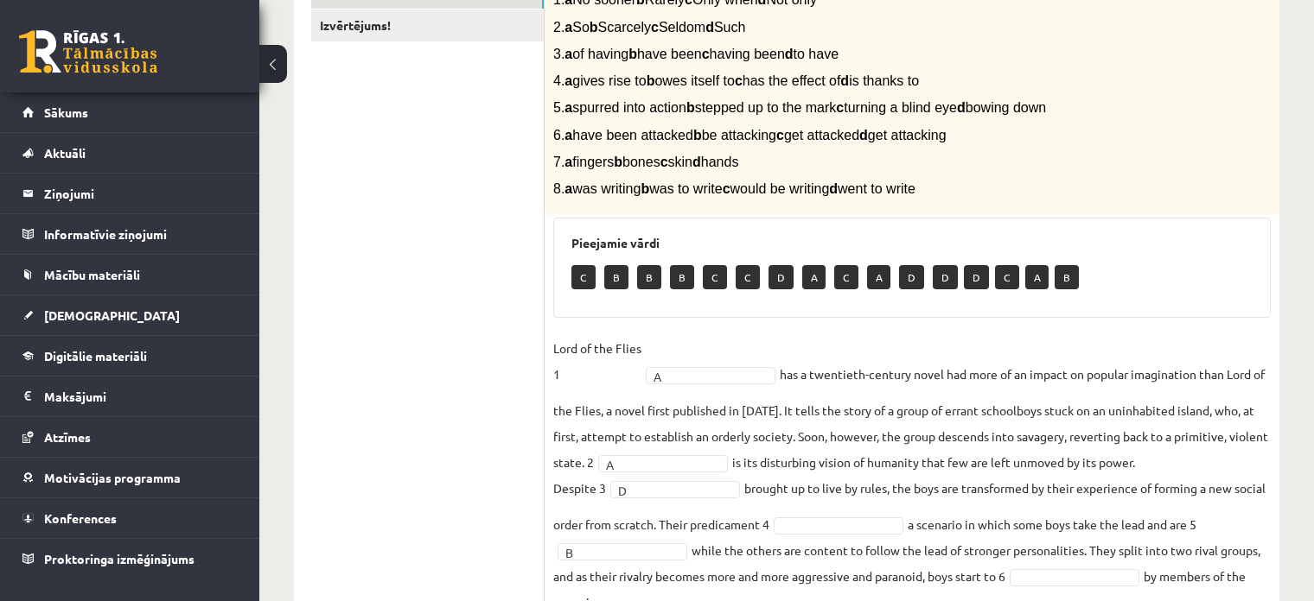
click at [824, 465] on fieldset "Lord of the Flies 1 A * has a twentieth-century novel had more of an impact on …" at bounding box center [911, 532] width 717 height 394
drag, startPoint x: 1160, startPoint y: 454, endPoint x: 780, endPoint y: 452, distance: 379.4
click at [780, 452] on fieldset "Lord of the Flies 1 A * has a twentieth-century novel had more of an impact on …" at bounding box center [911, 532] width 717 height 394
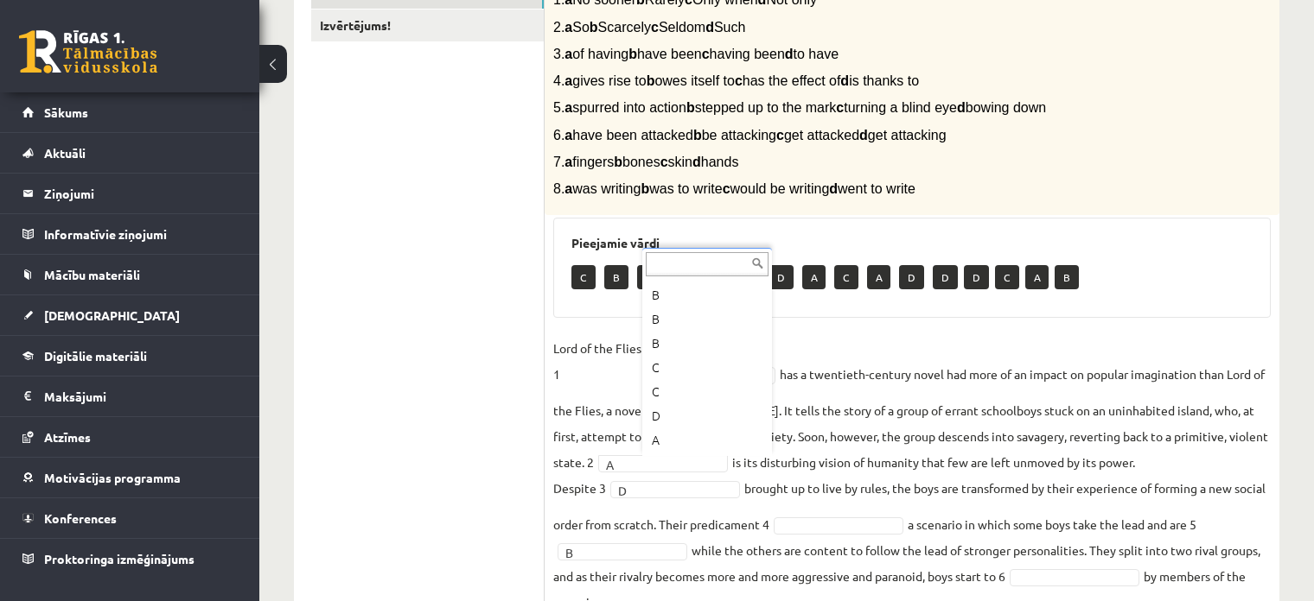
scroll to position [69, 0]
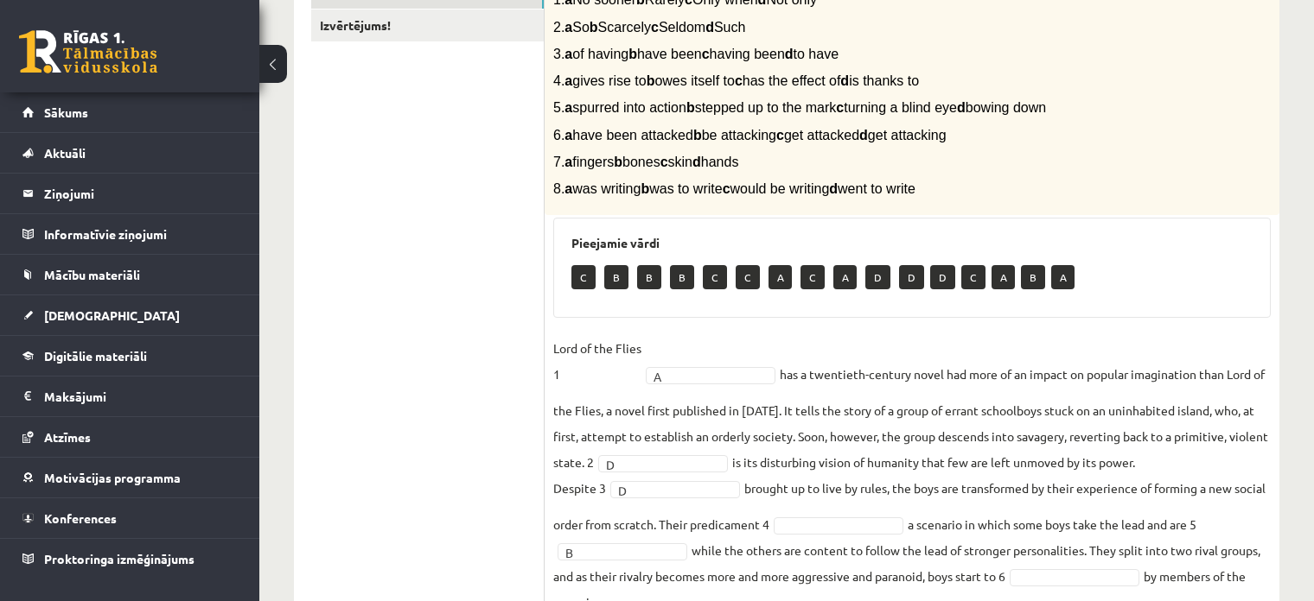
drag, startPoint x: 670, startPoint y: 22, endPoint x: 716, endPoint y: 27, distance: 46.9
click at [716, 27] on span "2. a So b Scarcely c Seldom d Such" at bounding box center [649, 27] width 192 height 15
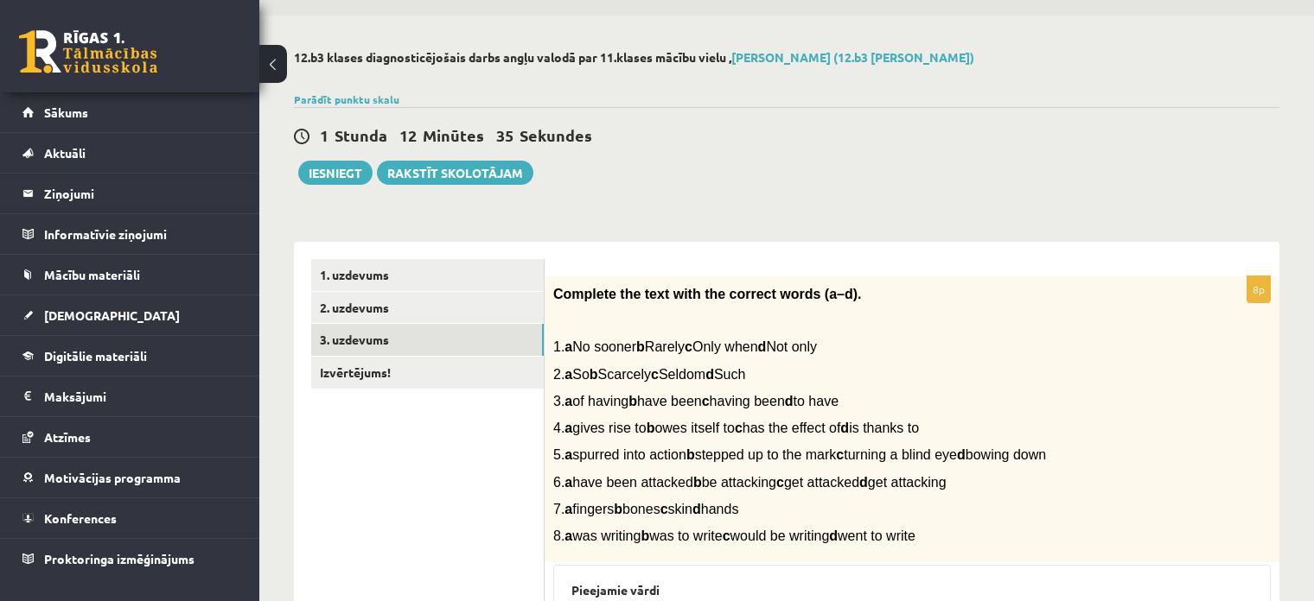
scroll to position [0, 0]
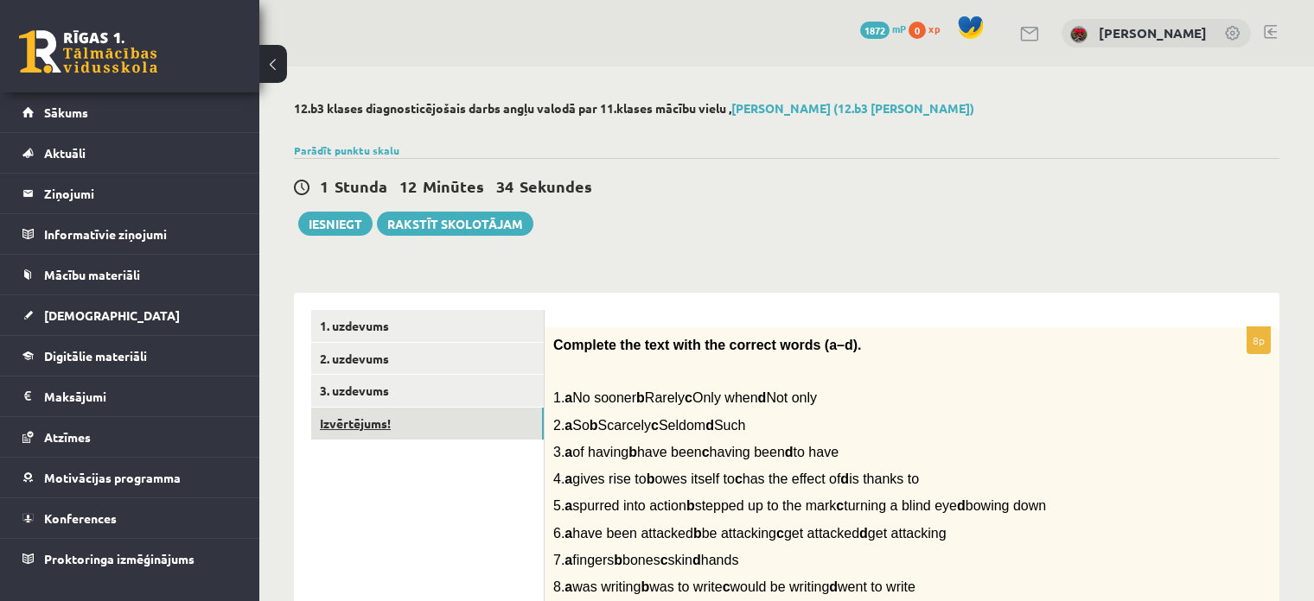
click at [484, 427] on link "Izvērtējums!" at bounding box center [427, 424] width 232 height 32
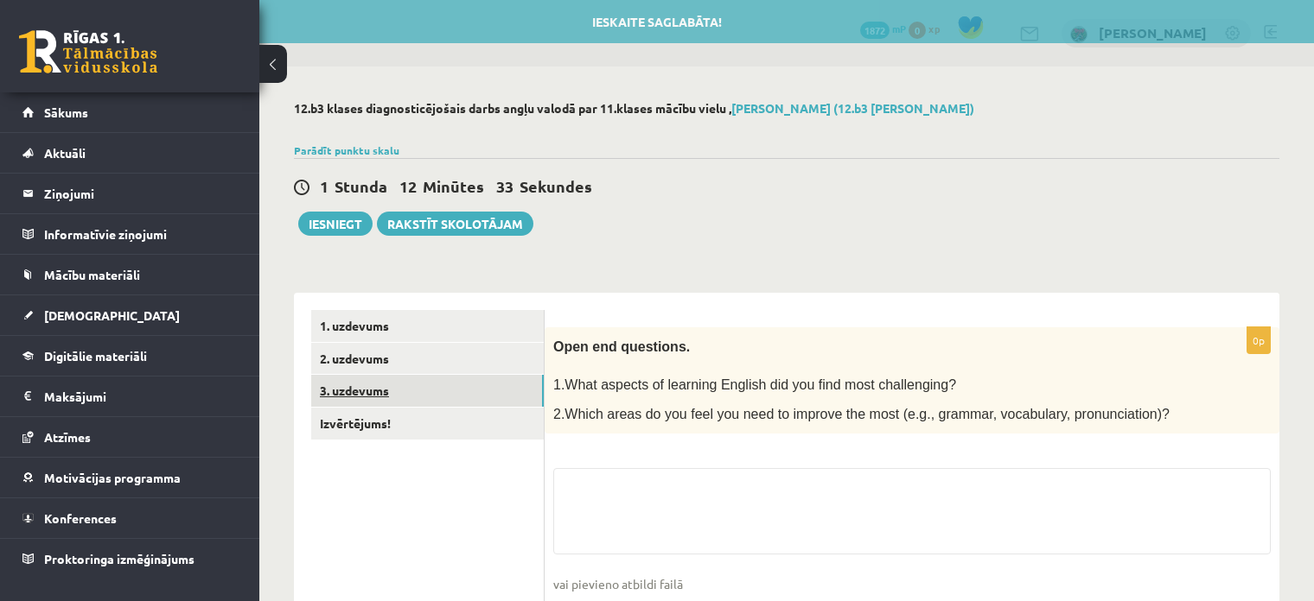
click at [483, 396] on link "3. uzdevums" at bounding box center [427, 391] width 232 height 32
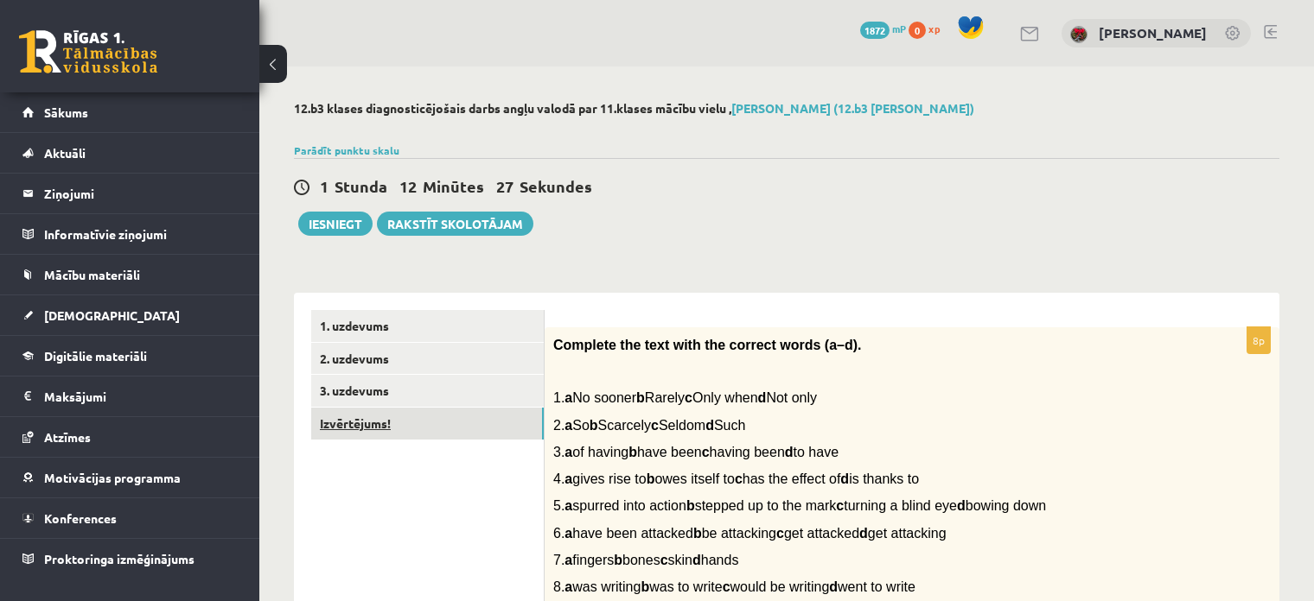
click at [469, 436] on link "Izvērtējums!" at bounding box center [427, 424] width 232 height 32
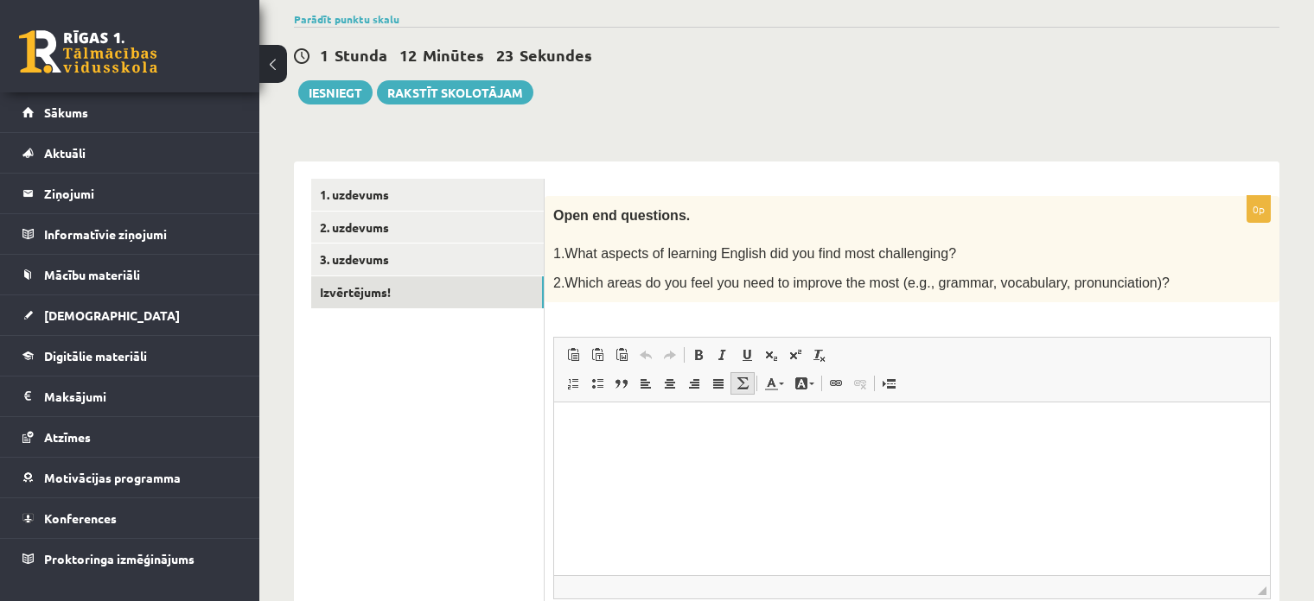
scroll to position [101, 0]
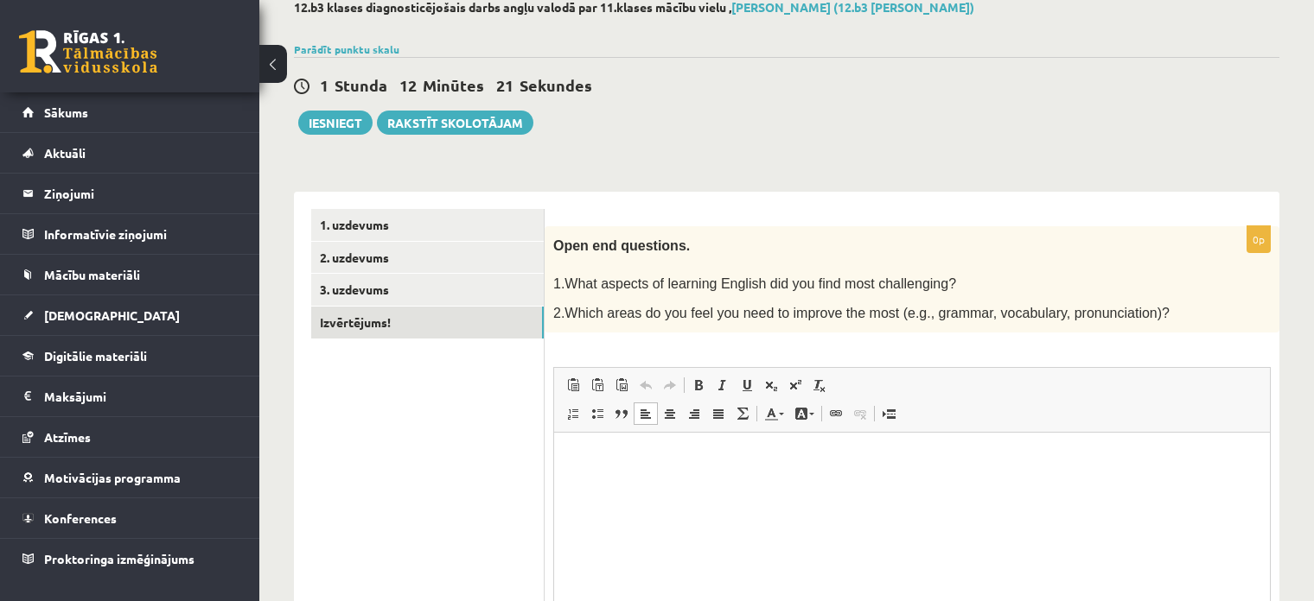
click at [738, 468] on html at bounding box center [912, 459] width 716 height 53
click at [592, 458] on p "**********" at bounding box center [912, 459] width 682 height 18
click at [707, 455] on p "**********" at bounding box center [912, 459] width 682 height 18
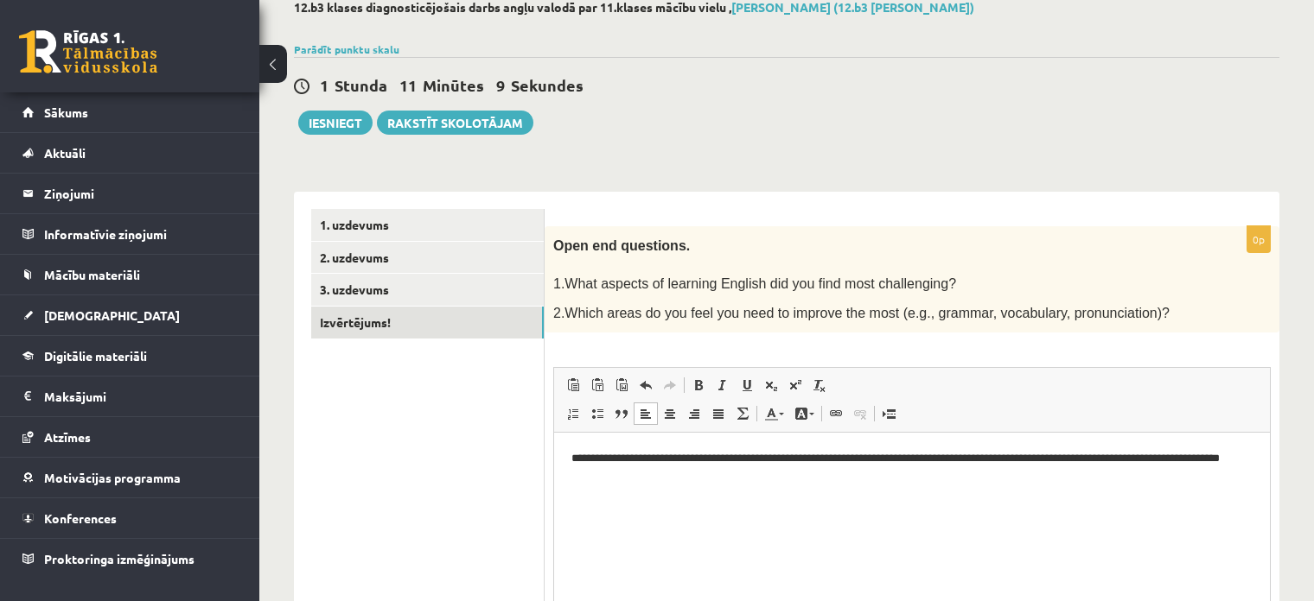
click at [1006, 461] on p "**********" at bounding box center [912, 468] width 682 height 36
click at [1039, 455] on p "**********" at bounding box center [912, 468] width 682 height 36
click at [1104, 483] on p "**********" at bounding box center [912, 468] width 682 height 36
drag, startPoint x: 682, startPoint y: 480, endPoint x: 594, endPoint y: 479, distance: 88.2
click at [594, 479] on p "**********" at bounding box center [912, 468] width 682 height 36
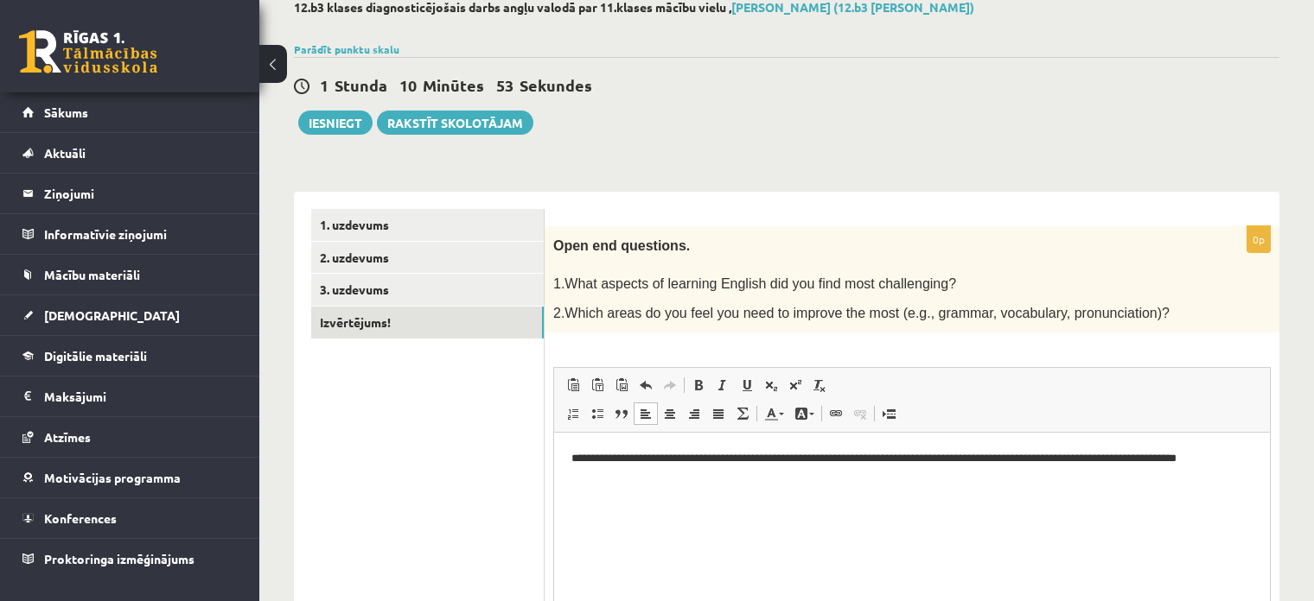
click at [604, 483] on p "**********" at bounding box center [912, 468] width 682 height 36
drag, startPoint x: 794, startPoint y: 479, endPoint x: 725, endPoint y: 469, distance: 69.8
click at [725, 469] on p "**********" at bounding box center [912, 468] width 682 height 36
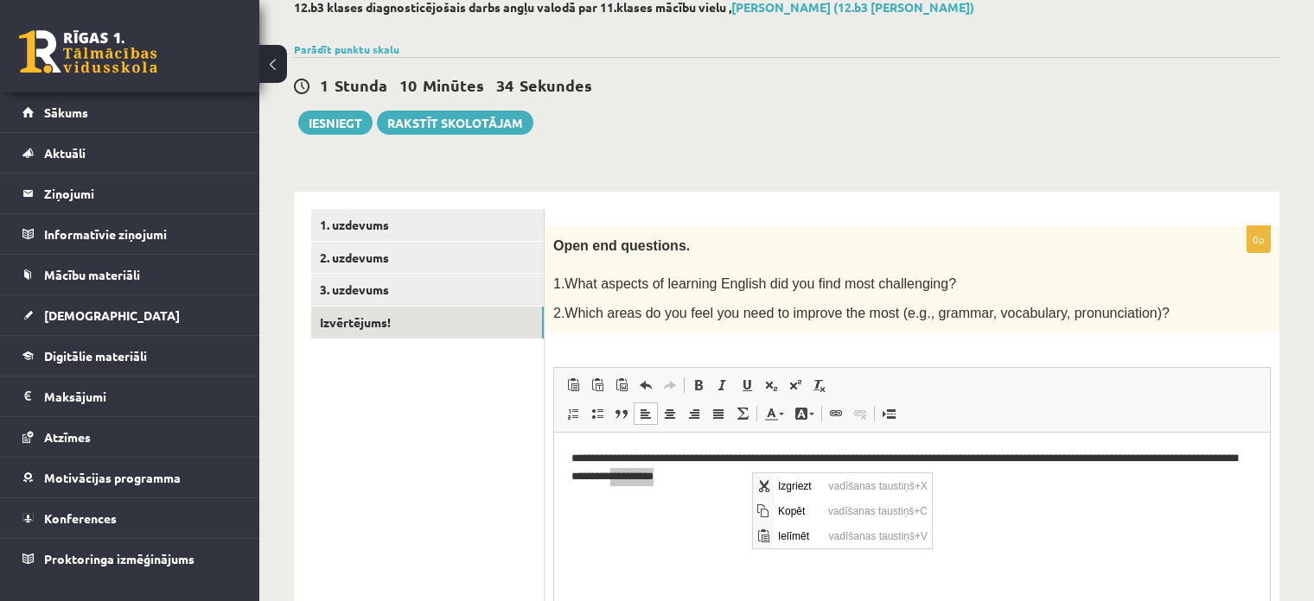
scroll to position [0, 0]
click at [780, 505] on span "Kopēt" at bounding box center [798, 511] width 50 height 25
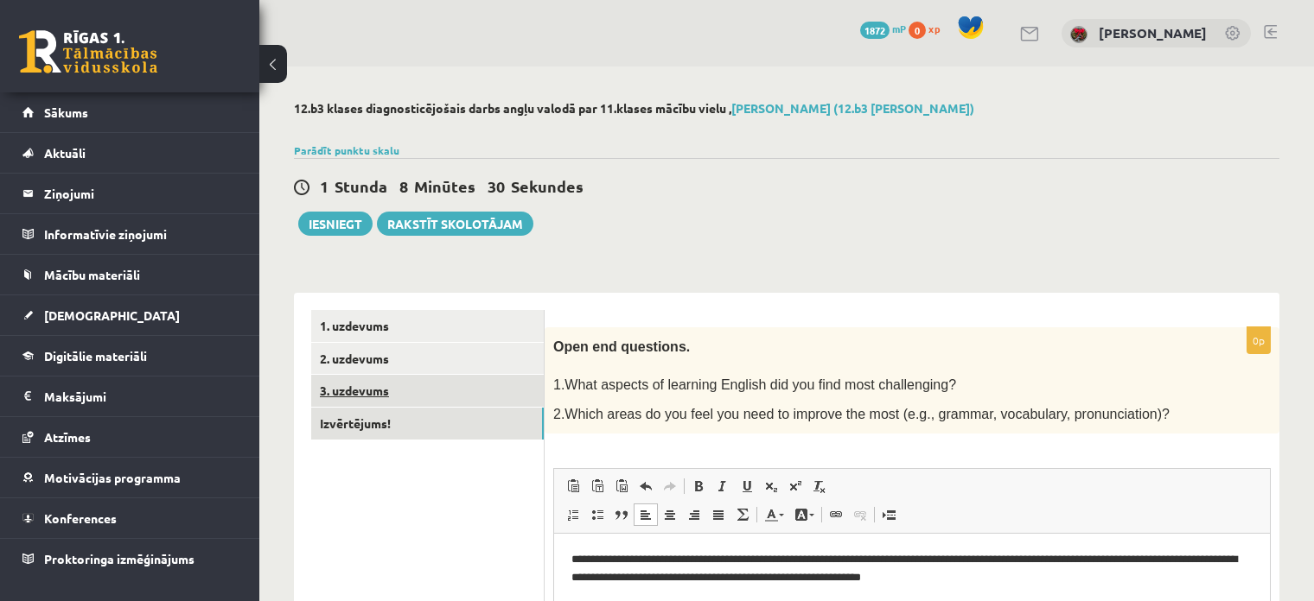
click at [378, 402] on link "3. uzdevums" at bounding box center [427, 391] width 232 height 32
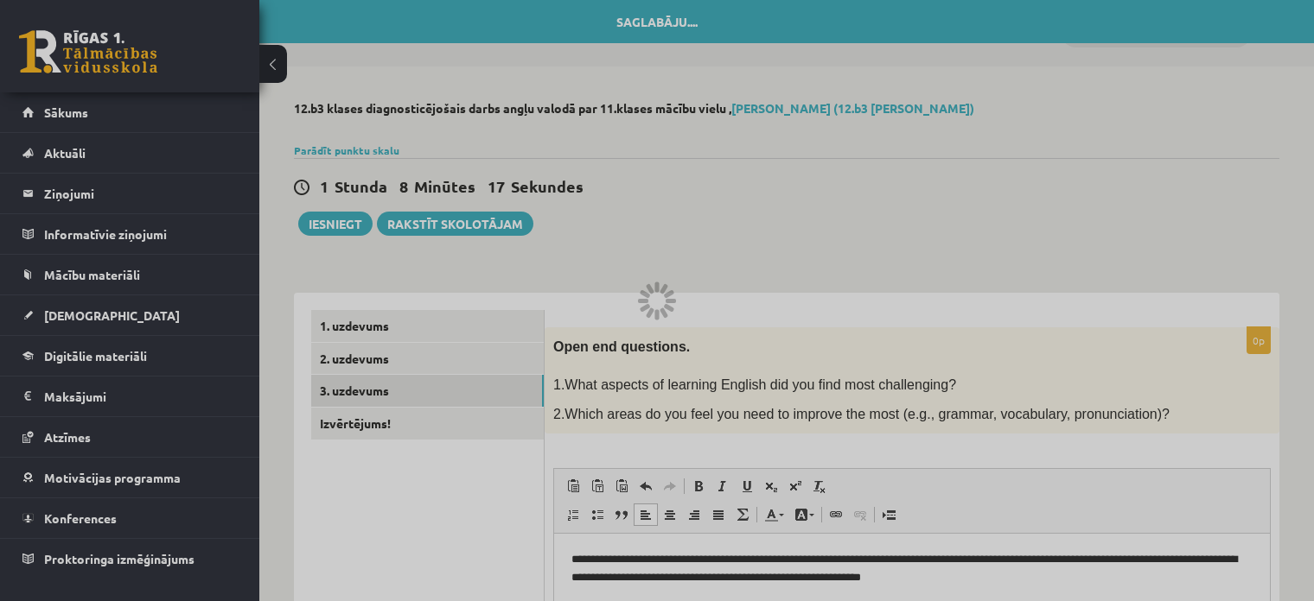
click at [1022, 207] on div at bounding box center [657, 300] width 1314 height 601
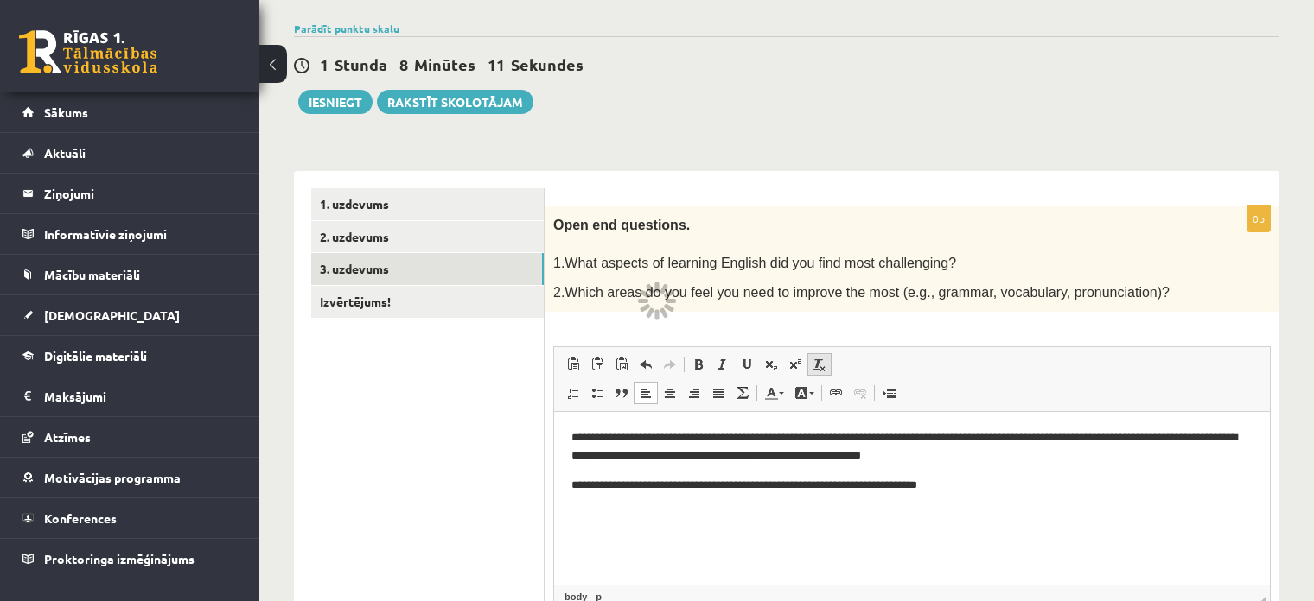
scroll to position [15, 0]
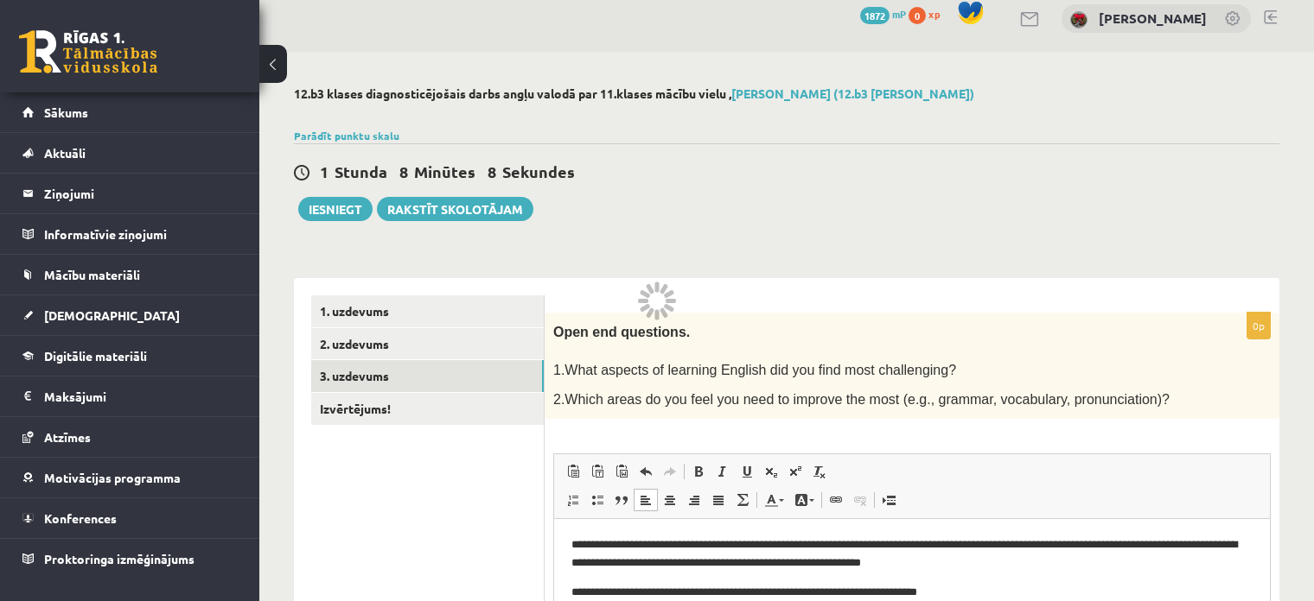
click at [647, 373] on span "1.What aspects of learning English did you find most challenging?" at bounding box center [754, 370] width 403 height 15
click at [380, 375] on link "3. uzdevums" at bounding box center [427, 376] width 232 height 32
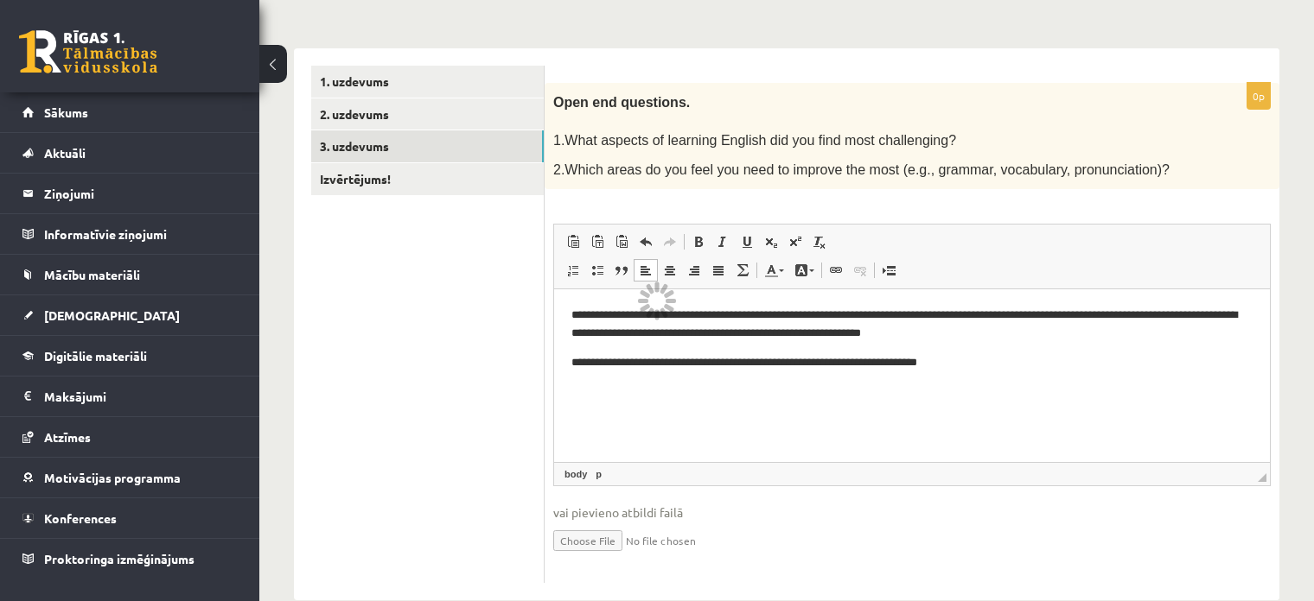
scroll to position [274, 0]
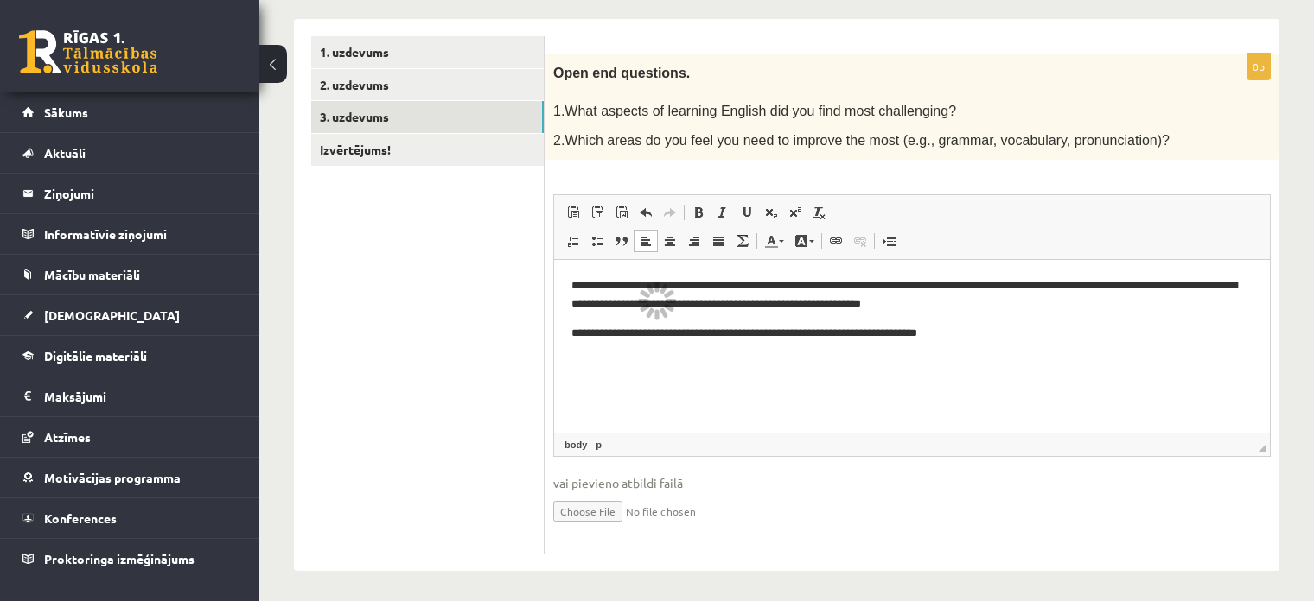
click at [1056, 359] on html "**********" at bounding box center [912, 309] width 716 height 99
click at [466, 172] on ul "1. uzdevums 2. uzdevums 3. uzdevums Izvērtējums!" at bounding box center [427, 295] width 233 height 518
click at [466, 157] on link "Izvērtējums!" at bounding box center [427, 150] width 232 height 32
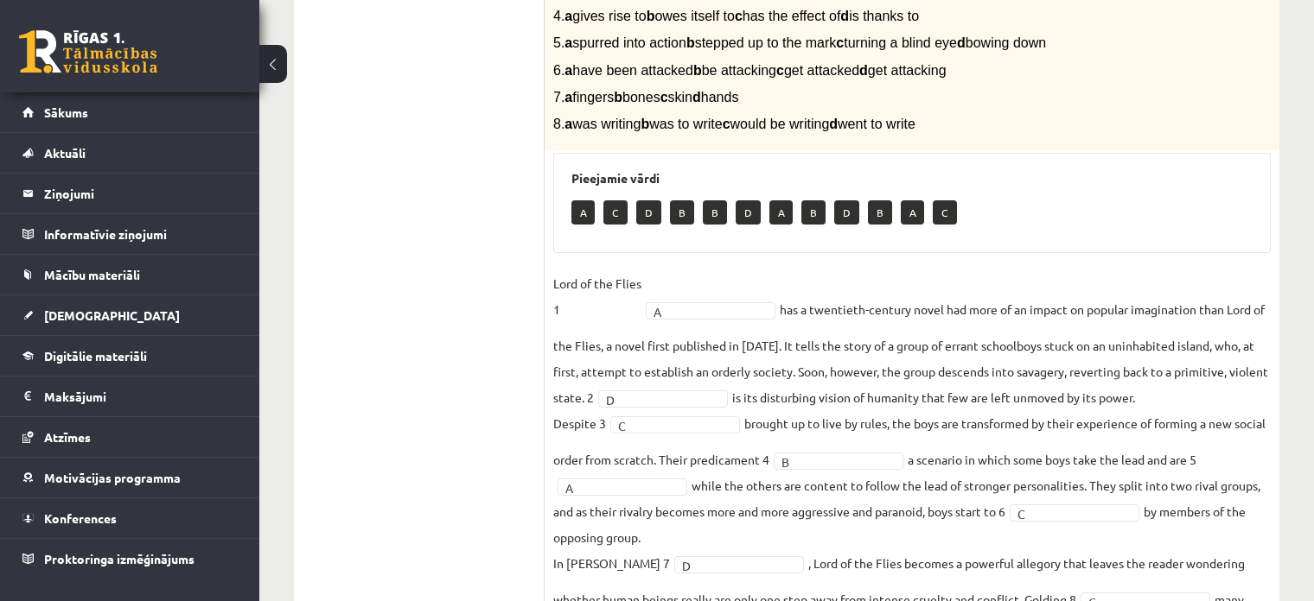
scroll to position [360, 0]
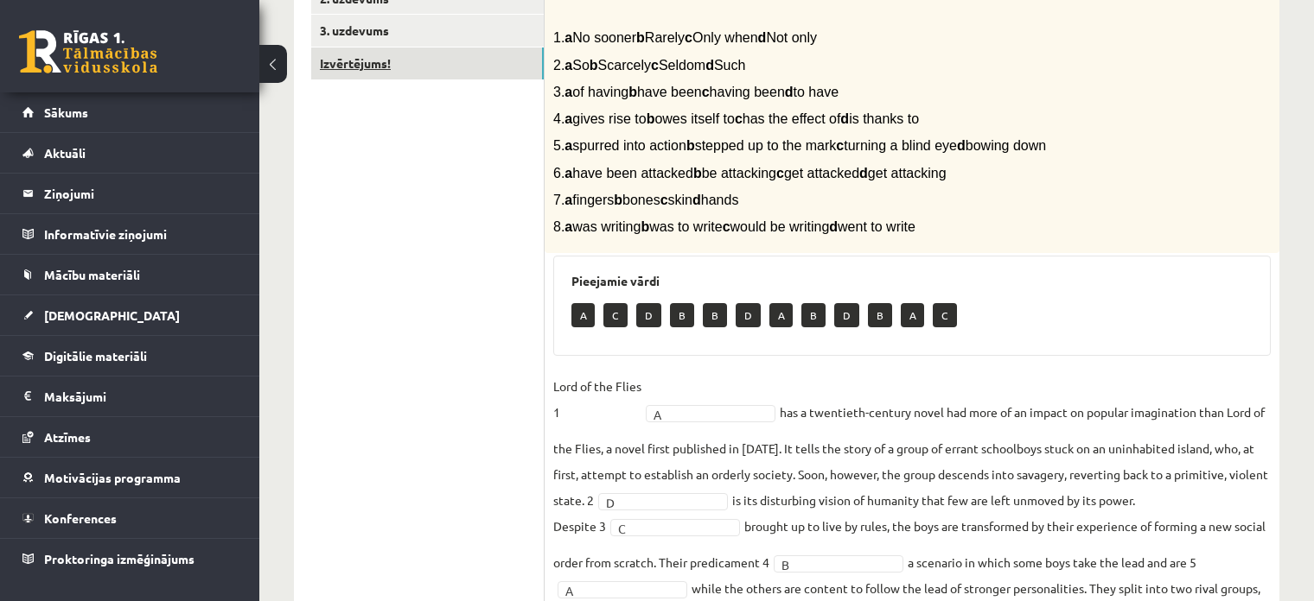
click at [442, 60] on link "Izvērtējums!" at bounding box center [427, 64] width 232 height 32
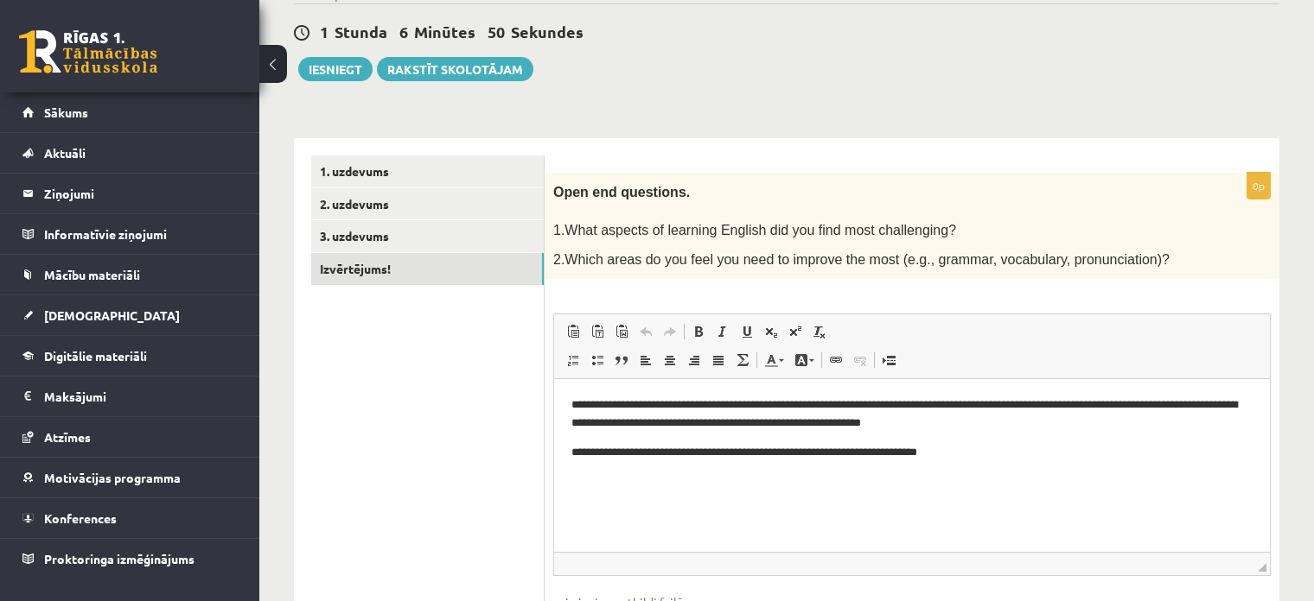
scroll to position [0, 0]
click at [438, 239] on link "3. uzdevums" at bounding box center [427, 236] width 232 height 32
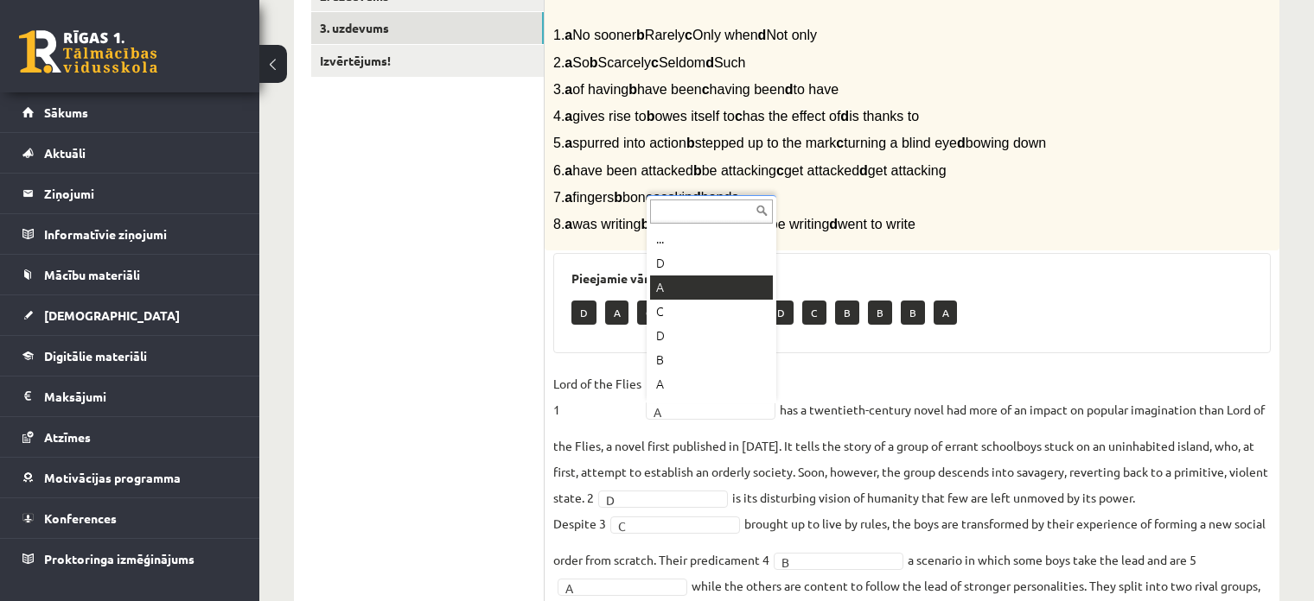
scroll to position [21, 0]
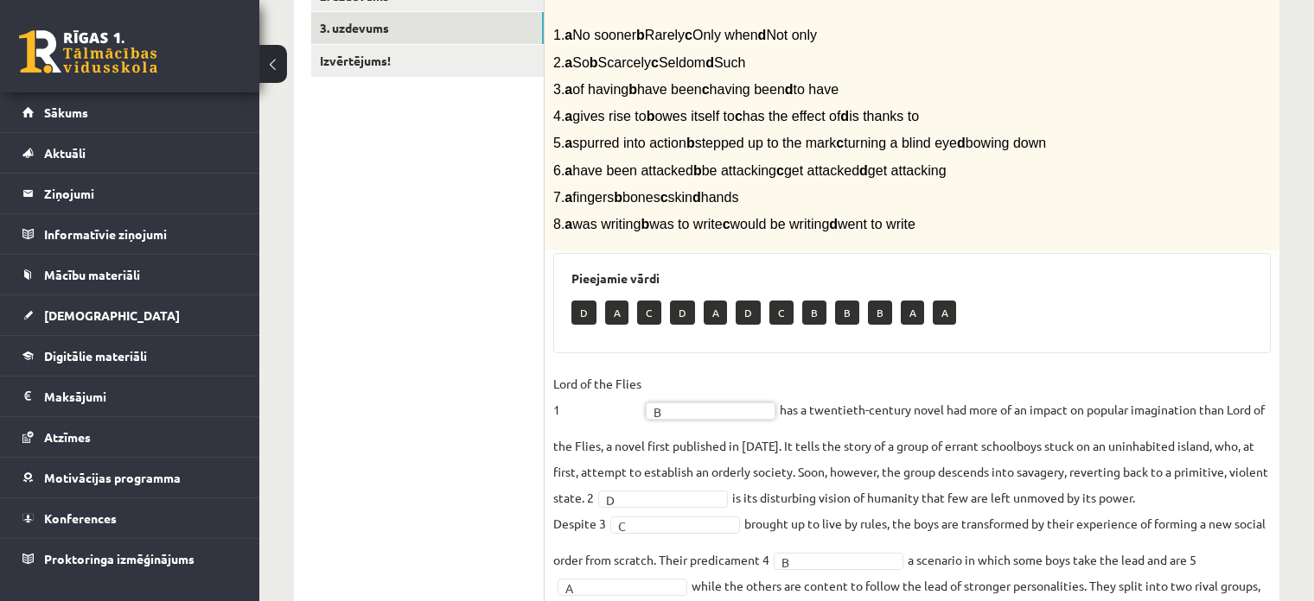
click at [1142, 312] on div "D A C D A D C B B B A A" at bounding box center [911, 315] width 681 height 41
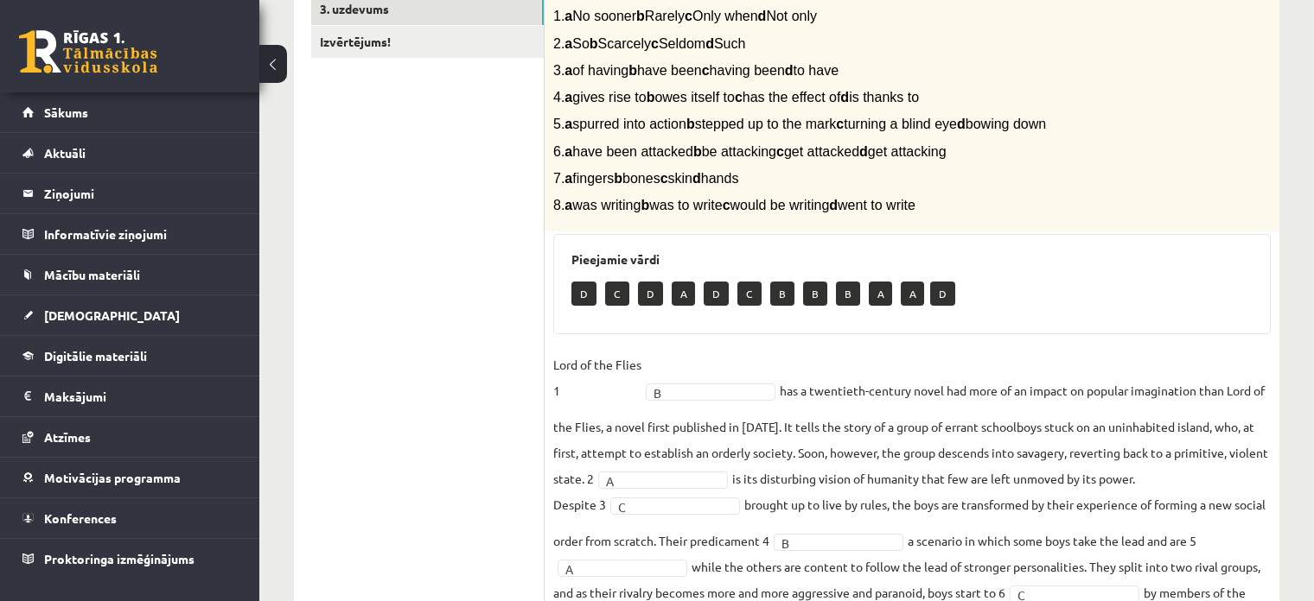
click at [920, 375] on fieldset "Lord of the Flies 1 B * has a twentieth-century novel had more of an impact on …" at bounding box center [911, 549] width 717 height 394
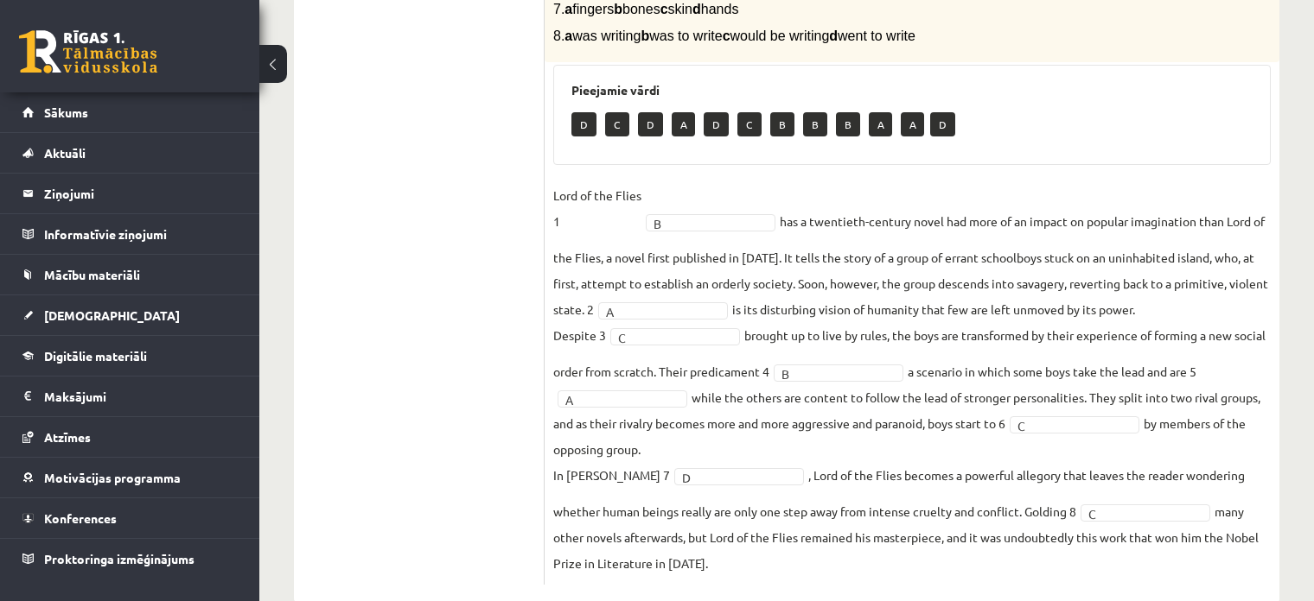
scroll to position [554, 0]
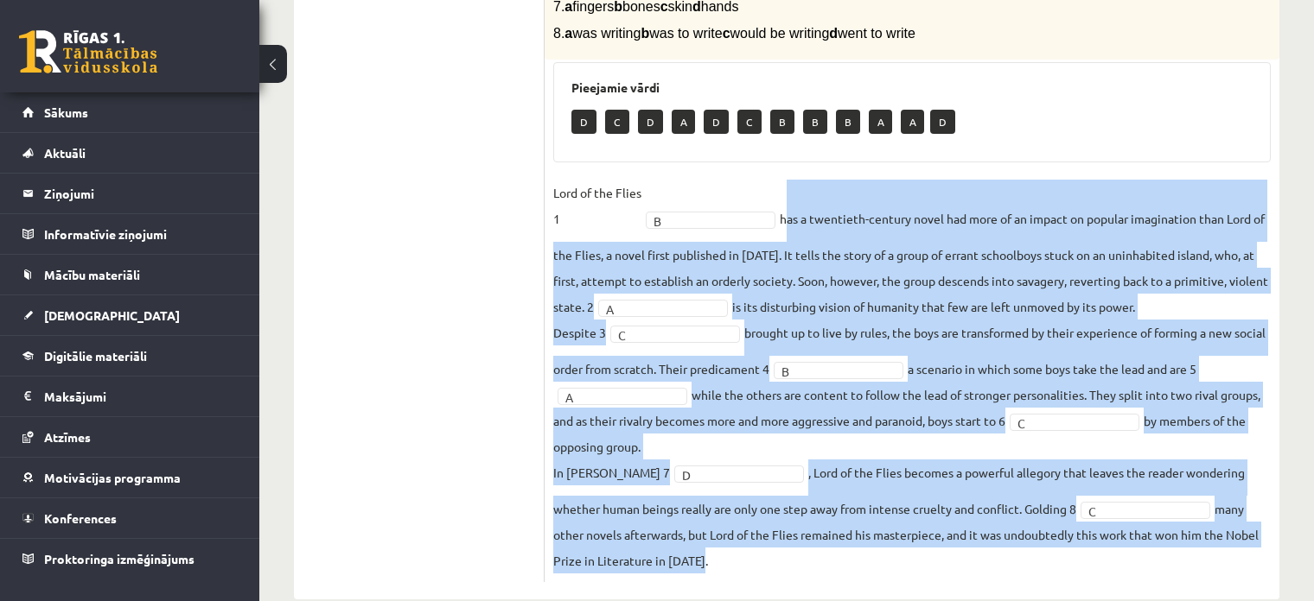
drag, startPoint x: 783, startPoint y: 218, endPoint x: 1025, endPoint y: 557, distance: 417.0
click at [1023, 557] on fieldset "Lord of the Flies 1 B * has a twentieth-century novel had more of an impact on …" at bounding box center [911, 377] width 717 height 394
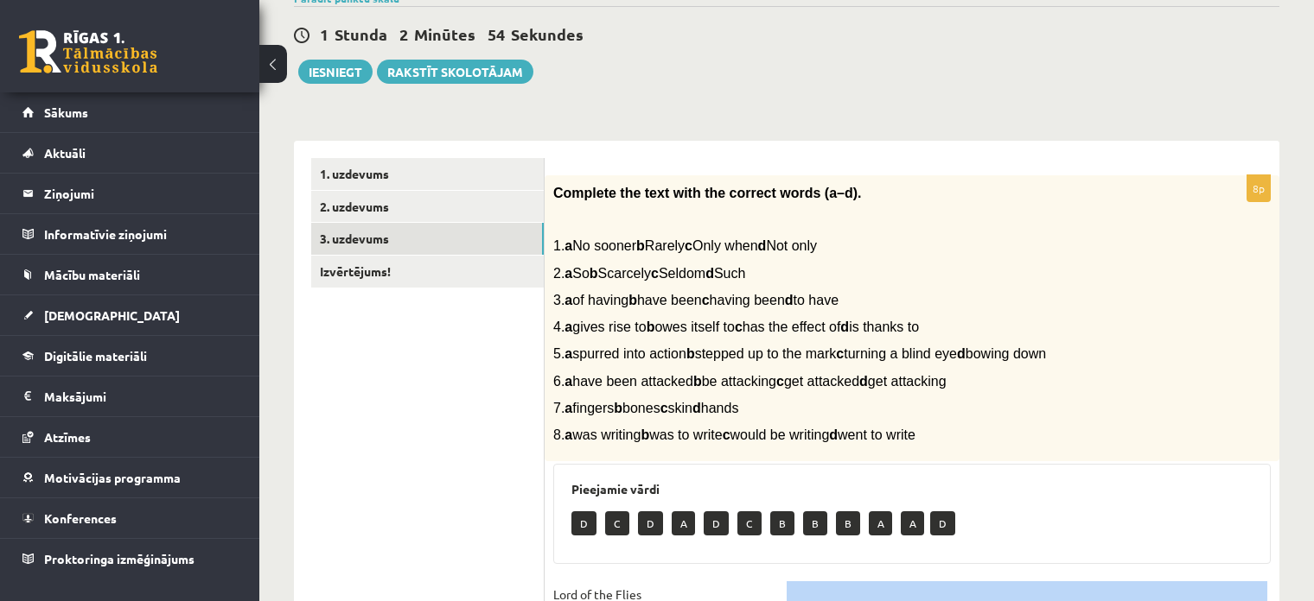
scroll to position [122, 0]
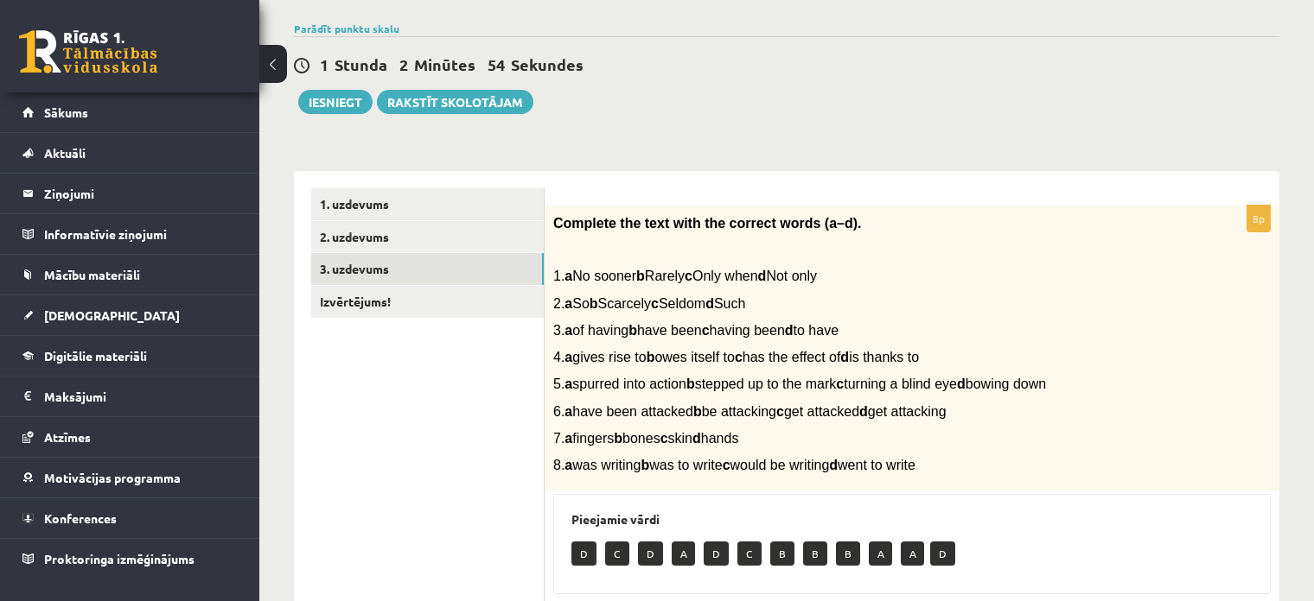
click at [942, 366] on div "Complete the text with the correct words (a–d). 1. a No sooner b Rarely c Only …" at bounding box center [911, 349] width 735 height 287
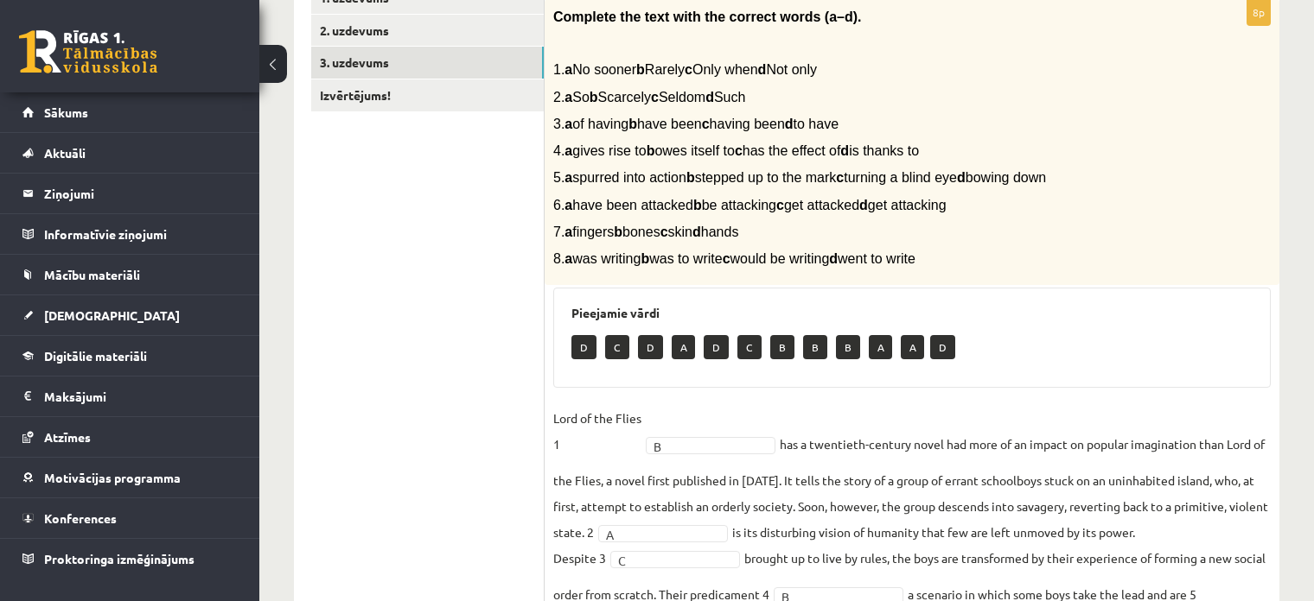
scroll to position [328, 0]
drag, startPoint x: 583, startPoint y: 176, endPoint x: 688, endPoint y: 181, distance: 104.7
click at [688, 181] on span "5. a spurred into action b stepped up to the mark c turning a blind eye d bowin…" at bounding box center [799, 178] width 493 height 15
click at [690, 179] on span "5. a spurred into action b stepped up to the mark c turning a blind eye d bowin…" at bounding box center [799, 178] width 493 height 15
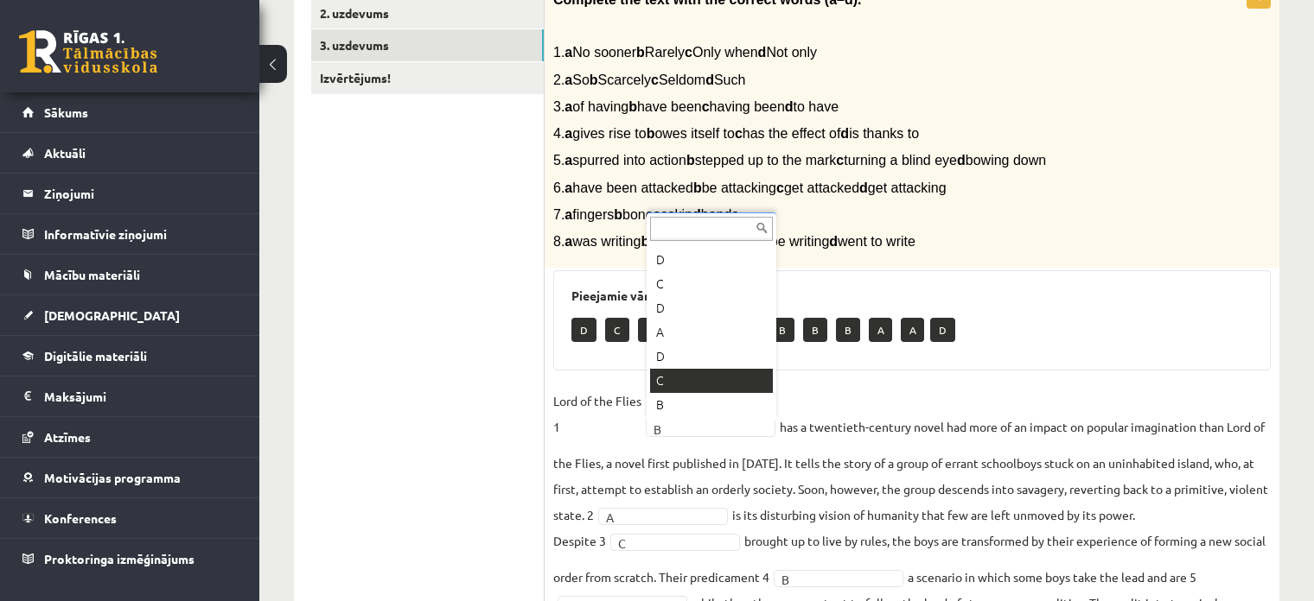
scroll to position [45, 0]
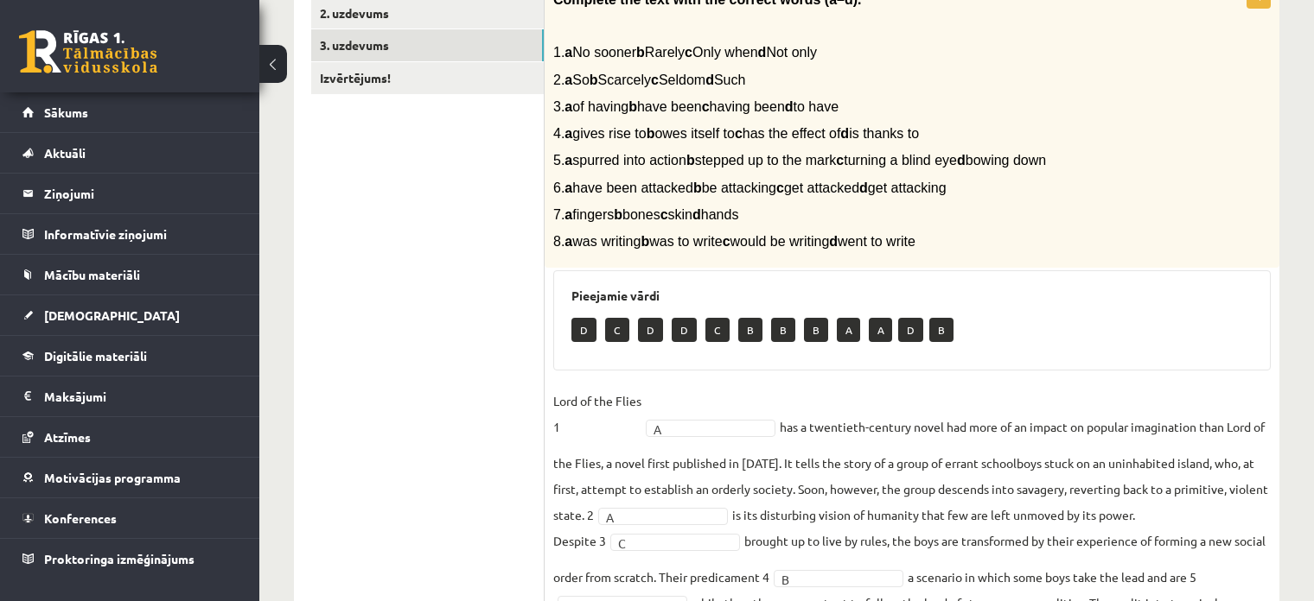
click at [957, 389] on fieldset "Lord of the Flies 1 A * has a twentieth-century novel had more of an impact on …" at bounding box center [911, 585] width 717 height 394
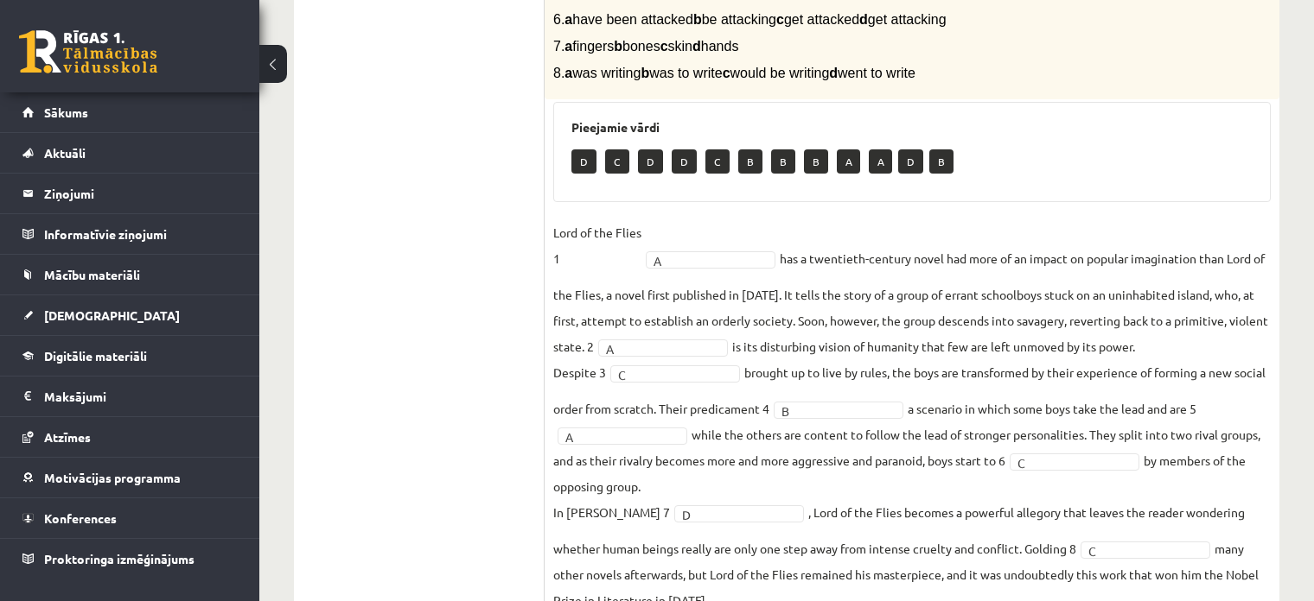
scroll to position [587, 0]
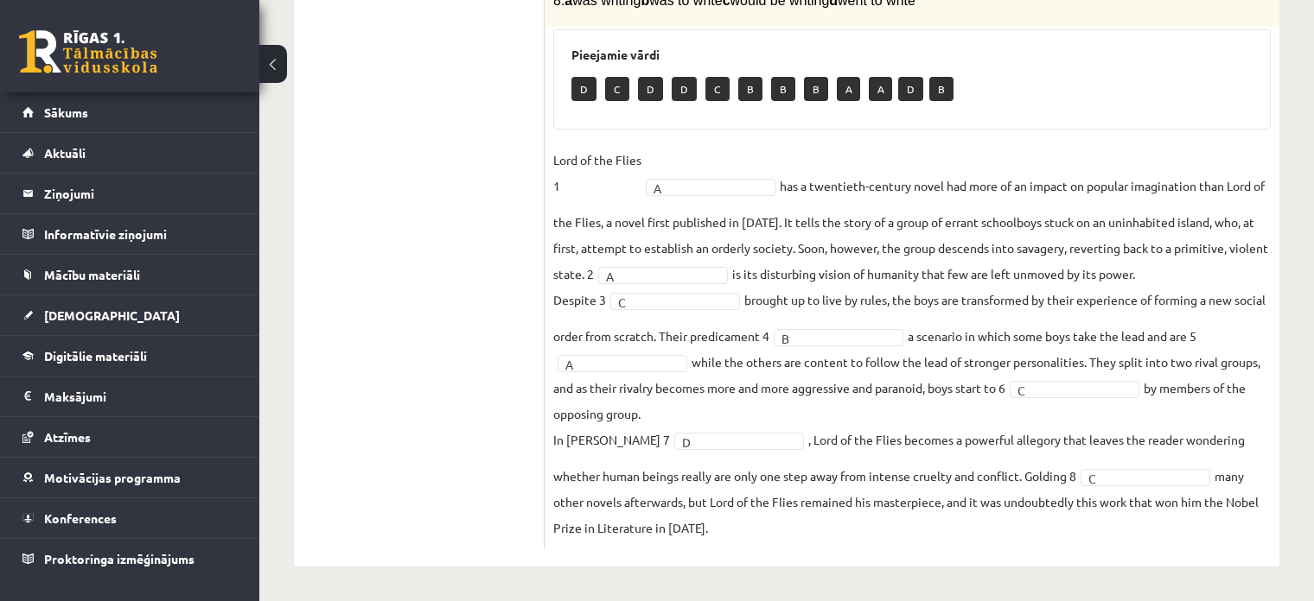
click at [944, 405] on fieldset "Lord of the Flies 1 A * has a twentieth-century novel had more of an impact on …" at bounding box center [911, 344] width 717 height 394
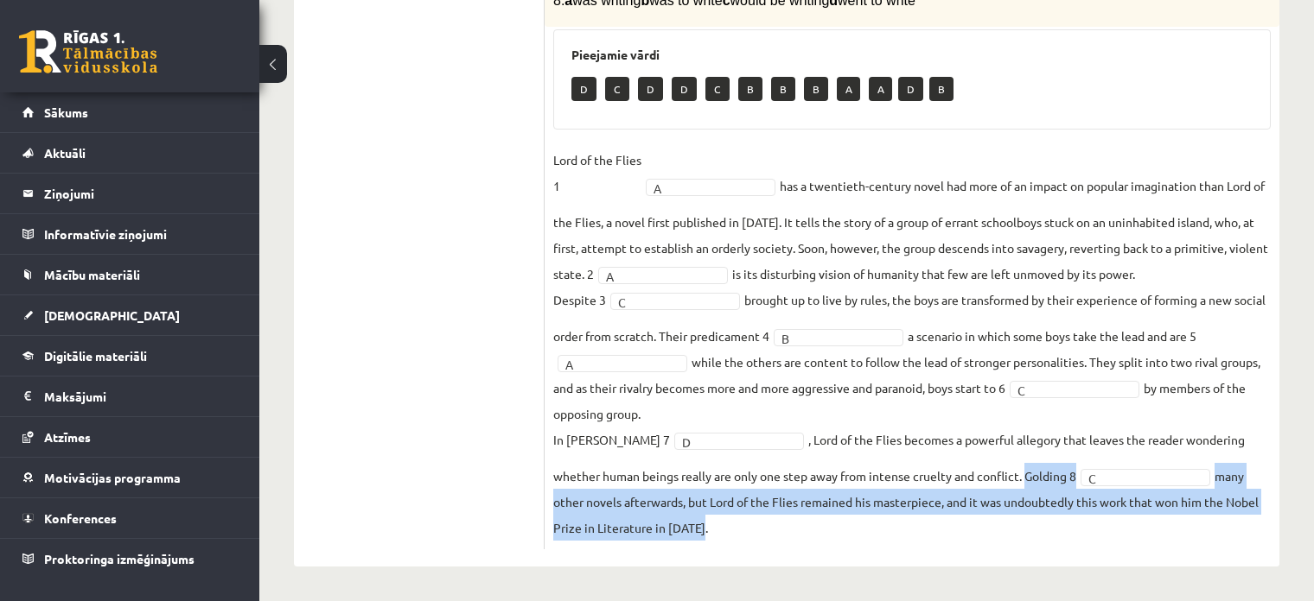
drag, startPoint x: 1027, startPoint y: 472, endPoint x: 1064, endPoint y: 525, distance: 65.2
click at [1064, 525] on fieldset "Lord of the Flies 1 A * has a twentieth-century novel had more of an impact on …" at bounding box center [911, 344] width 717 height 394
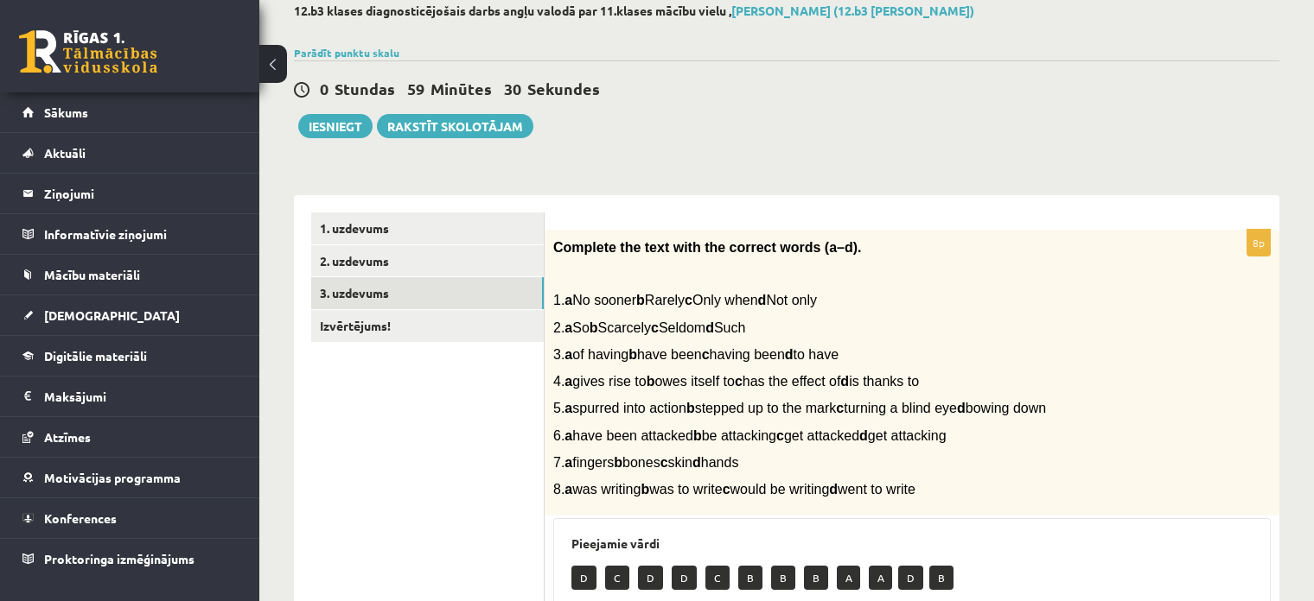
scroll to position [68, 0]
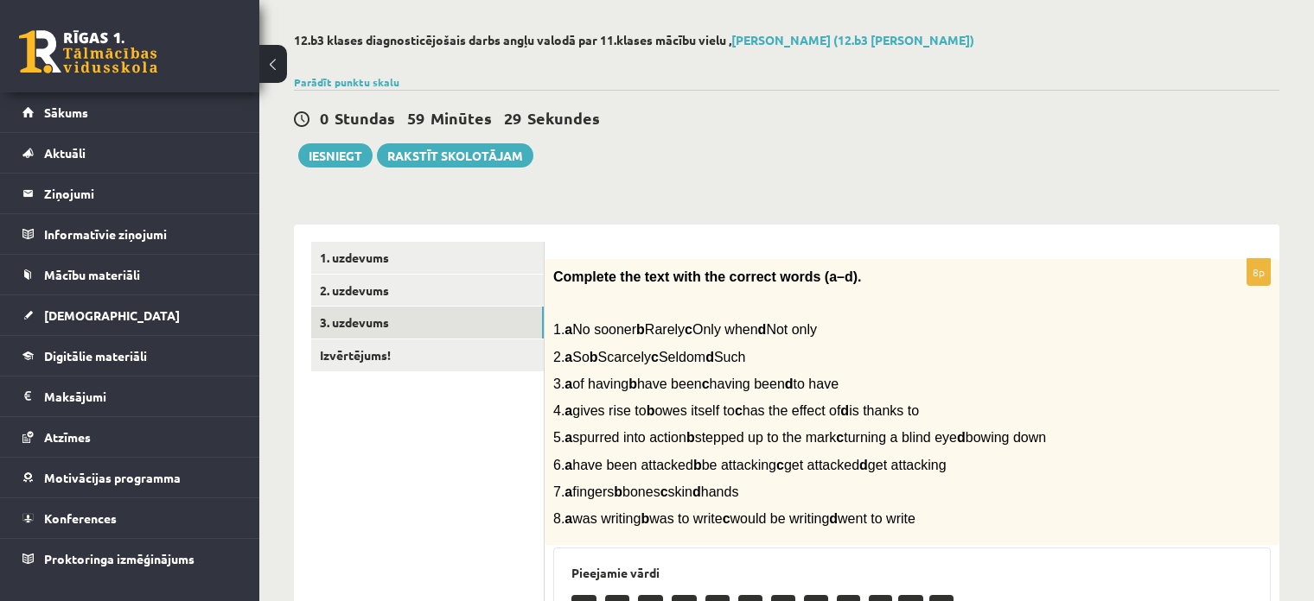
click at [964, 436] on span "5. a spurred into action b stepped up to the mark c turning a blind eye d bowin…" at bounding box center [799, 437] width 493 height 15
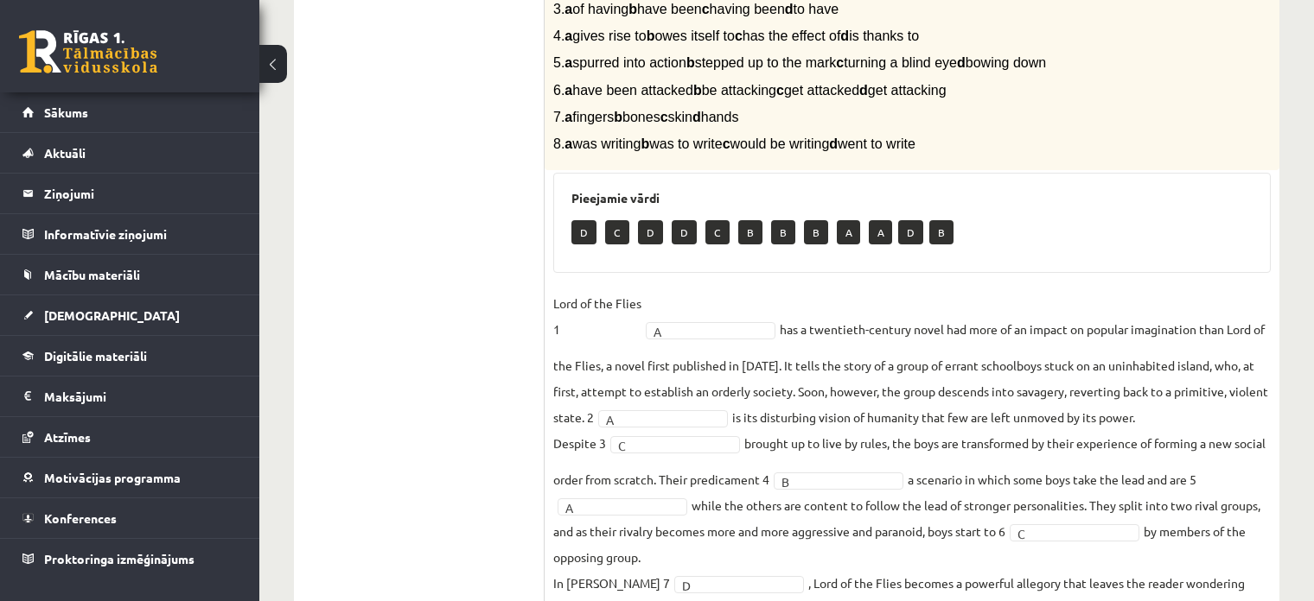
scroll to position [414, 0]
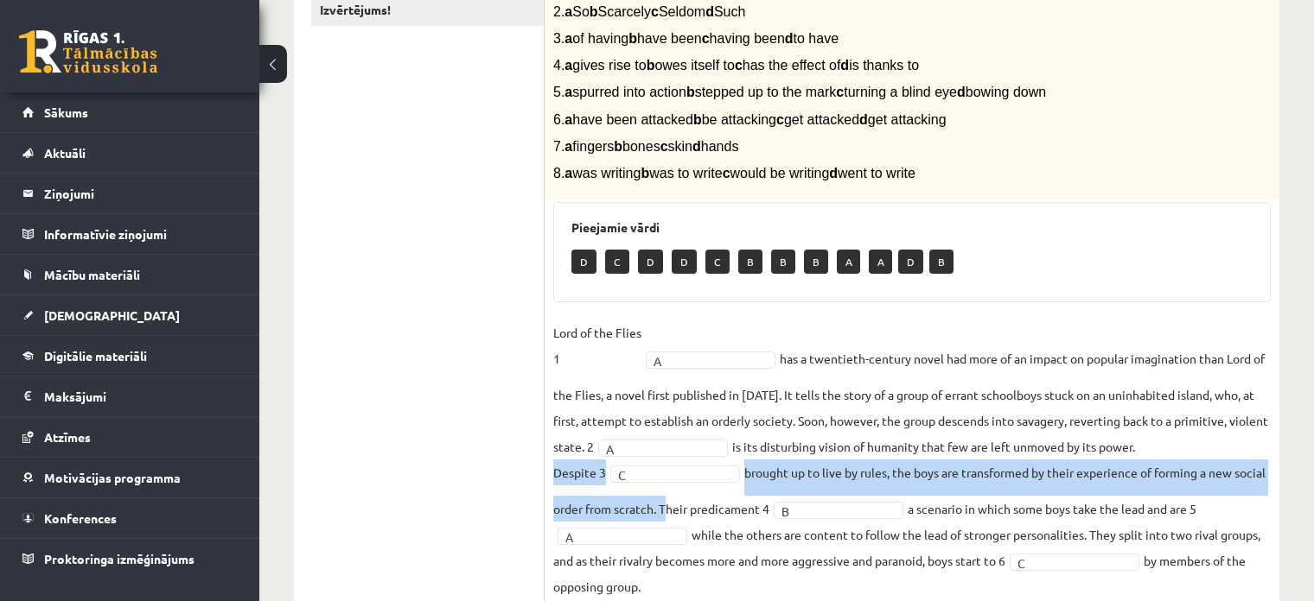
drag, startPoint x: 545, startPoint y: 472, endPoint x: 694, endPoint y: 504, distance: 152.0
click at [694, 504] on div "8p Complete the text with the correct words (a–d). 1. a No sooner b Rarely c On…" at bounding box center [911, 318] width 735 height 809
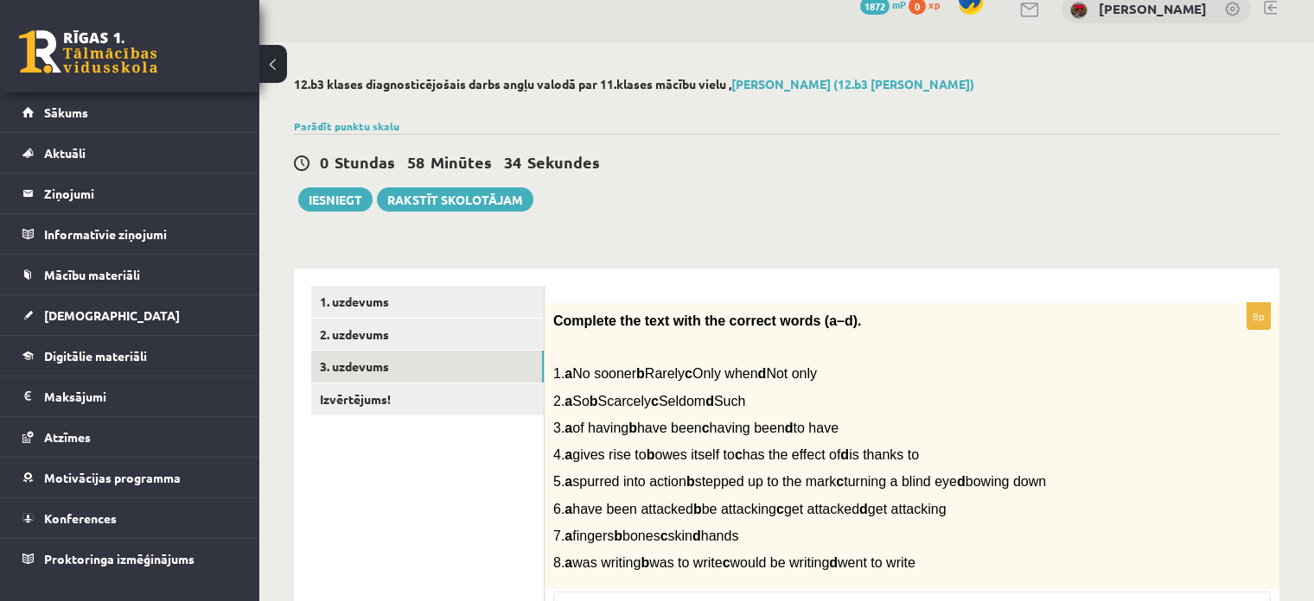
scroll to position [0, 0]
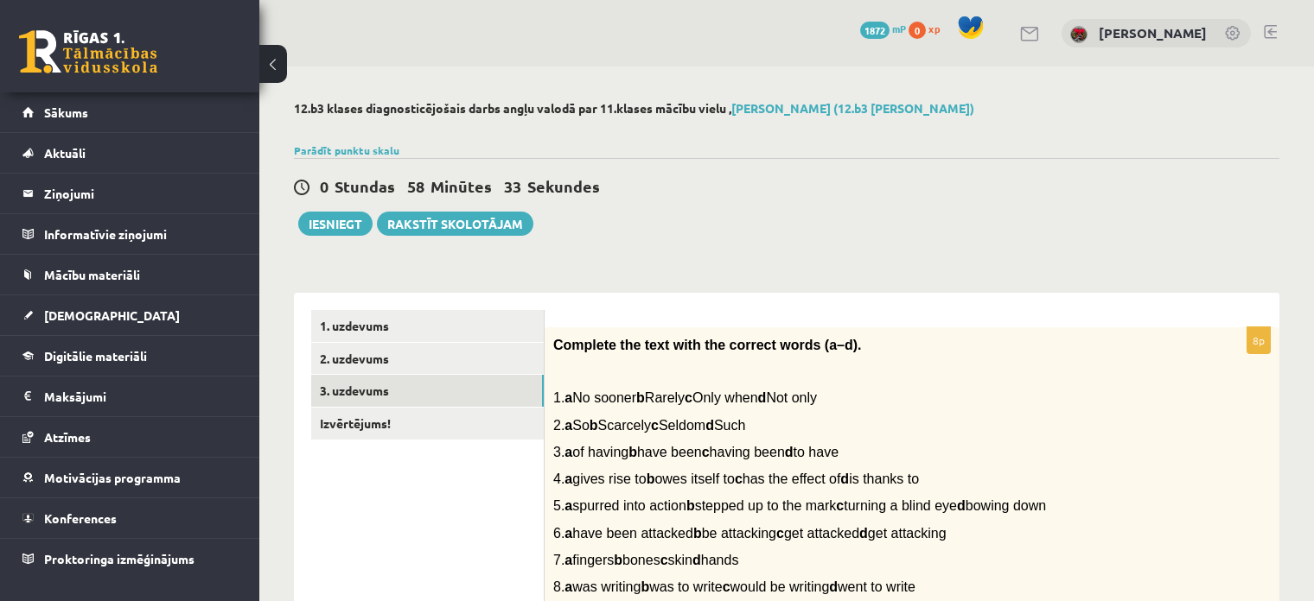
click at [347, 226] on button "Iesniegt" at bounding box center [335, 224] width 74 height 24
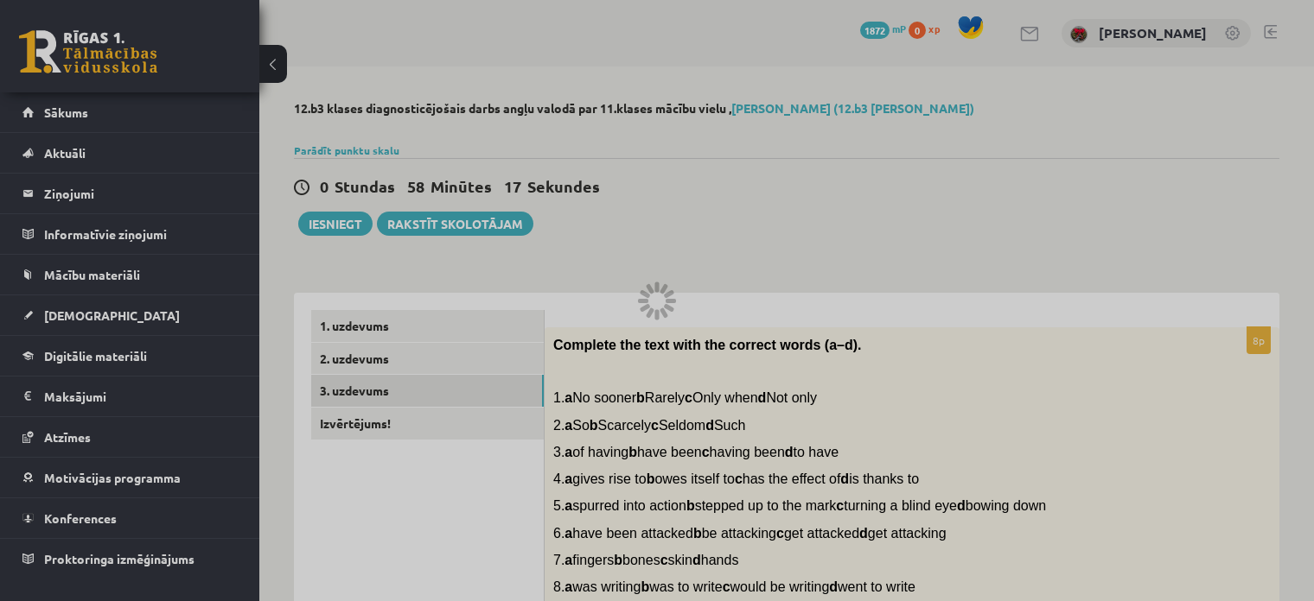
click at [652, 230] on div at bounding box center [657, 300] width 1314 height 601
click at [630, 270] on div at bounding box center [657, 300] width 1314 height 601
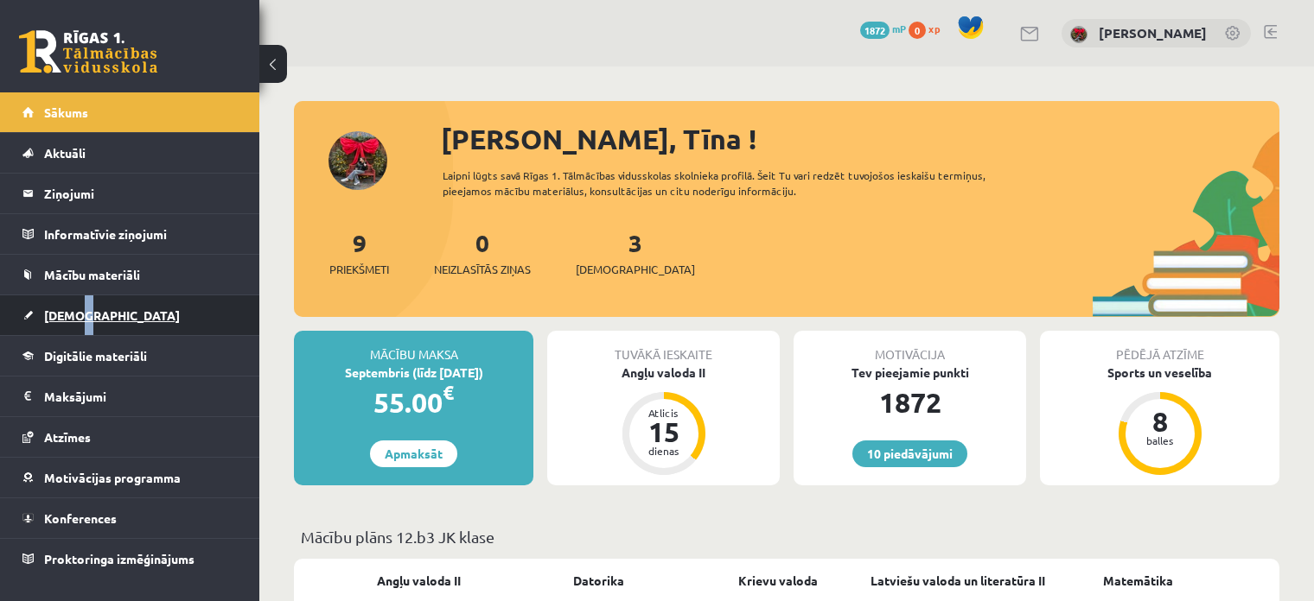
click at [82, 308] on span "[DEMOGRAPHIC_DATA]" at bounding box center [112, 316] width 136 height 16
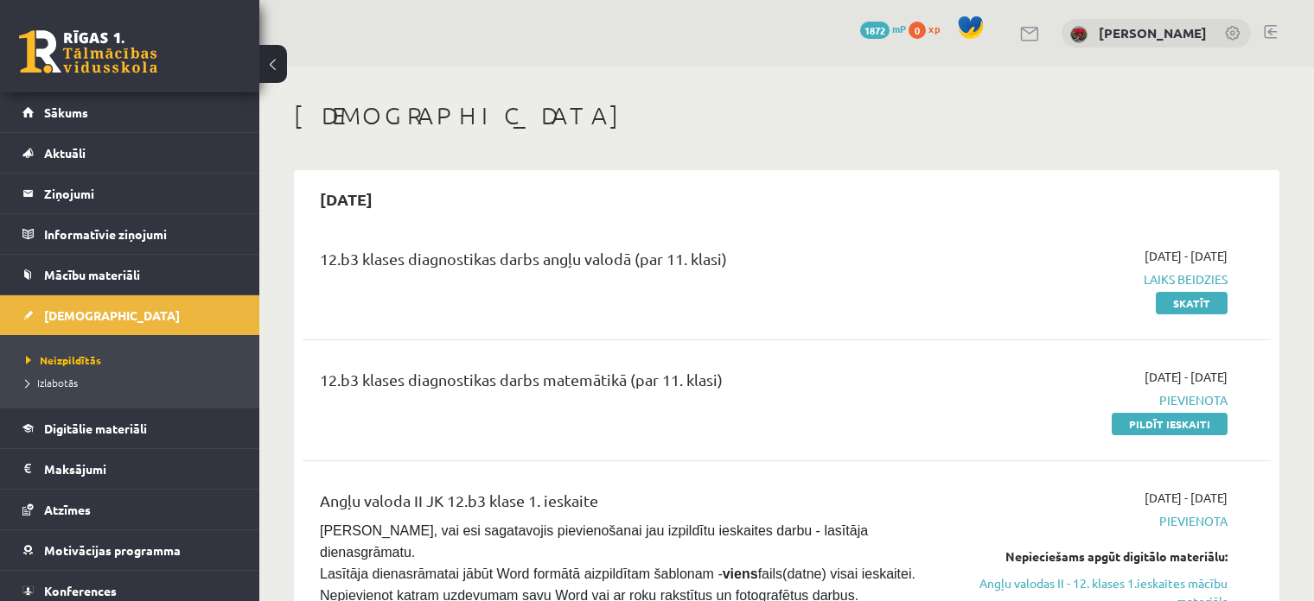
drag, startPoint x: 898, startPoint y: 359, endPoint x: 885, endPoint y: 319, distance: 41.8
click at [903, 354] on div "12.b3 klases diagnostikas darbs matemātikā (par 11. klasi) [DATE] - [DATE] [GEO…" at bounding box center [786, 400] width 968 height 99
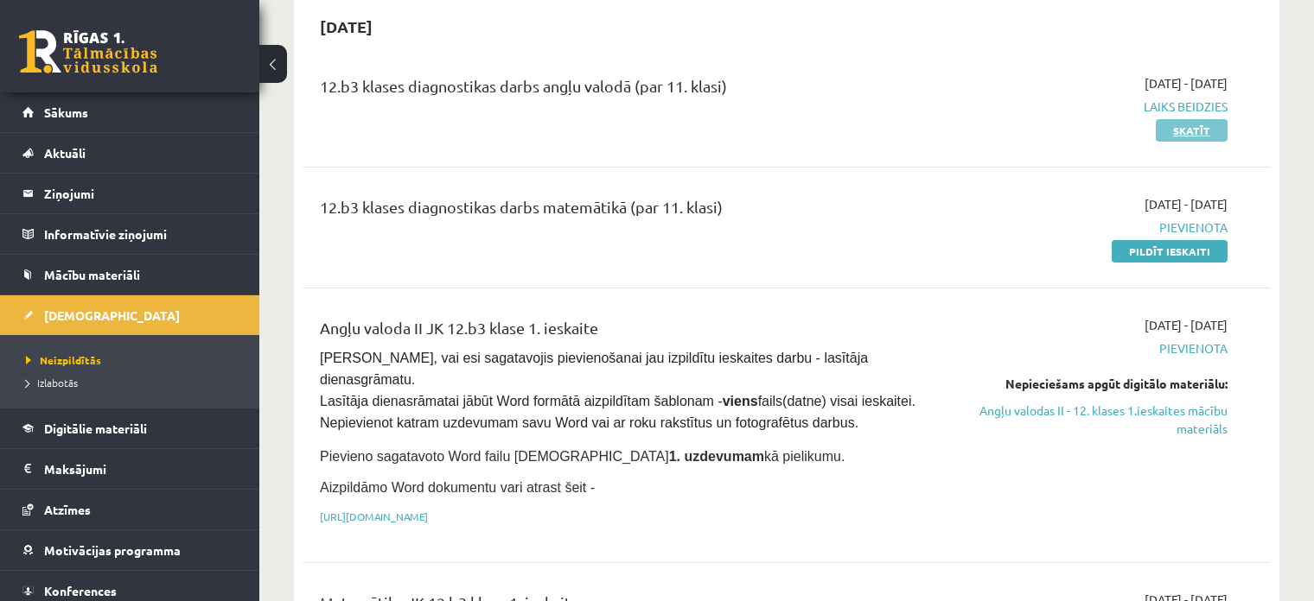
scroll to position [173, 0]
click at [1186, 133] on link "Skatīt" at bounding box center [1191, 130] width 72 height 22
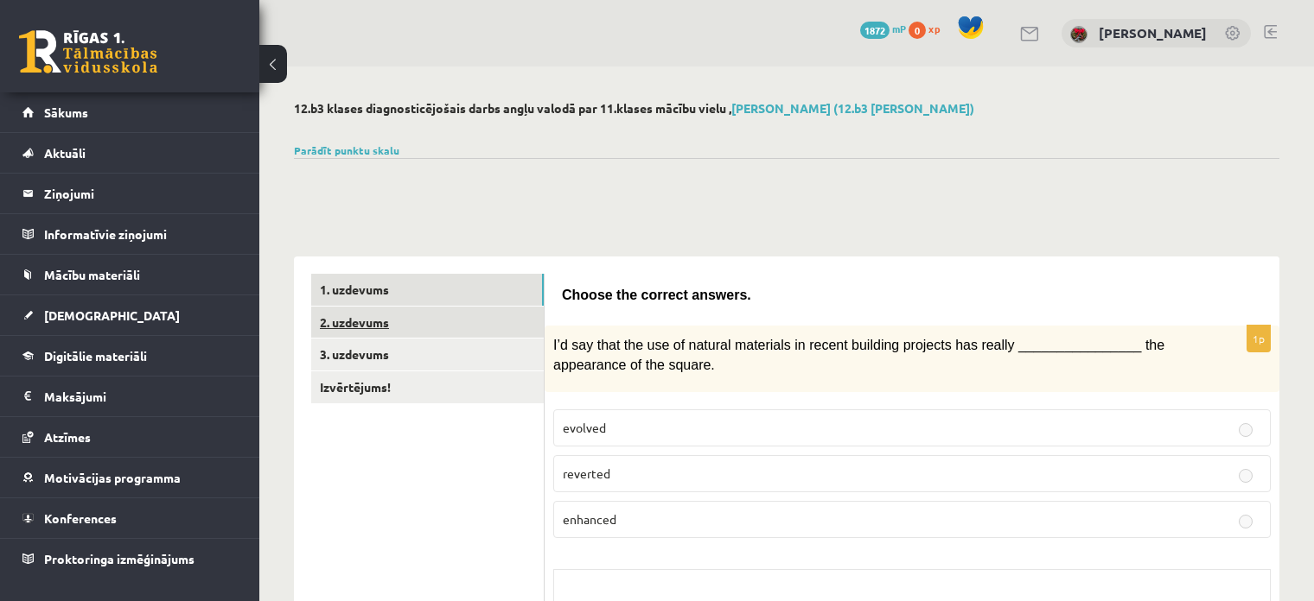
click at [391, 320] on link "2. uzdevums" at bounding box center [427, 323] width 232 height 32
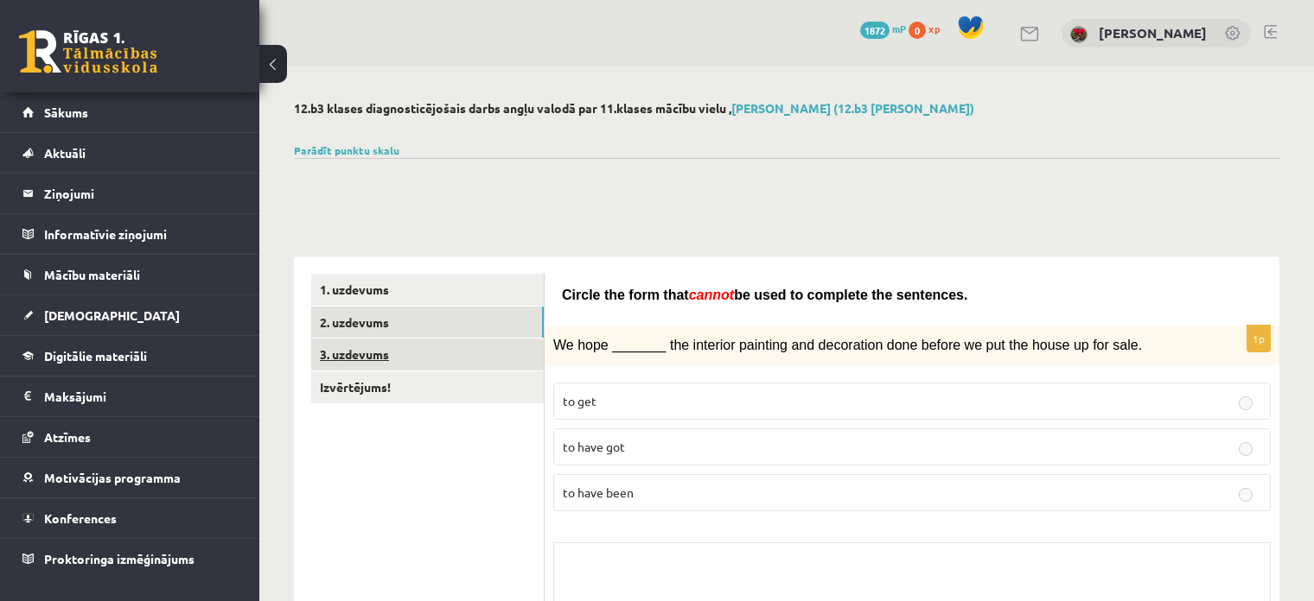
click at [450, 352] on link "3. uzdevums" at bounding box center [427, 355] width 232 height 32
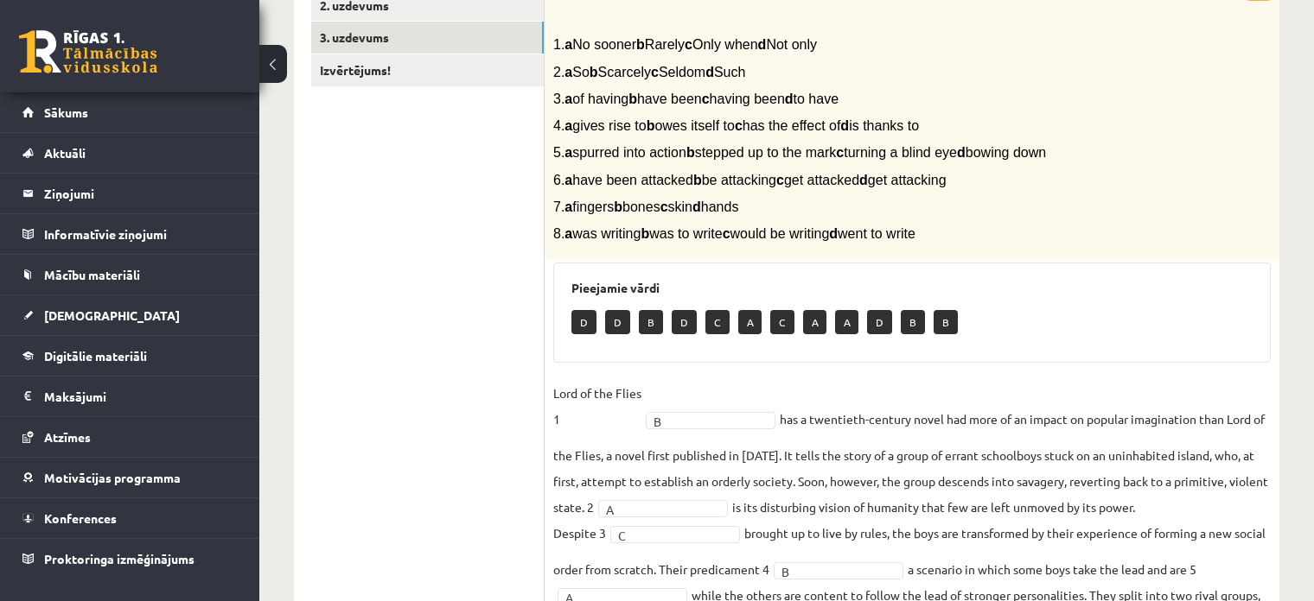
scroll to position [315, 0]
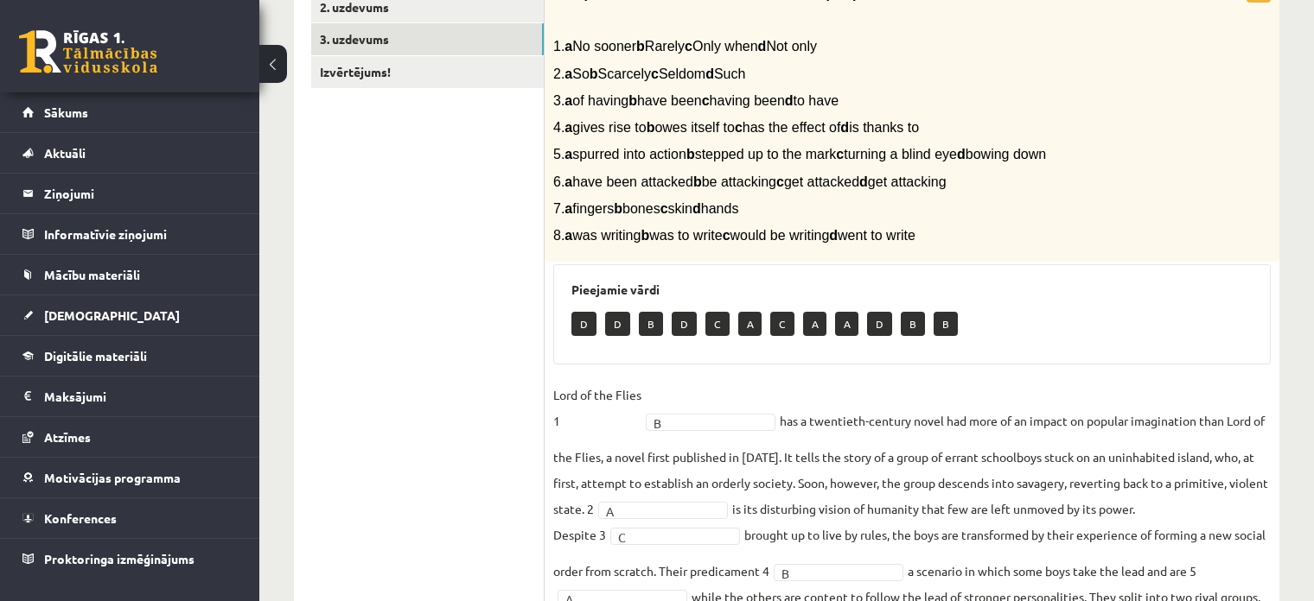
drag, startPoint x: 673, startPoint y: 420, endPoint x: 661, endPoint y: 421, distance: 12.1
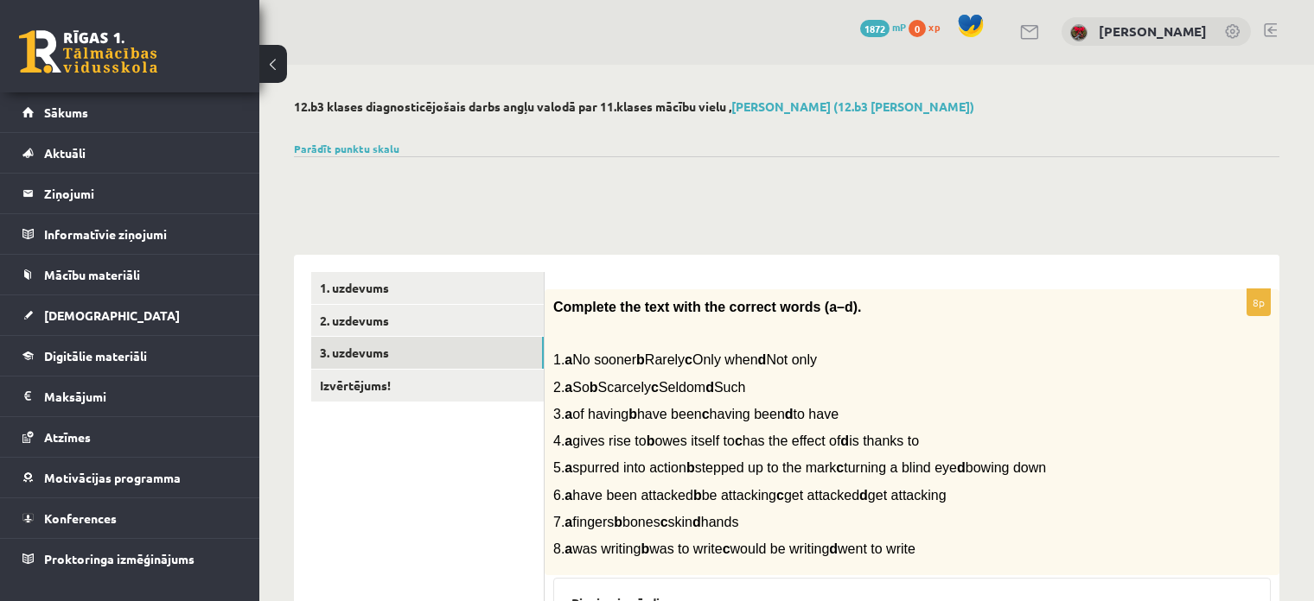
scroll to position [0, 0]
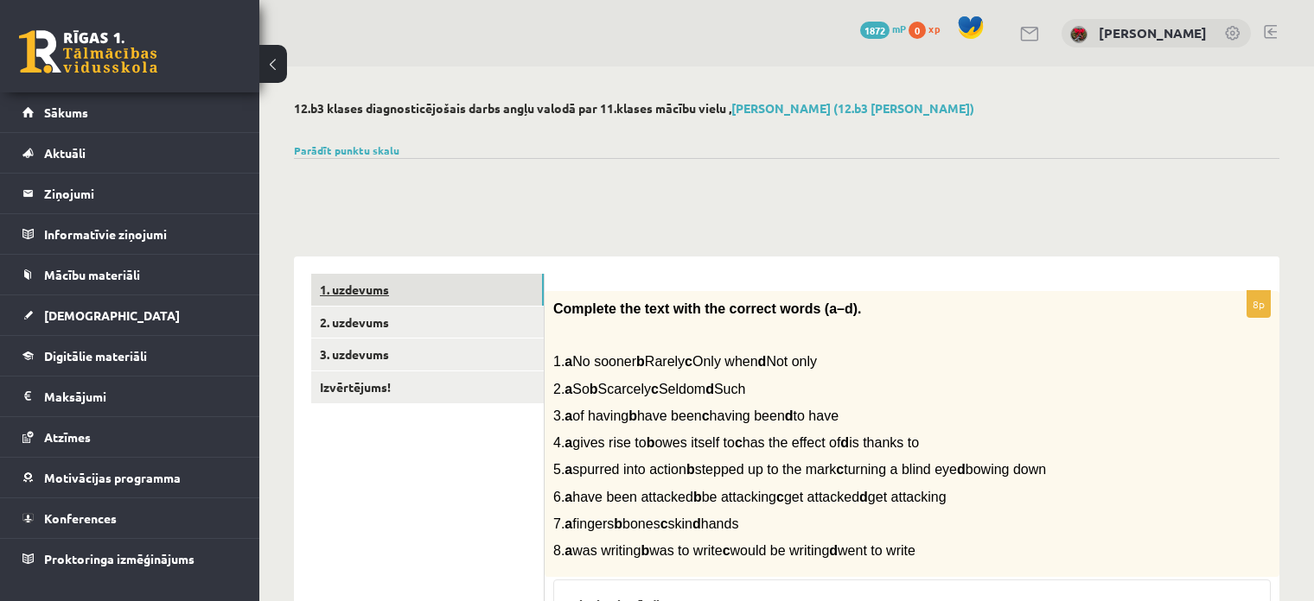
click at [404, 298] on link "1. uzdevums" at bounding box center [427, 290] width 232 height 32
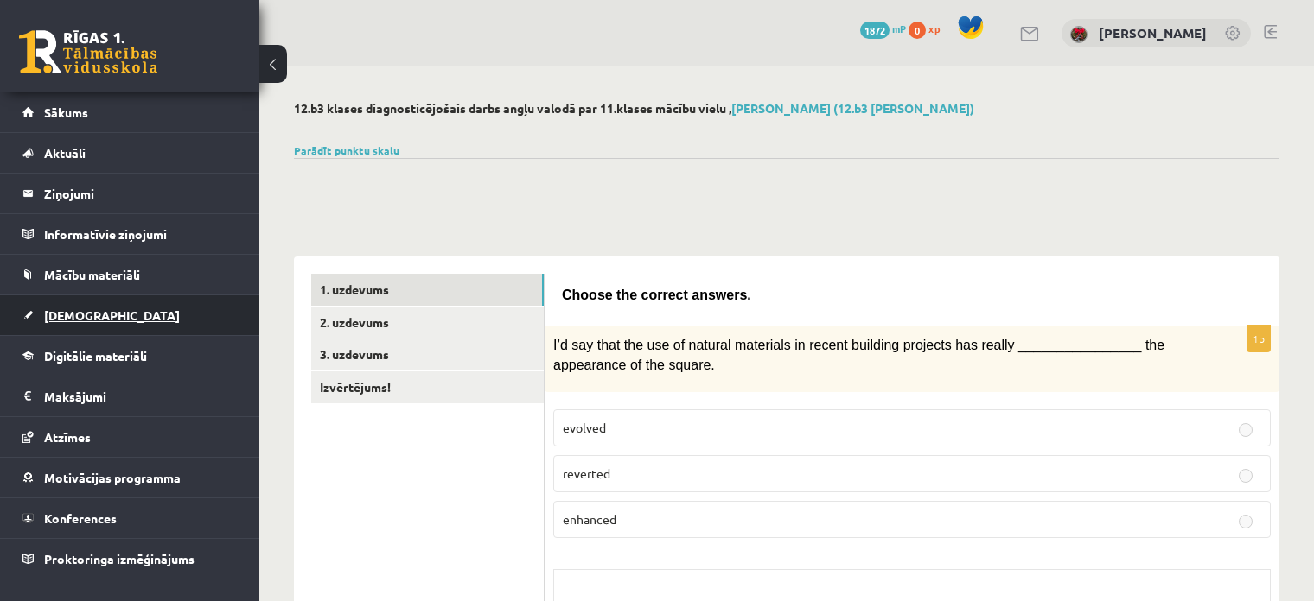
click at [66, 312] on span "[DEMOGRAPHIC_DATA]" at bounding box center [112, 316] width 136 height 16
click at [69, 315] on span "[DEMOGRAPHIC_DATA]" at bounding box center [112, 316] width 136 height 16
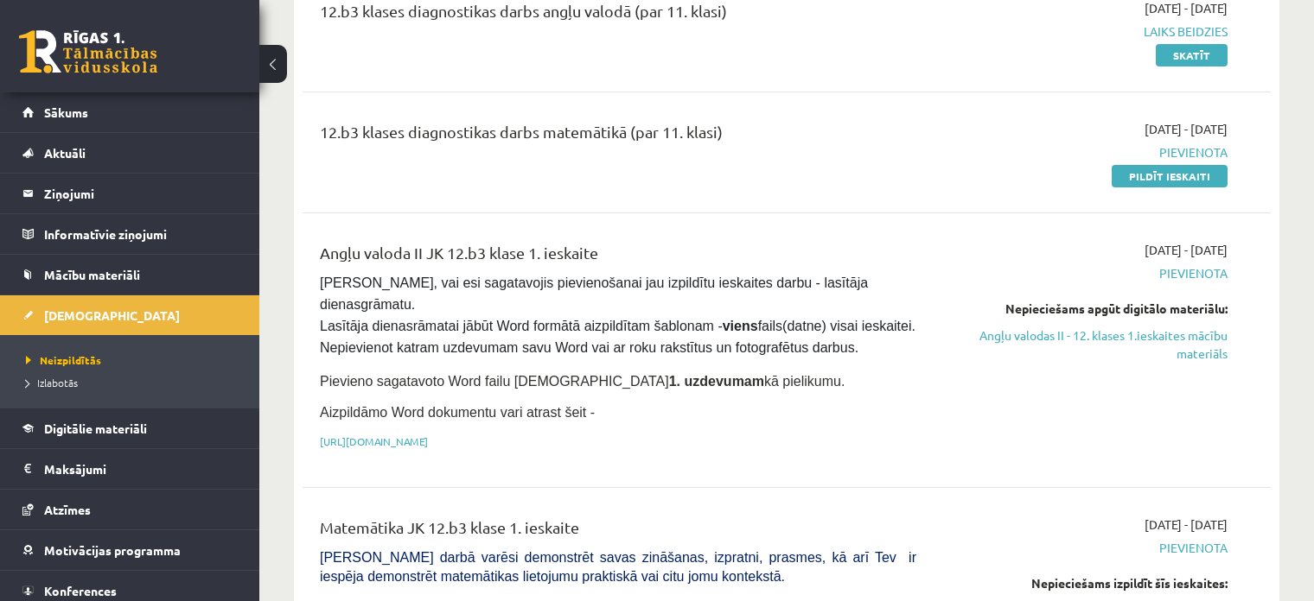
scroll to position [346, 0]
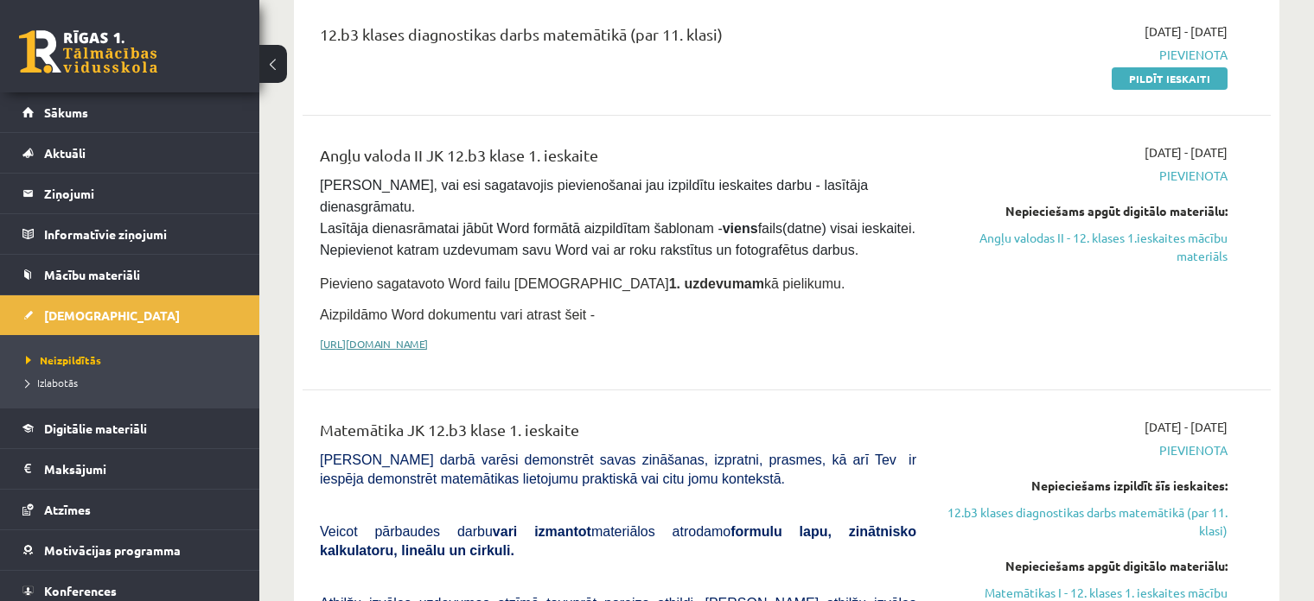
click at [428, 337] on link "[URL][DOMAIN_NAME]" at bounding box center [374, 344] width 108 height 14
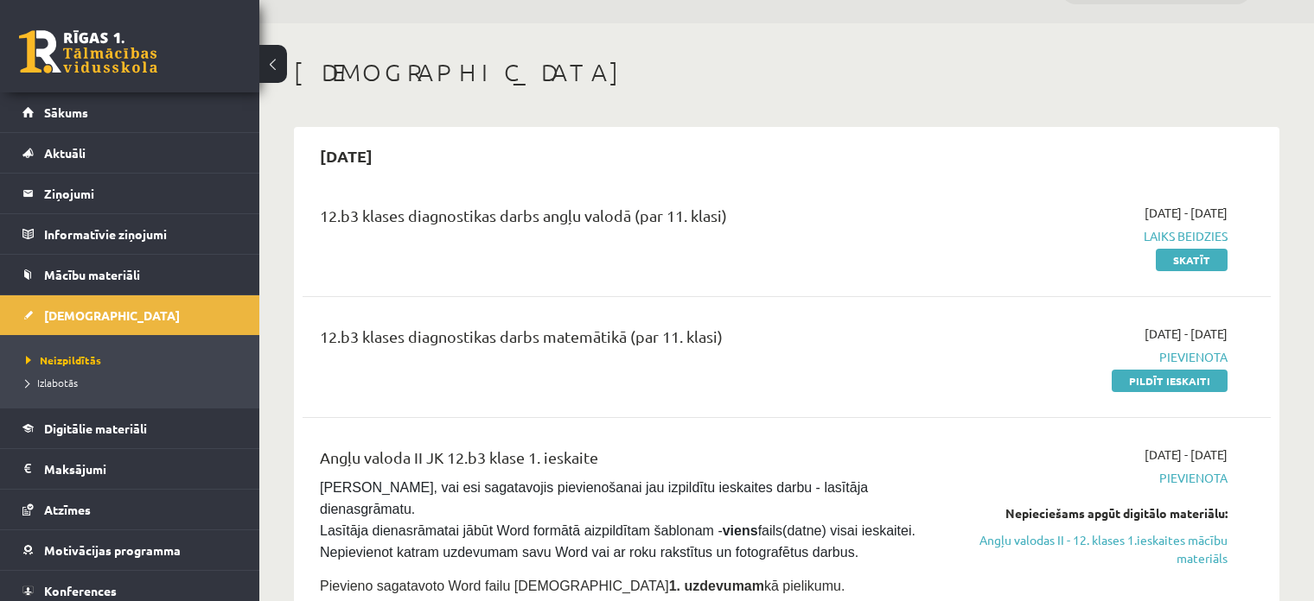
scroll to position [0, 0]
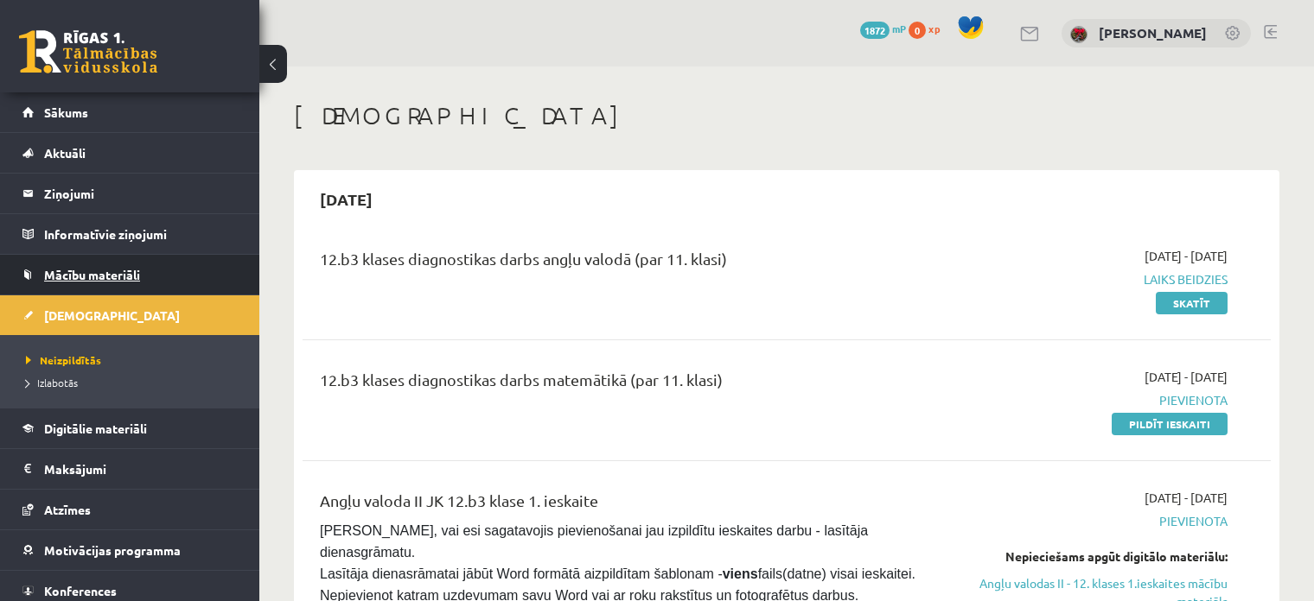
click at [82, 274] on span "Mācību materiāli" at bounding box center [92, 275] width 96 height 16
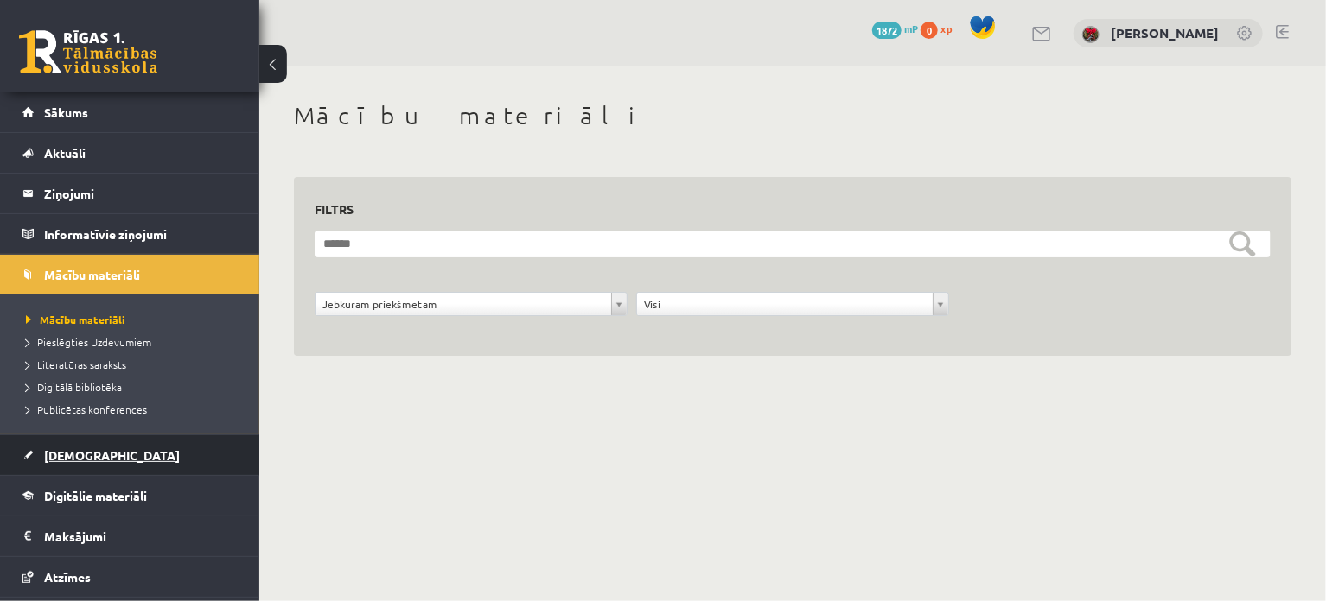
click at [75, 463] on link "[DEMOGRAPHIC_DATA]" at bounding box center [129, 456] width 215 height 40
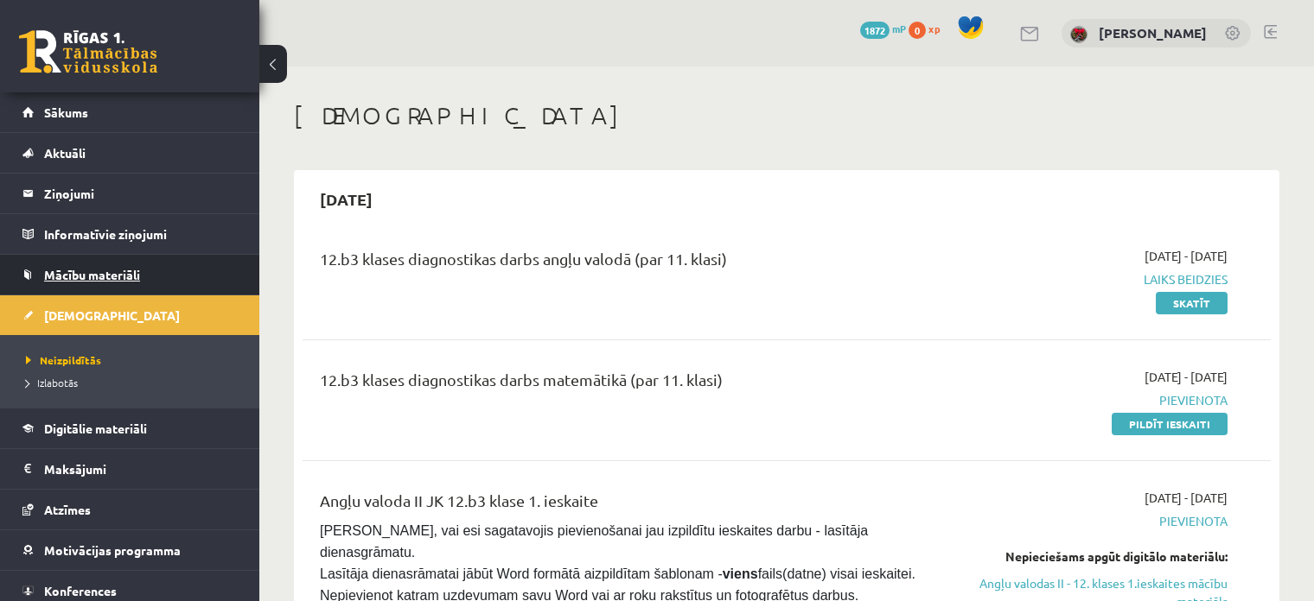
click at [73, 291] on link "Mācību materiāli" at bounding box center [129, 275] width 215 height 40
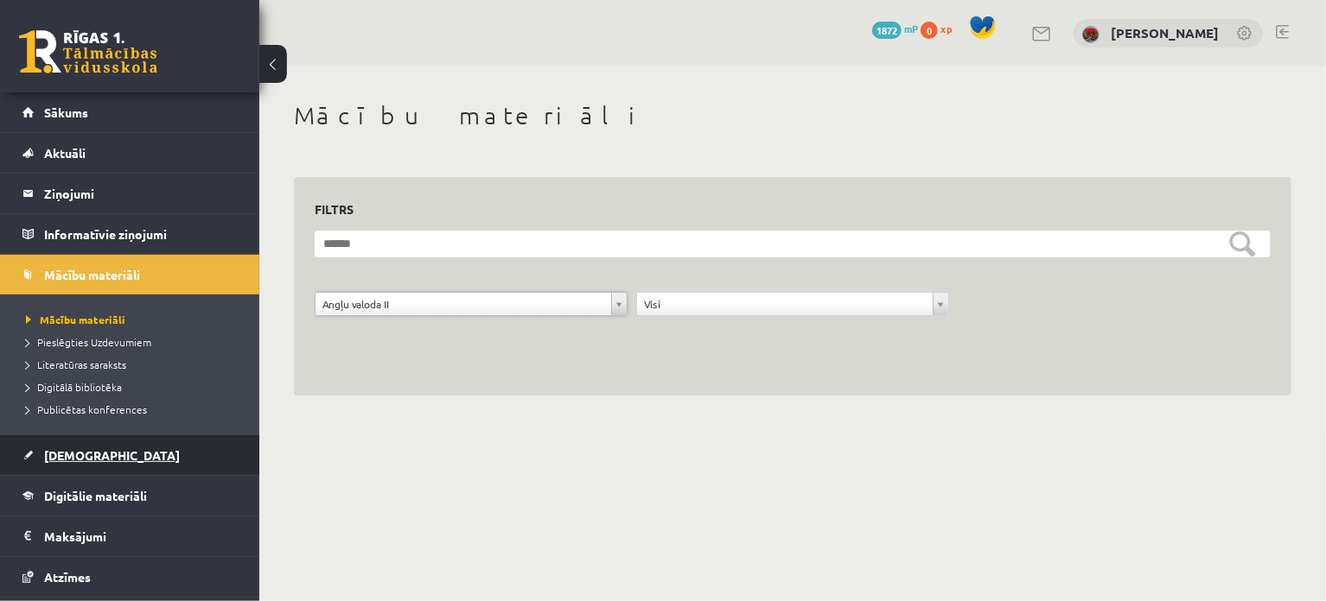
click at [86, 454] on span "[DEMOGRAPHIC_DATA]" at bounding box center [112, 456] width 136 height 16
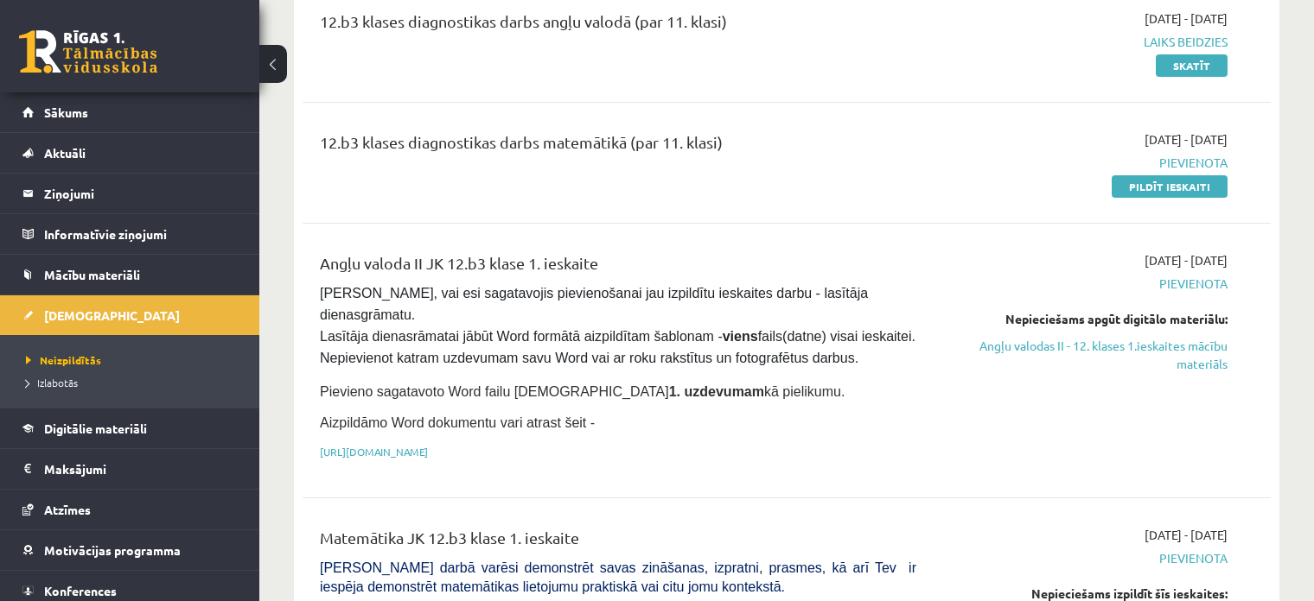
scroll to position [259, 0]
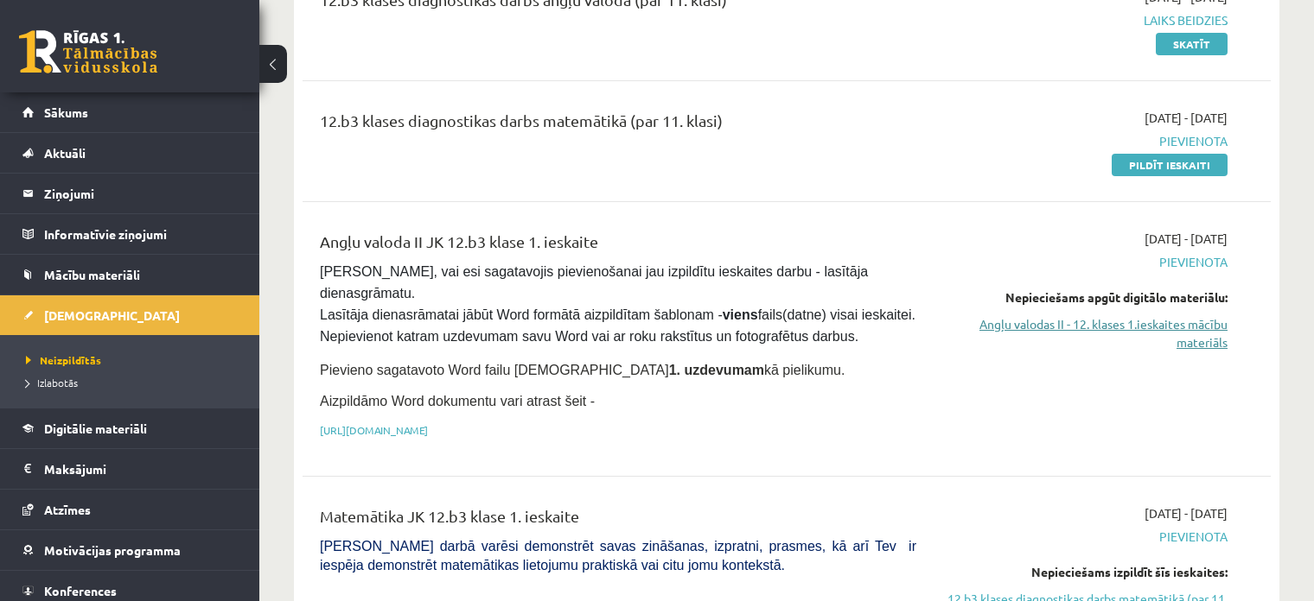
click at [1144, 329] on link "Angļu valodas II - 12. klases 1.ieskaites mācību materiāls" at bounding box center [1084, 333] width 285 height 36
click at [89, 184] on legend "Ziņojumi 0" at bounding box center [141, 194] width 194 height 40
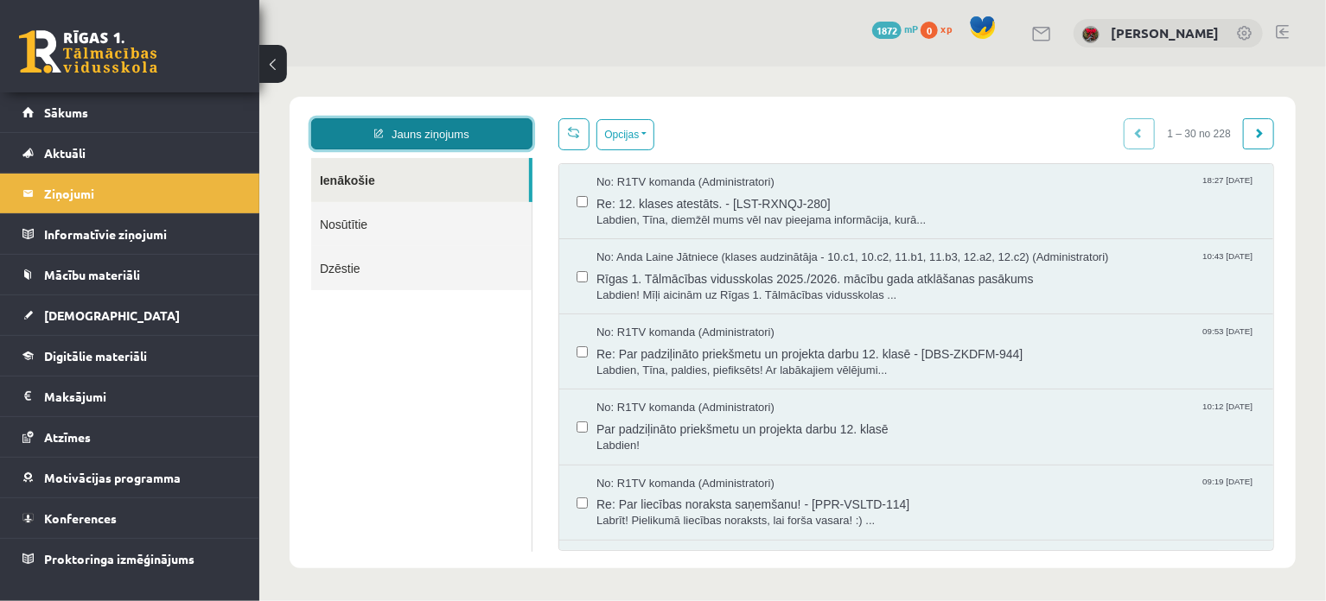
click at [445, 142] on link "Jauns ziņojums" at bounding box center [420, 133] width 221 height 31
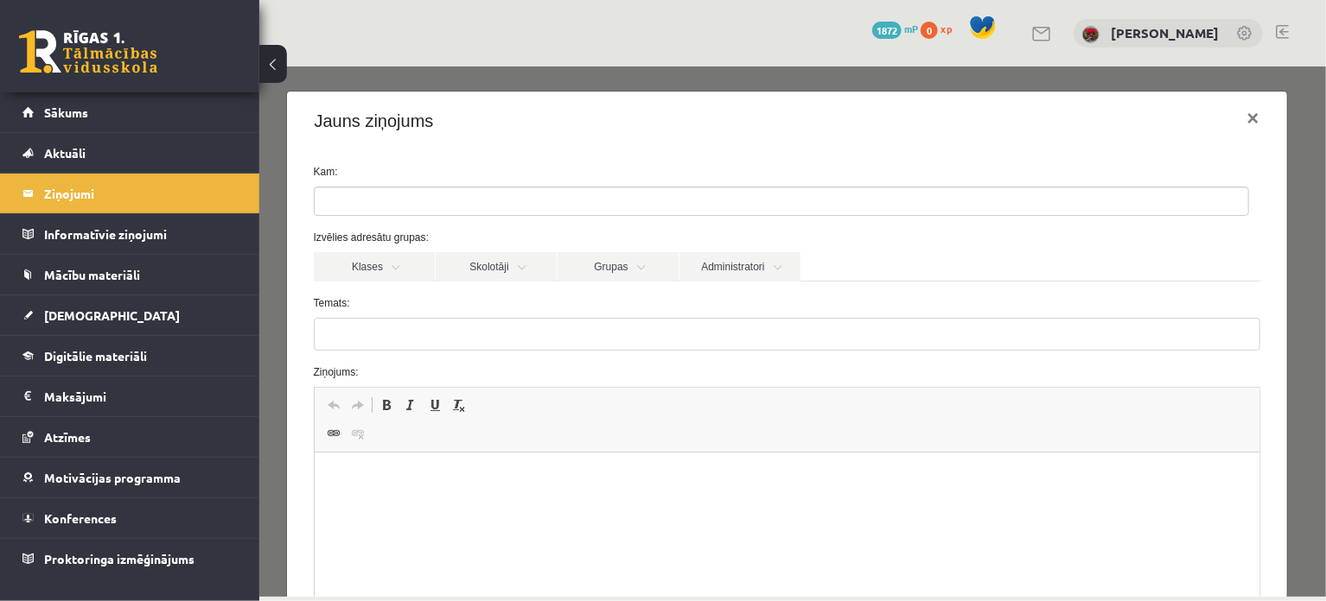
click at [492, 200] on ul at bounding box center [780, 201] width 933 height 28
click at [460, 252] on link "Skolotāji" at bounding box center [495, 265] width 121 height 29
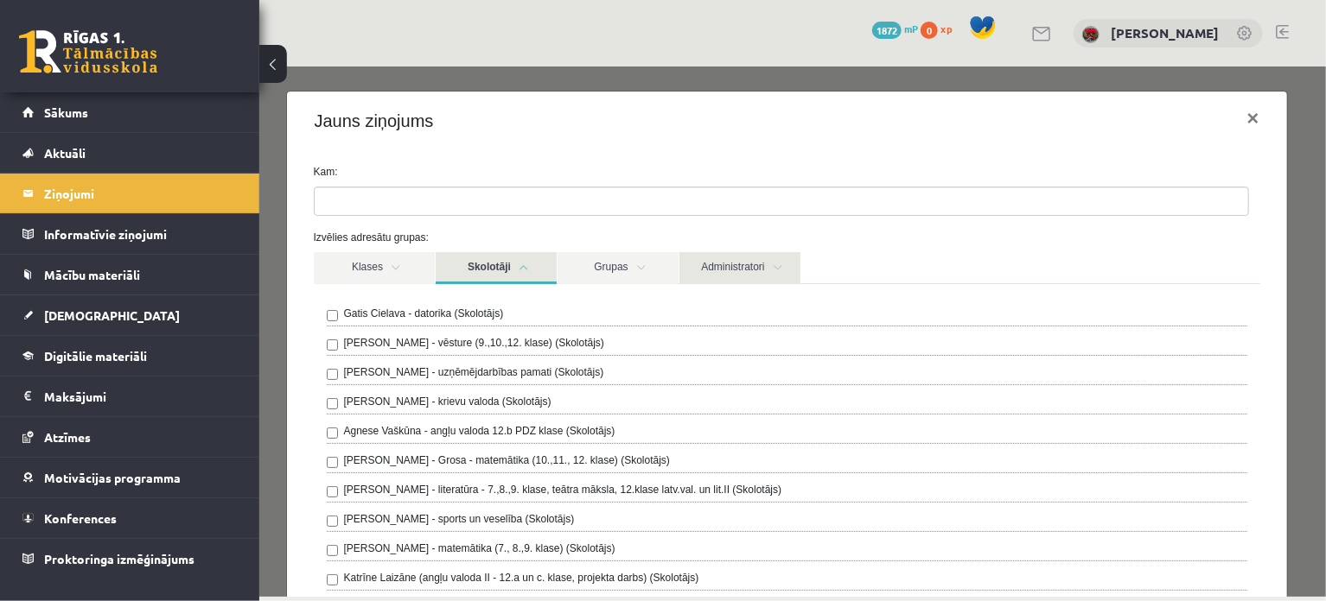
click at [712, 258] on link "Administratori" at bounding box center [738, 267] width 121 height 32
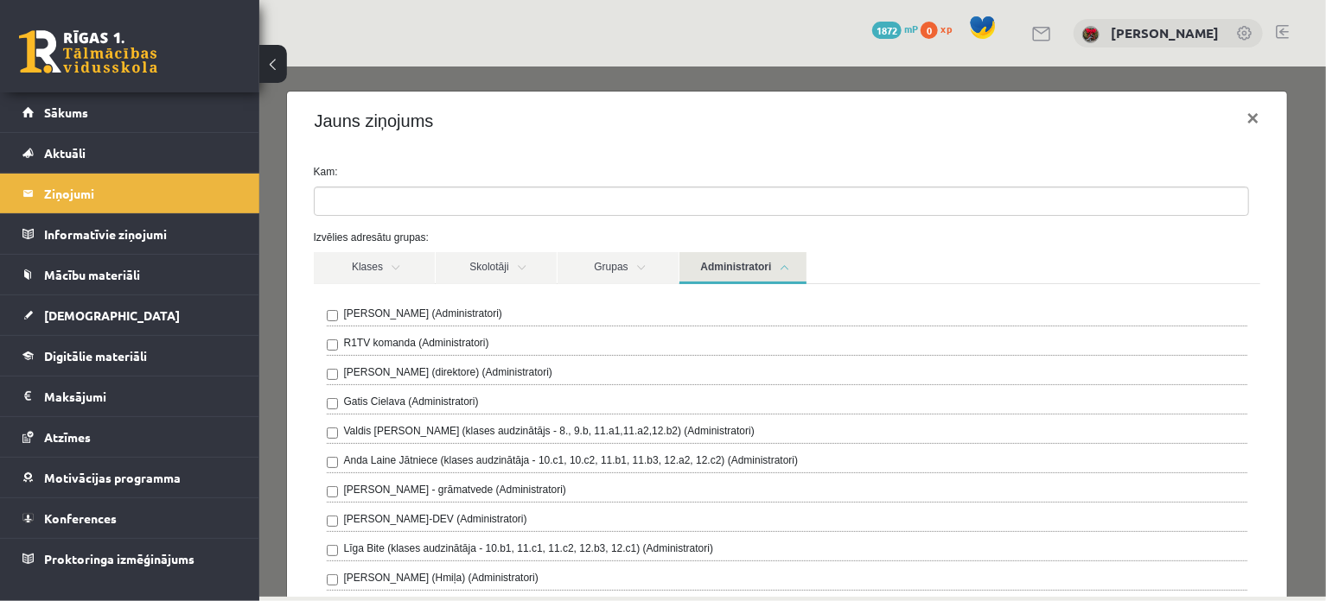
scroll to position [86, 0]
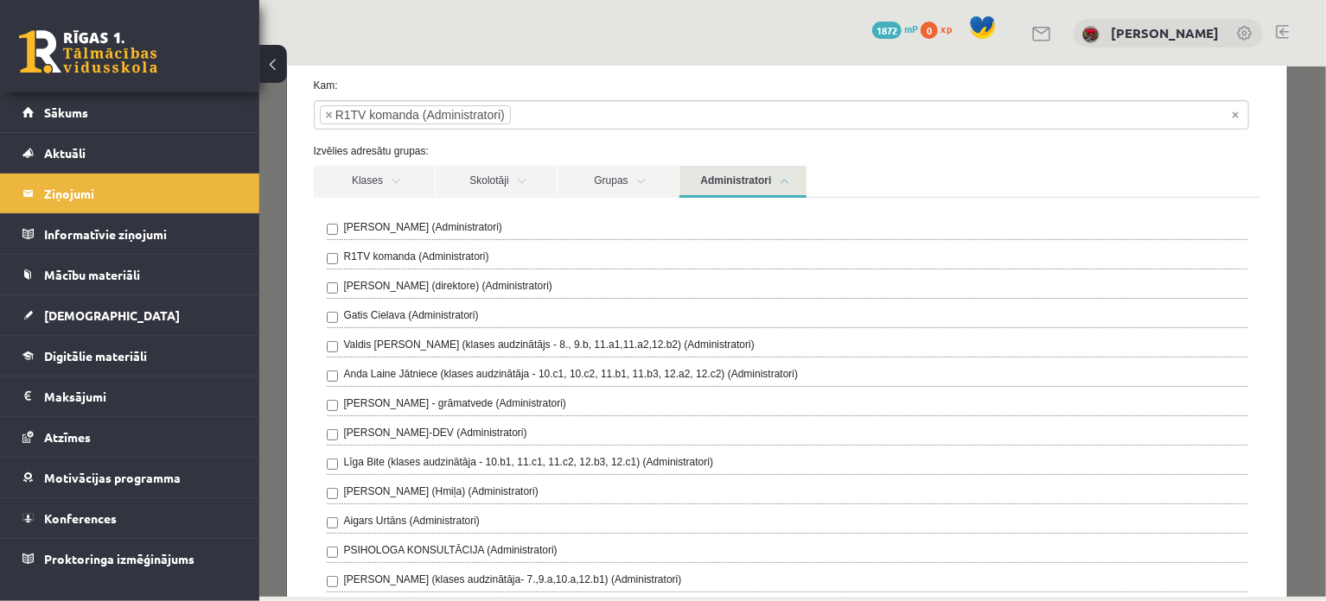
click at [714, 181] on link "Administratori" at bounding box center [741, 181] width 127 height 32
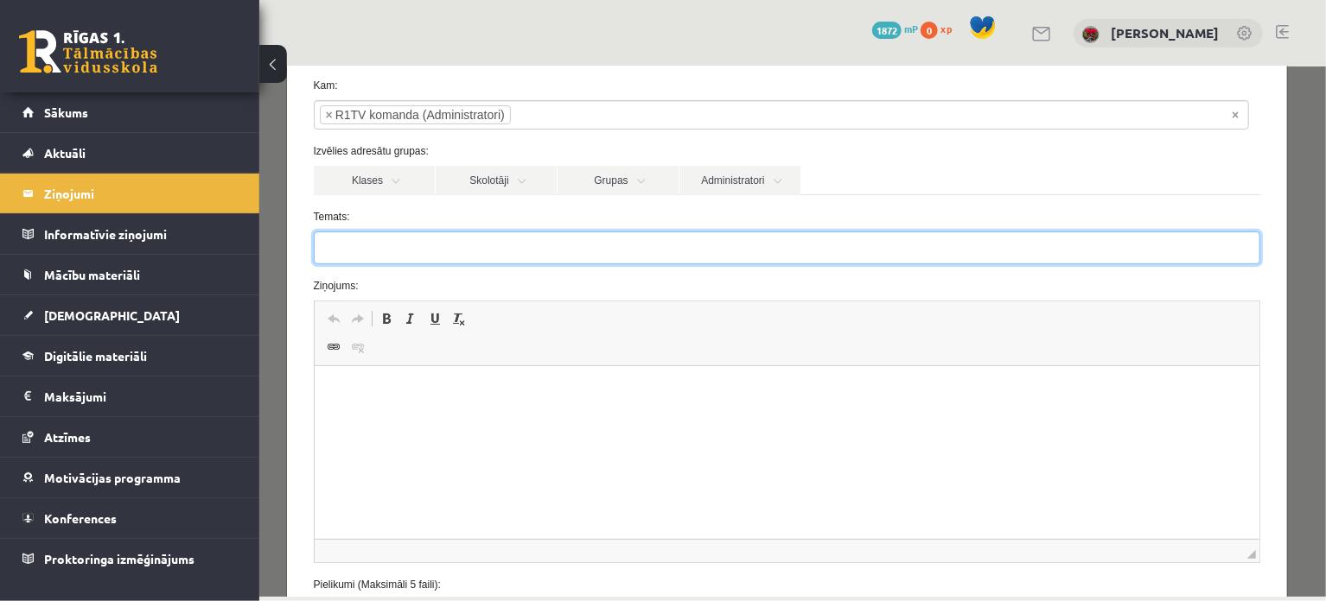
click at [512, 263] on input "Temats:" at bounding box center [786, 247] width 946 height 33
type input "**********"
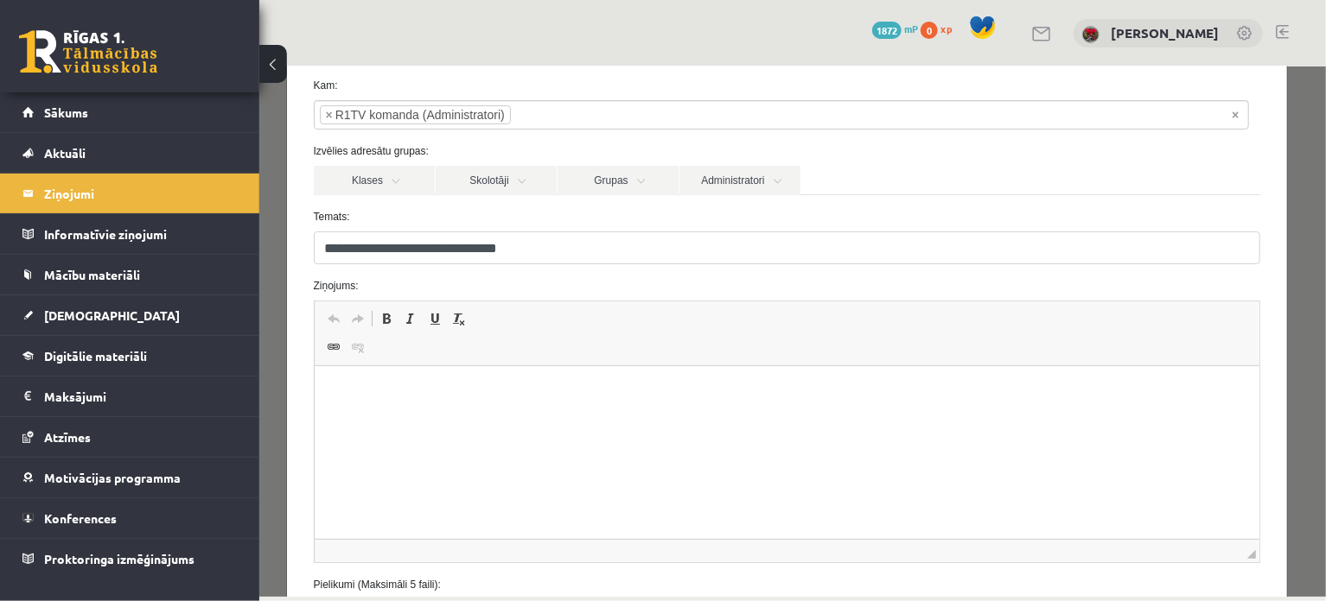
click at [457, 398] on p "Bagātinātā teksta redaktors, wiswyg-editor-47363855613260-1756726443-650" at bounding box center [786, 393] width 910 height 18
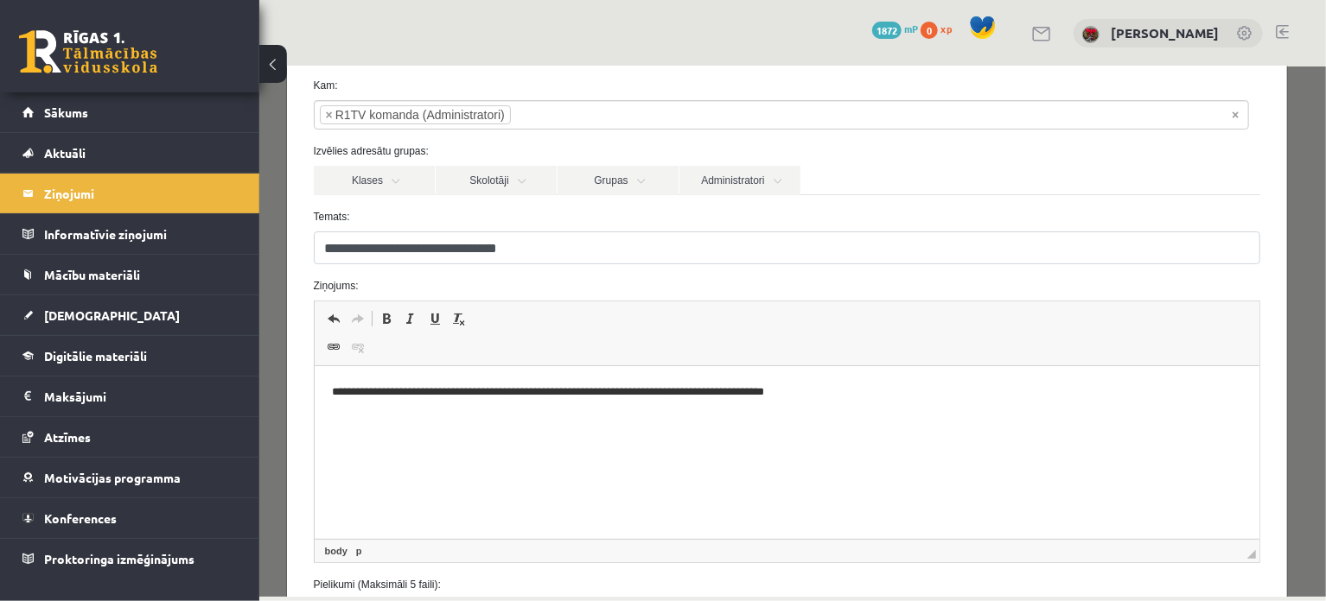
click at [781, 390] on p "**********" at bounding box center [781, 393] width 900 height 18
click at [882, 392] on p "**********" at bounding box center [781, 393] width 900 height 18
click at [501, 419] on html "**********" at bounding box center [786, 392] width 945 height 53
click at [907, 399] on p "**********" at bounding box center [781, 393] width 900 height 18
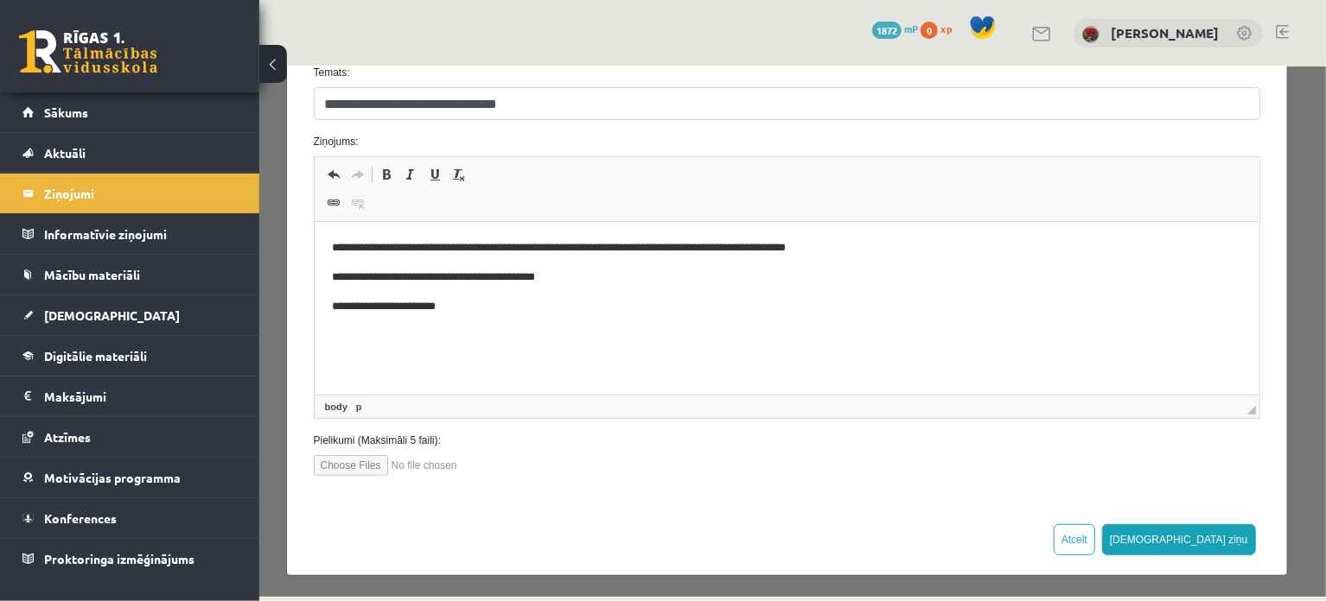
scroll to position [232, 0]
click at [1201, 541] on button "Sūtīt ziņu" at bounding box center [1178, 538] width 154 height 31
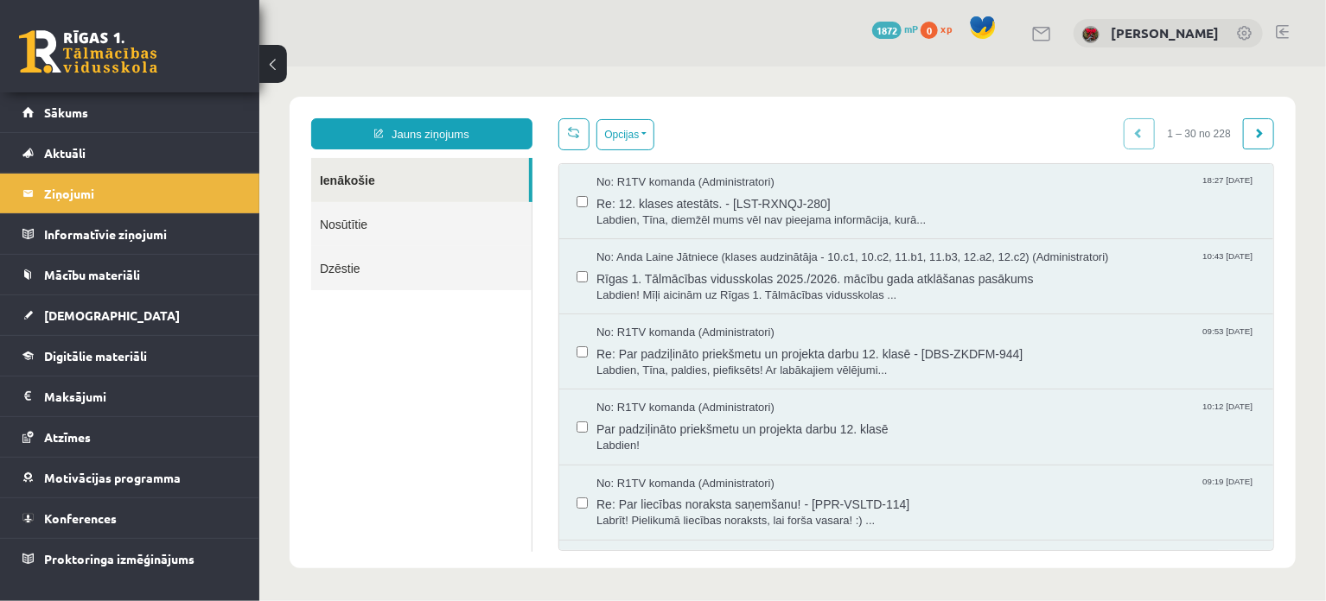
scroll to position [0, 0]
click at [338, 228] on link "Nosūtītie" at bounding box center [420, 223] width 220 height 44
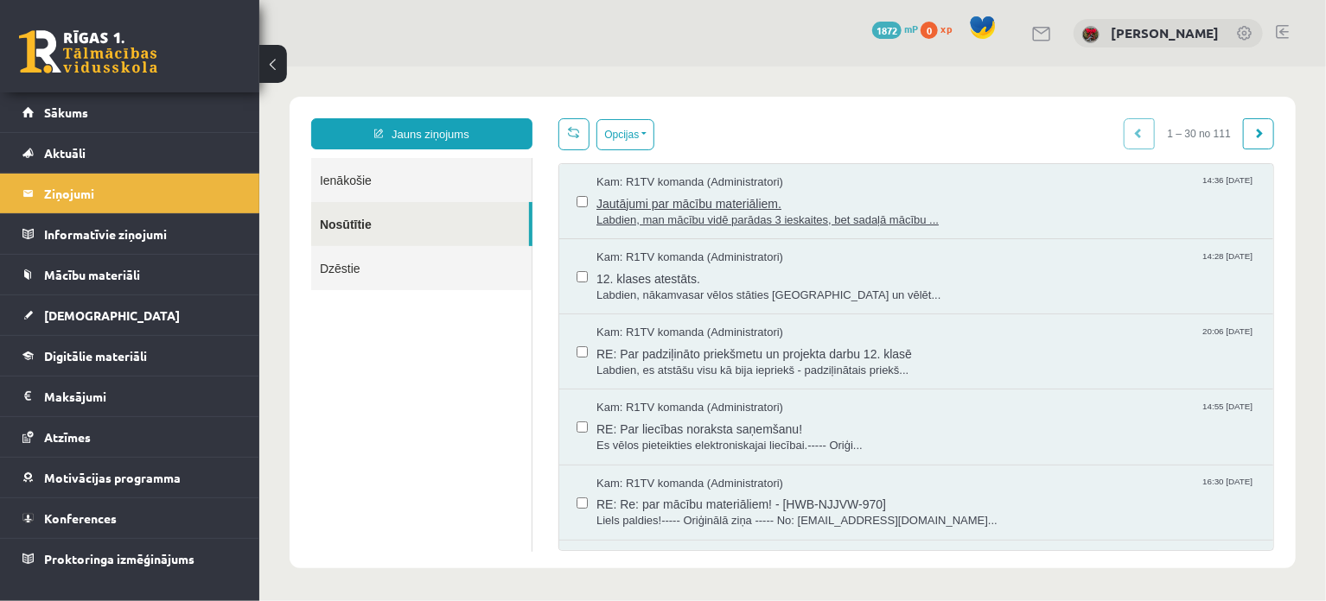
click at [646, 213] on span "Labdien, man mācību vidē parādas 3 ieskaites, bet sadaļā mācību ..." at bounding box center [924, 220] width 659 height 16
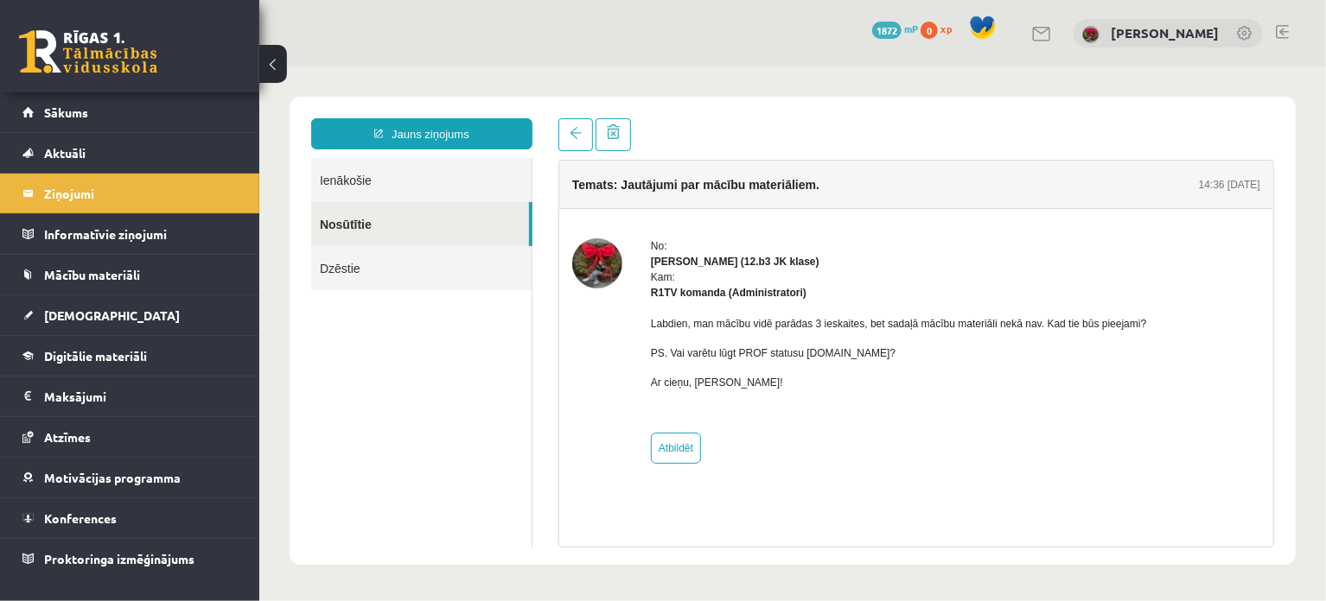
click at [353, 185] on link "Ienākošie" at bounding box center [420, 179] width 220 height 44
click at [377, 176] on link "Ienākošie" at bounding box center [420, 179] width 220 height 44
click at [99, 200] on legend "Ziņojumi 0" at bounding box center [141, 194] width 194 height 40
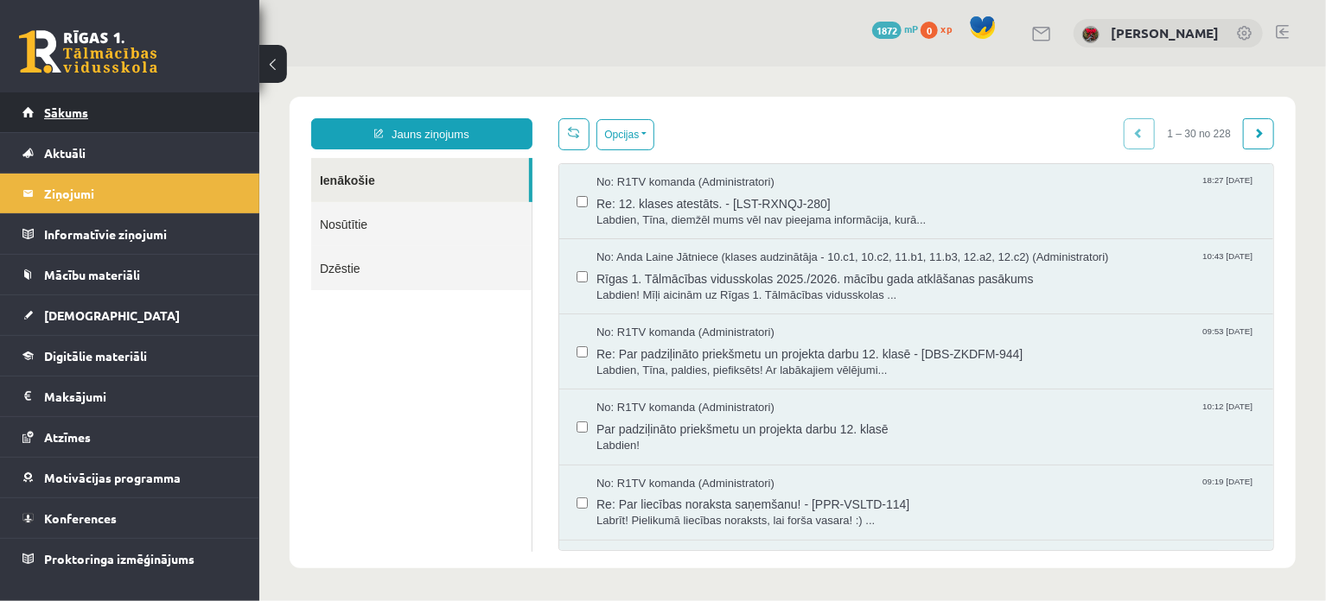
click at [120, 104] on link "Sākums" at bounding box center [129, 112] width 215 height 40
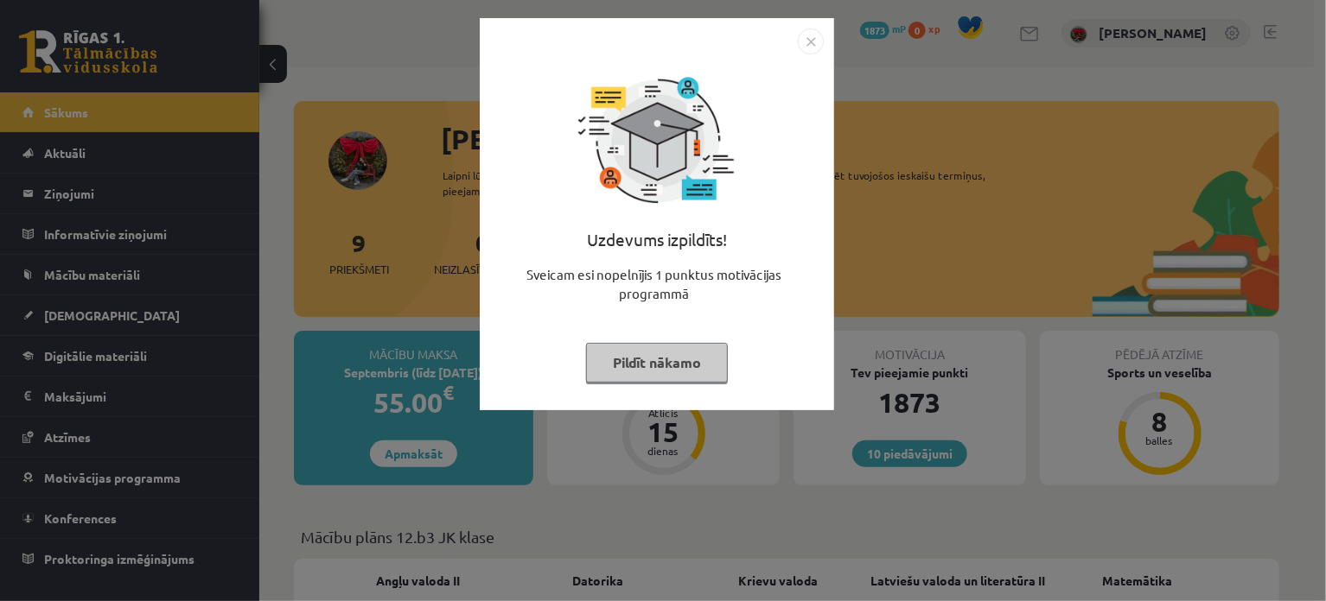
click at [645, 368] on button "Pildīt nākamo" at bounding box center [657, 363] width 142 height 40
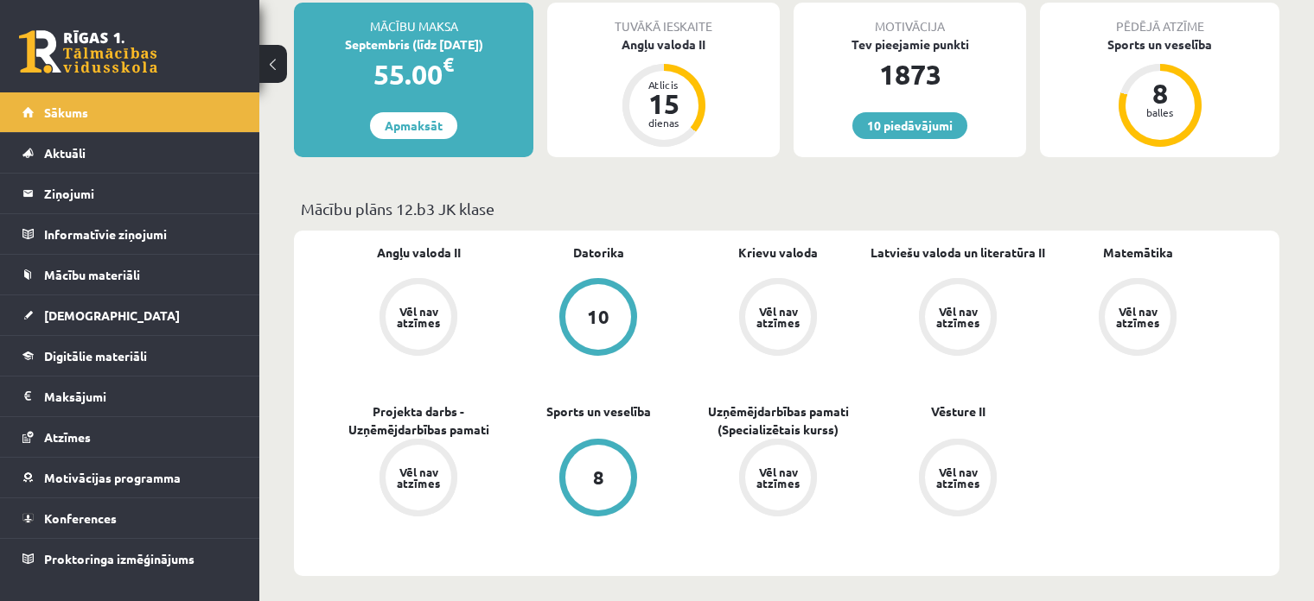
scroll to position [346, 0]
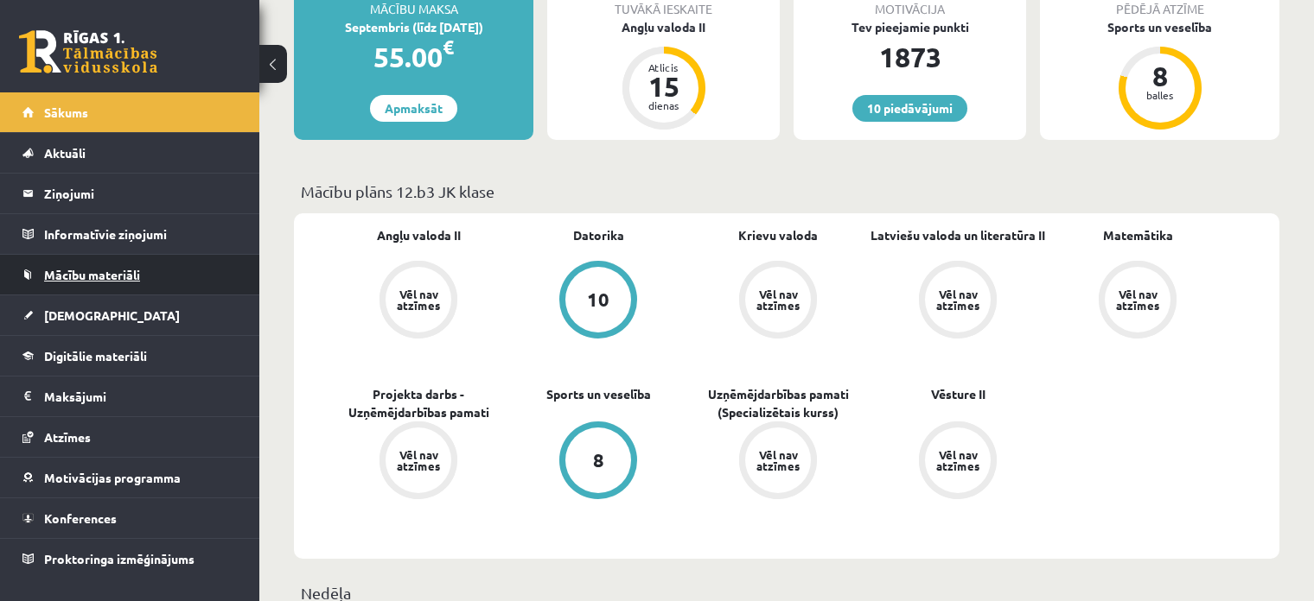
click at [89, 277] on span "Mācību materiāli" at bounding box center [92, 275] width 96 height 16
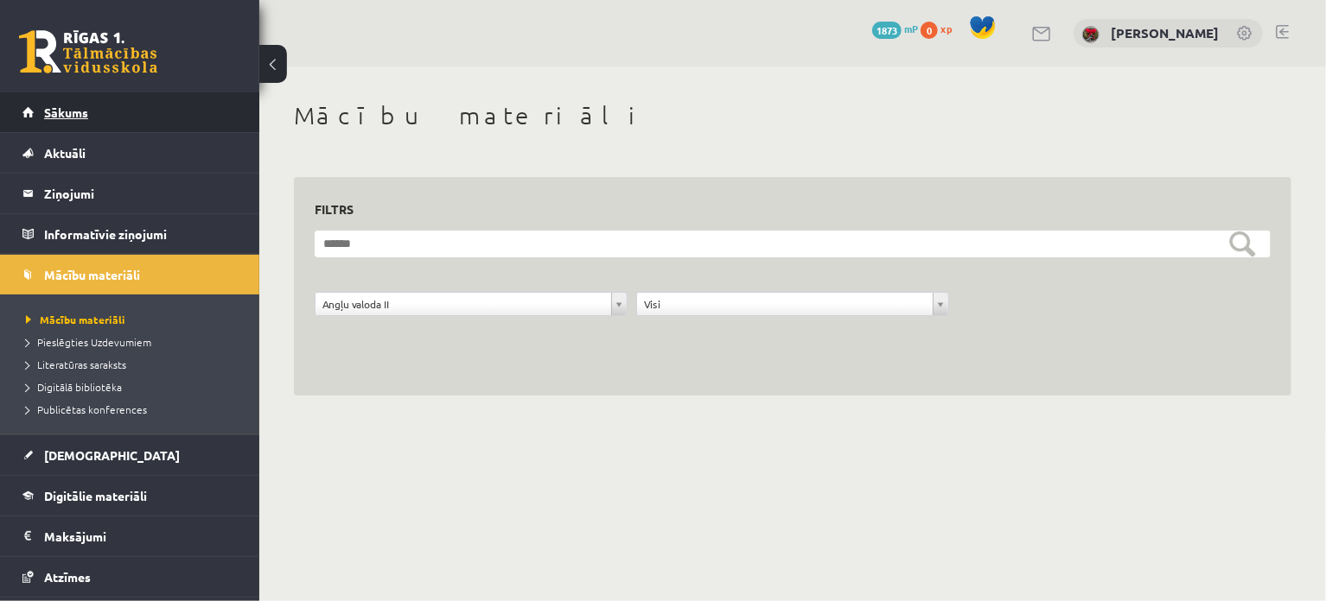
click at [85, 107] on span "Sākums" at bounding box center [66, 113] width 44 height 16
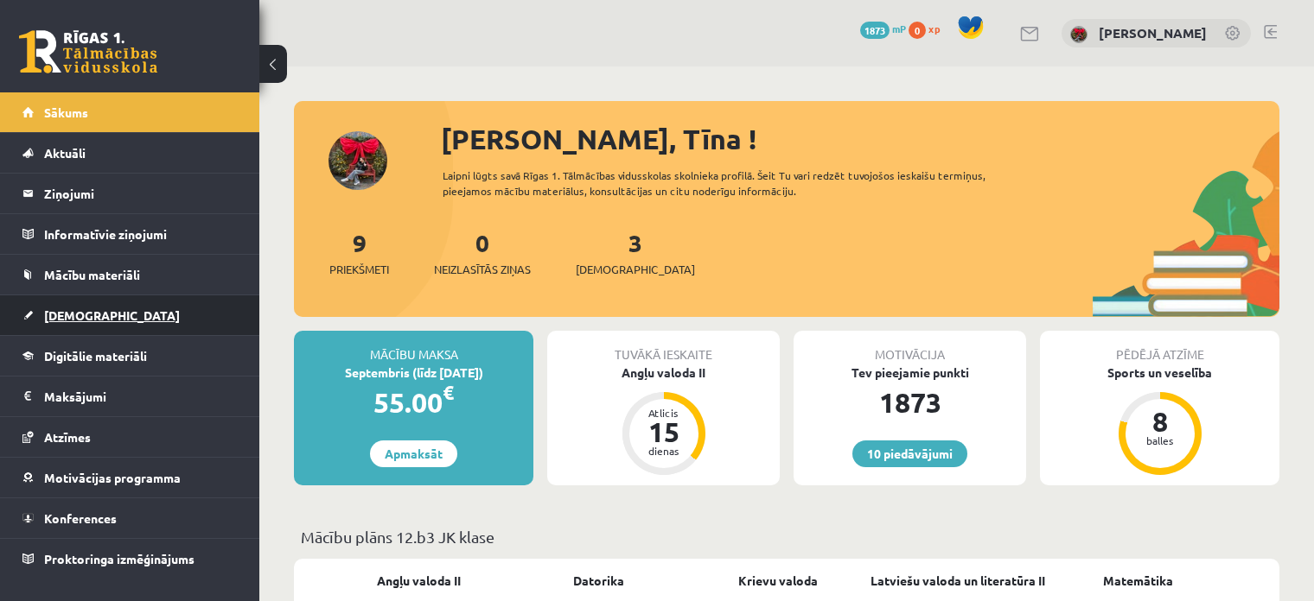
click at [90, 308] on span "[DEMOGRAPHIC_DATA]" at bounding box center [112, 316] width 136 height 16
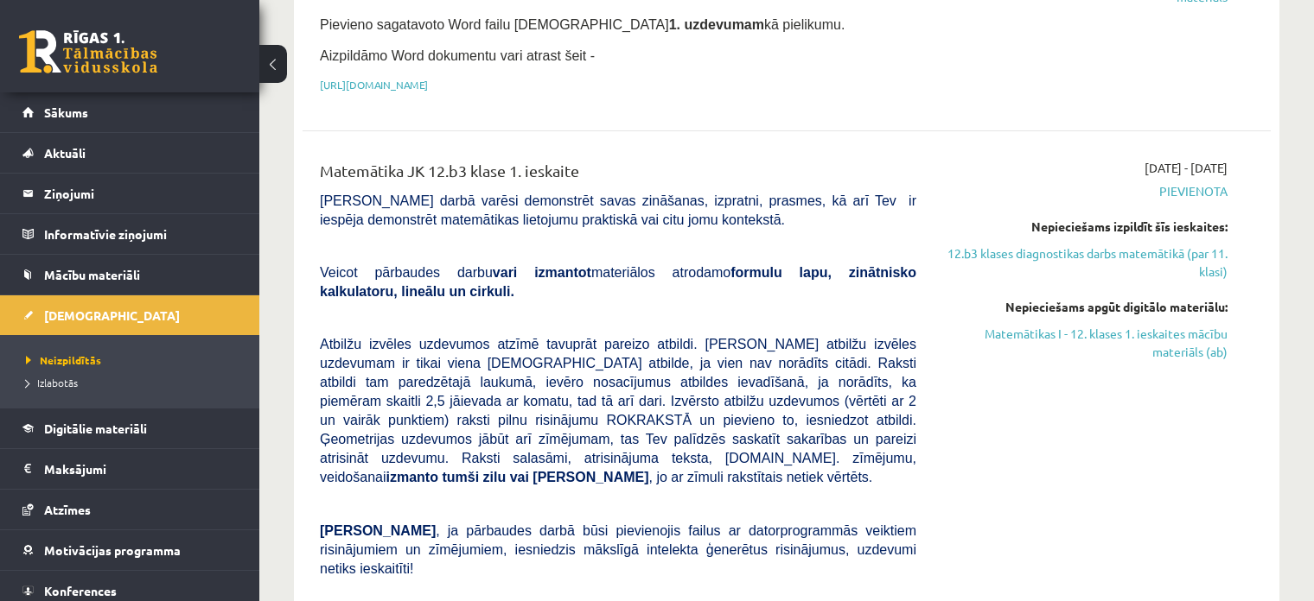
scroll to position [691, 0]
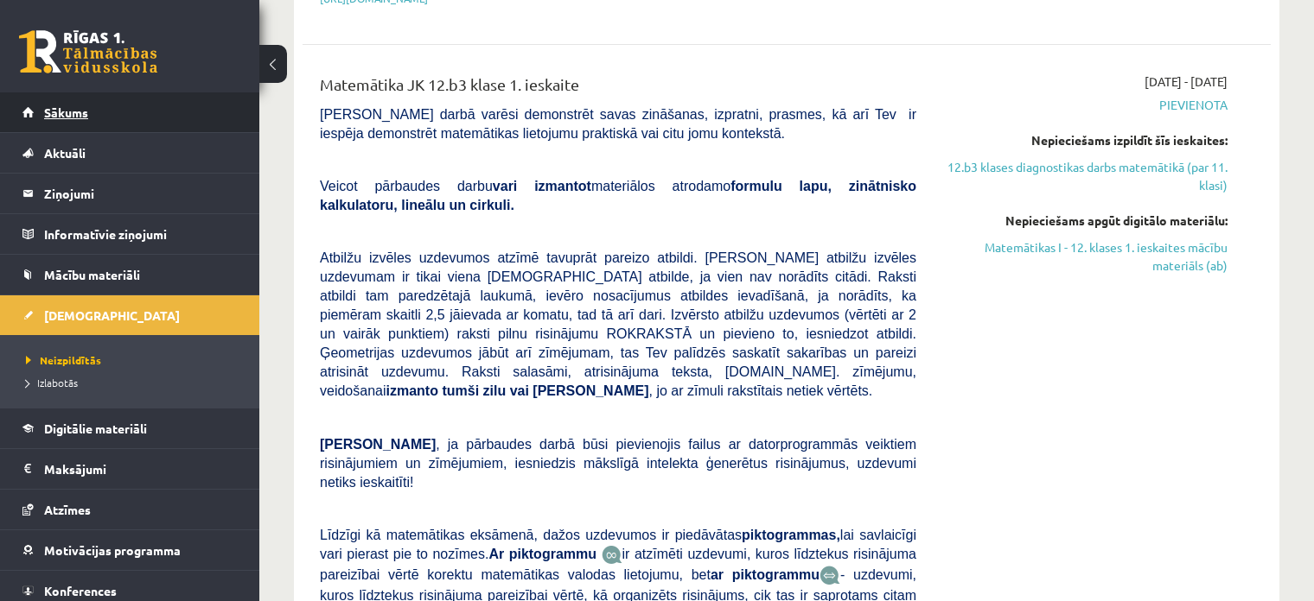
click at [54, 114] on span "Sākums" at bounding box center [66, 113] width 44 height 16
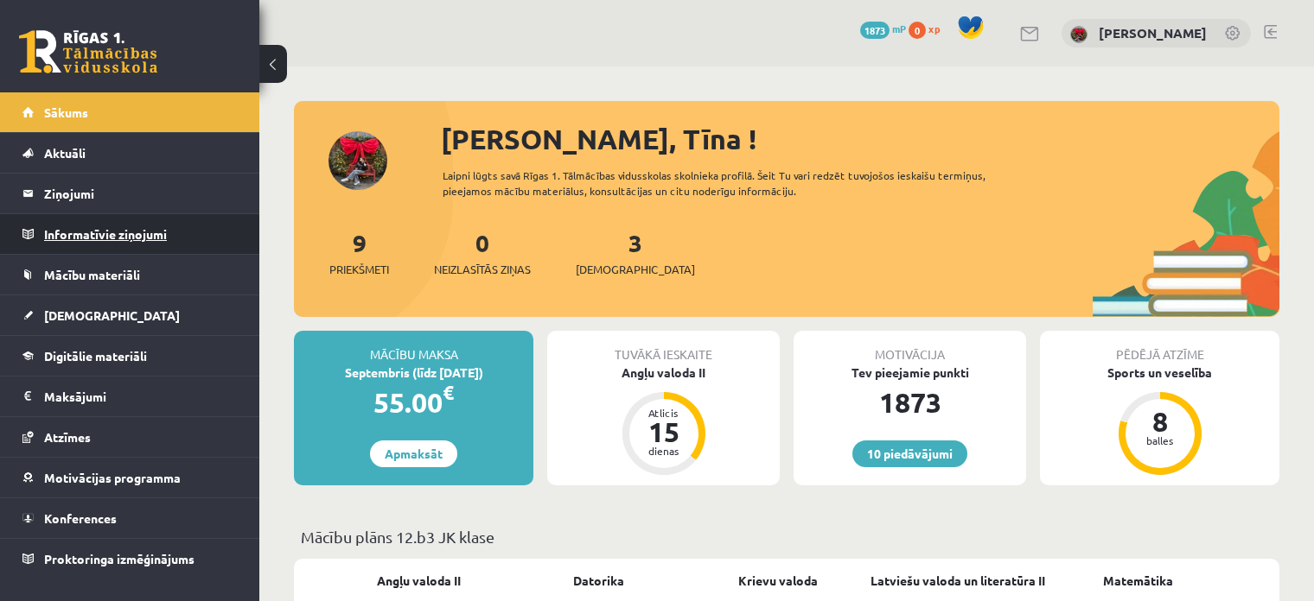
click at [94, 222] on legend "Informatīvie ziņojumi 0" at bounding box center [141, 234] width 194 height 40
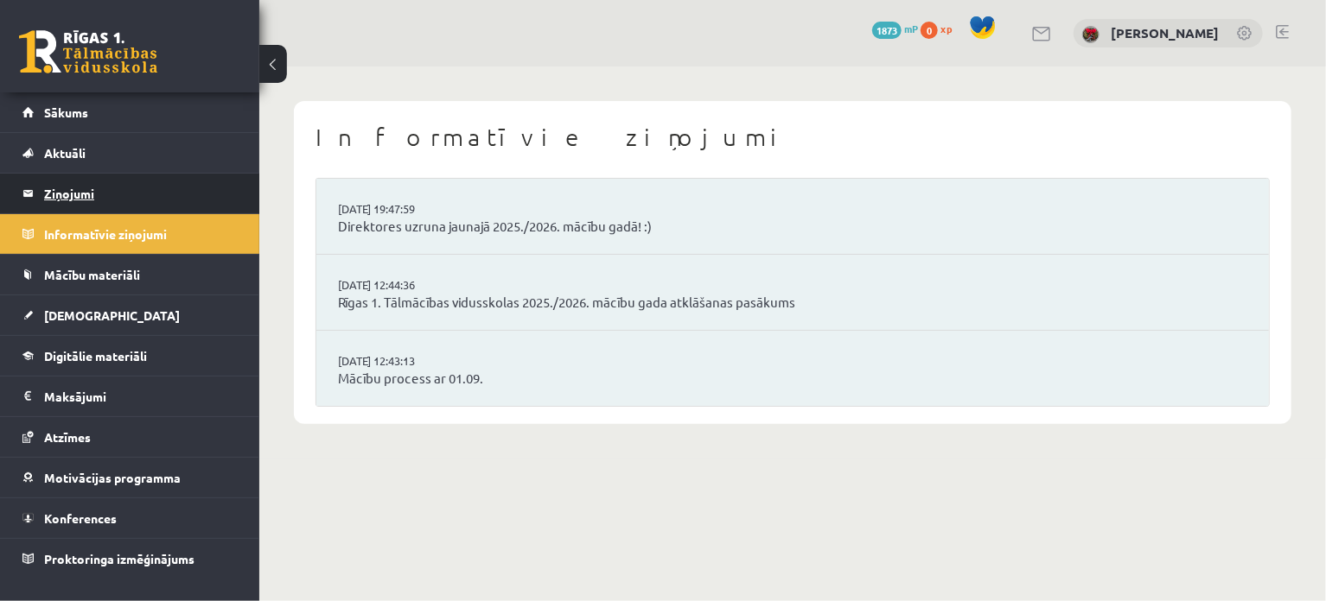
click at [98, 194] on legend "Ziņojumi 0" at bounding box center [141, 194] width 194 height 40
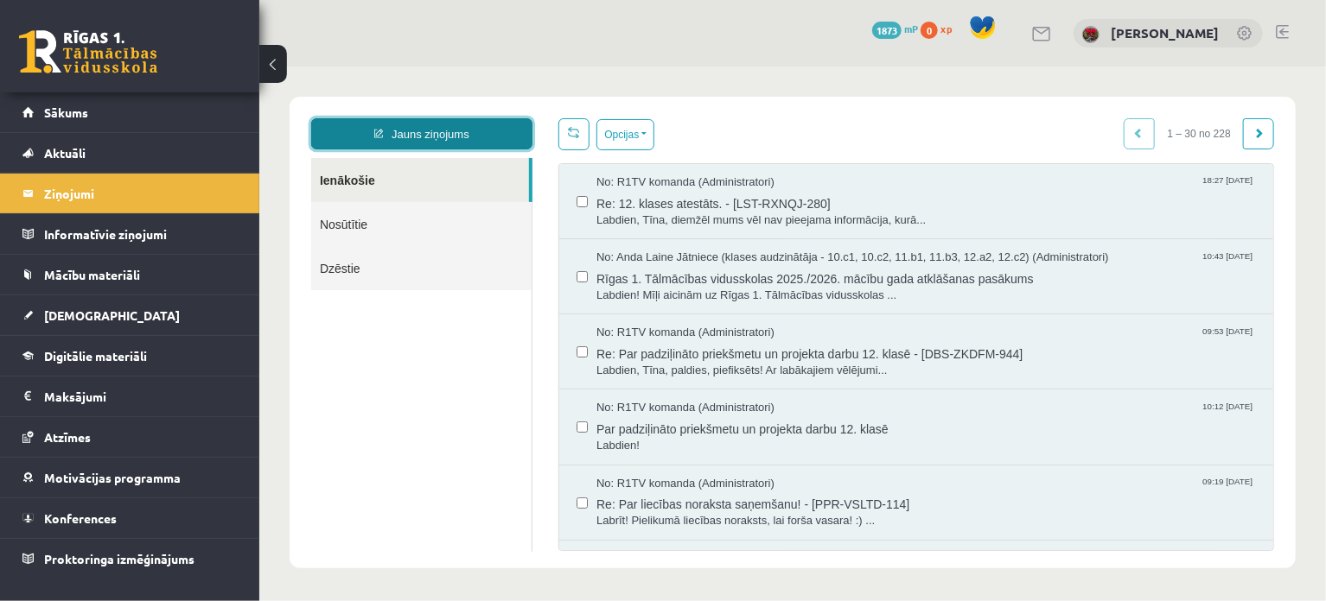
click at [456, 132] on link "Jauns ziņojums" at bounding box center [420, 133] width 221 height 31
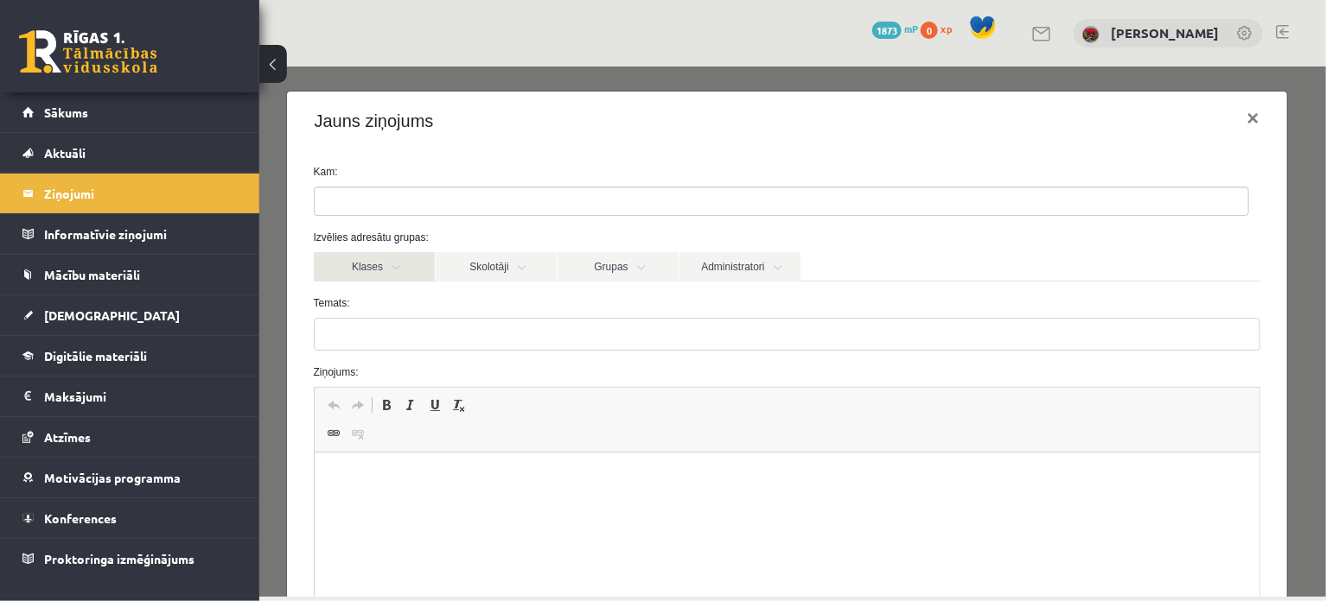
click at [387, 267] on link "Klases" at bounding box center [373, 265] width 121 height 29
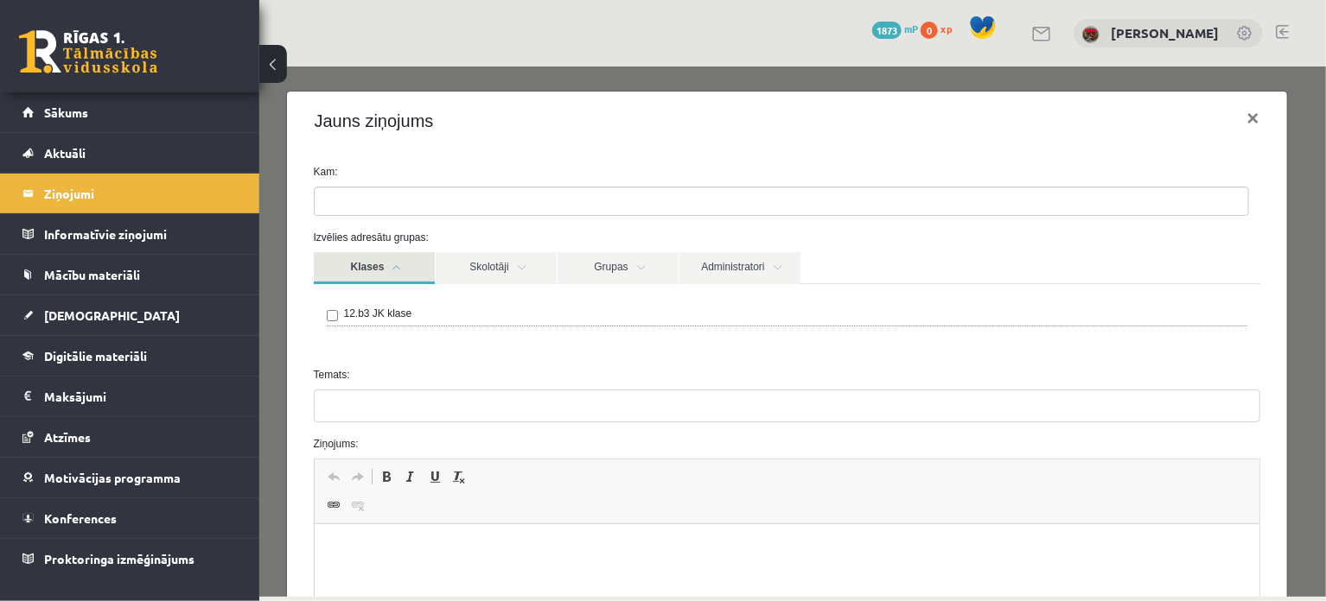
click at [399, 266] on link "Klases" at bounding box center [373, 267] width 121 height 32
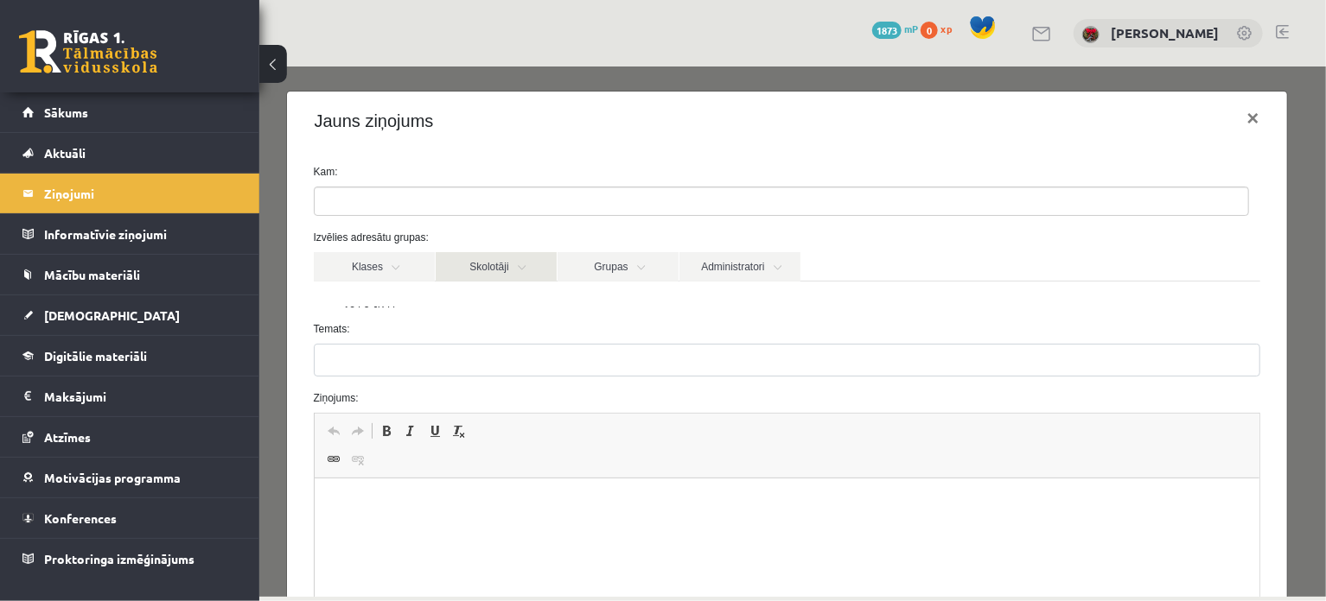
click at [514, 266] on link "Skolotāji" at bounding box center [495, 265] width 121 height 29
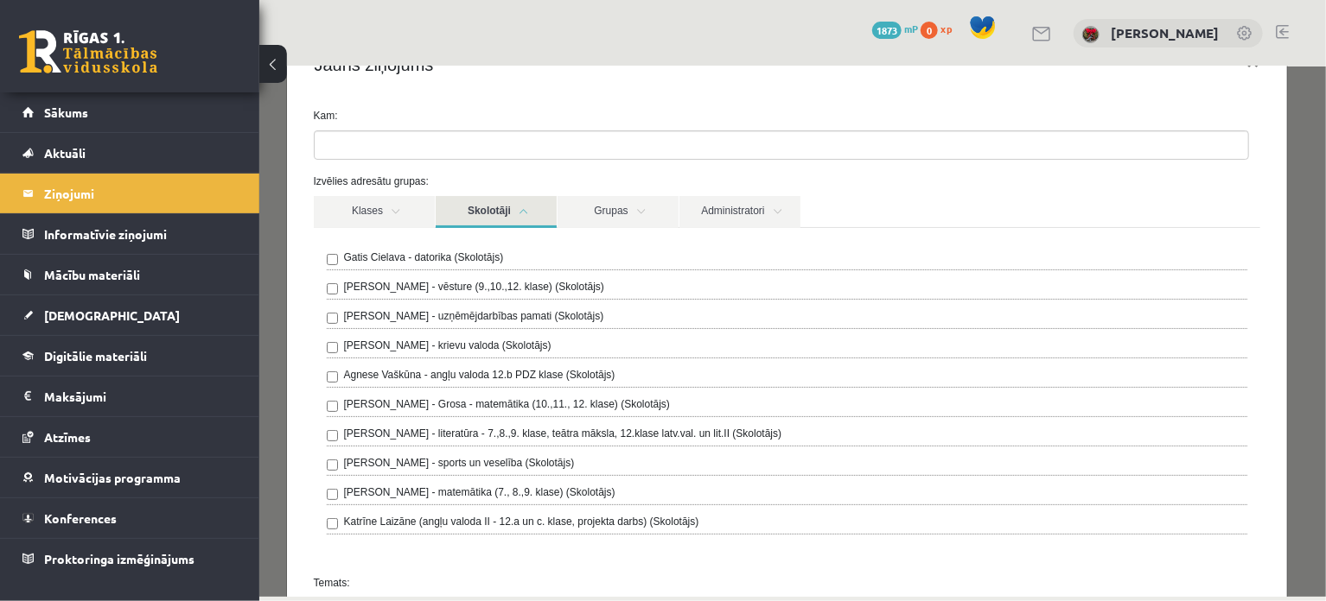
scroll to position [86, 0]
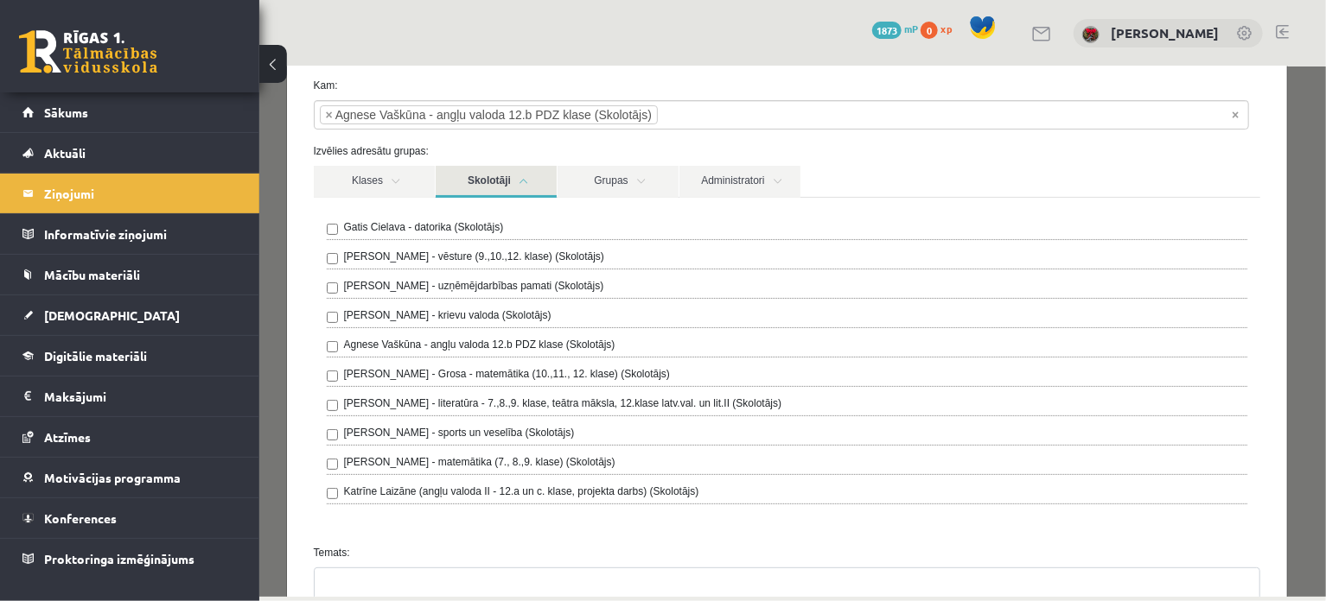
click at [477, 177] on link "Skolotāji" at bounding box center [495, 181] width 121 height 32
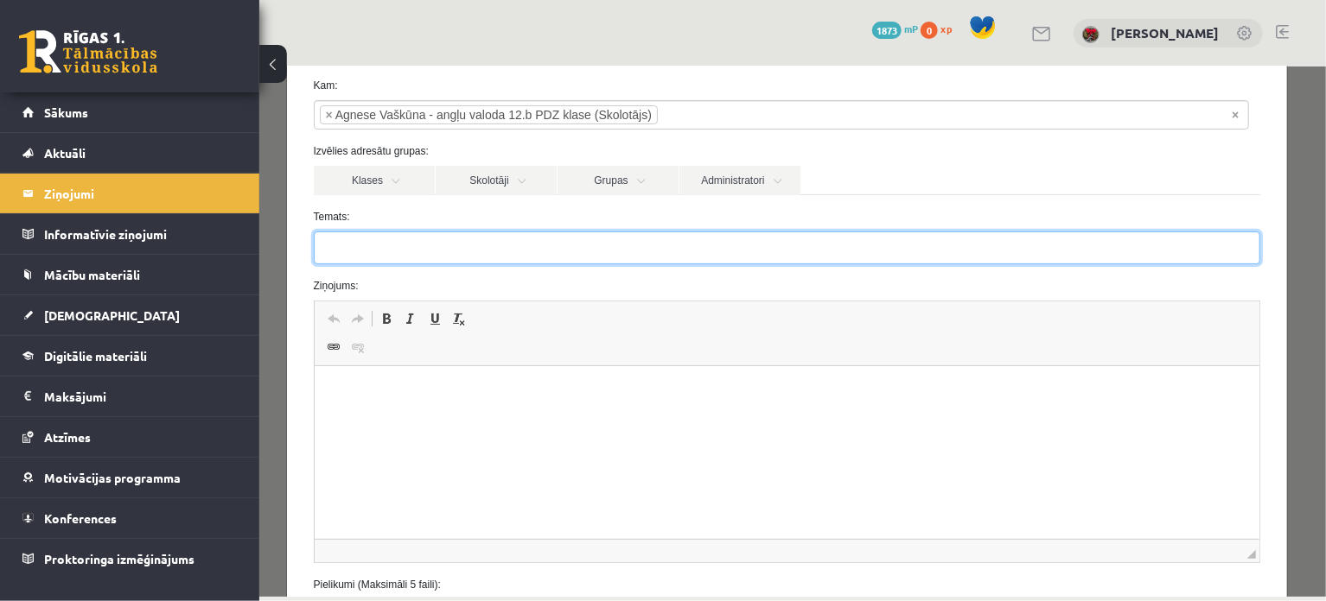
click at [451, 260] on input "Temats:" at bounding box center [786, 247] width 946 height 33
type input "**********"
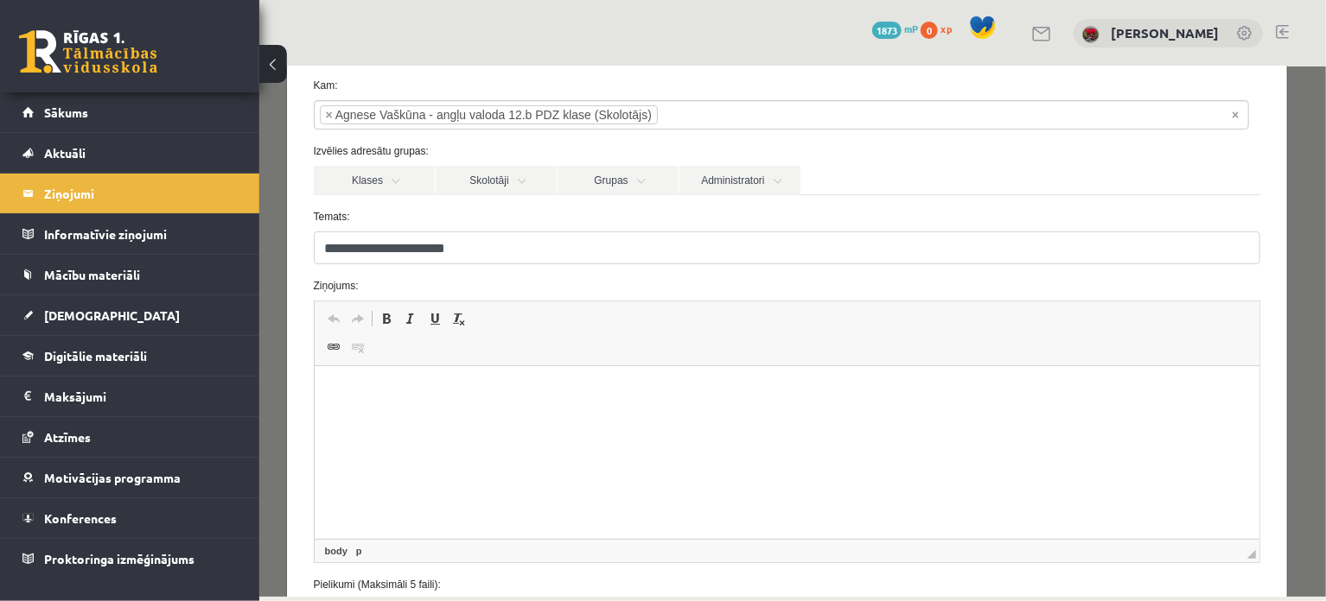
click at [501, 406] on html at bounding box center [786, 392] width 945 height 53
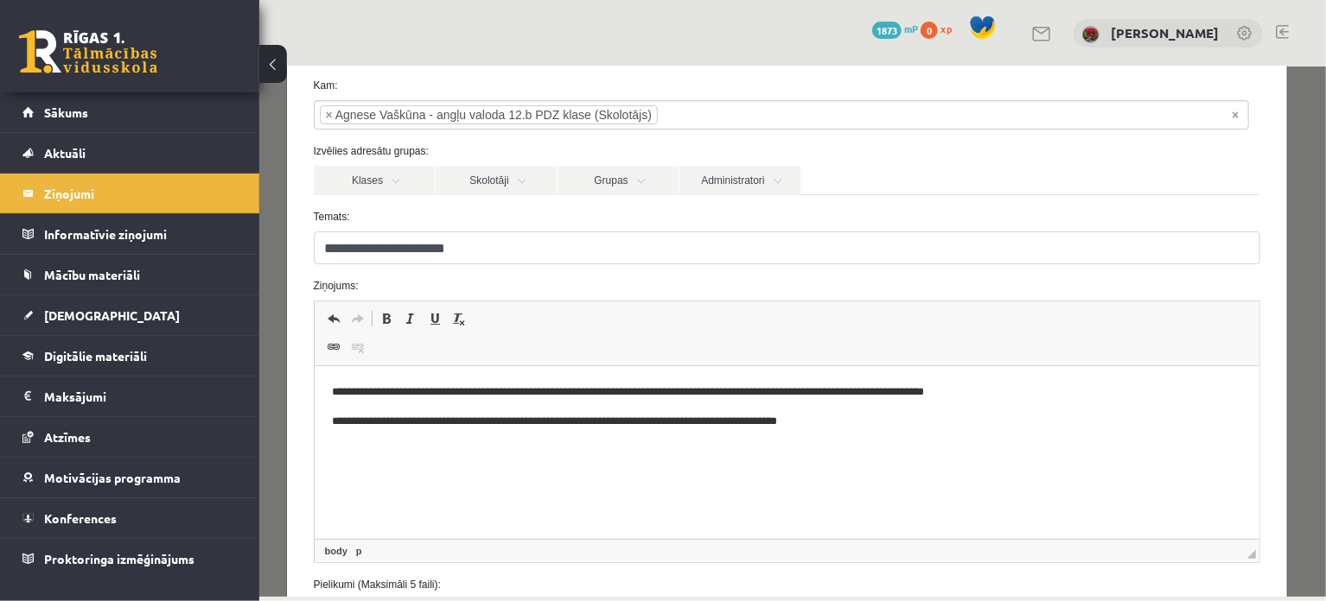
click at [639, 423] on p "**********" at bounding box center [781, 422] width 900 height 18
click at [646, 421] on p "**********" at bounding box center [781, 422] width 900 height 18
click at [1034, 393] on p "**********" at bounding box center [781, 393] width 900 height 18
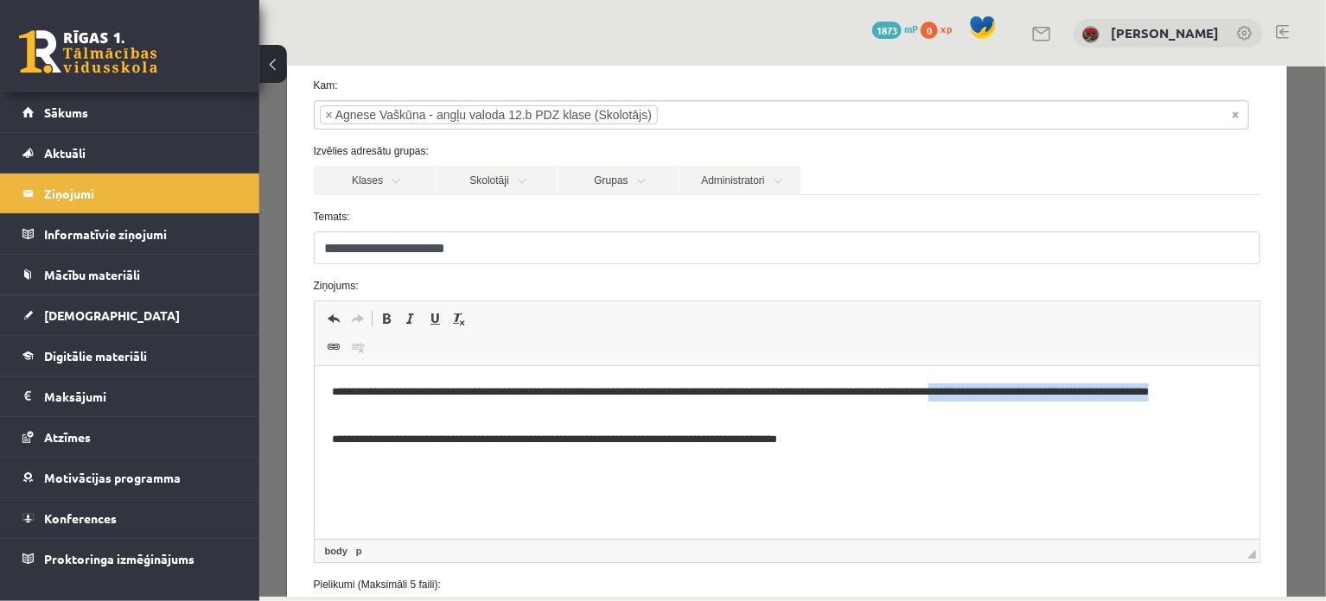
drag, startPoint x: 518, startPoint y: 405, endPoint x: 996, endPoint y: 386, distance: 478.3
click at [996, 386] on p "**********" at bounding box center [781, 402] width 900 height 36
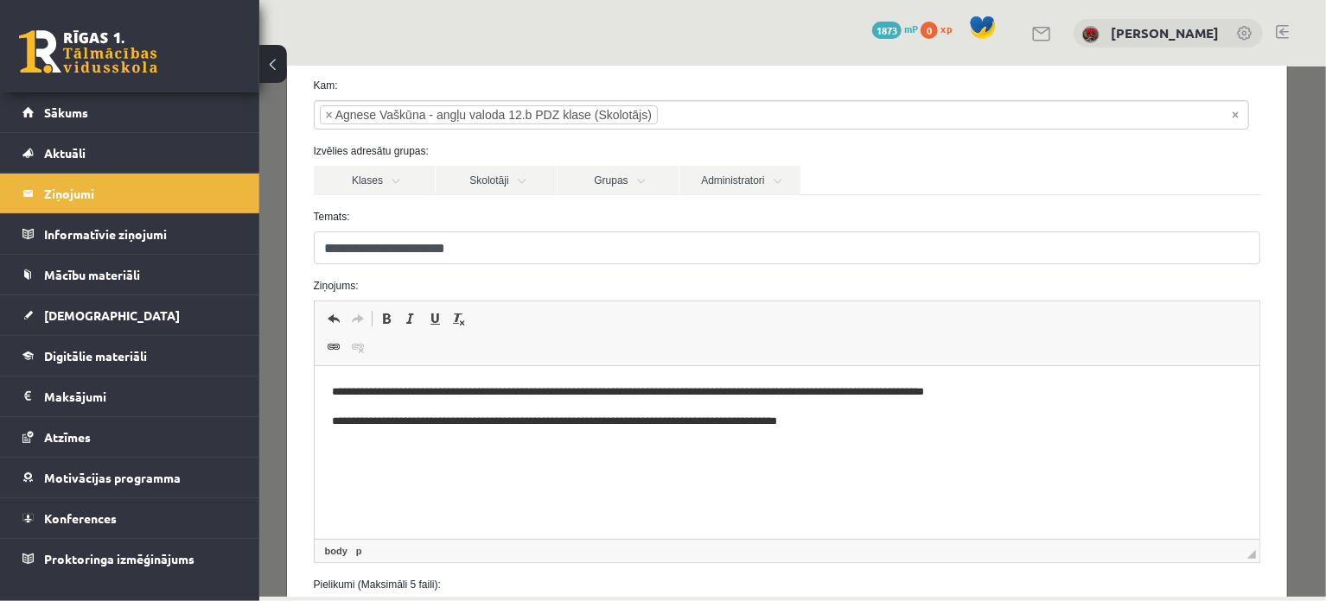
click at [344, 424] on p "**********" at bounding box center [781, 422] width 900 height 18
click at [893, 424] on p "**********" at bounding box center [781, 422] width 900 height 18
click at [985, 392] on p "**********" at bounding box center [781, 393] width 900 height 18
click at [941, 414] on p "**********" at bounding box center [781, 422] width 900 height 18
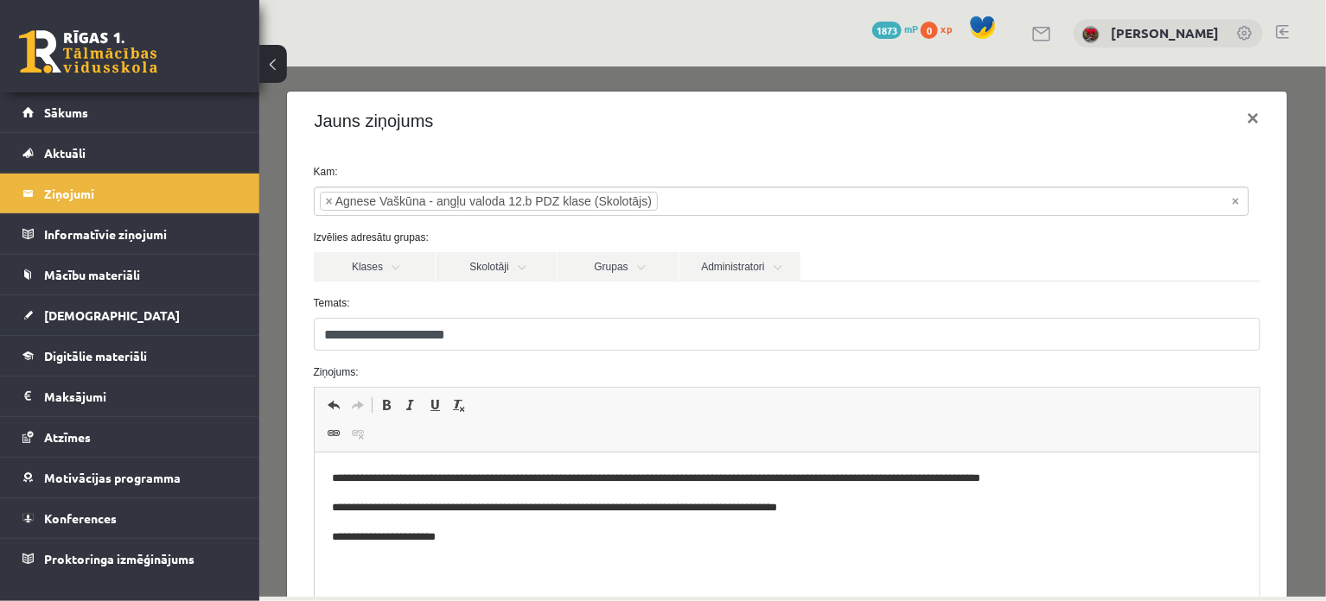
scroll to position [232, 0]
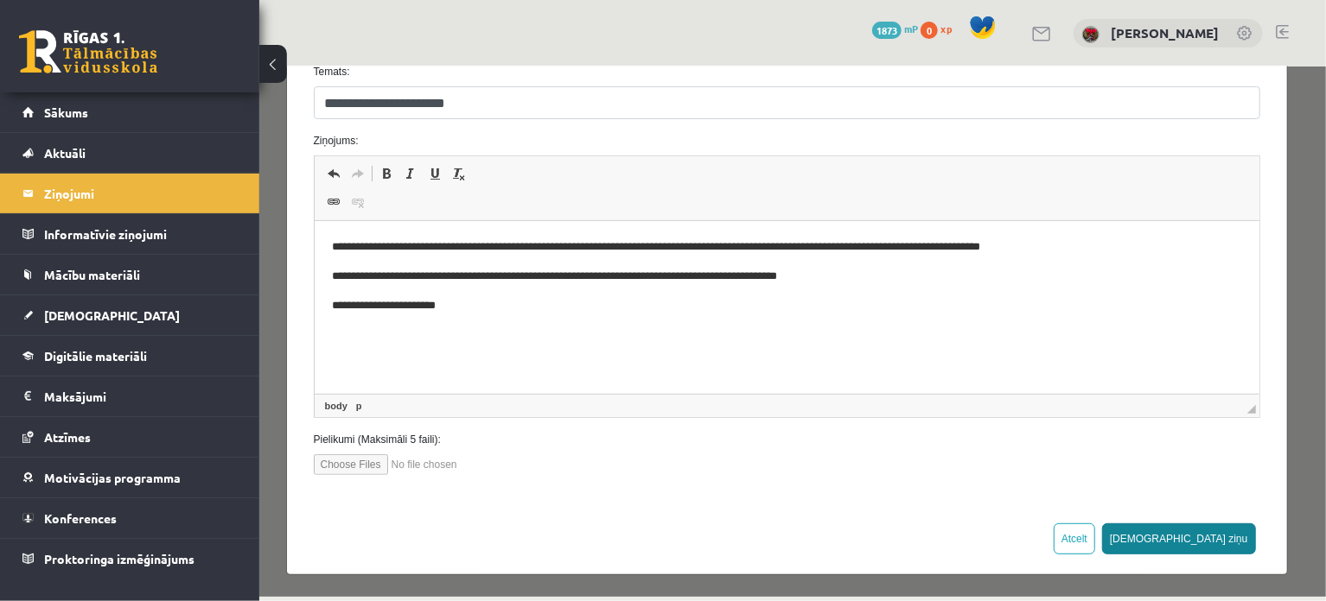
click at [1231, 541] on button "Sūtīt ziņu" at bounding box center [1178, 538] width 154 height 31
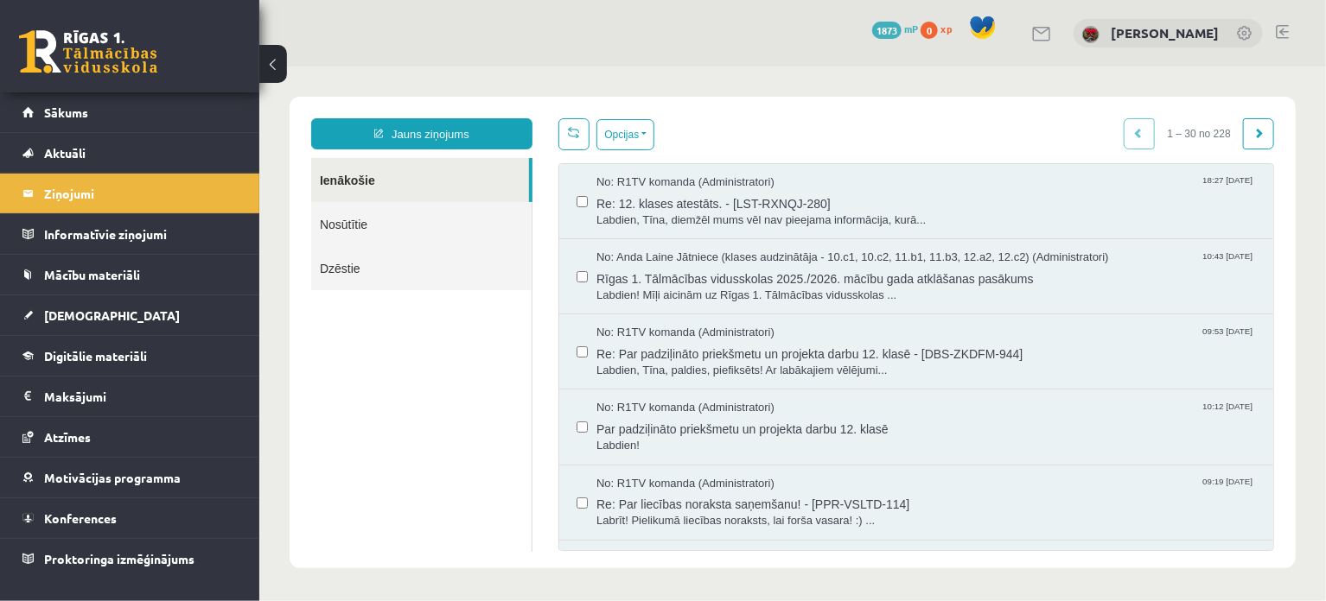
scroll to position [0, 0]
click at [72, 115] on span "Sākums" at bounding box center [66, 113] width 44 height 16
